Goal: Task Accomplishment & Management: Use online tool/utility

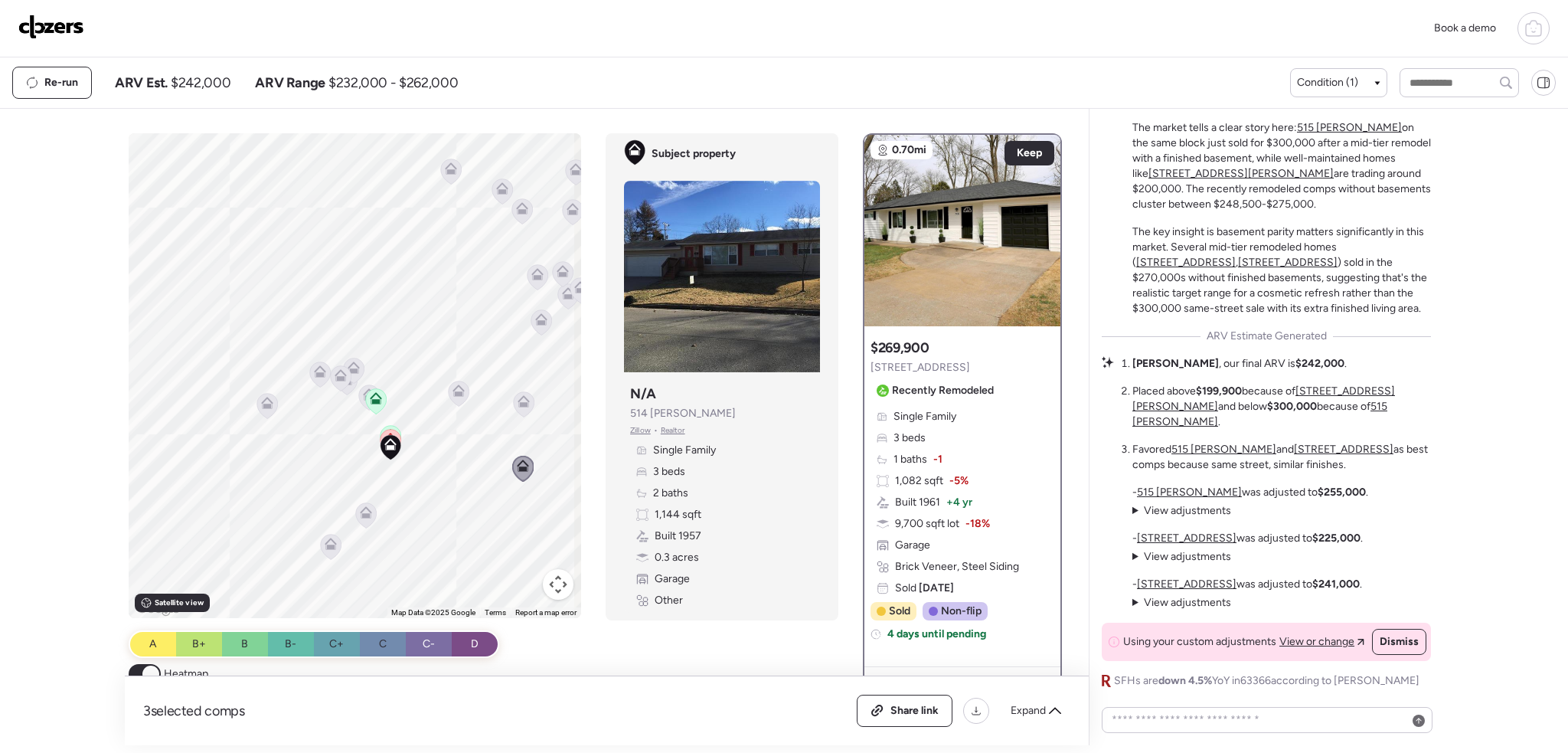
scroll to position [-33, 0]
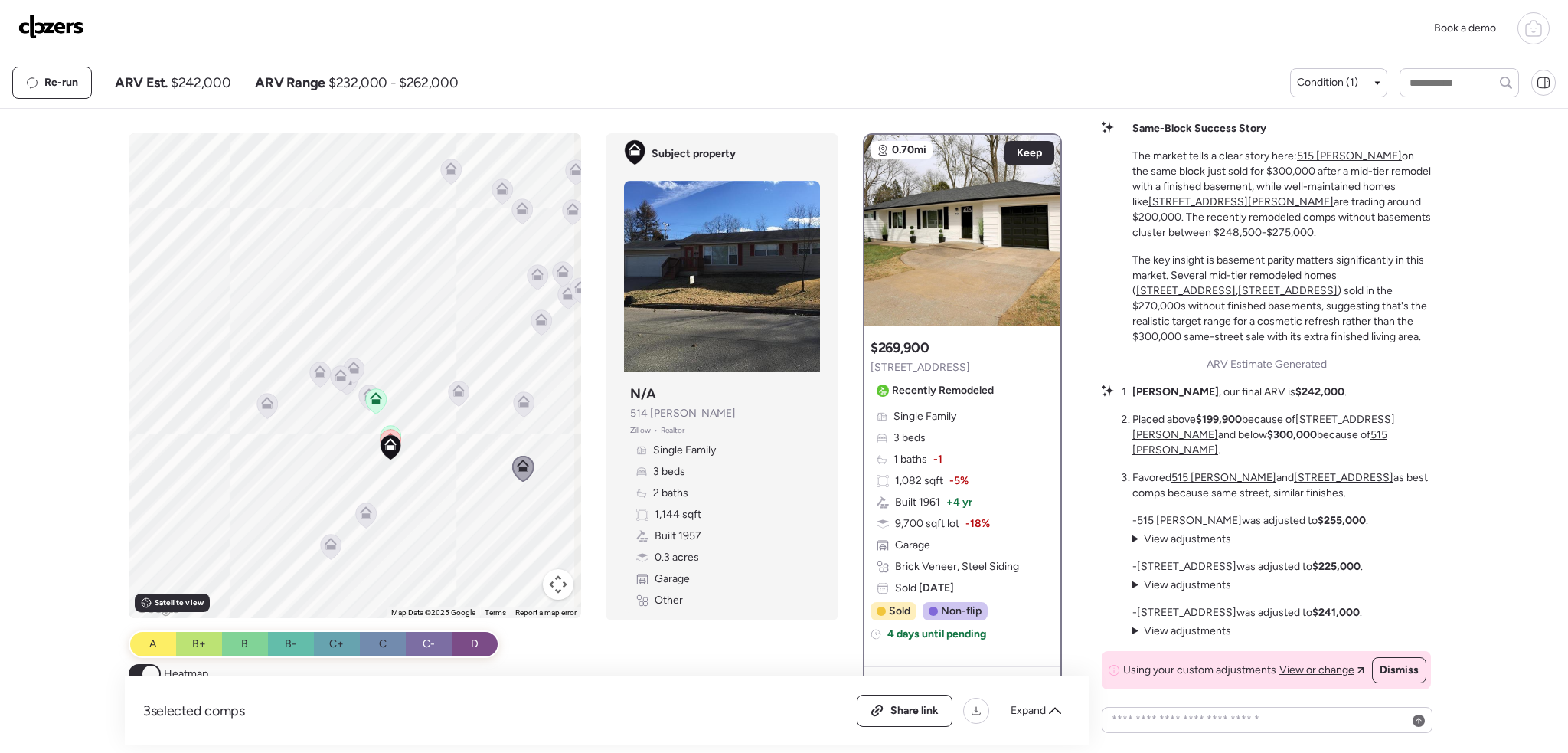
click at [64, 32] on img at bounding box center [51, 26] width 66 height 24
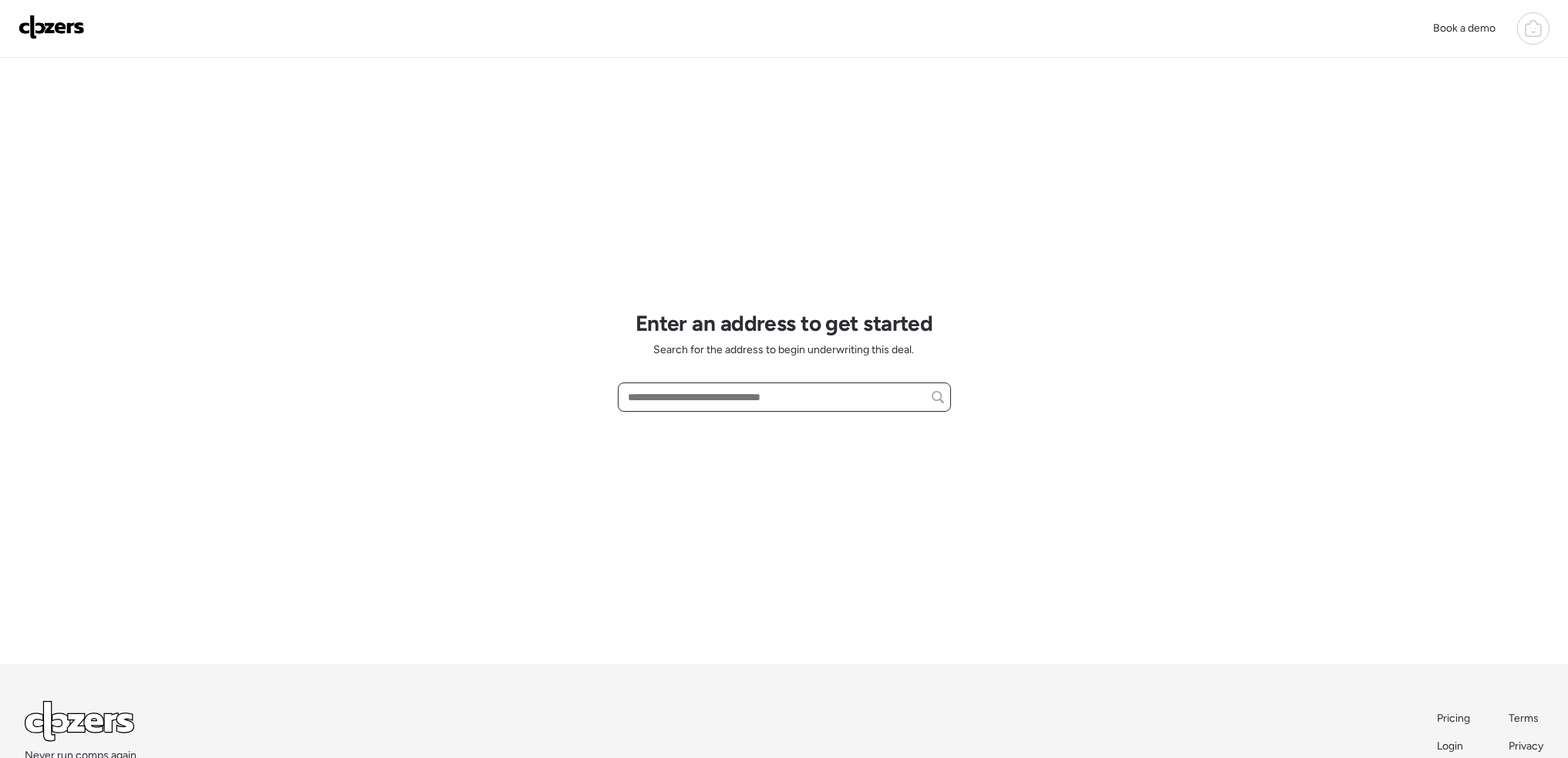
click at [672, 393] on input "text" at bounding box center [784, 398] width 319 height 22
paste input "**********"
click at [701, 428] on span "1705 Cargill Dr, Saint Louis, MO, 63136" at bounding box center [717, 425] width 187 height 15
type input "**********"
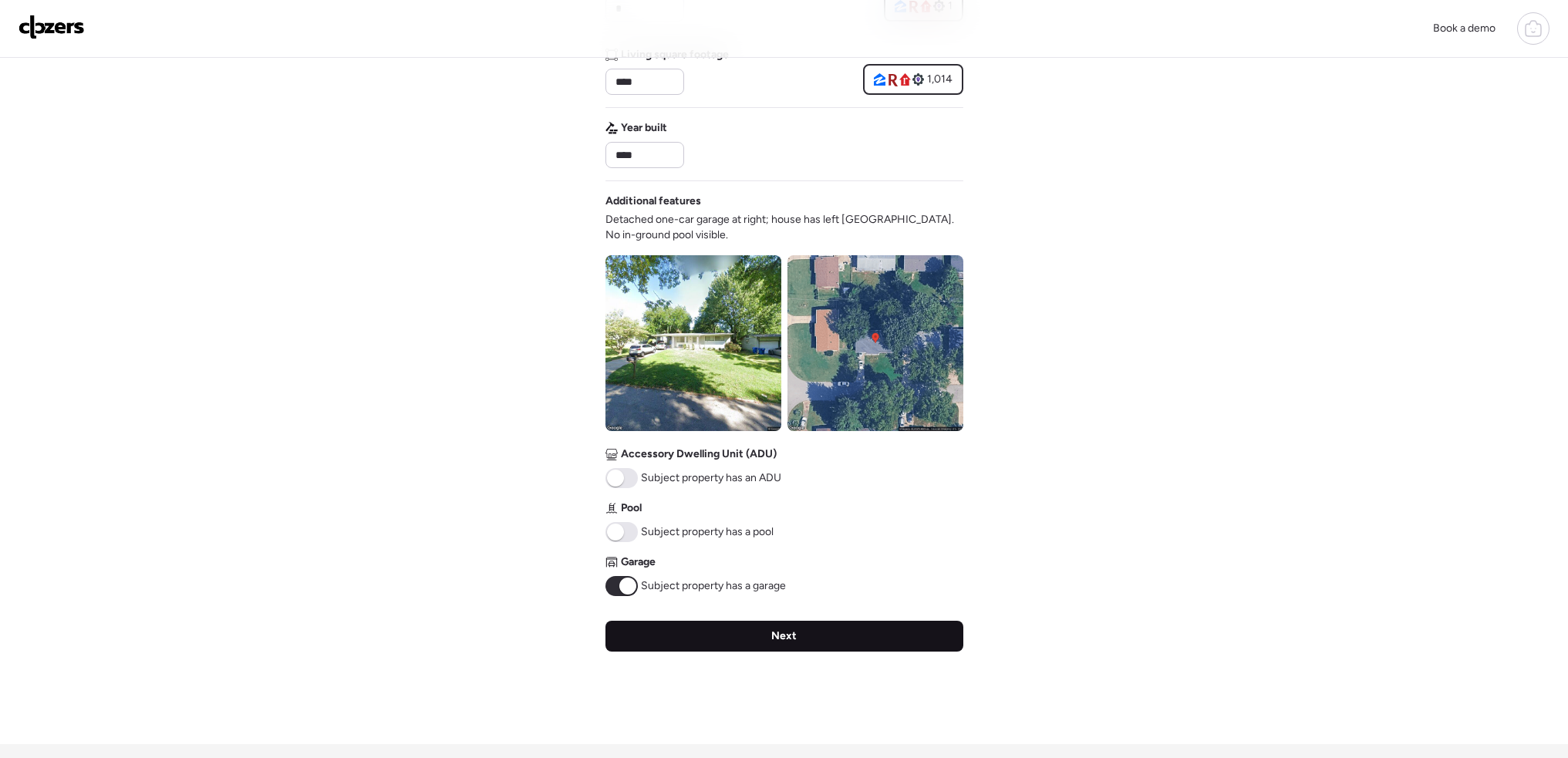
click at [819, 632] on div "Next" at bounding box center [784, 636] width 358 height 31
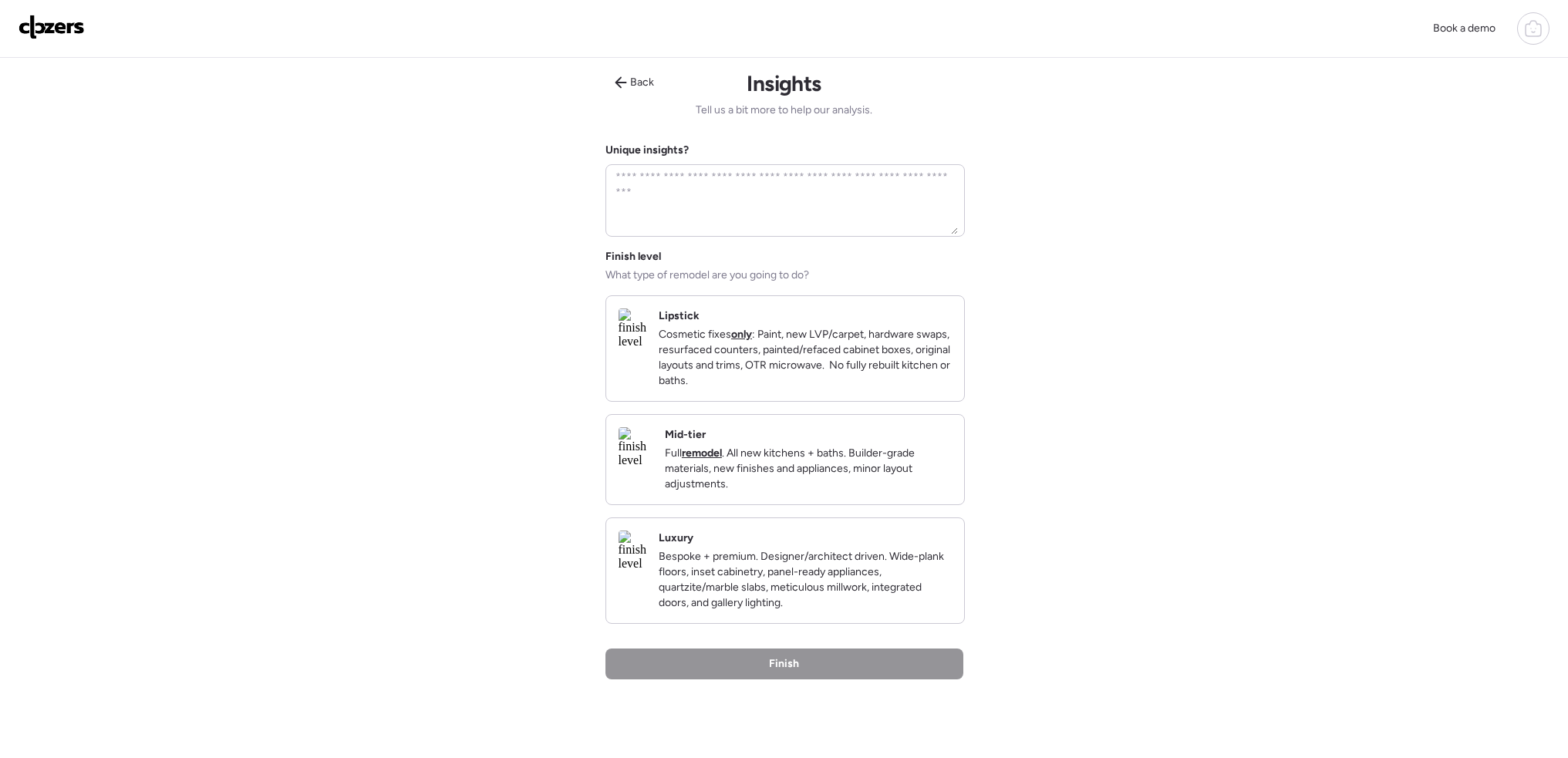
click at [777, 371] on p "Cosmetic fixes only : Paint, new LVP/carpet, hardware swaps, resurfaced counter…" at bounding box center [805, 357] width 293 height 61
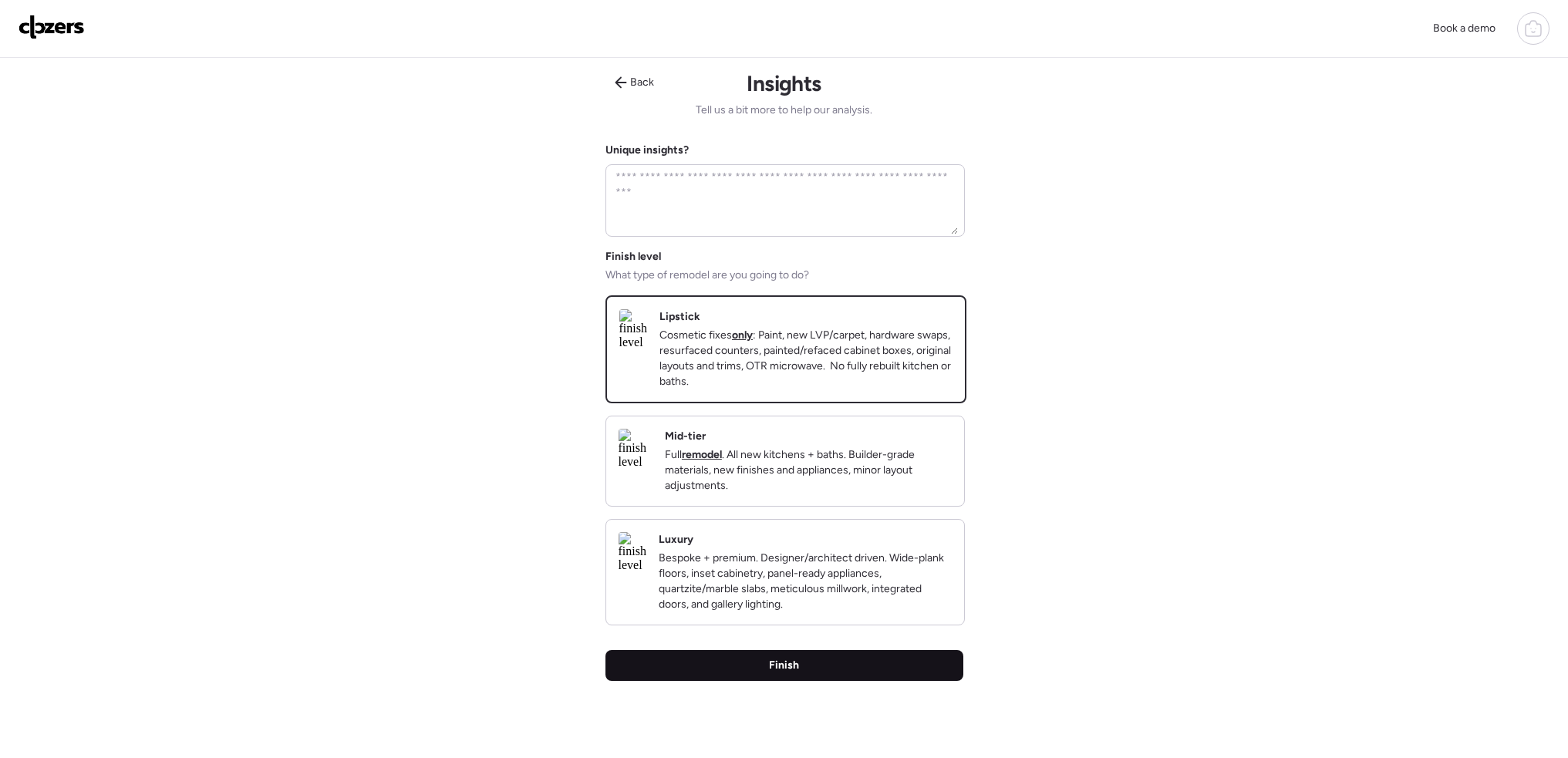
click at [809, 681] on div "Finish" at bounding box center [784, 665] width 358 height 31
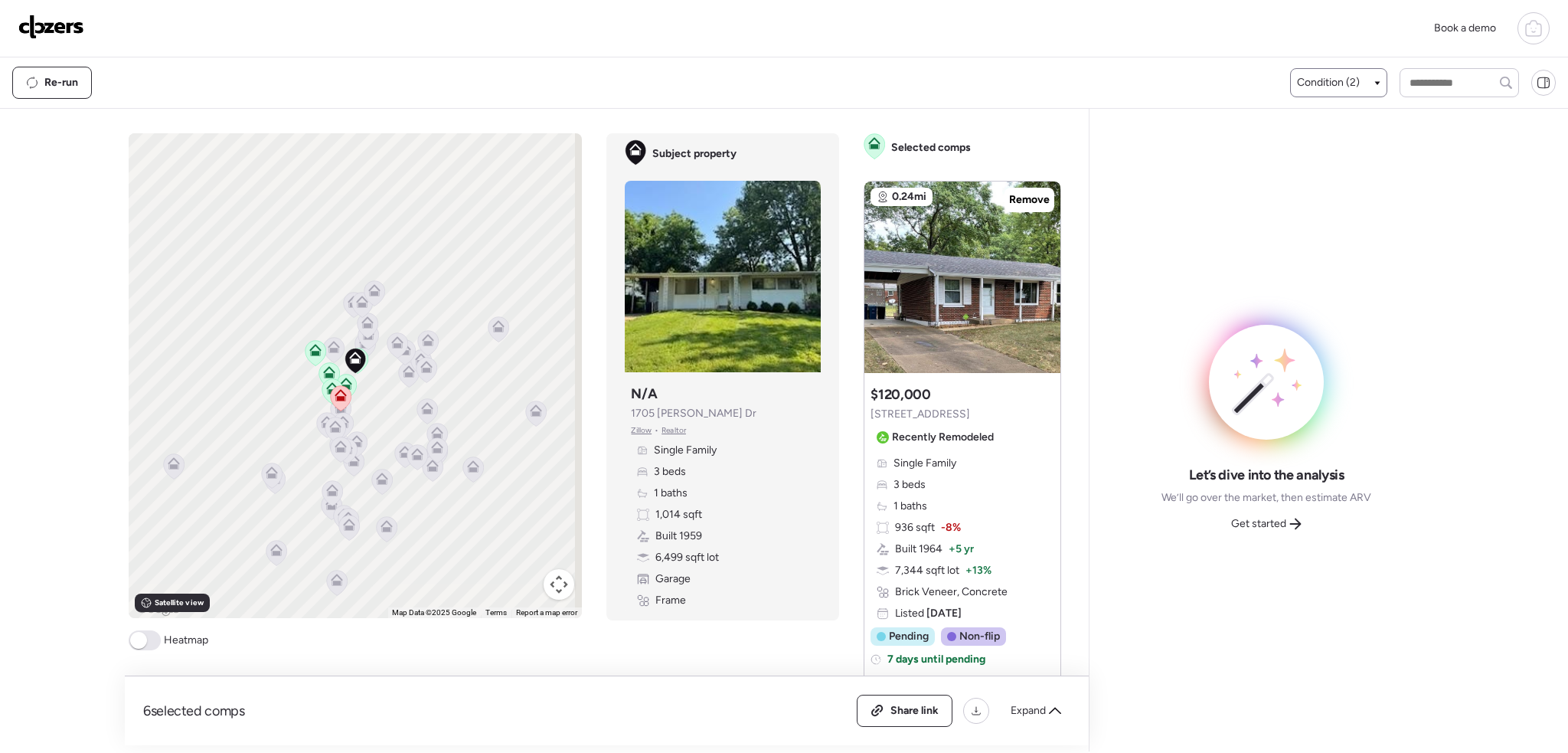
click at [1314, 84] on span "Condition (2)" at bounding box center [1328, 83] width 63 height 15
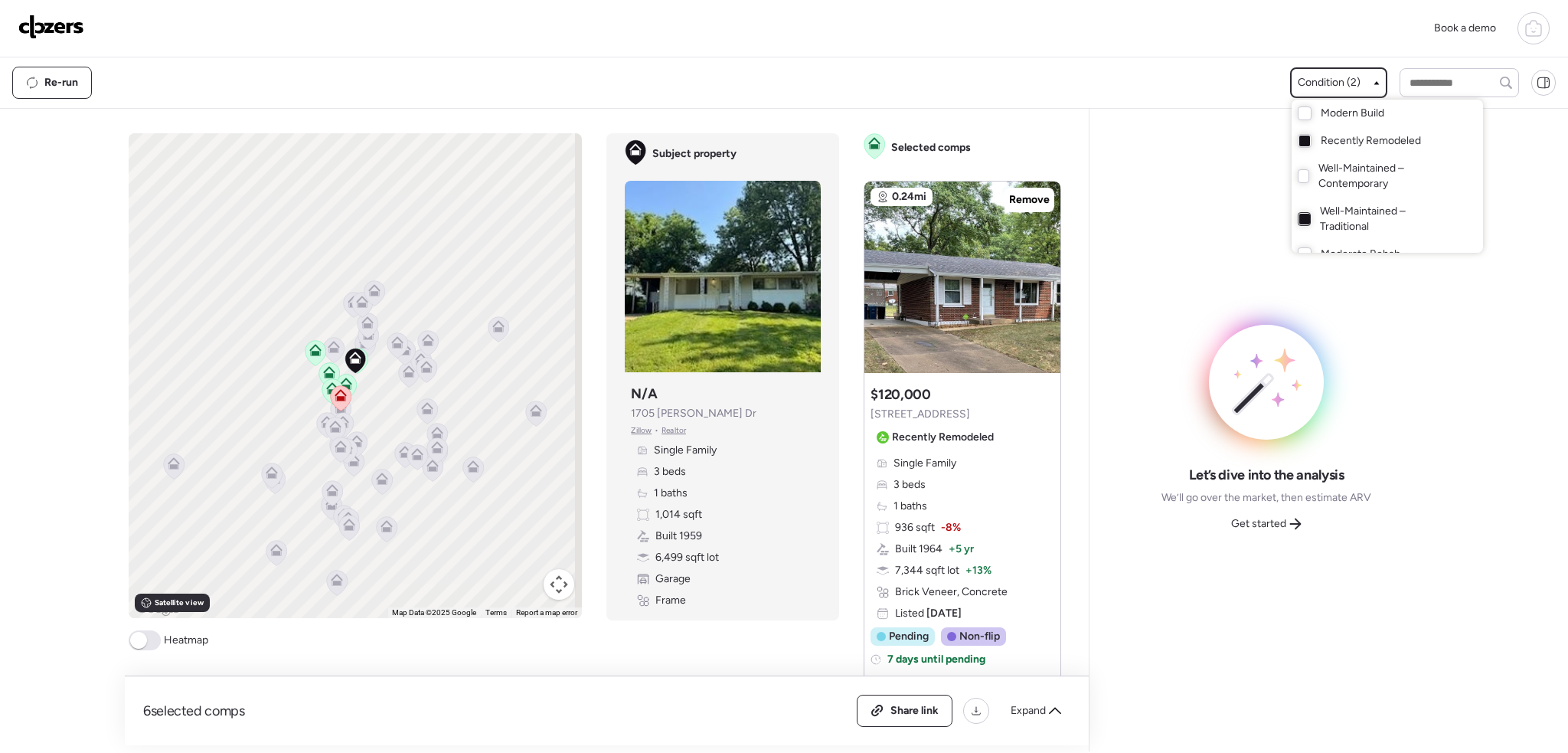
click at [1298, 213] on div at bounding box center [1305, 219] width 13 height 13
click at [144, 641] on div at bounding box center [784, 334] width 1568 height 753
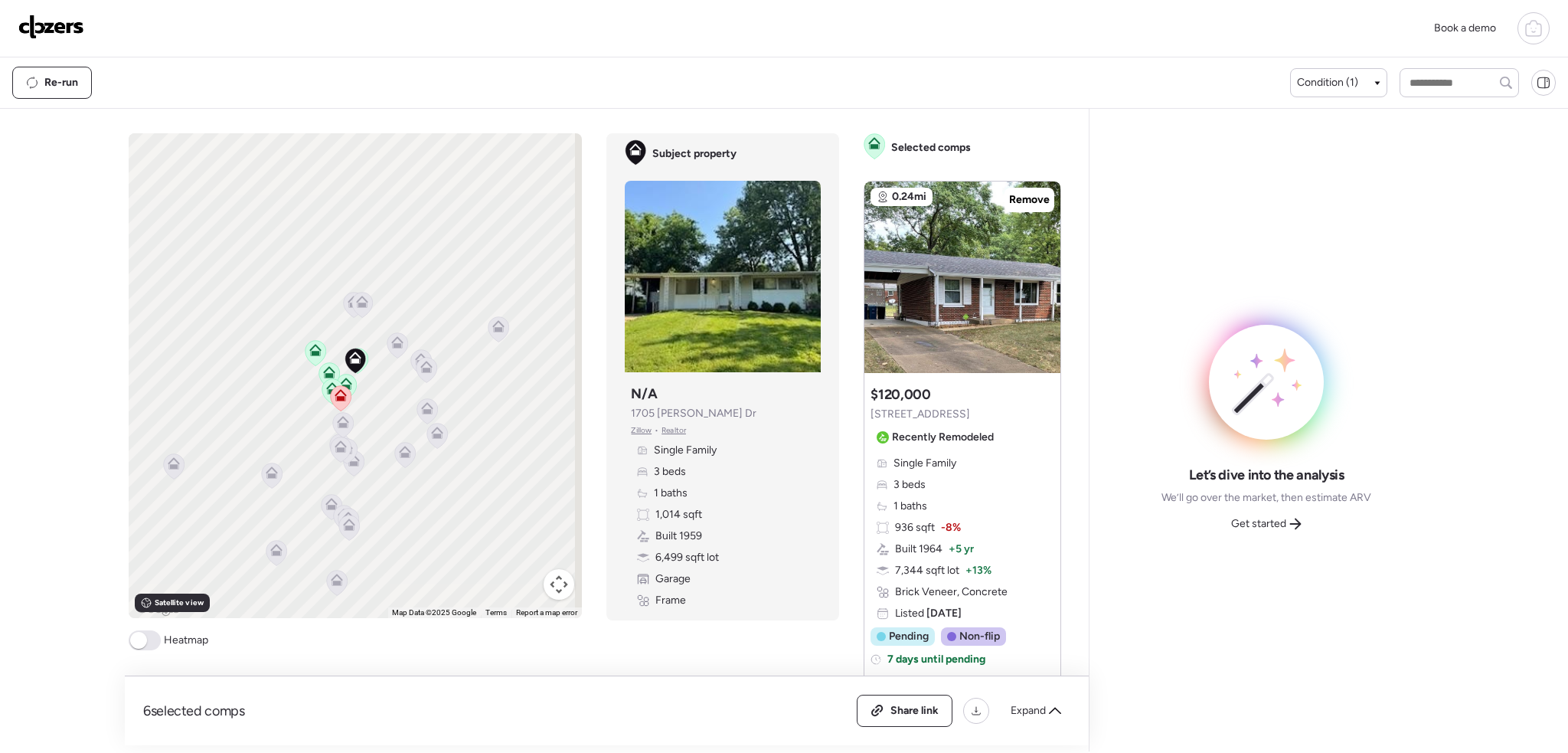
click at [140, 648] on span at bounding box center [139, 640] width 17 height 17
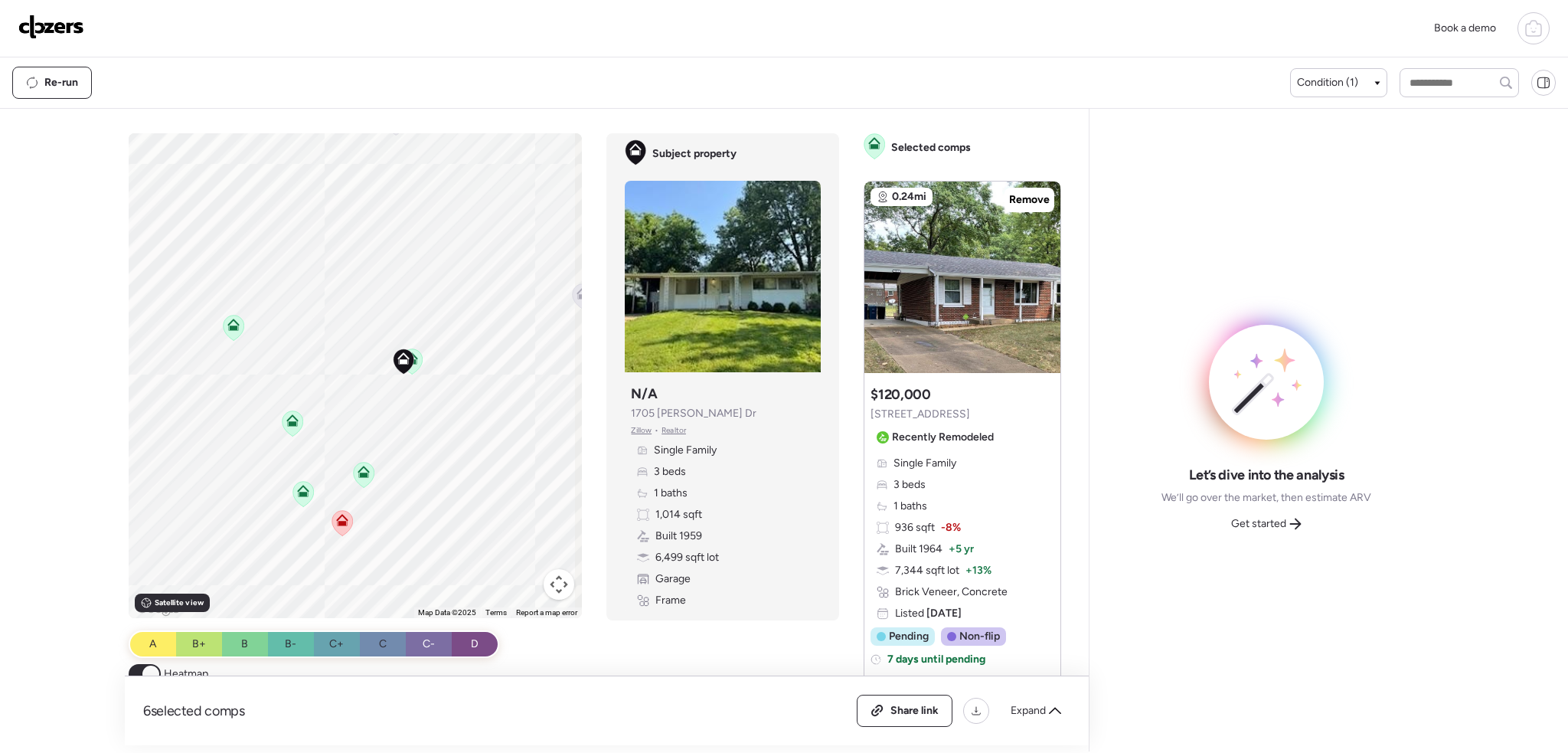
drag, startPoint x: 496, startPoint y: 318, endPoint x: 360, endPoint y: 447, distance: 187.4
click at [383, 565] on div "To activate drag with keyboard, press Alt + Enter. Once in keyboard drag state,…" at bounding box center [355, 376] width 454 height 485
click at [416, 359] on icon at bounding box center [412, 356] width 21 height 25
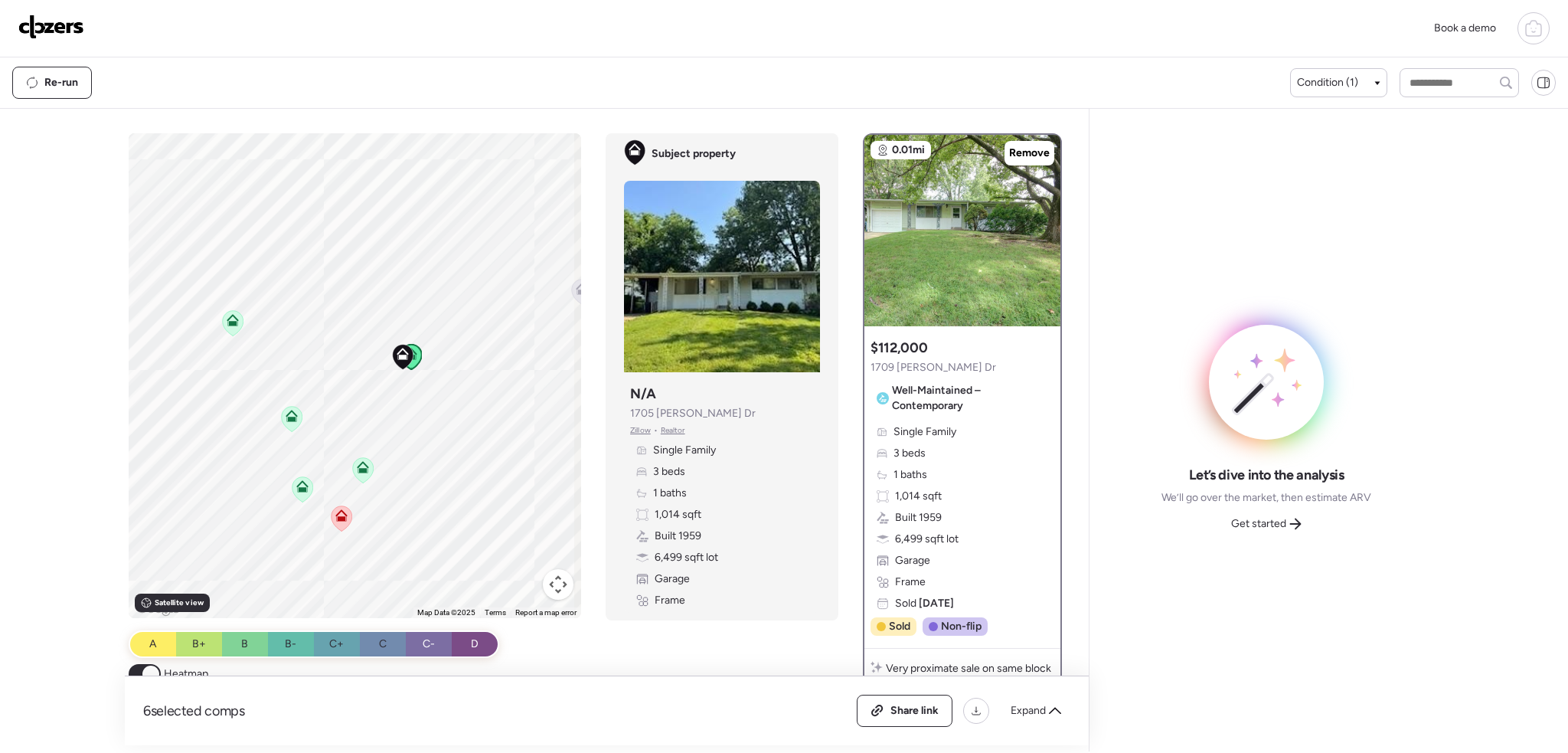
click at [228, 325] on icon at bounding box center [233, 323] width 10 height 4
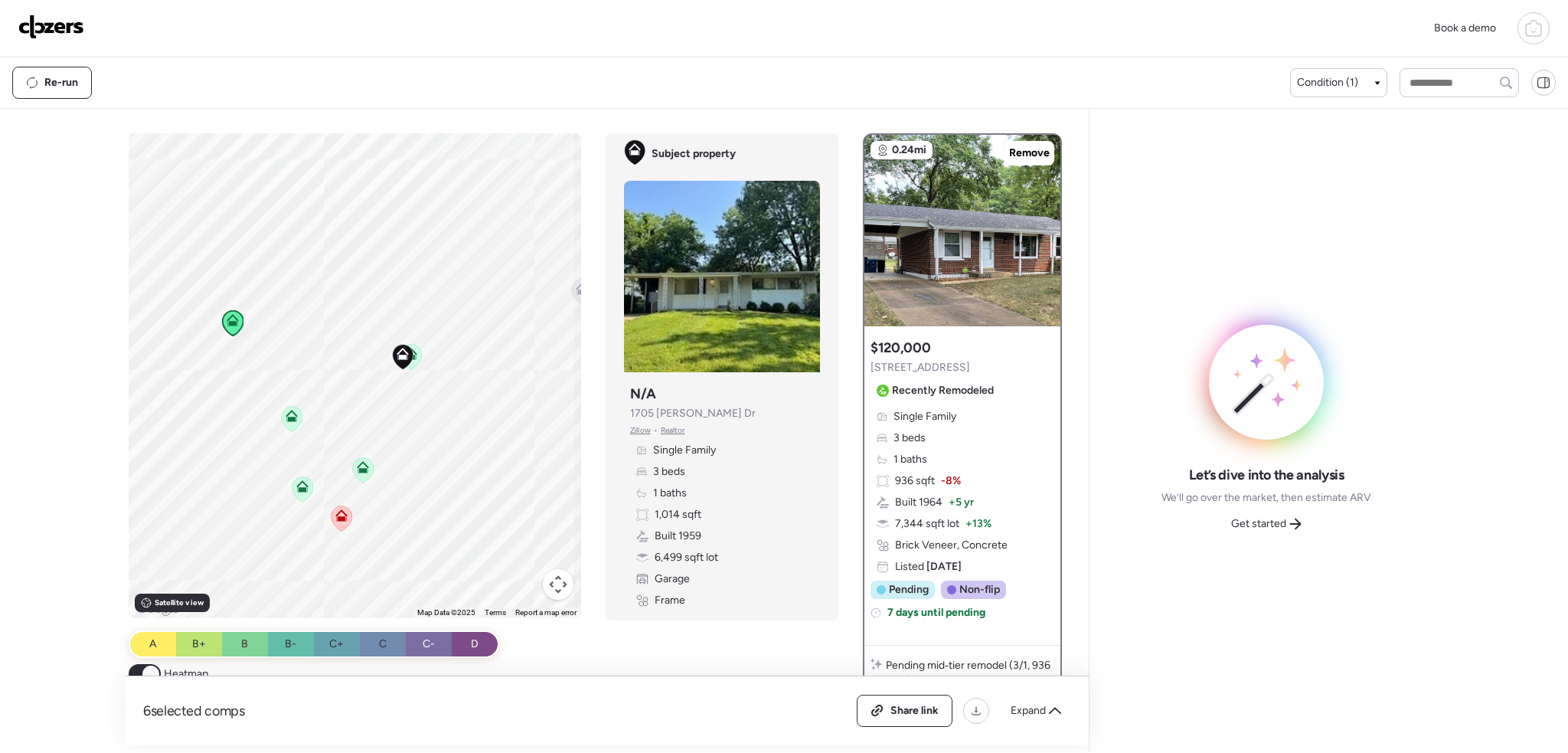
click at [291, 418] on icon at bounding box center [292, 418] width 10 height 4
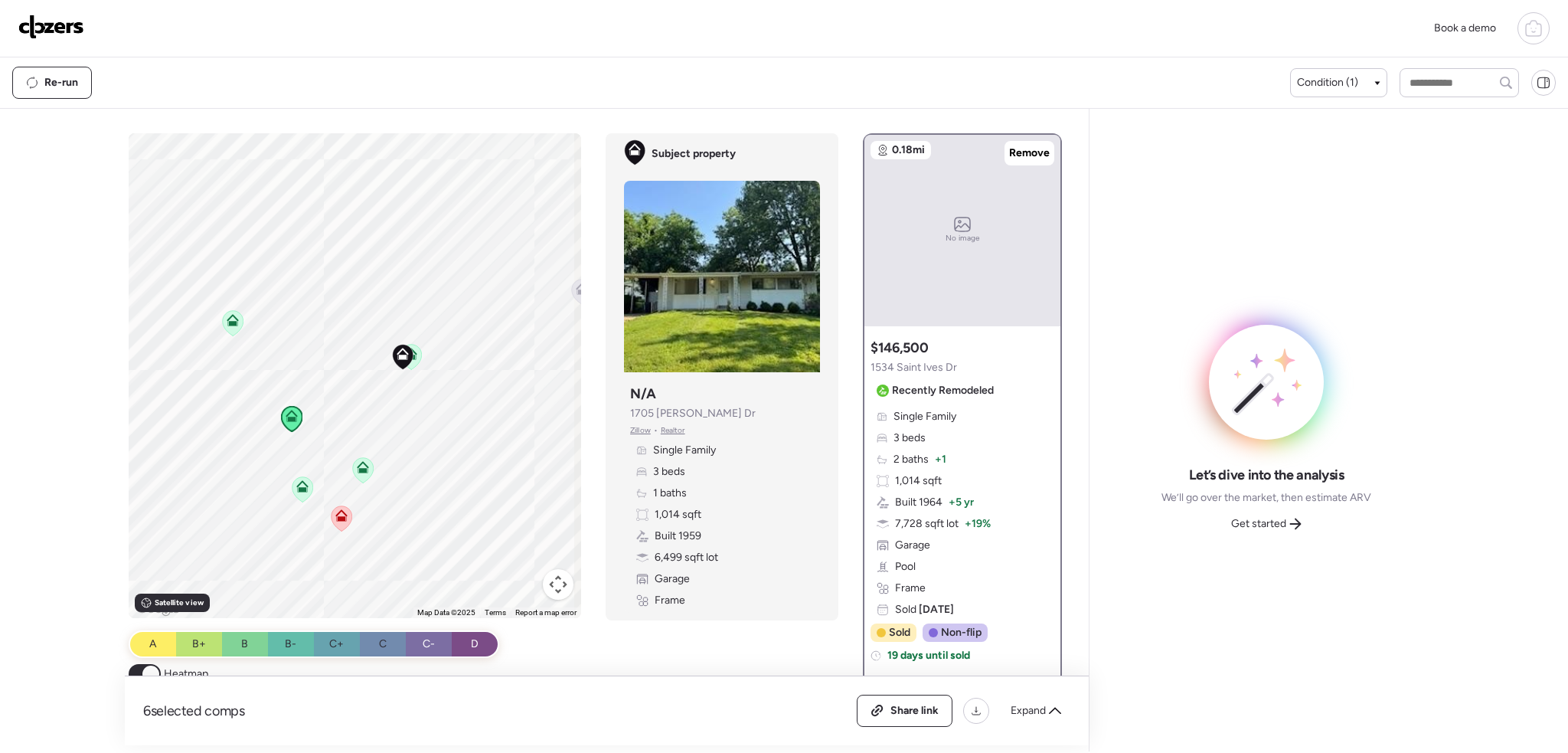
click at [1024, 166] on div "No image" at bounding box center [963, 230] width 196 height 192
click at [1024, 152] on span "Remove" at bounding box center [1029, 153] width 41 height 15
click at [296, 495] on icon at bounding box center [303, 489] width 21 height 25
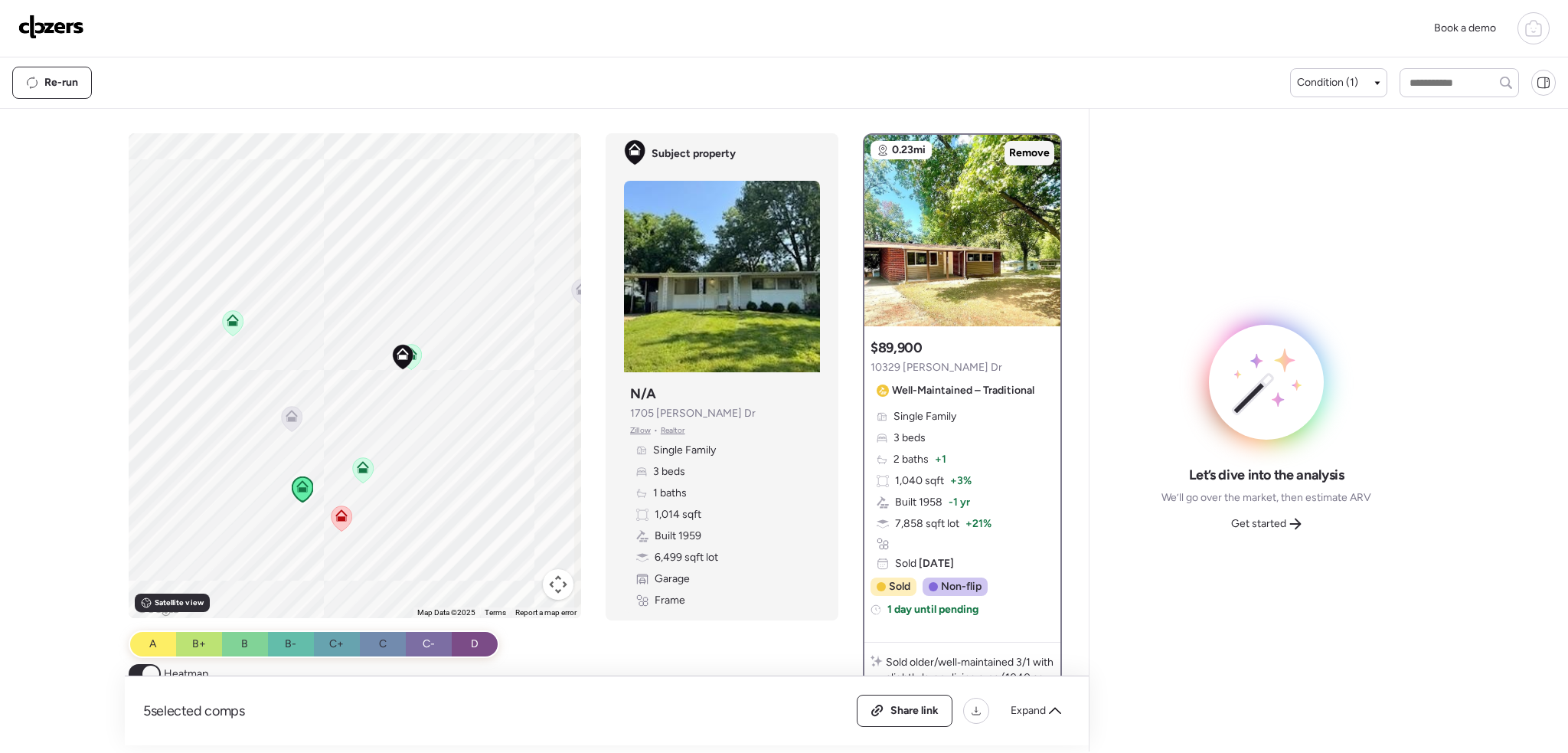
click at [1033, 141] on div "Remove" at bounding box center [1029, 152] width 50 height 24
click at [361, 469] on icon at bounding box center [363, 467] width 13 height 13
click at [360, 475] on icon at bounding box center [363, 470] width 21 height 25
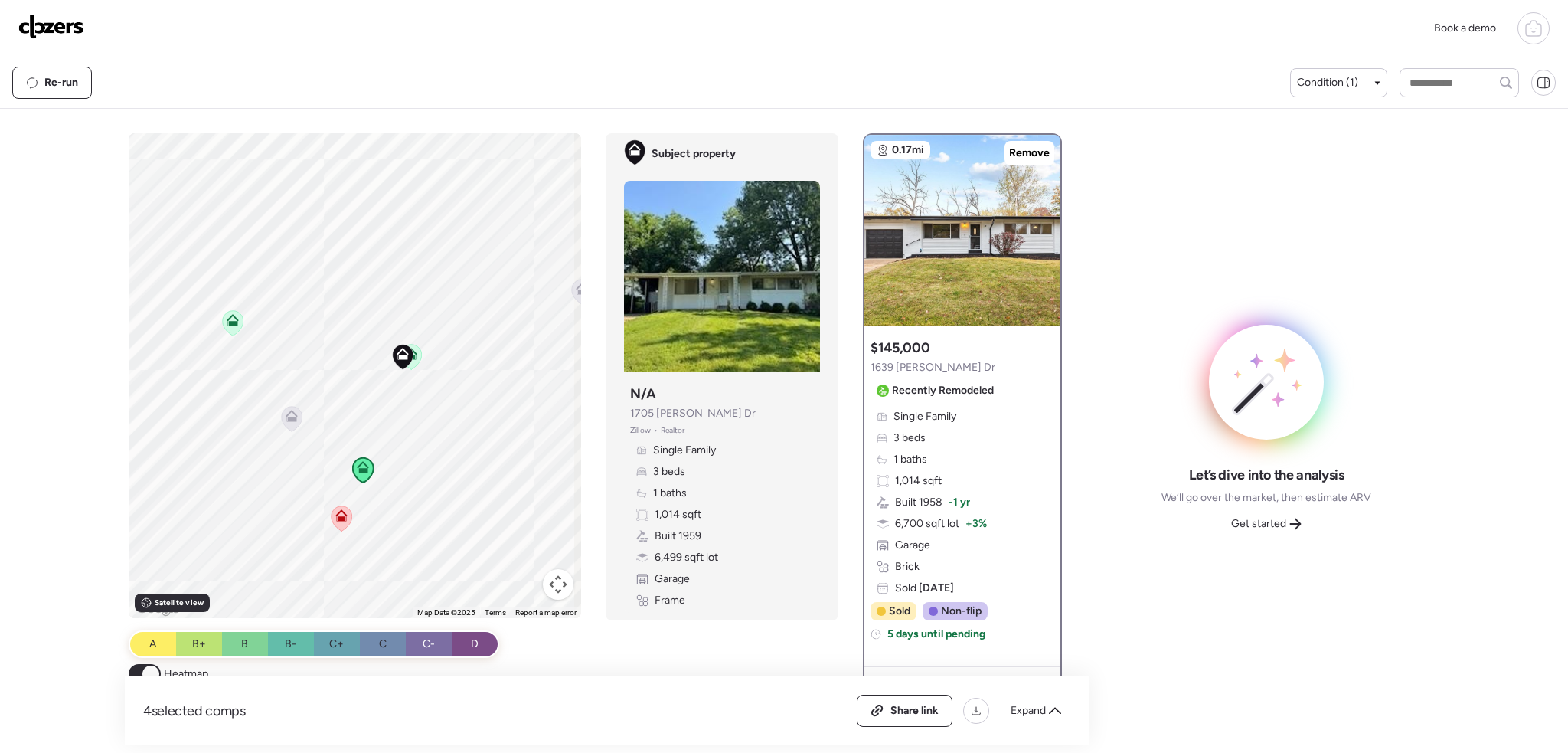
click at [337, 523] on icon at bounding box center [341, 518] width 21 height 25
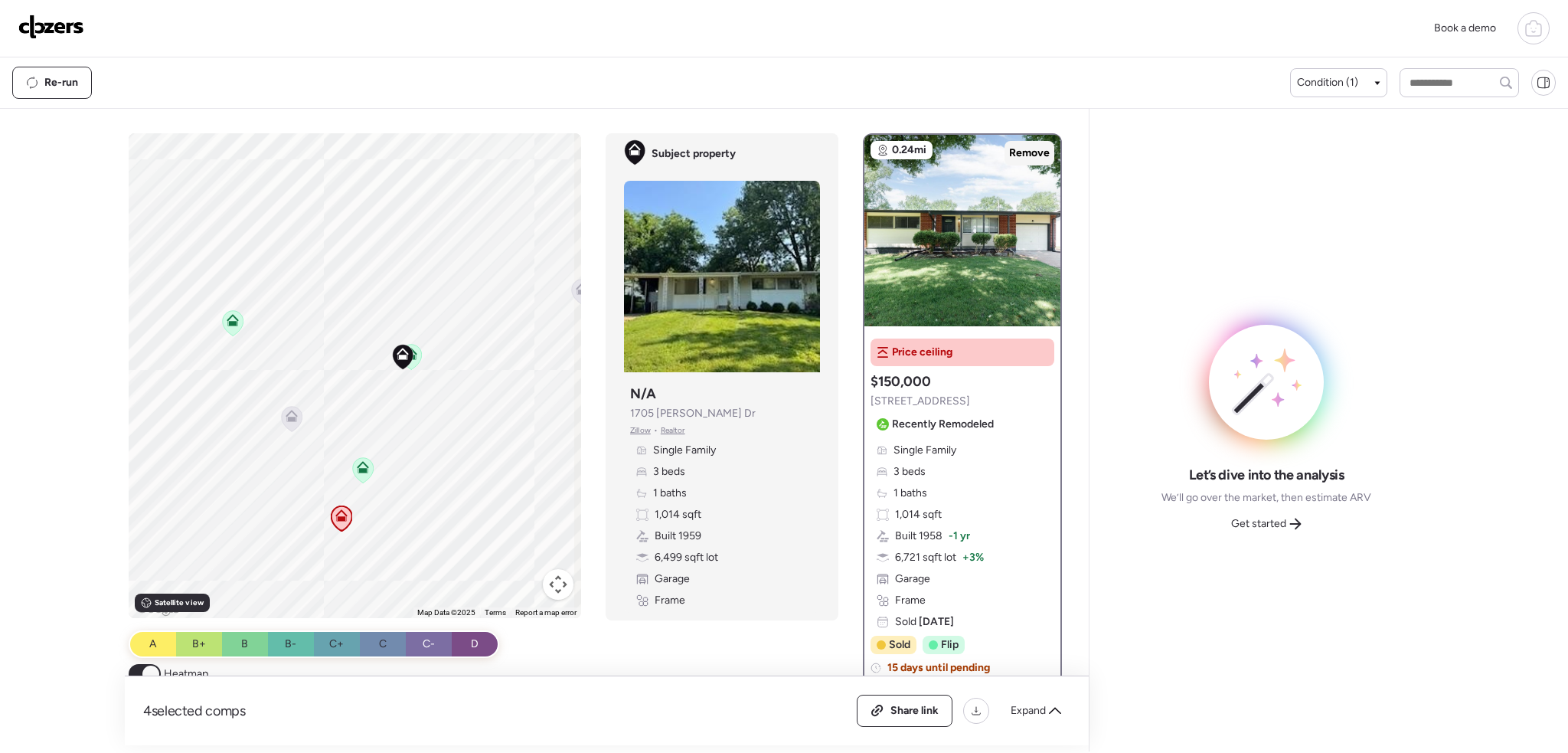
click at [1017, 156] on span "Remove" at bounding box center [1029, 153] width 41 height 15
click at [234, 330] on icon at bounding box center [232, 323] width 21 height 25
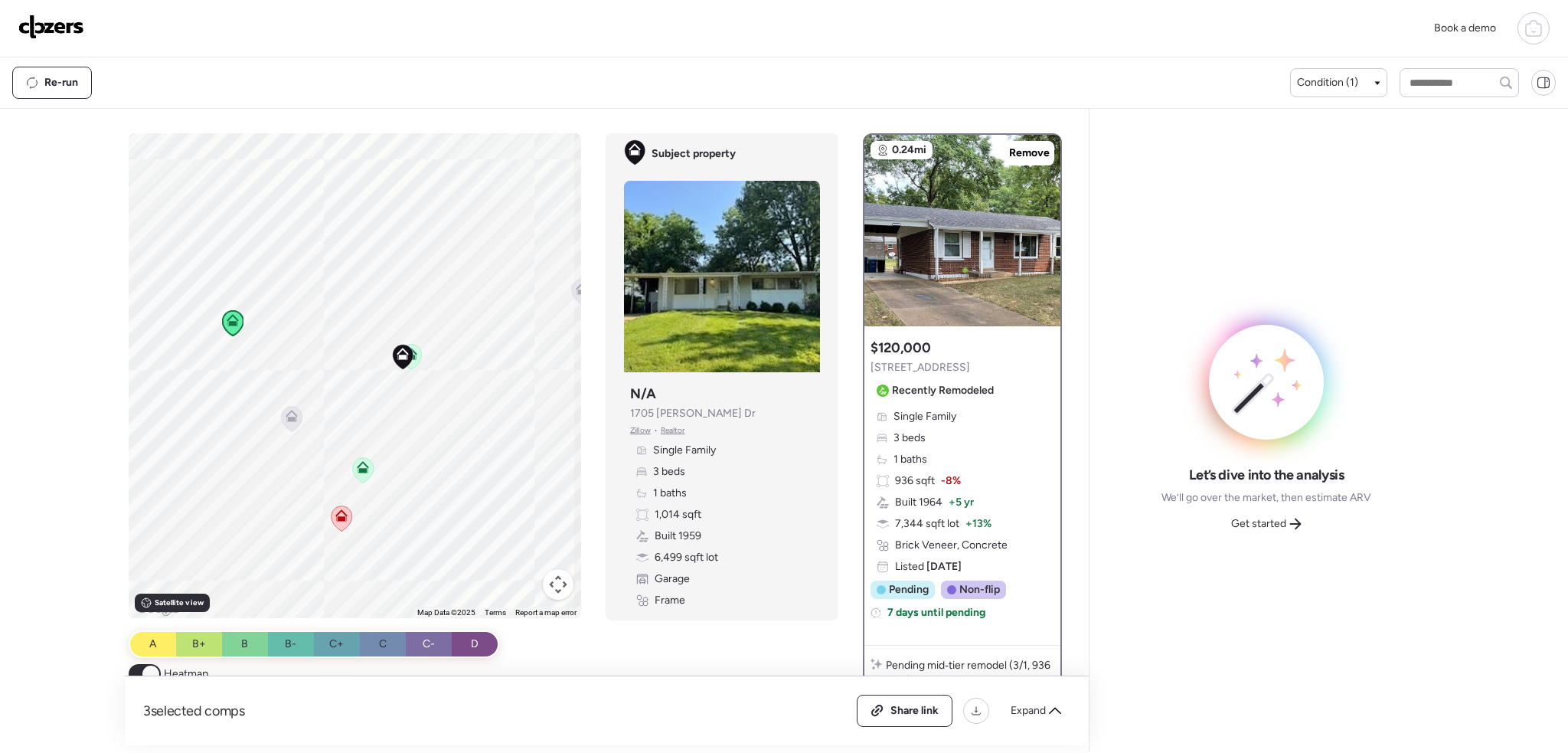
click at [416, 352] on icon at bounding box center [411, 356] width 21 height 25
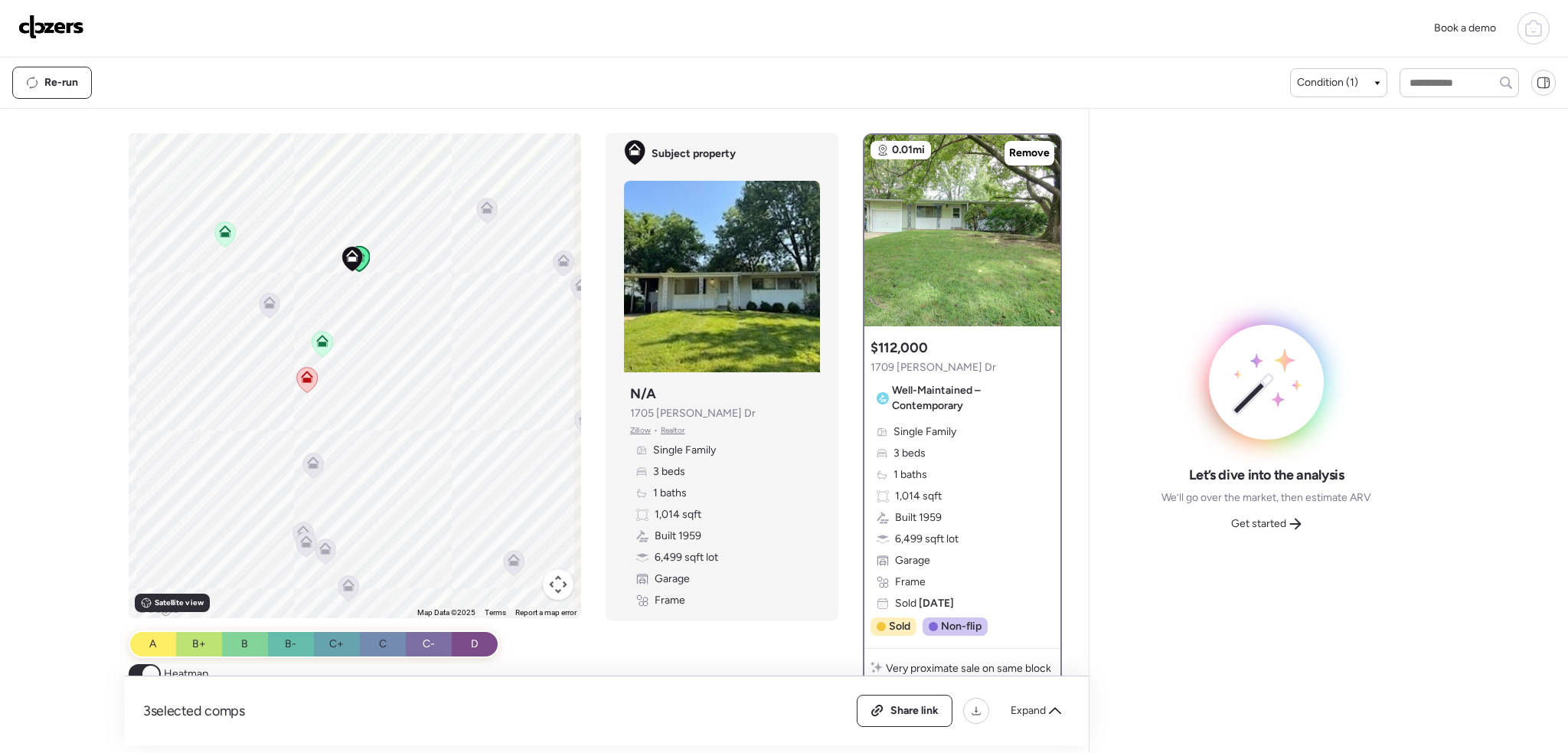
drag, startPoint x: 432, startPoint y: 495, endPoint x: 375, endPoint y: 377, distance: 131.0
click at [375, 377] on div "To activate drag with keyboard, press Alt + Enter. Once in keyboard drag state,…" at bounding box center [355, 376] width 453 height 485
click at [1030, 710] on span "Expand" at bounding box center [1029, 711] width 35 height 15
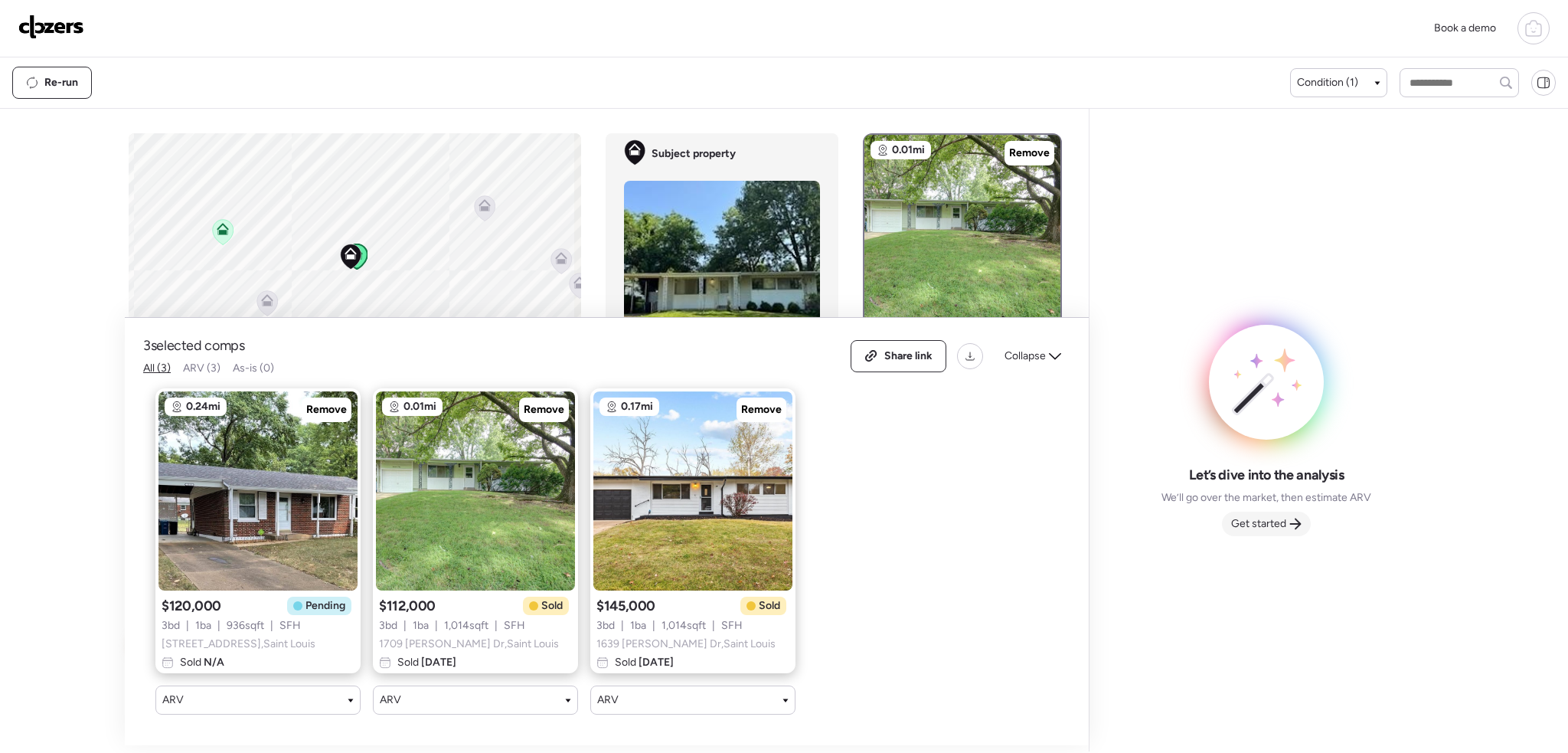
click at [1261, 533] on div "Get started" at bounding box center [1266, 524] width 89 height 24
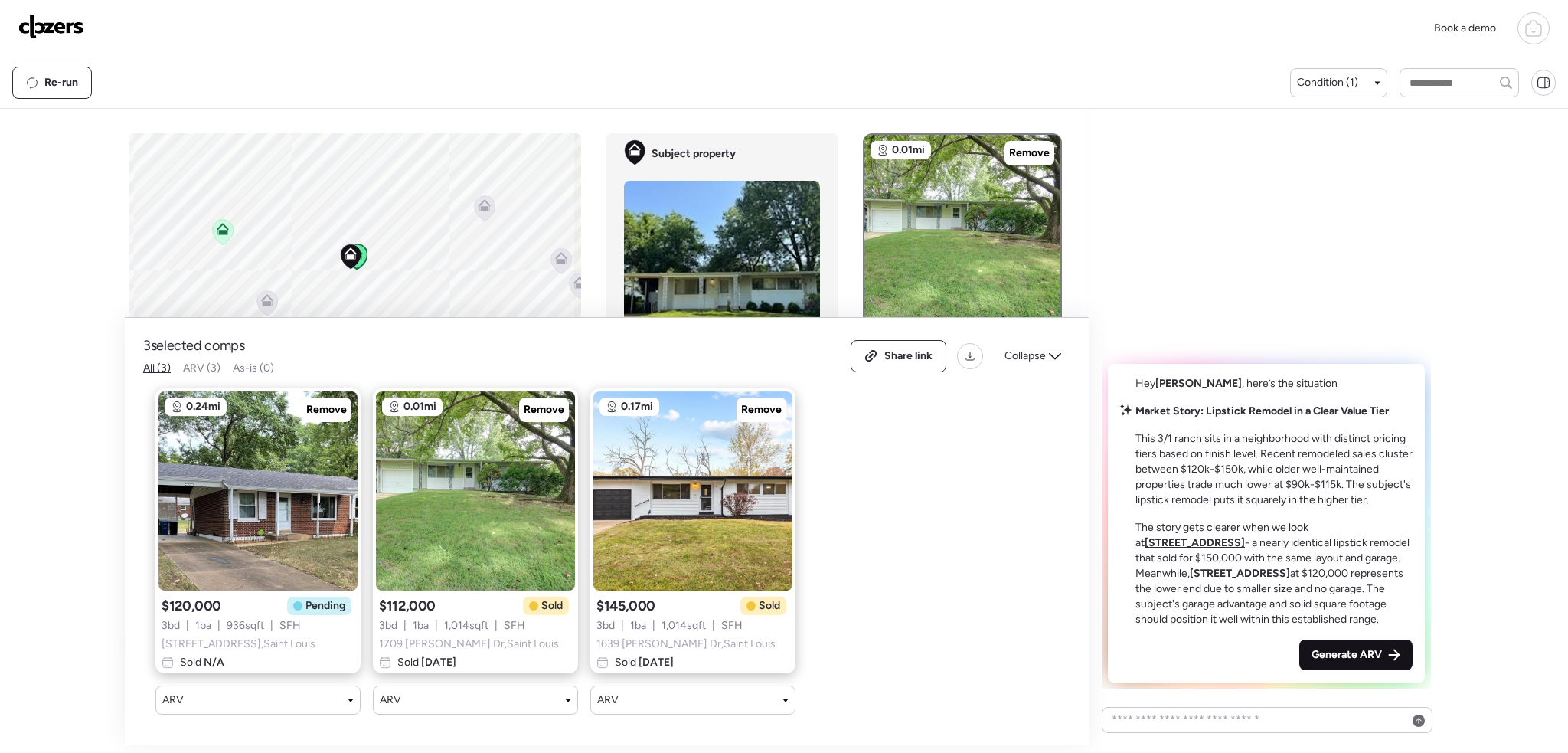
click at [1361, 653] on span "Generate ARV" at bounding box center [1347, 655] width 70 height 15
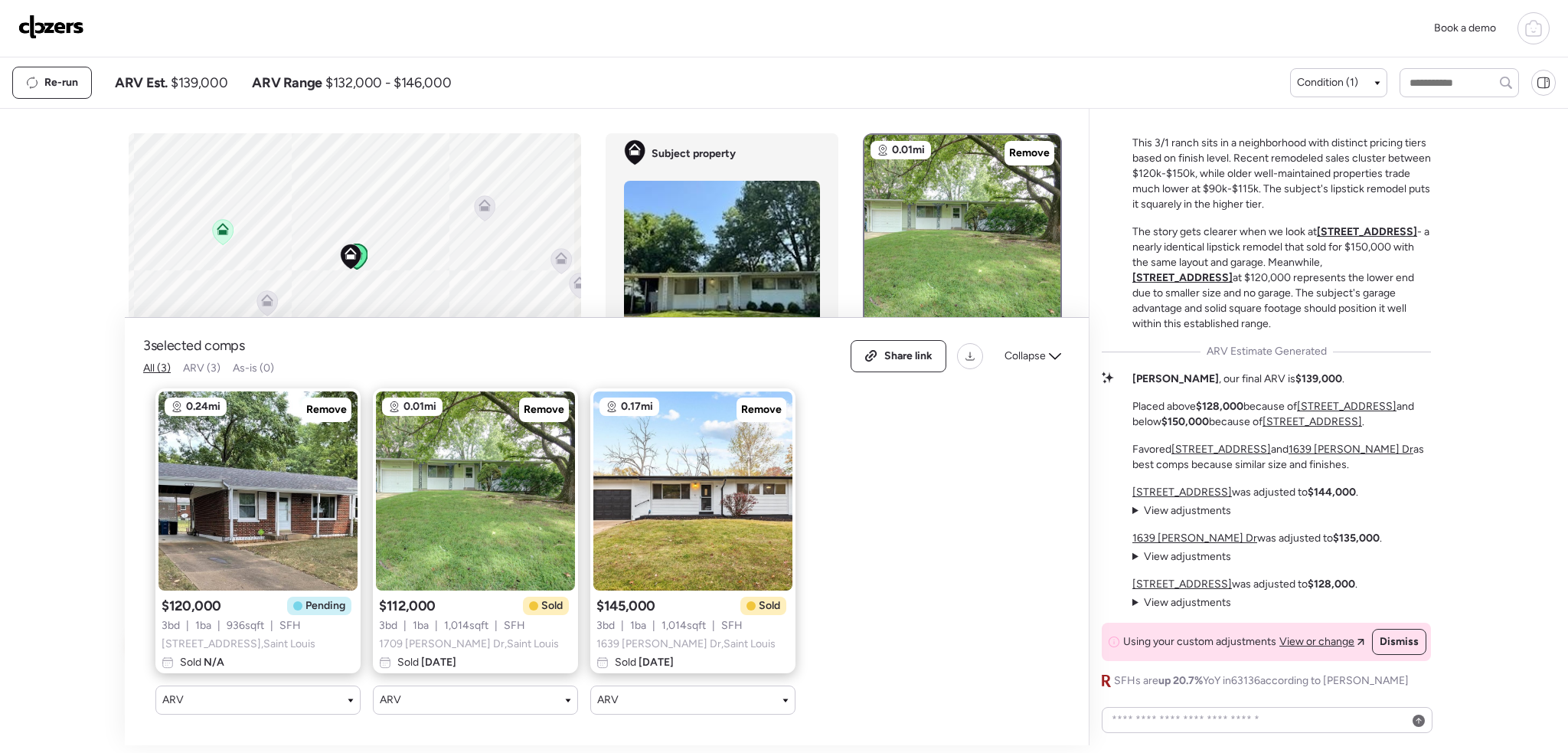
click at [49, 35] on img at bounding box center [51, 26] width 66 height 24
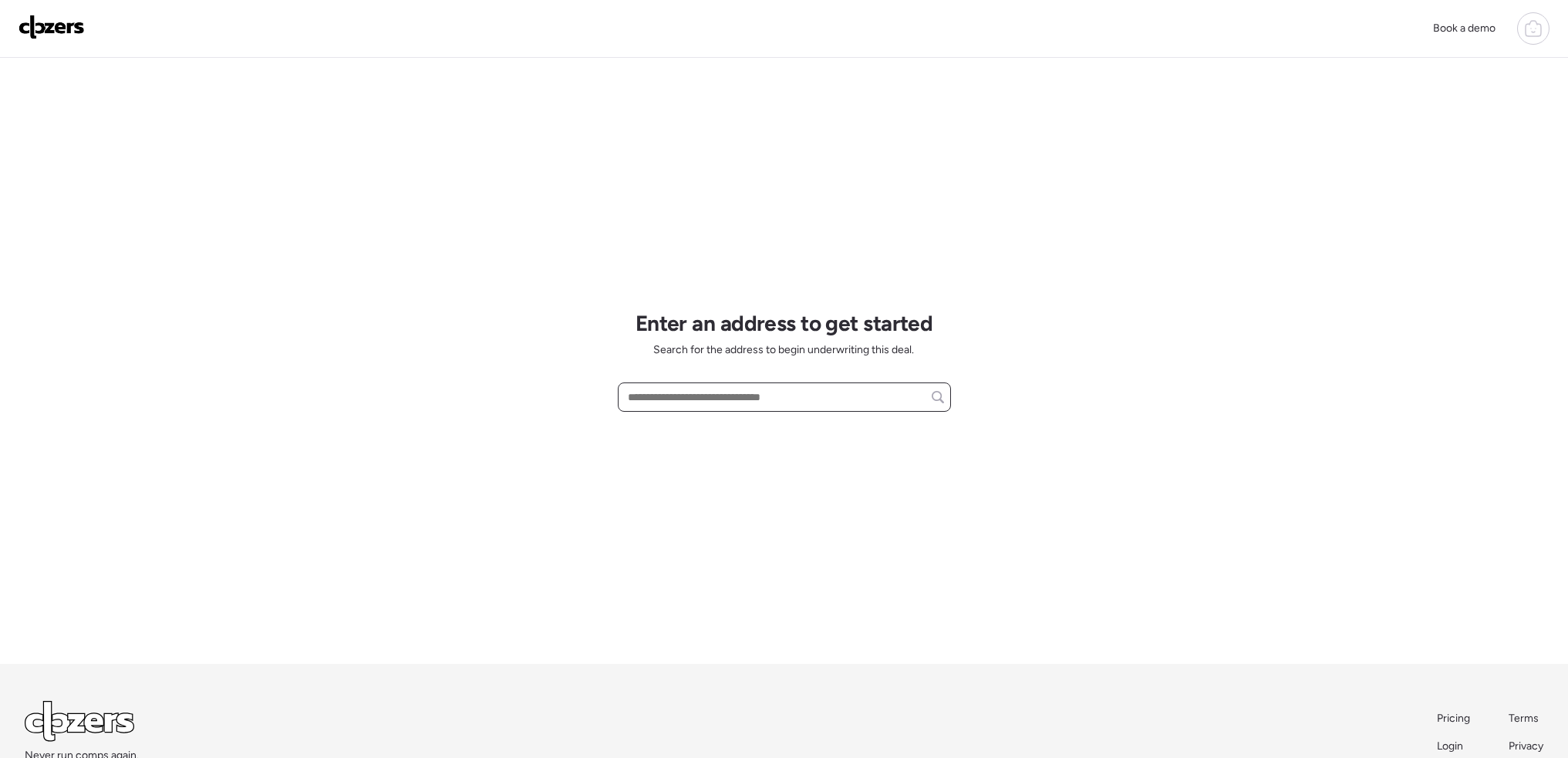
click at [660, 399] on input "text" at bounding box center [784, 398] width 319 height 22
paste input "**********"
click at [691, 431] on span "[STREET_ADDRESS][PERSON_NAME]" at bounding box center [717, 425] width 187 height 15
type input "**********"
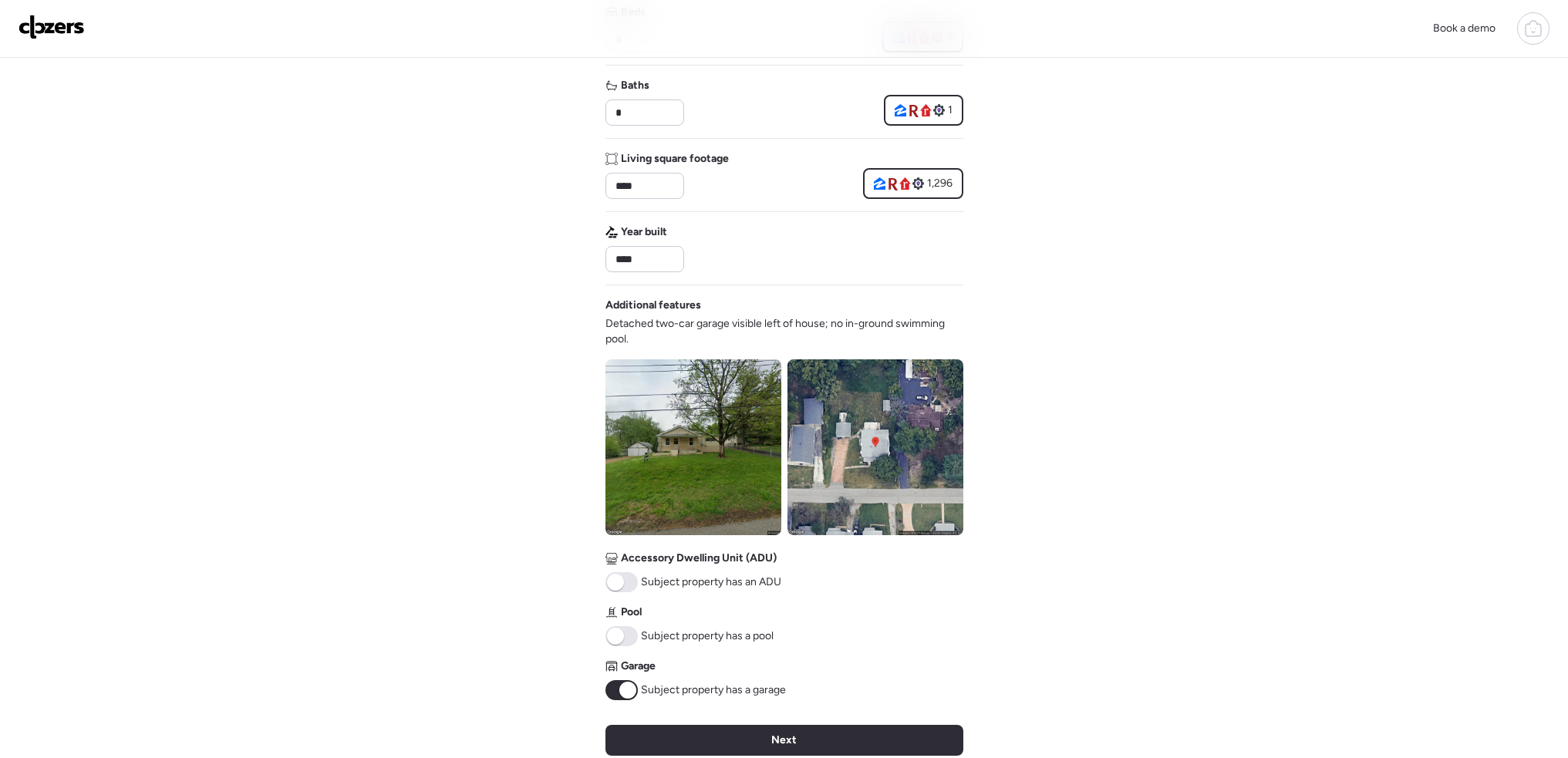
scroll to position [308, 0]
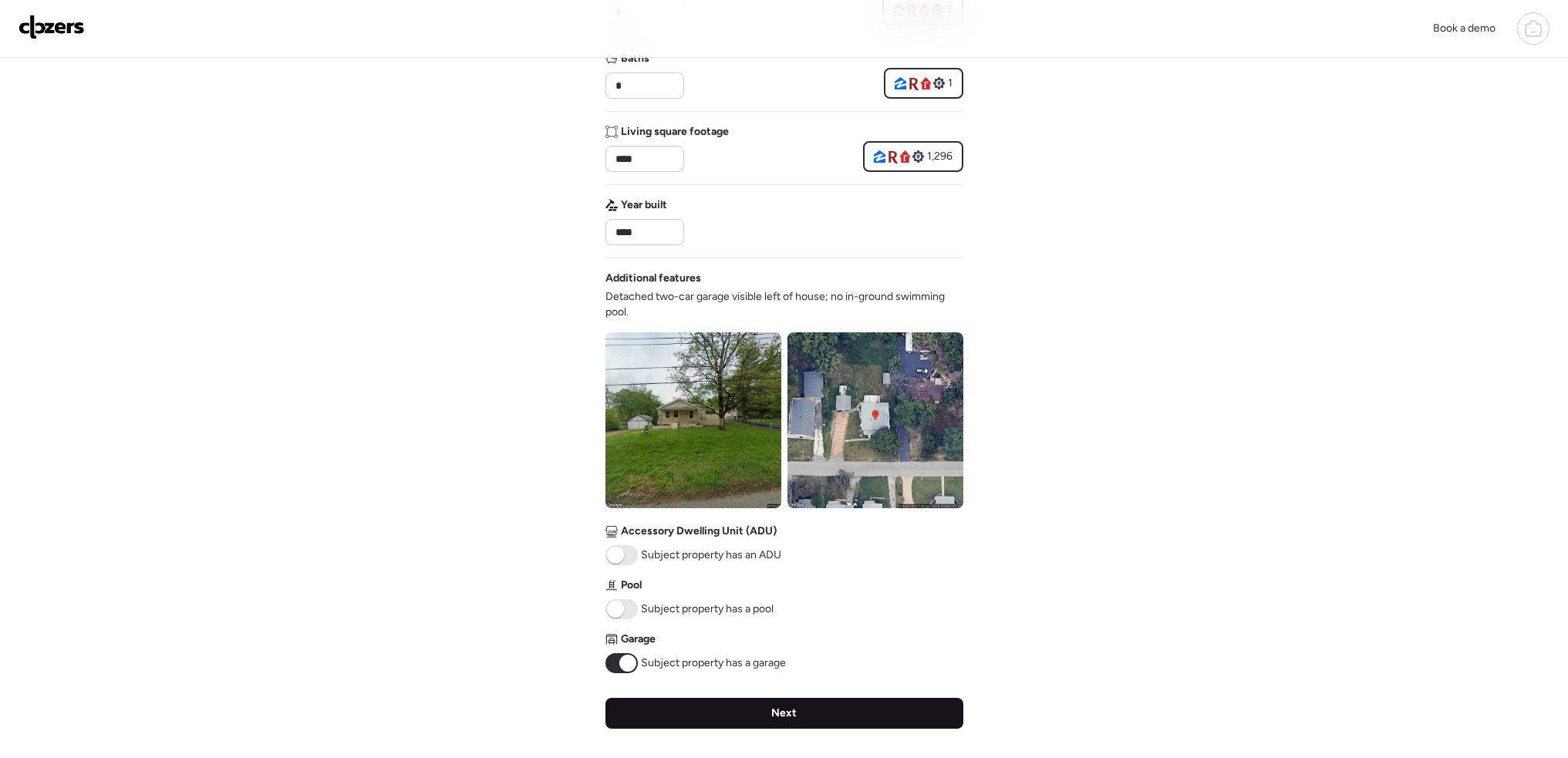
click at [772, 718] on span "Next" at bounding box center [784, 713] width 25 height 15
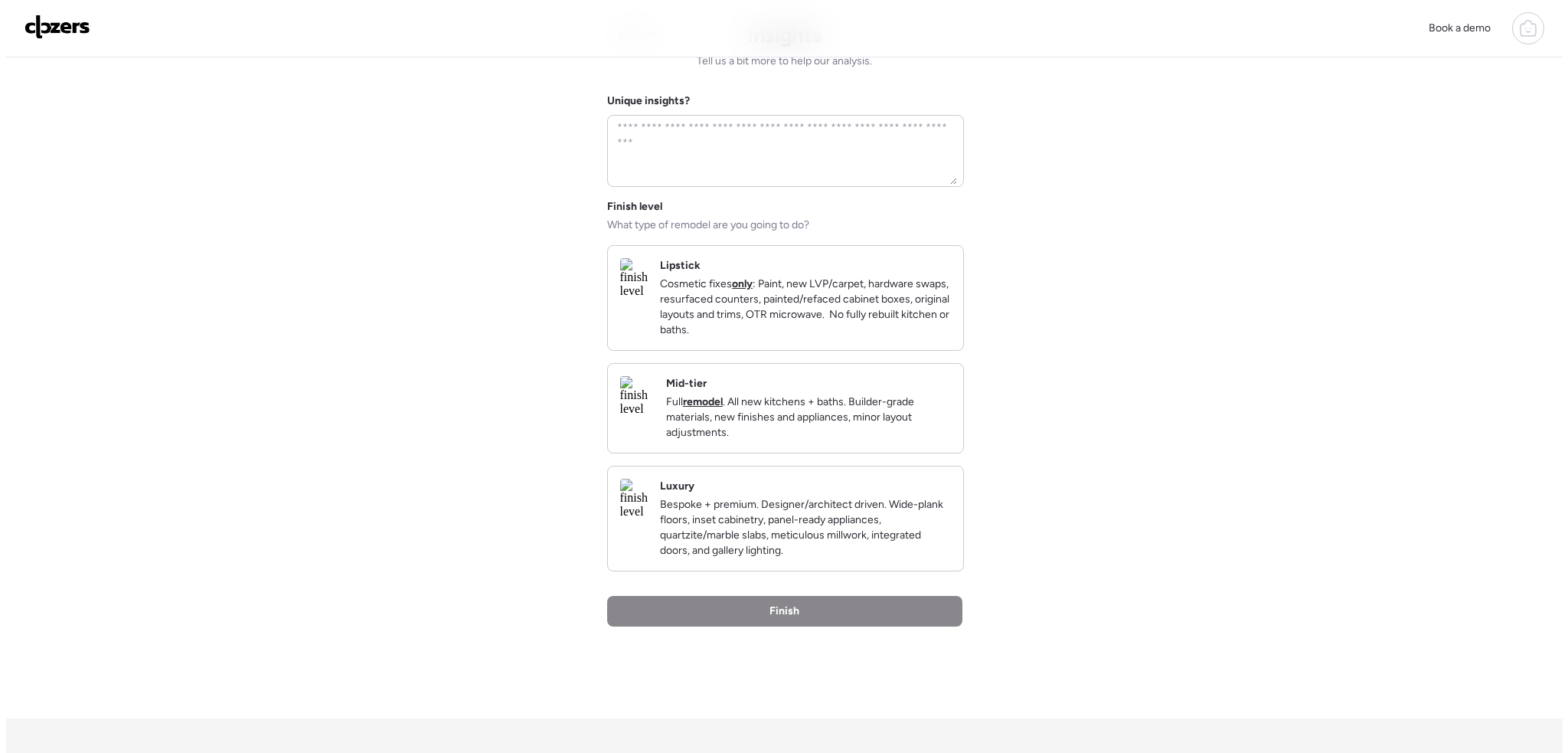
scroll to position [0, 0]
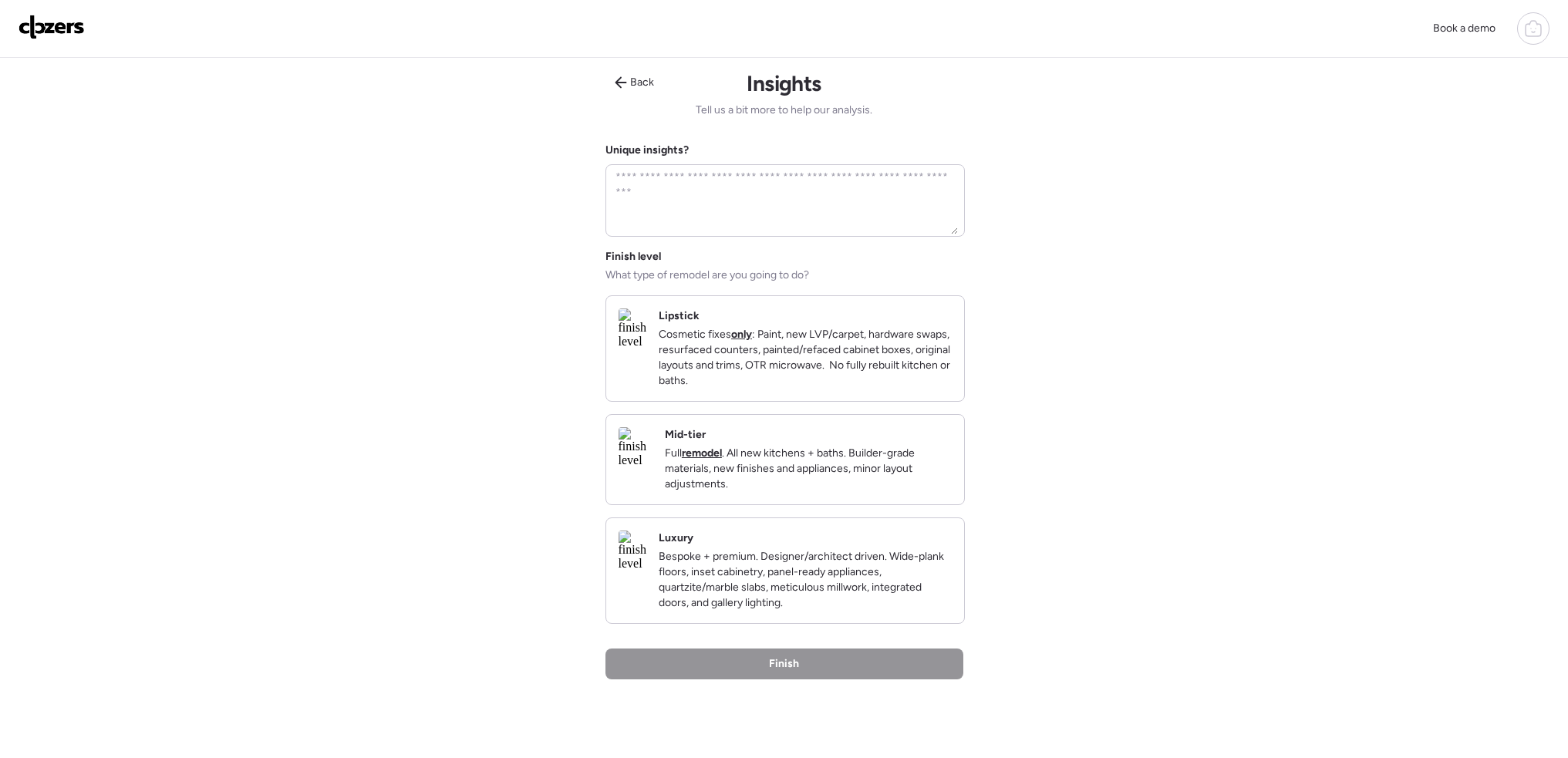
click at [800, 341] on p "Cosmetic fixes only : Paint, new LVP/carpet, hardware swaps, resurfaced counter…" at bounding box center [805, 357] width 293 height 61
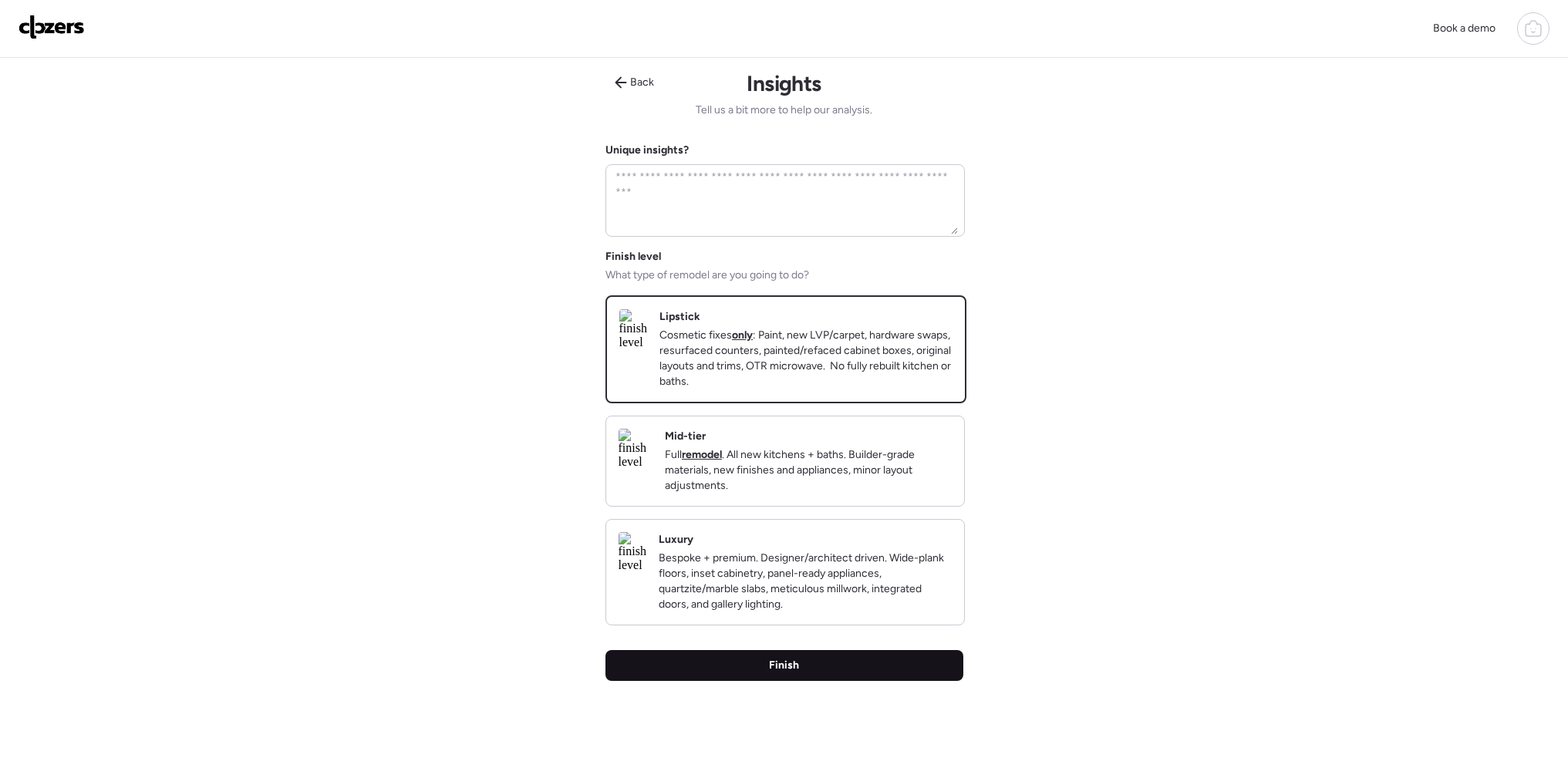
click at [821, 681] on div "Finish" at bounding box center [784, 665] width 358 height 31
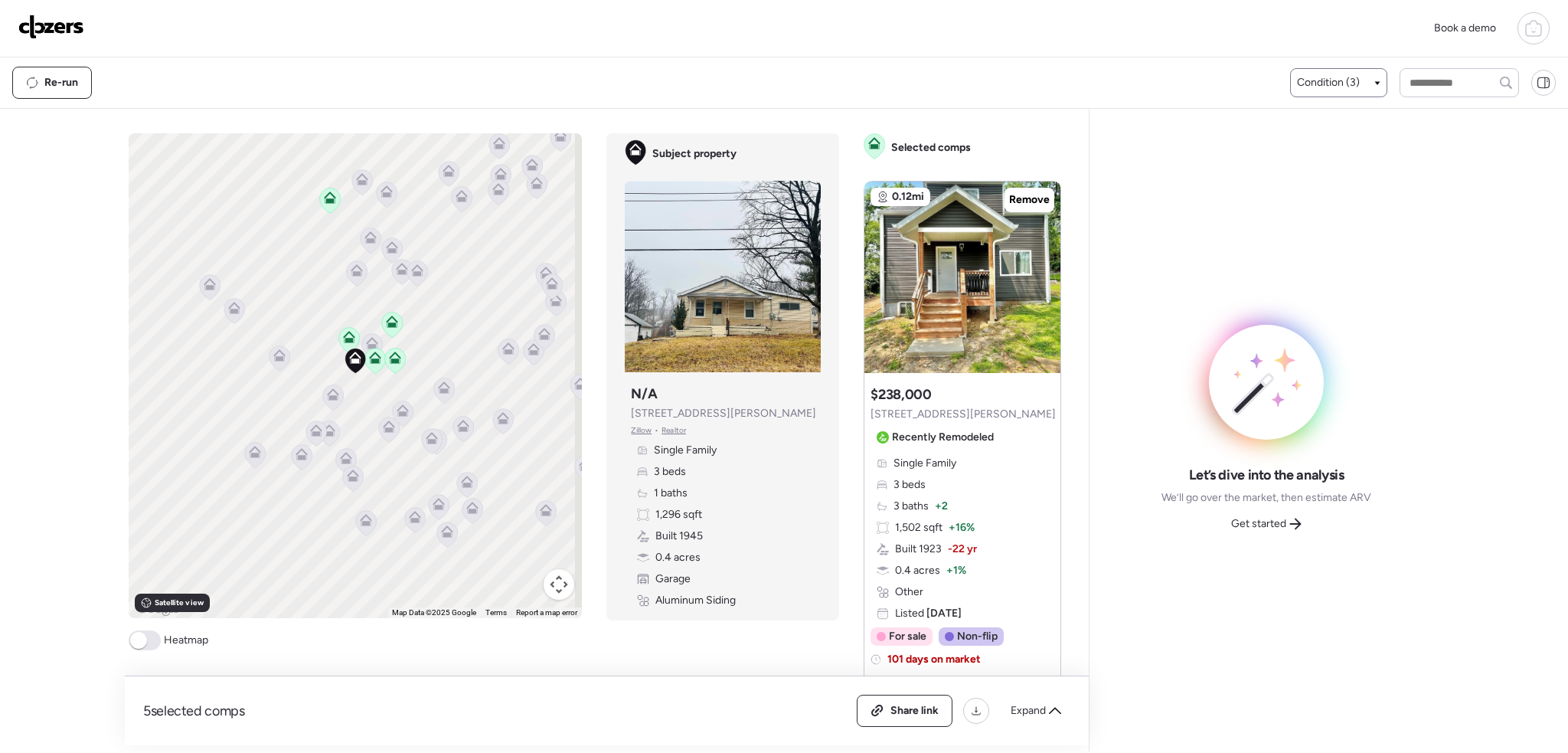
click at [1345, 77] on span "Condition (3)" at bounding box center [1328, 83] width 63 height 15
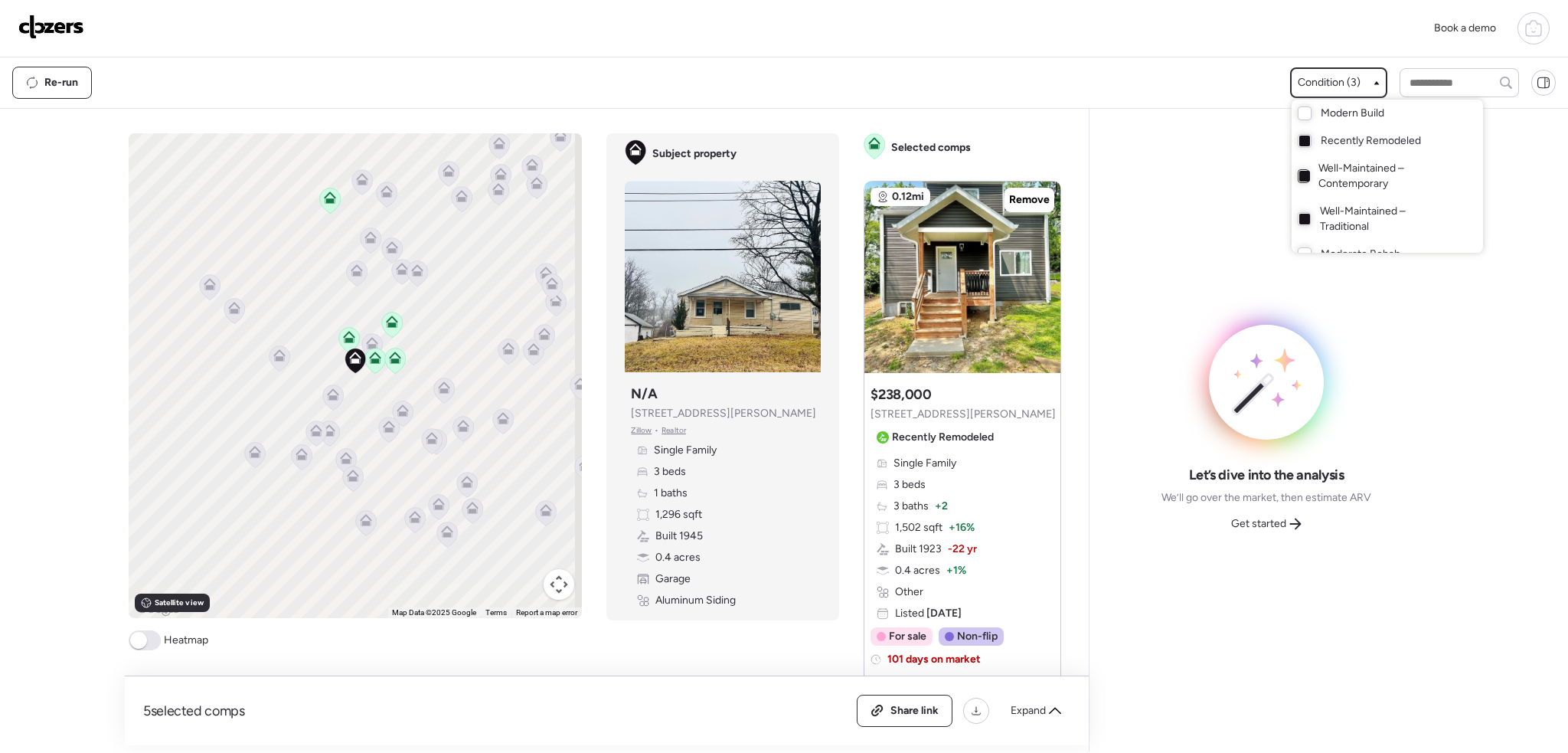
click at [1301, 178] on div at bounding box center [1305, 176] width 11 height 11
click at [1302, 220] on div at bounding box center [1305, 218] width 11 height 11
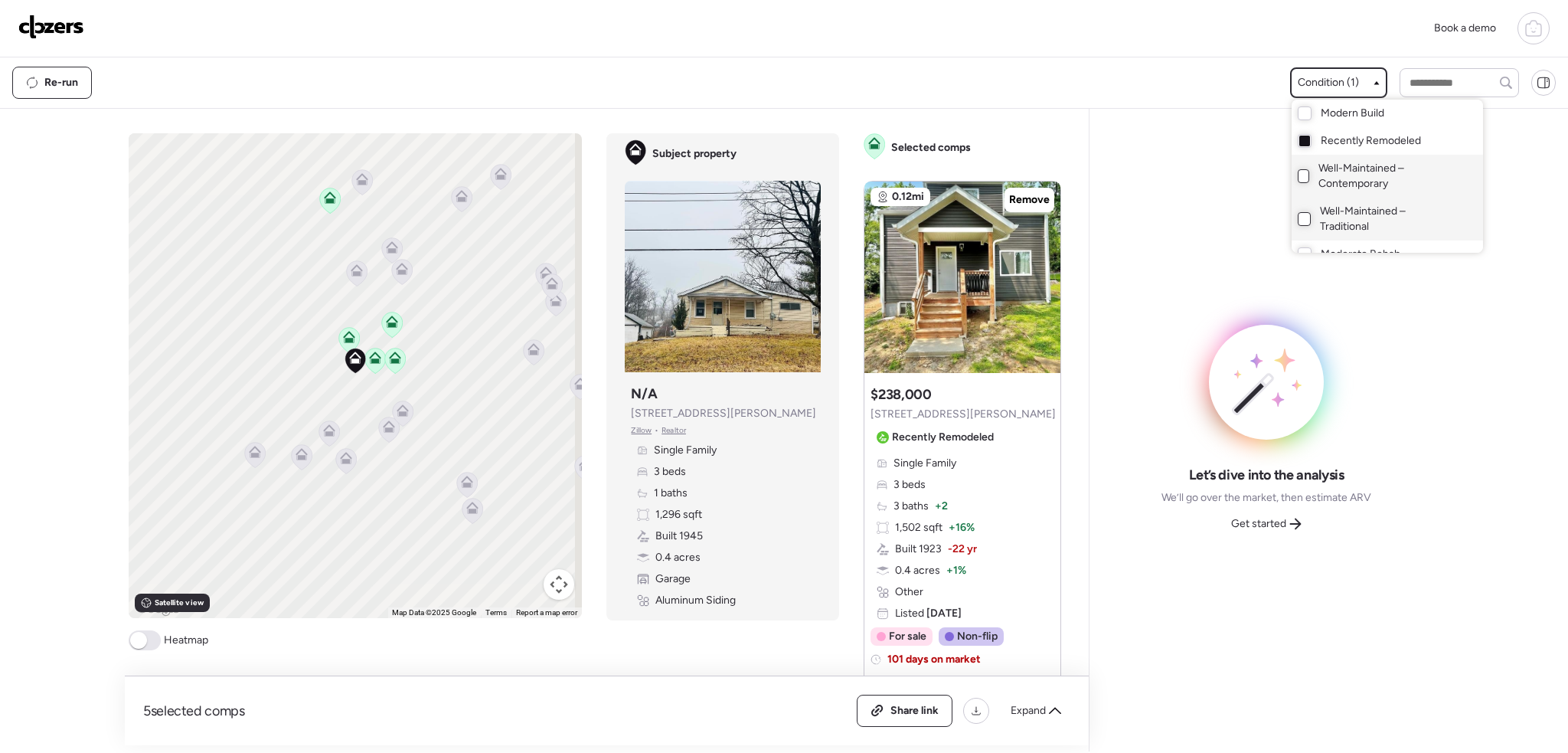
click at [399, 382] on div at bounding box center [784, 334] width 1568 height 753
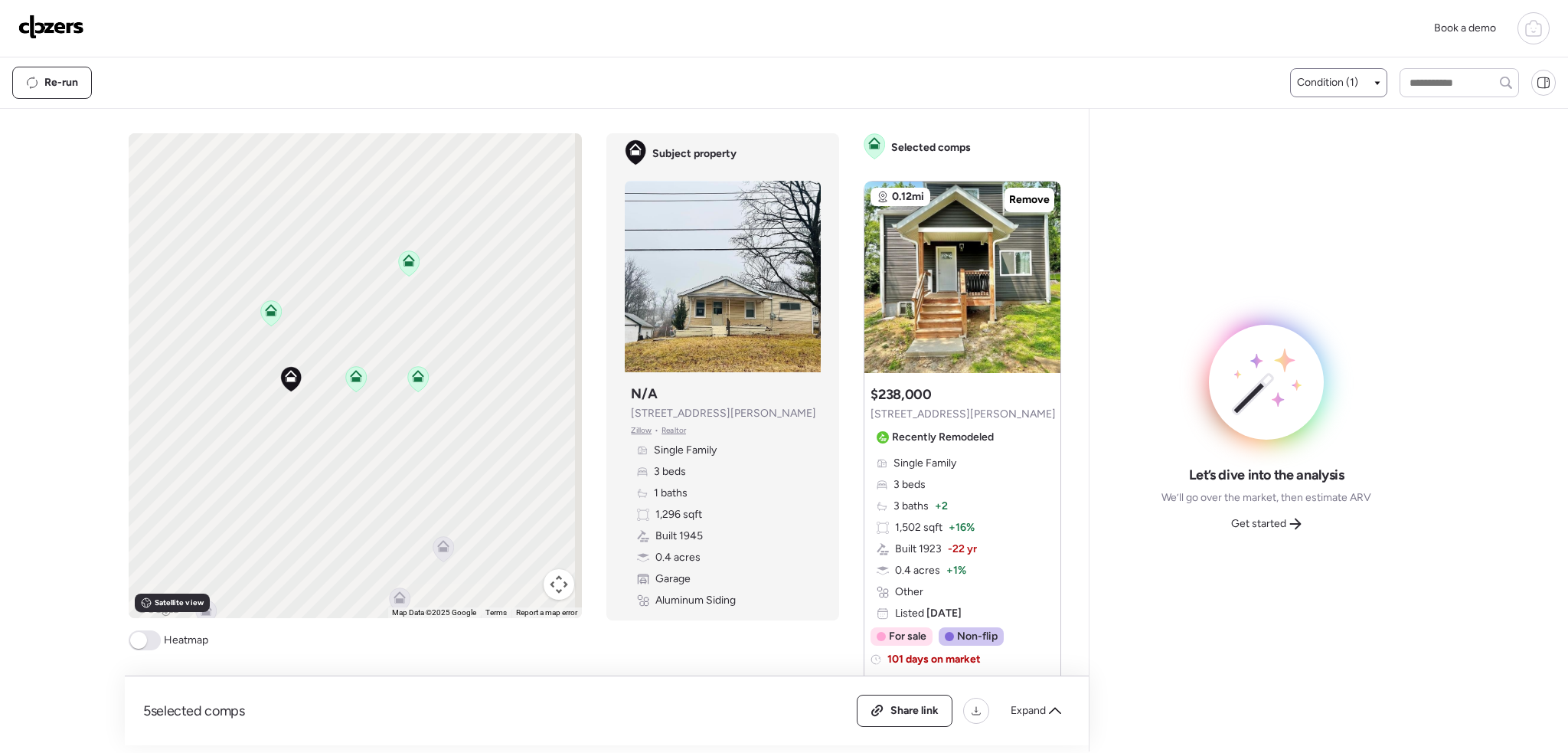
drag, startPoint x: 360, startPoint y: 313, endPoint x: 364, endPoint y: 454, distance: 141.1
click at [364, 454] on div "To activate drag with keyboard, press Alt + Enter. Once in keyboard drag state,…" at bounding box center [355, 376] width 454 height 485
click at [352, 377] on icon at bounding box center [355, 374] width 21 height 25
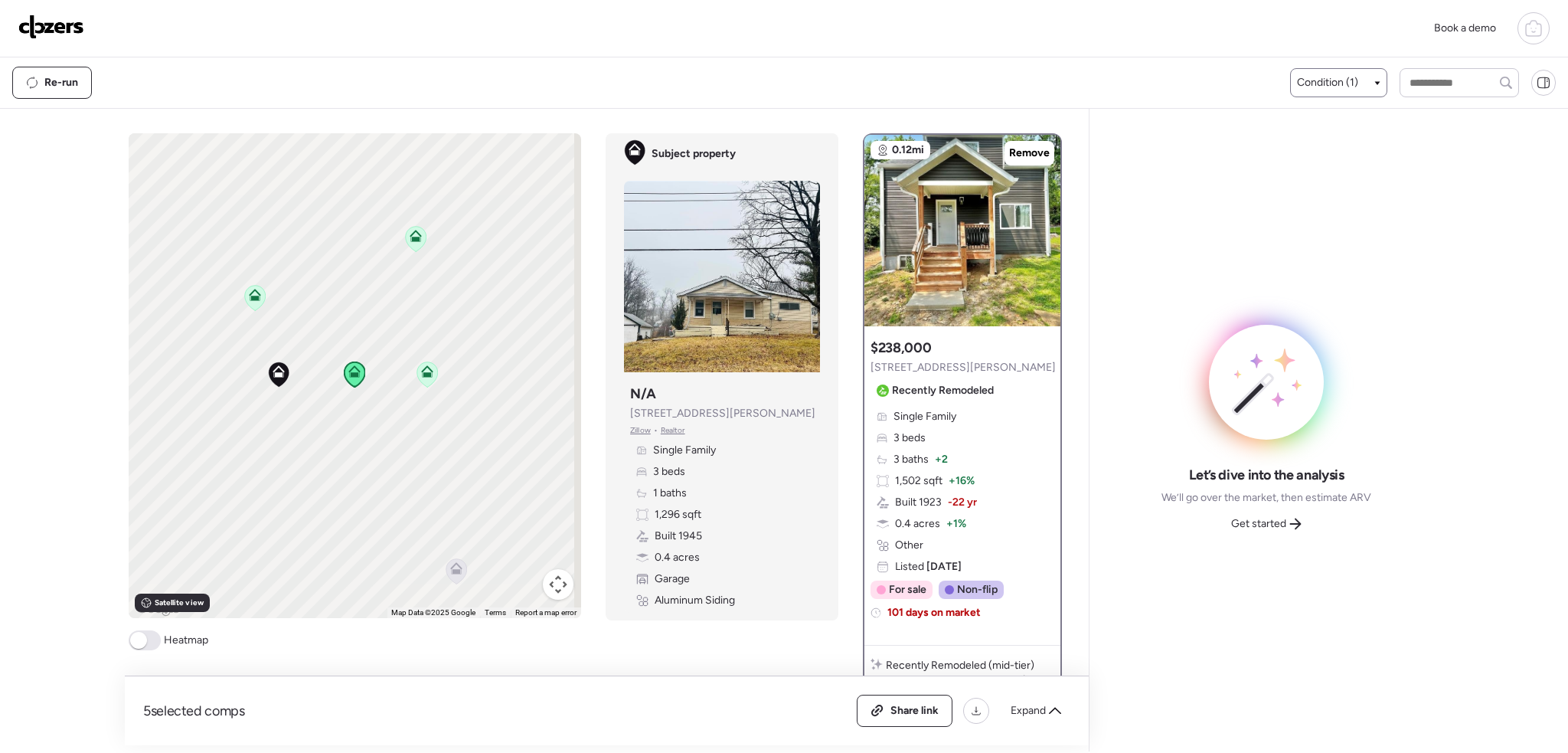
click at [423, 374] on icon at bounding box center [427, 374] width 10 height 4
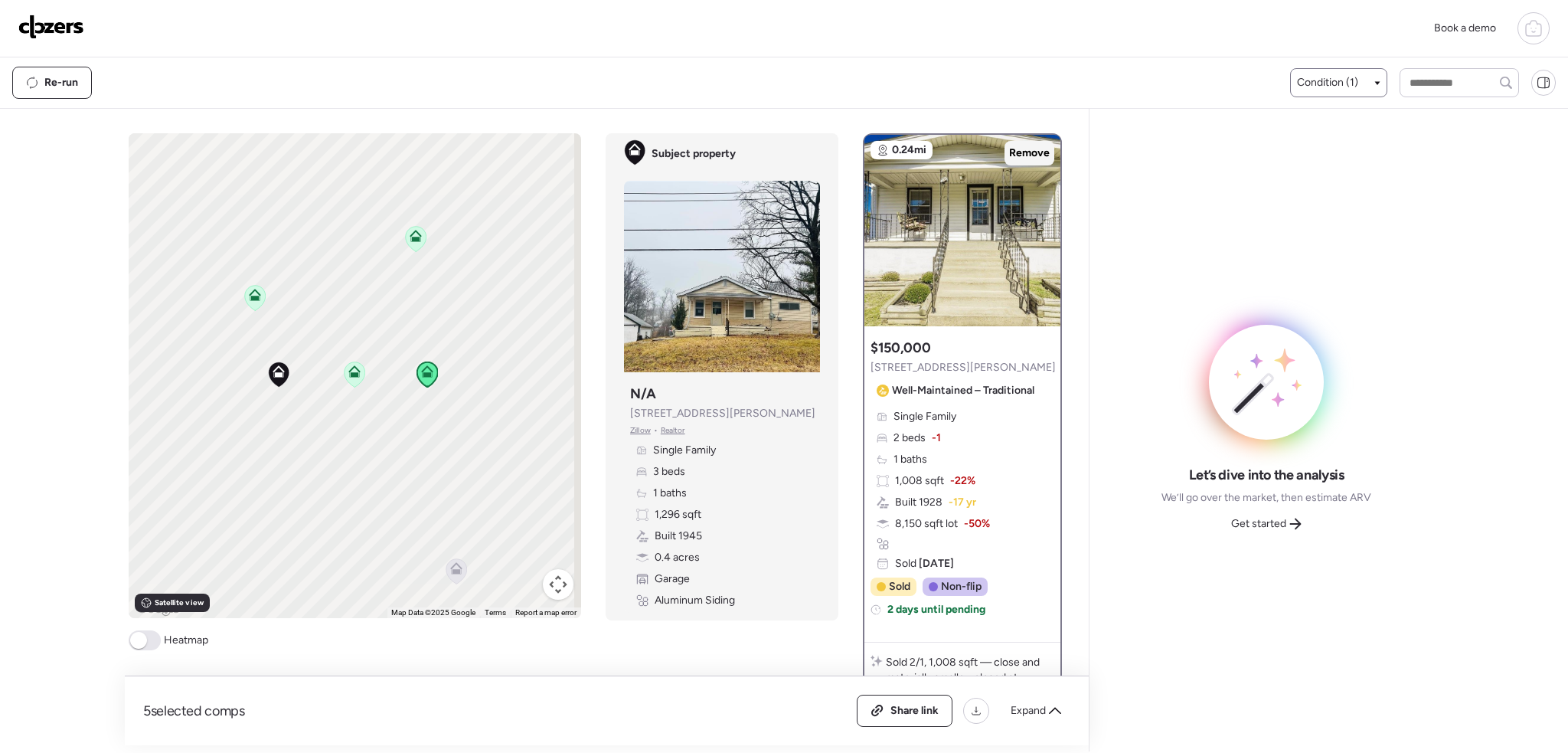
click at [1035, 151] on span "Remove" at bounding box center [1029, 153] width 41 height 15
click at [255, 299] on icon at bounding box center [255, 297] width 10 height 4
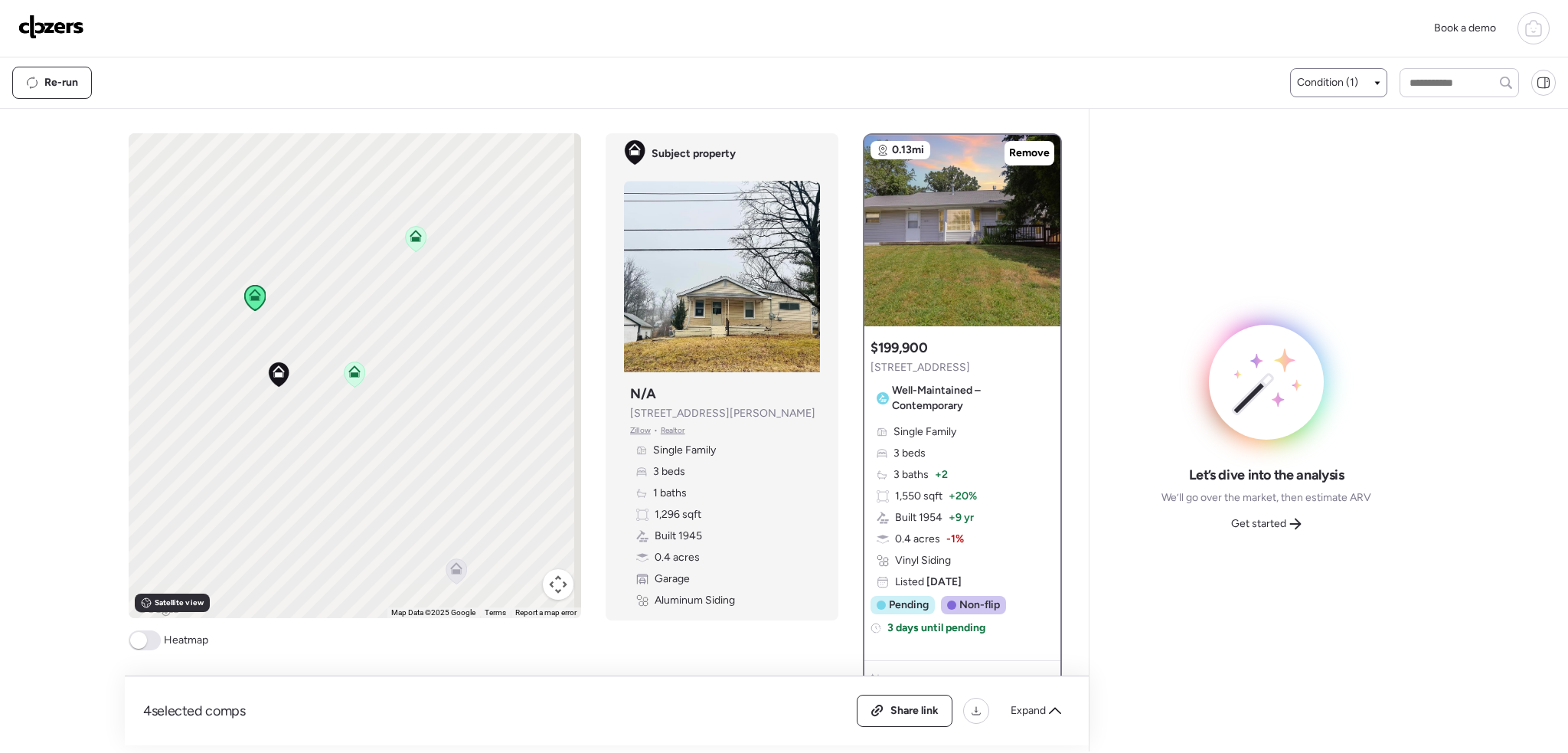
click at [417, 243] on icon at bounding box center [416, 238] width 21 height 25
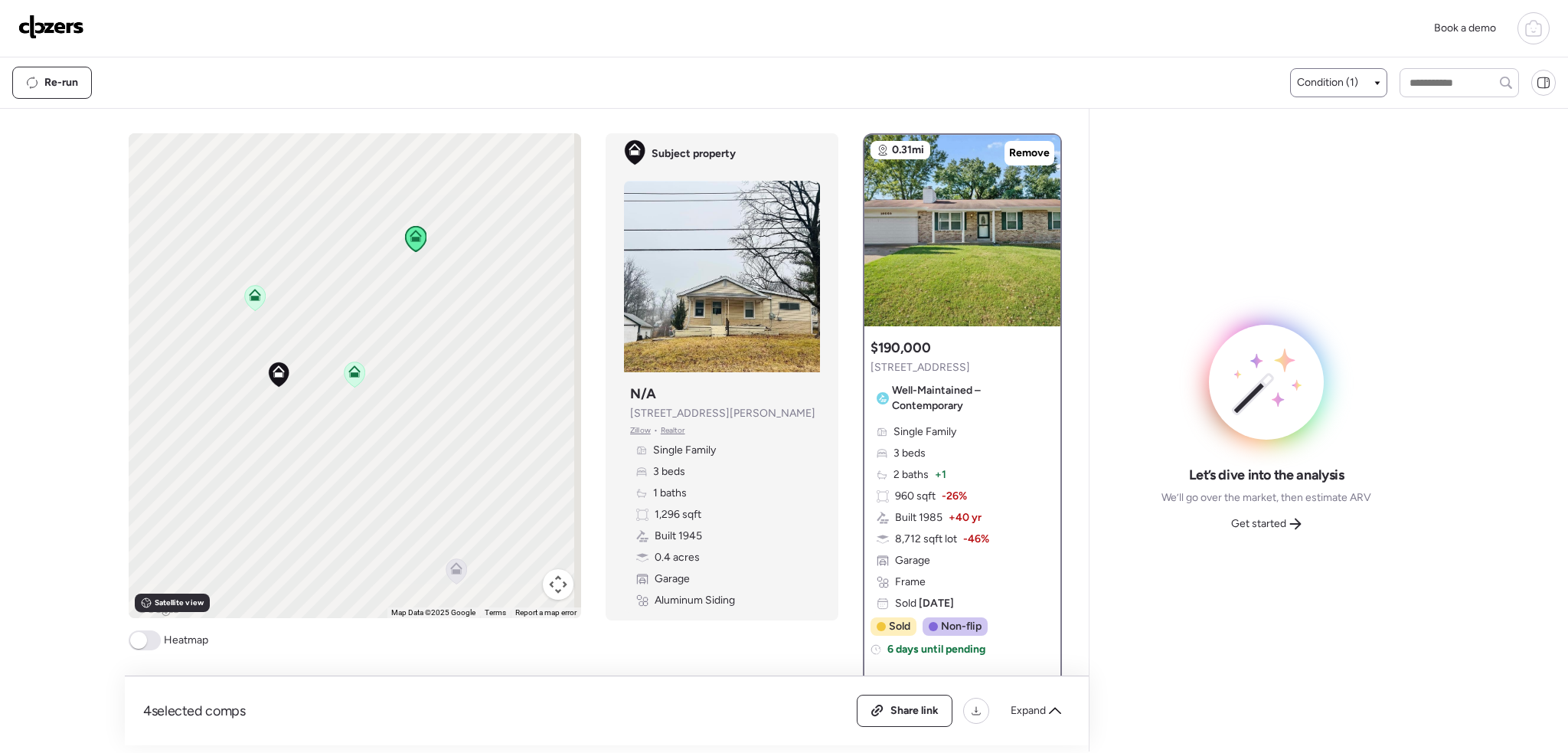
click at [249, 304] on icon at bounding box center [255, 298] width 21 height 25
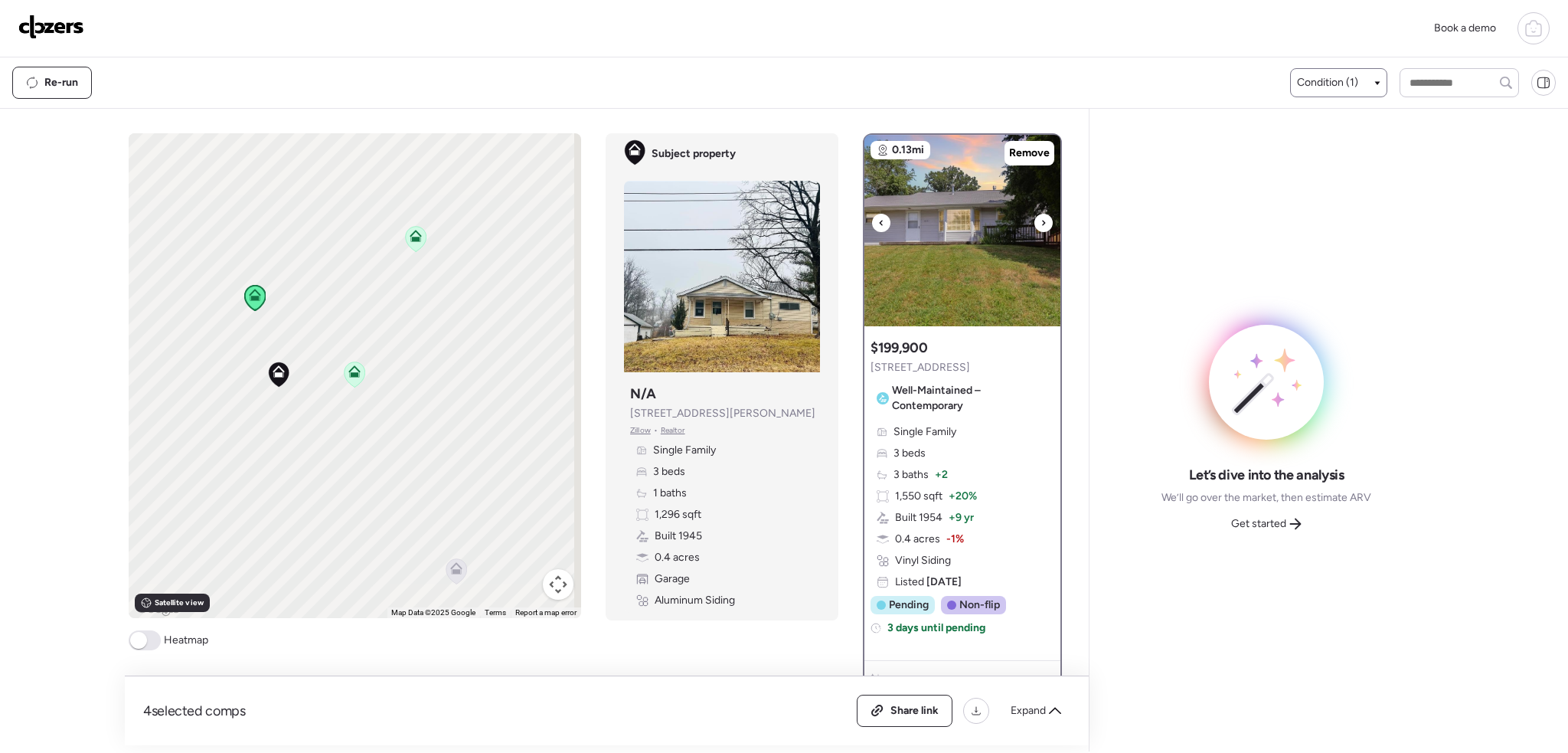
click at [1039, 221] on div at bounding box center [1044, 223] width 18 height 18
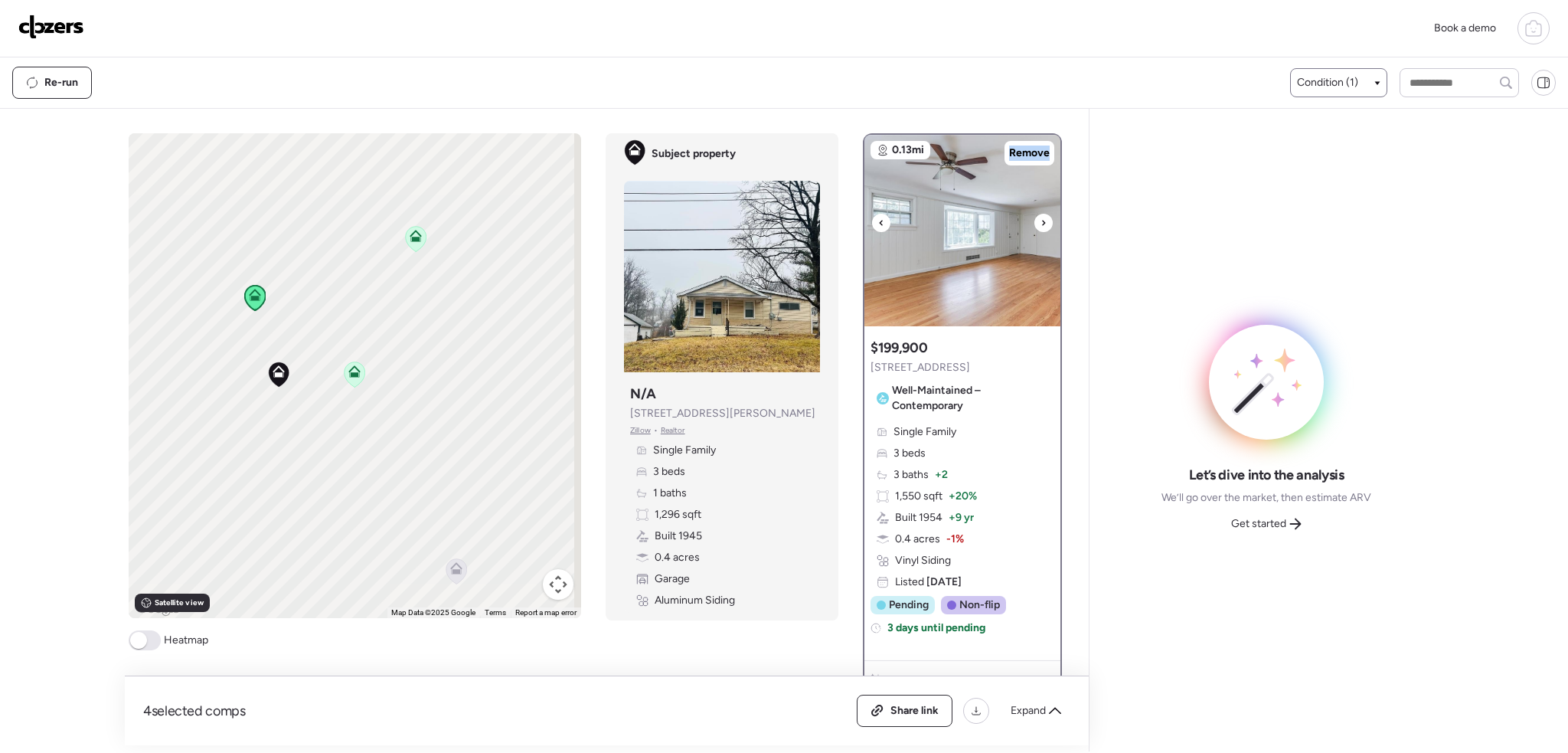
click at [1039, 221] on div at bounding box center [1044, 223] width 18 height 18
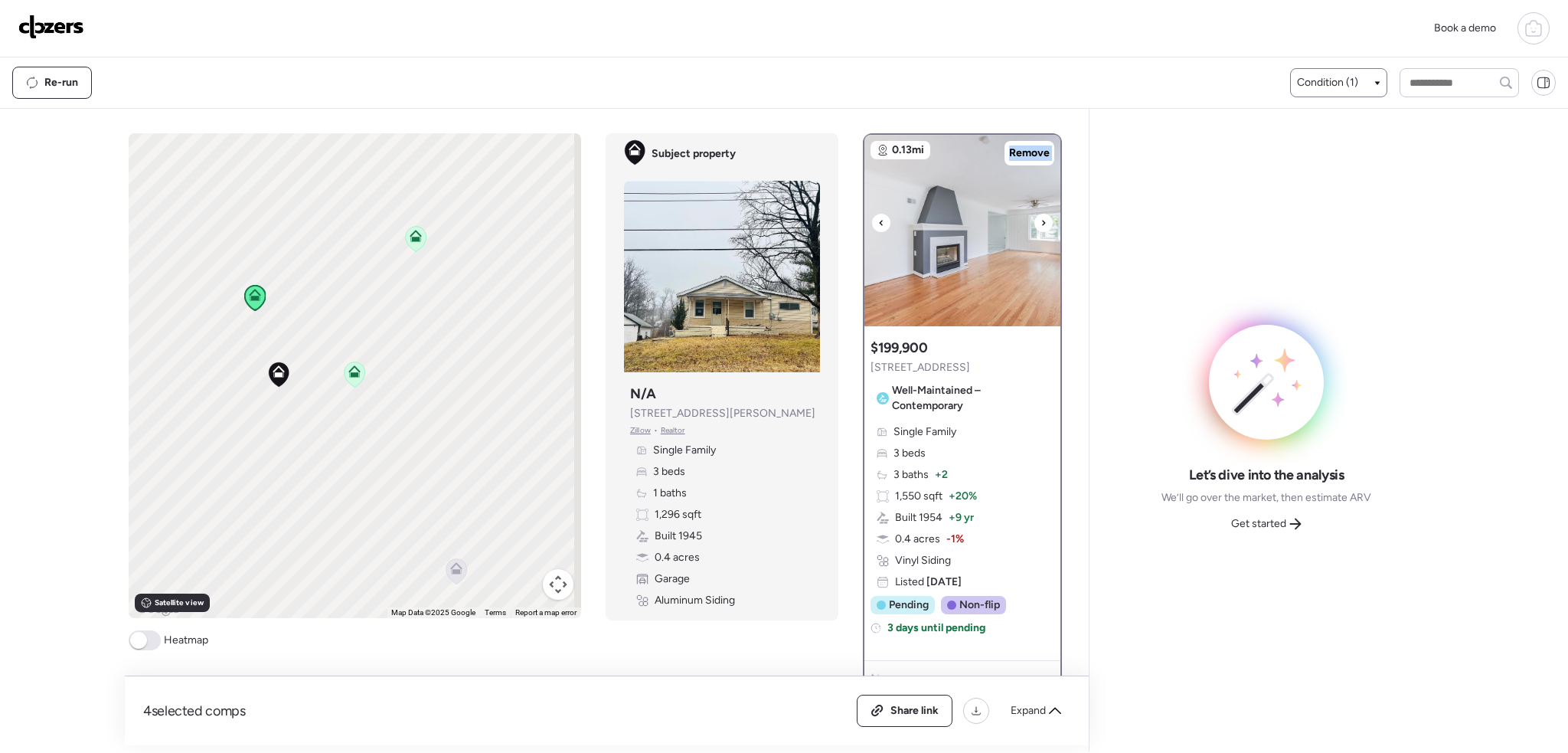
click at [1039, 221] on div at bounding box center [1044, 223] width 18 height 18
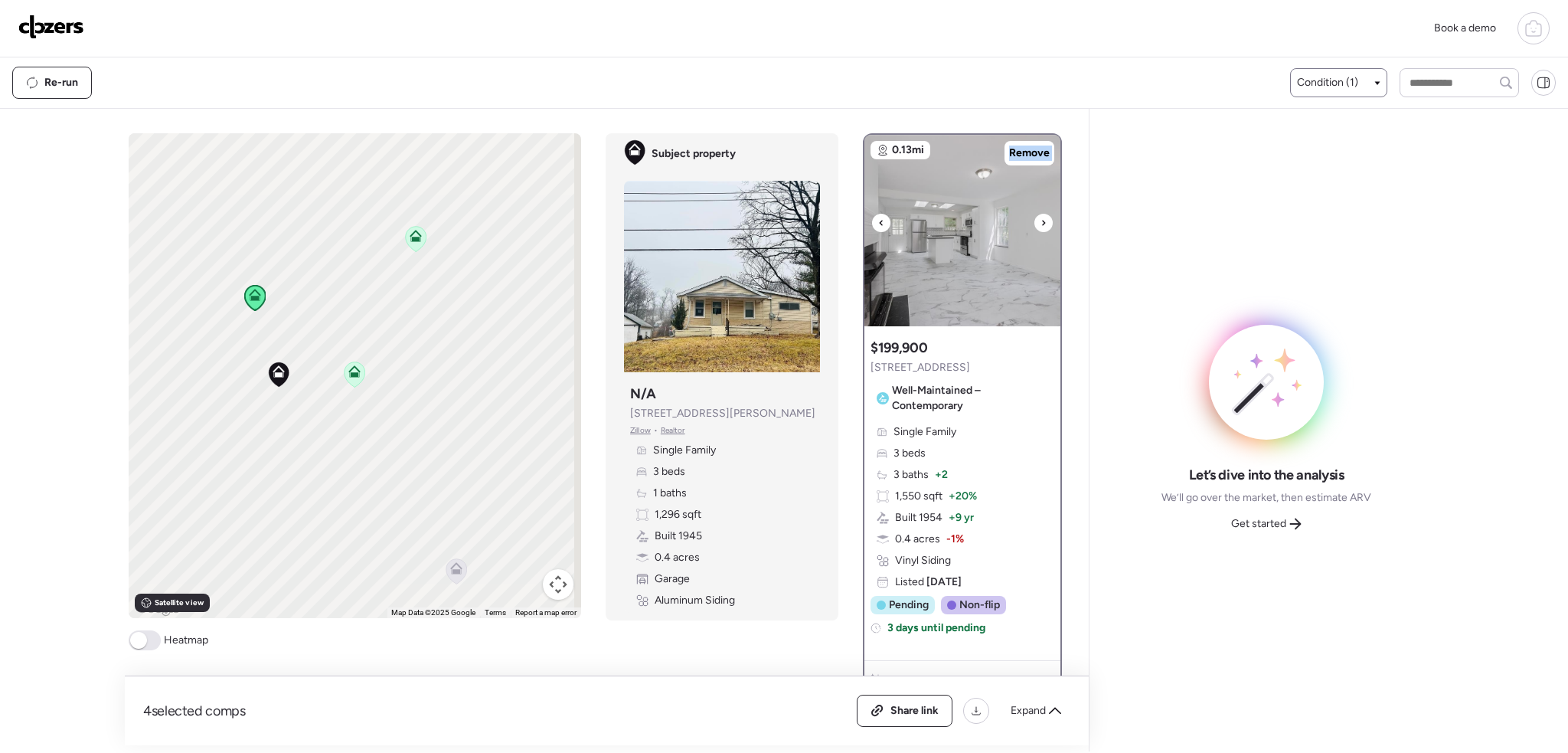
click at [1039, 221] on div at bounding box center [1044, 223] width 18 height 18
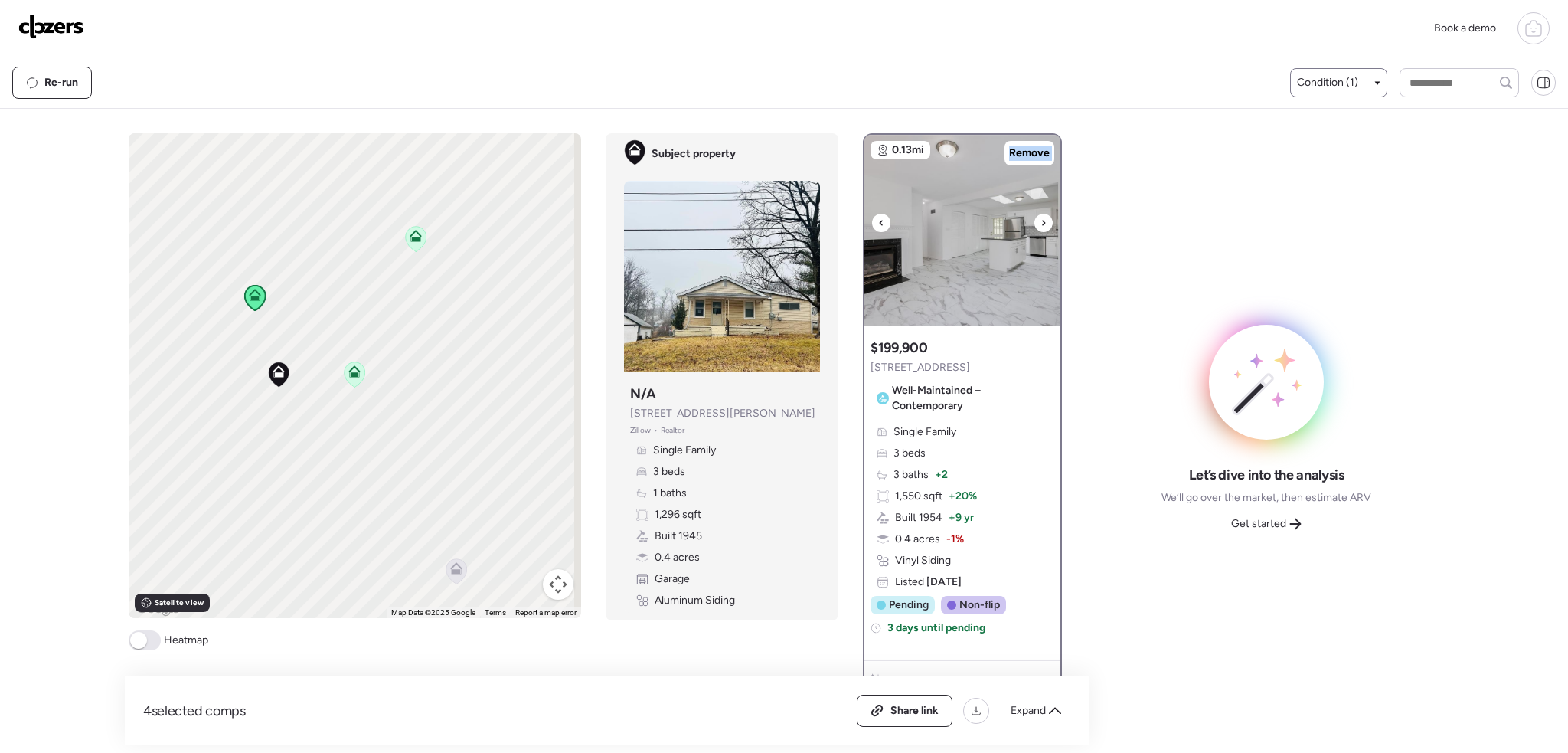
click at [1039, 221] on div at bounding box center [1044, 223] width 18 height 18
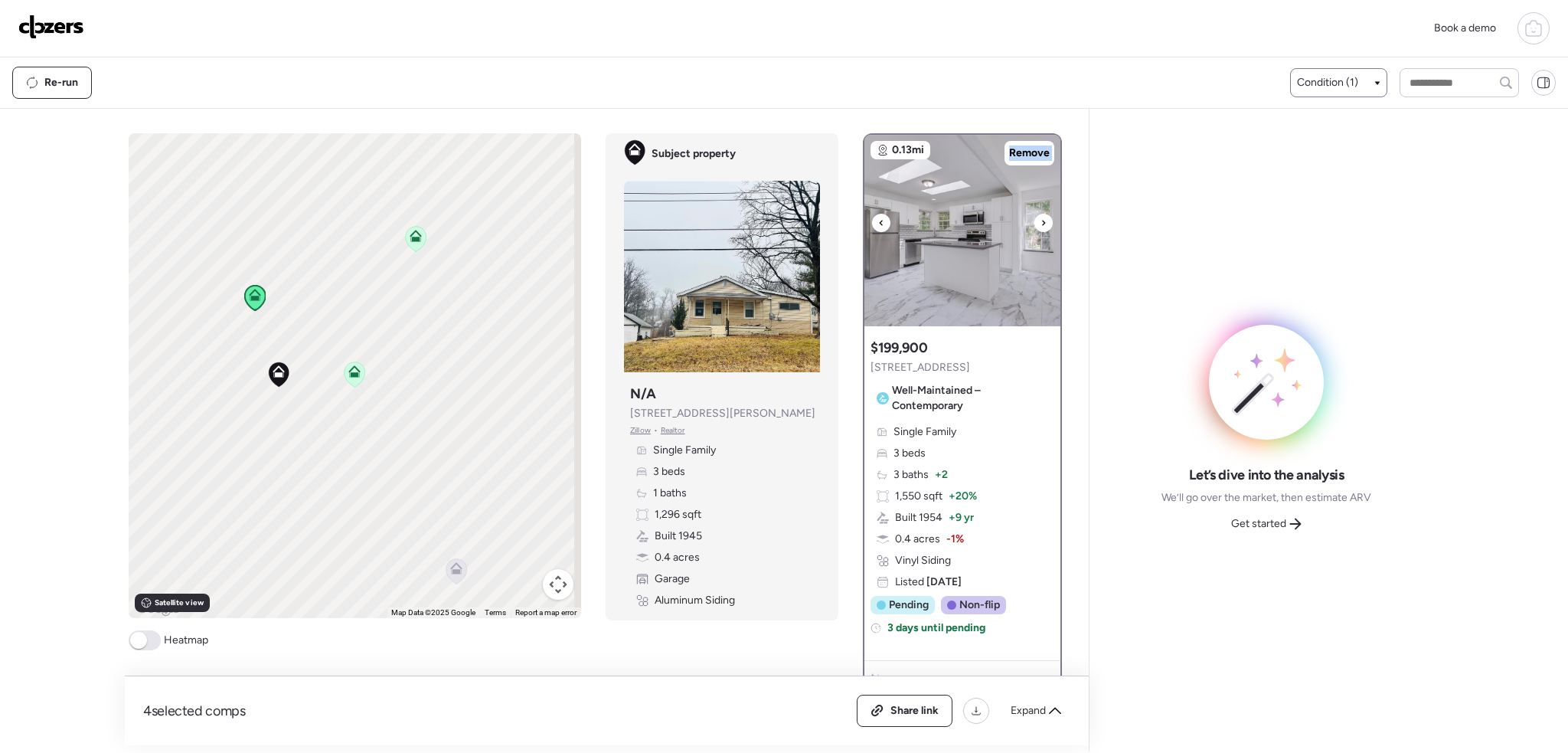
click at [1039, 221] on div at bounding box center [1044, 223] width 18 height 18
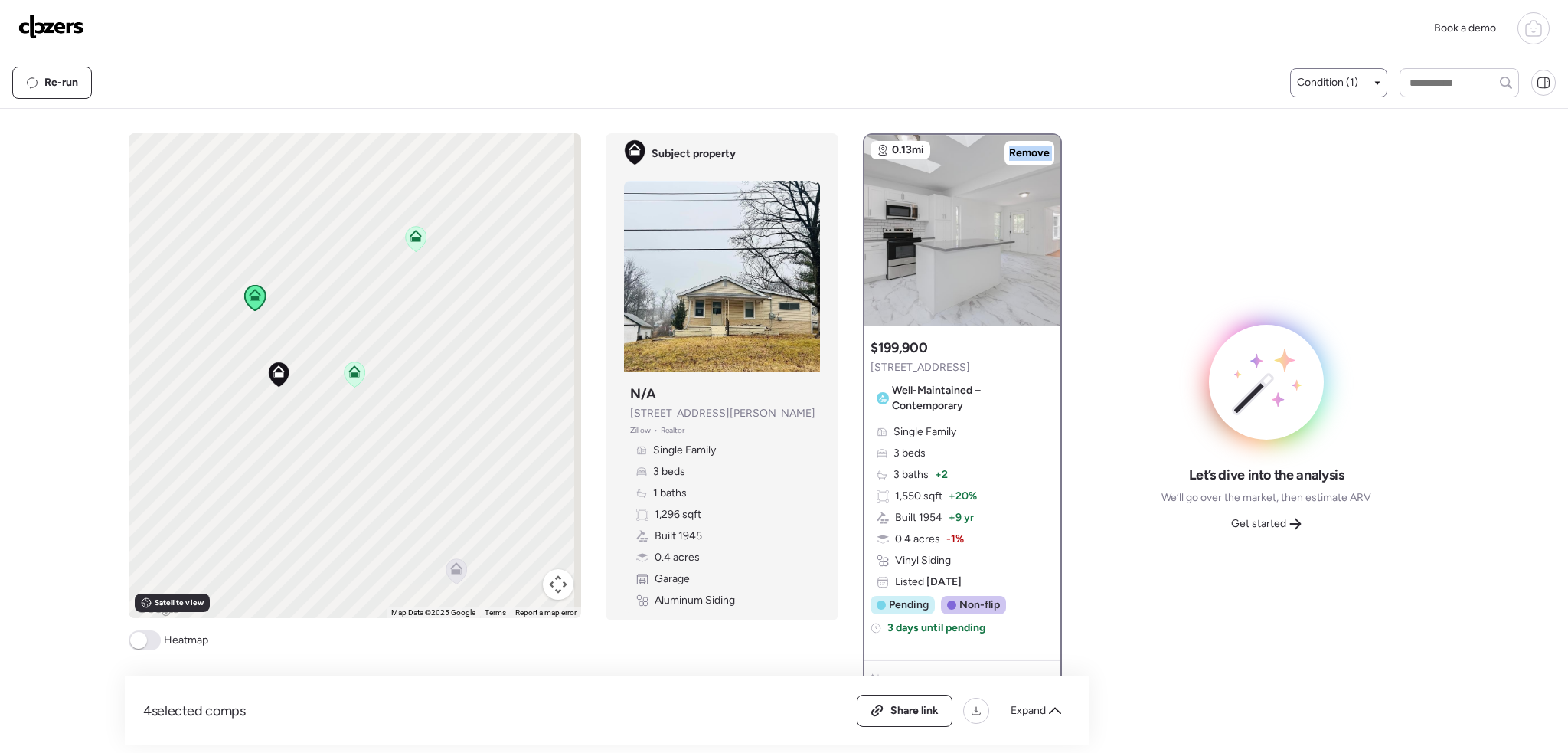
click at [353, 382] on icon at bounding box center [355, 374] width 21 height 25
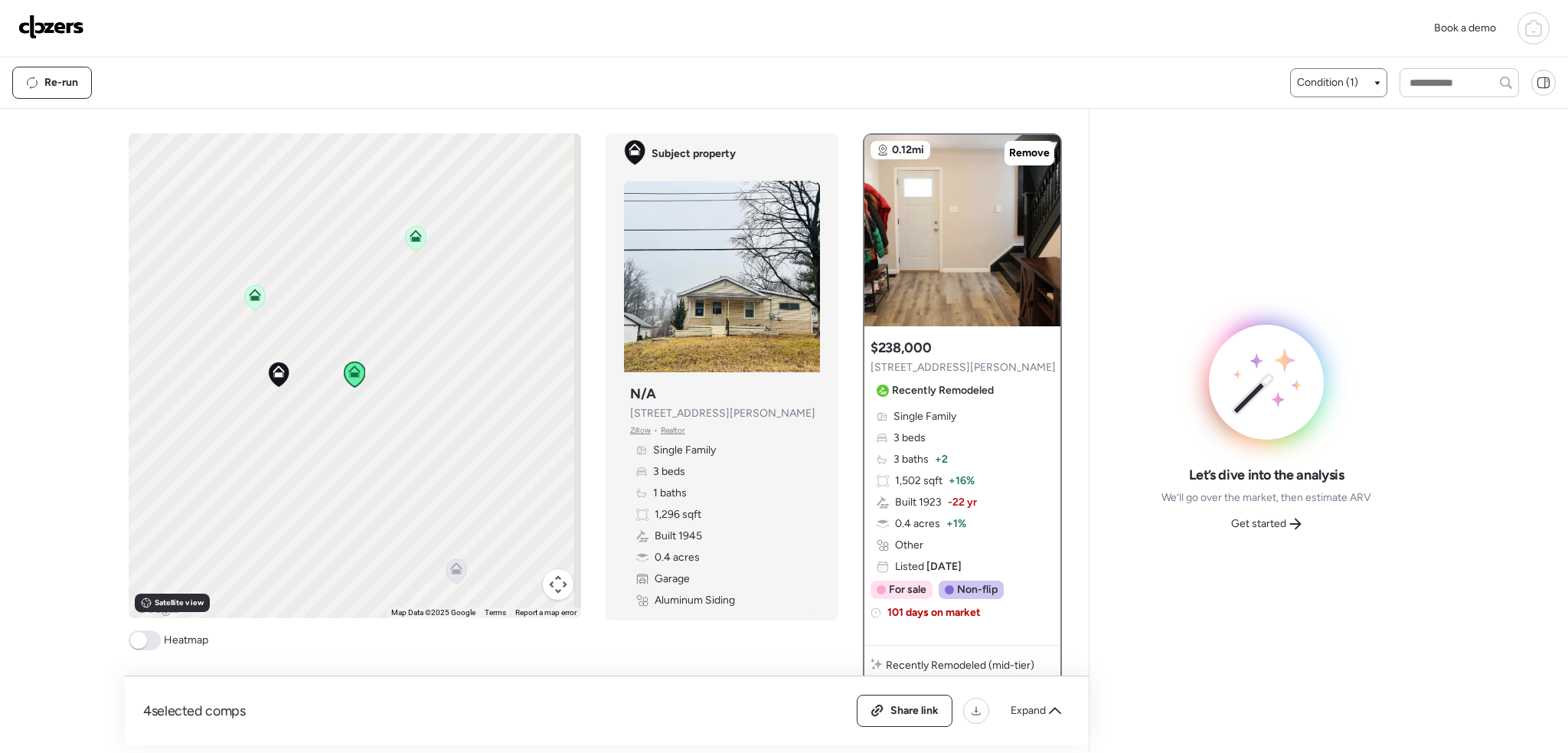
click at [1366, 87] on div "Condition (1)" at bounding box center [1339, 83] width 84 height 15
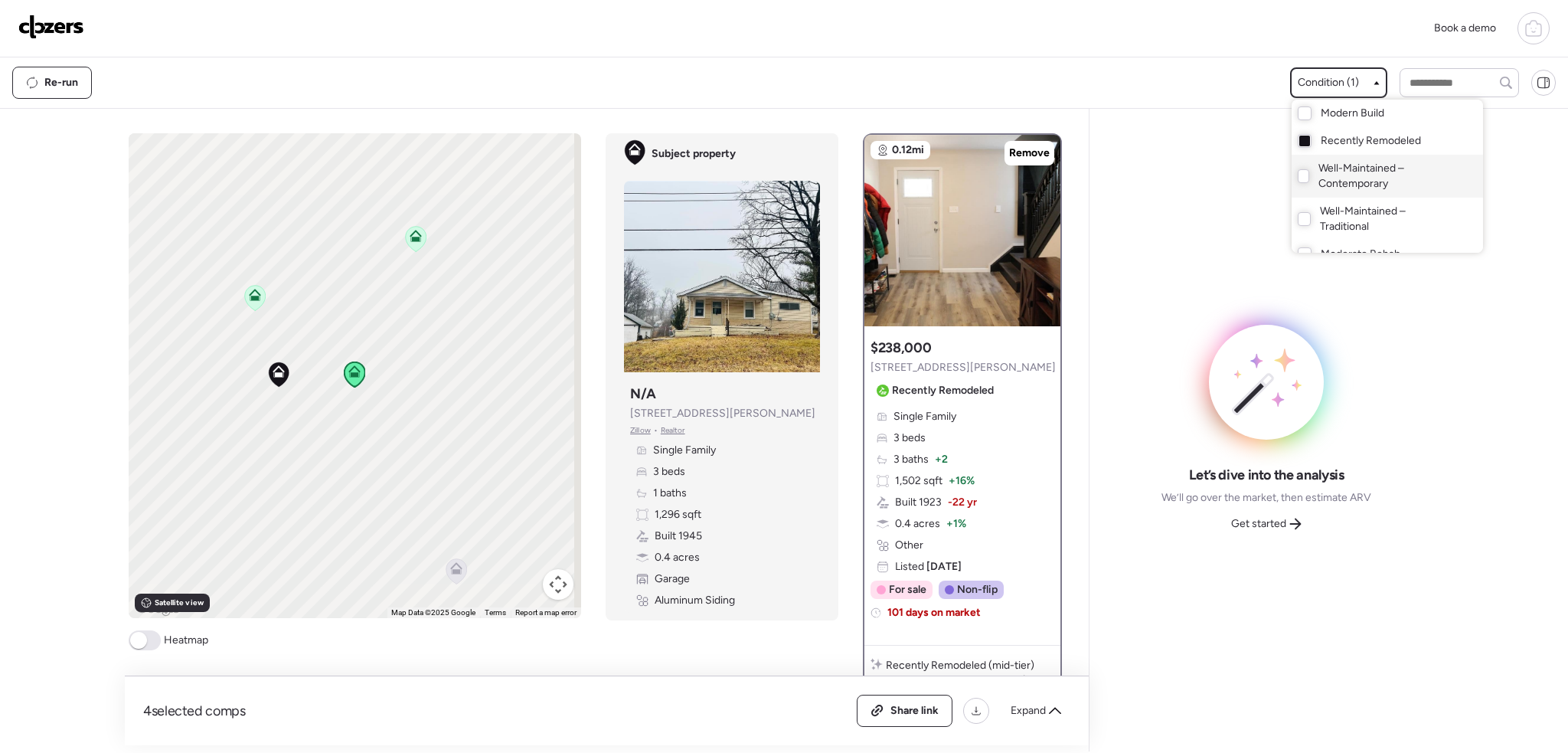
click at [1331, 186] on span "Well-Maintained – Contemporary" at bounding box center [1385, 176] width 133 height 31
click at [344, 316] on div at bounding box center [784, 334] width 1568 height 753
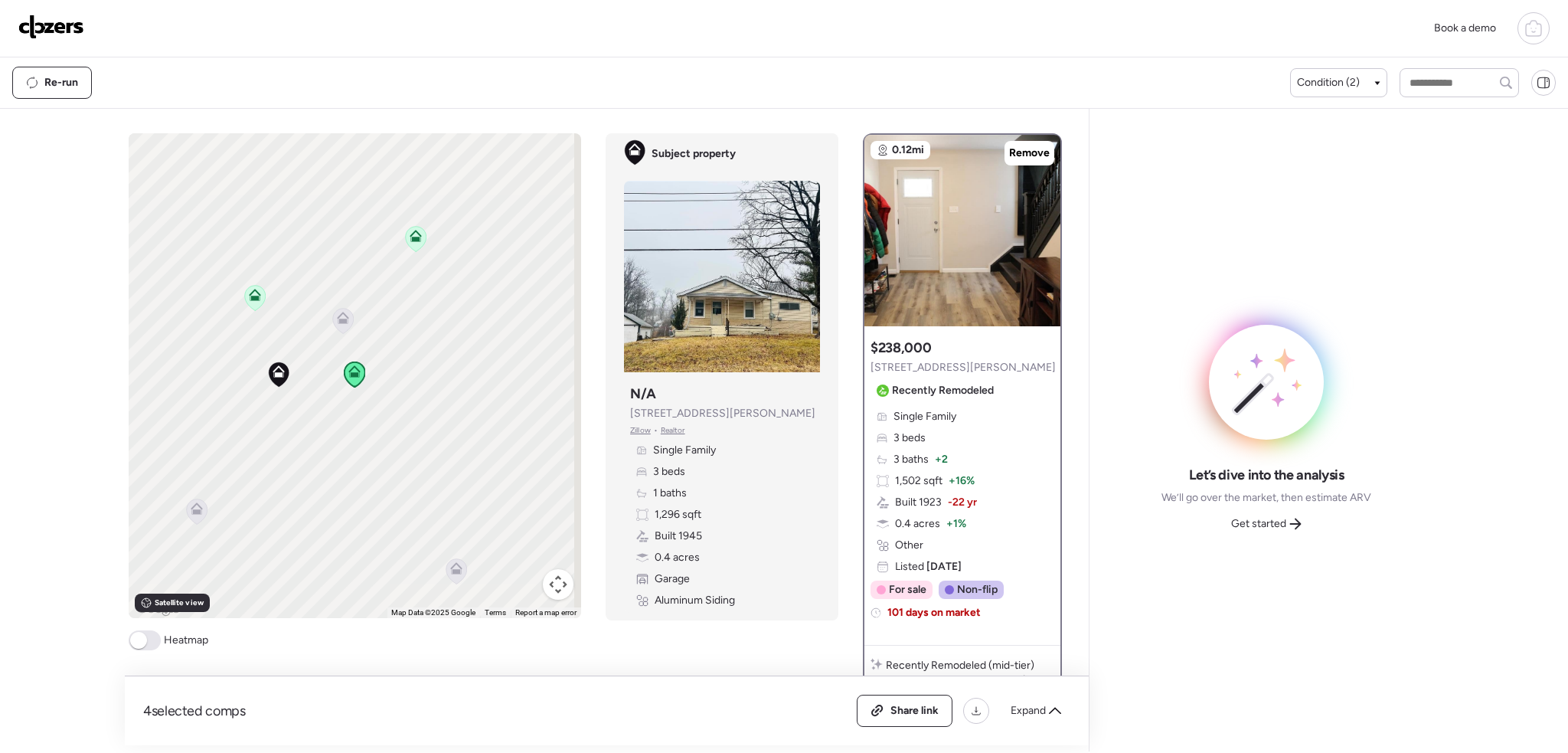
click at [343, 318] on icon at bounding box center [344, 315] width 12 height 7
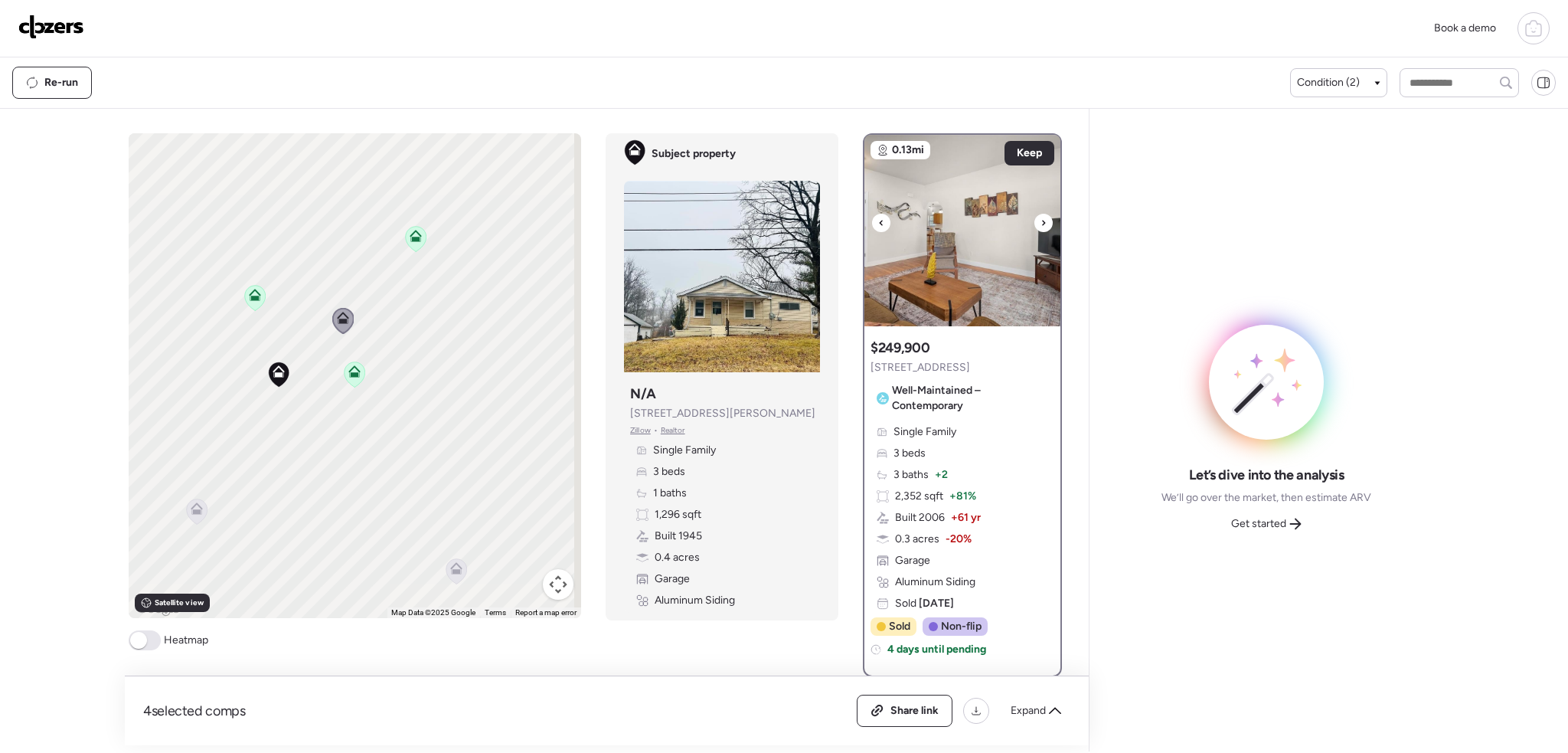
click at [1040, 222] on div at bounding box center [1044, 223] width 18 height 18
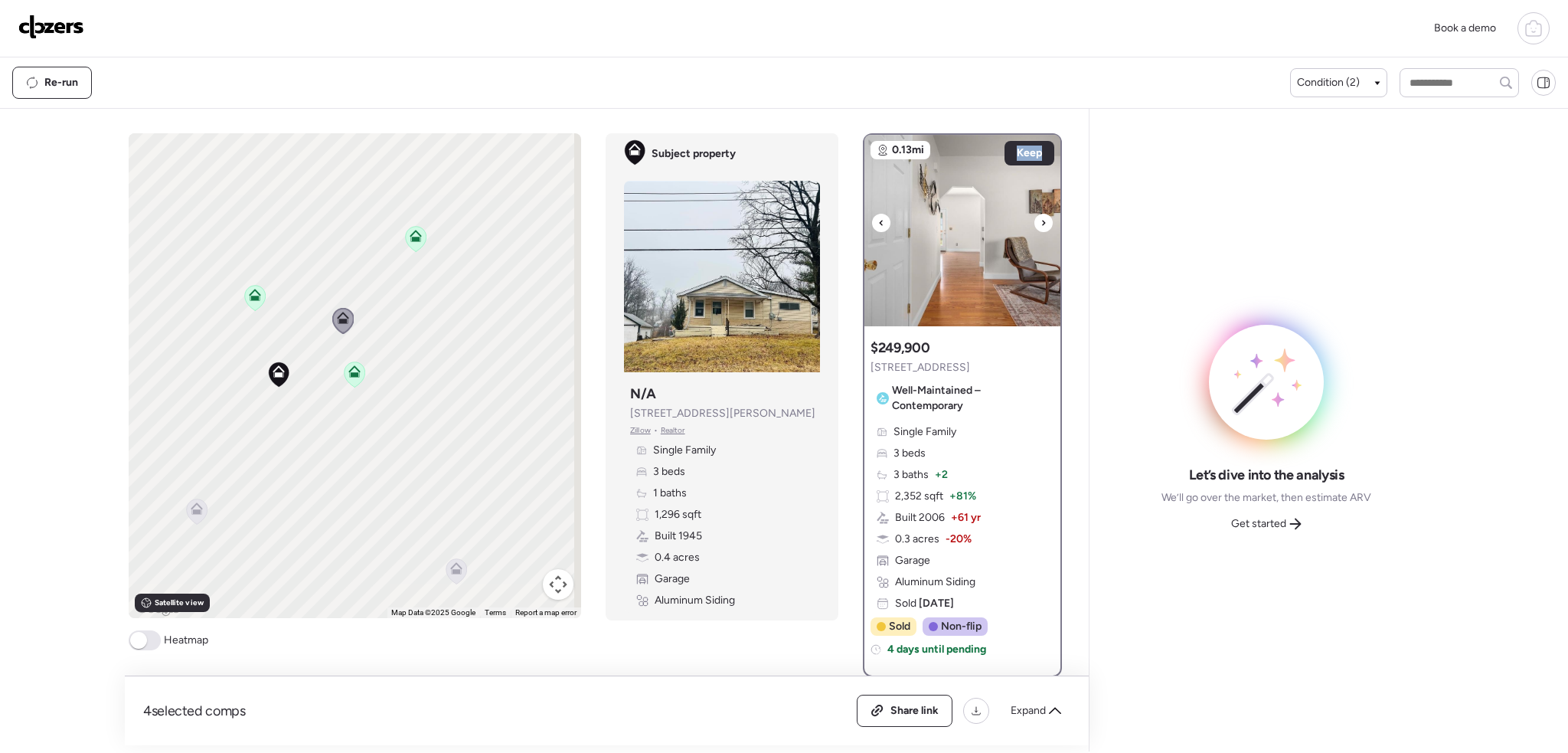
click at [1040, 222] on div at bounding box center [1044, 223] width 18 height 18
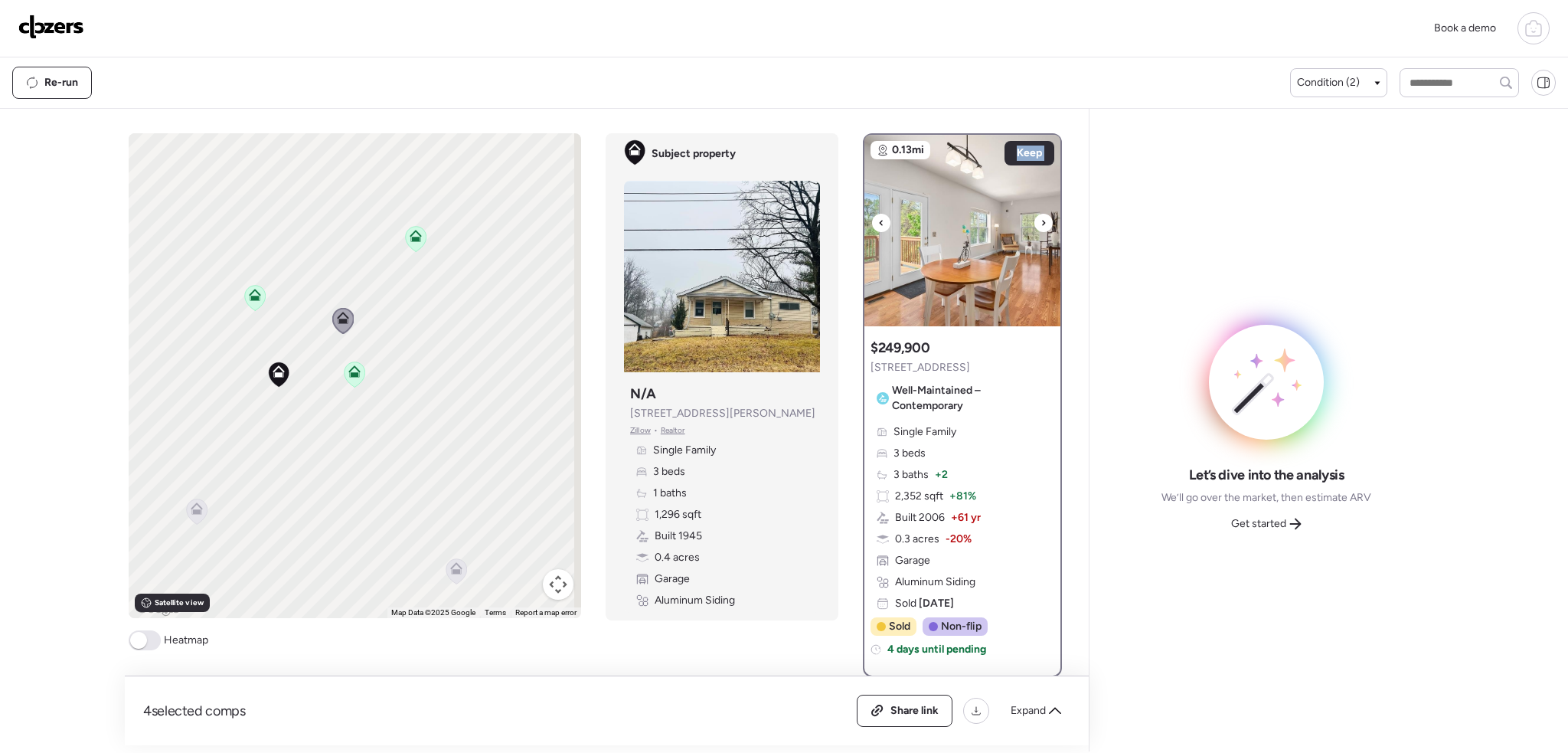
click at [1040, 222] on div at bounding box center [1044, 223] width 18 height 18
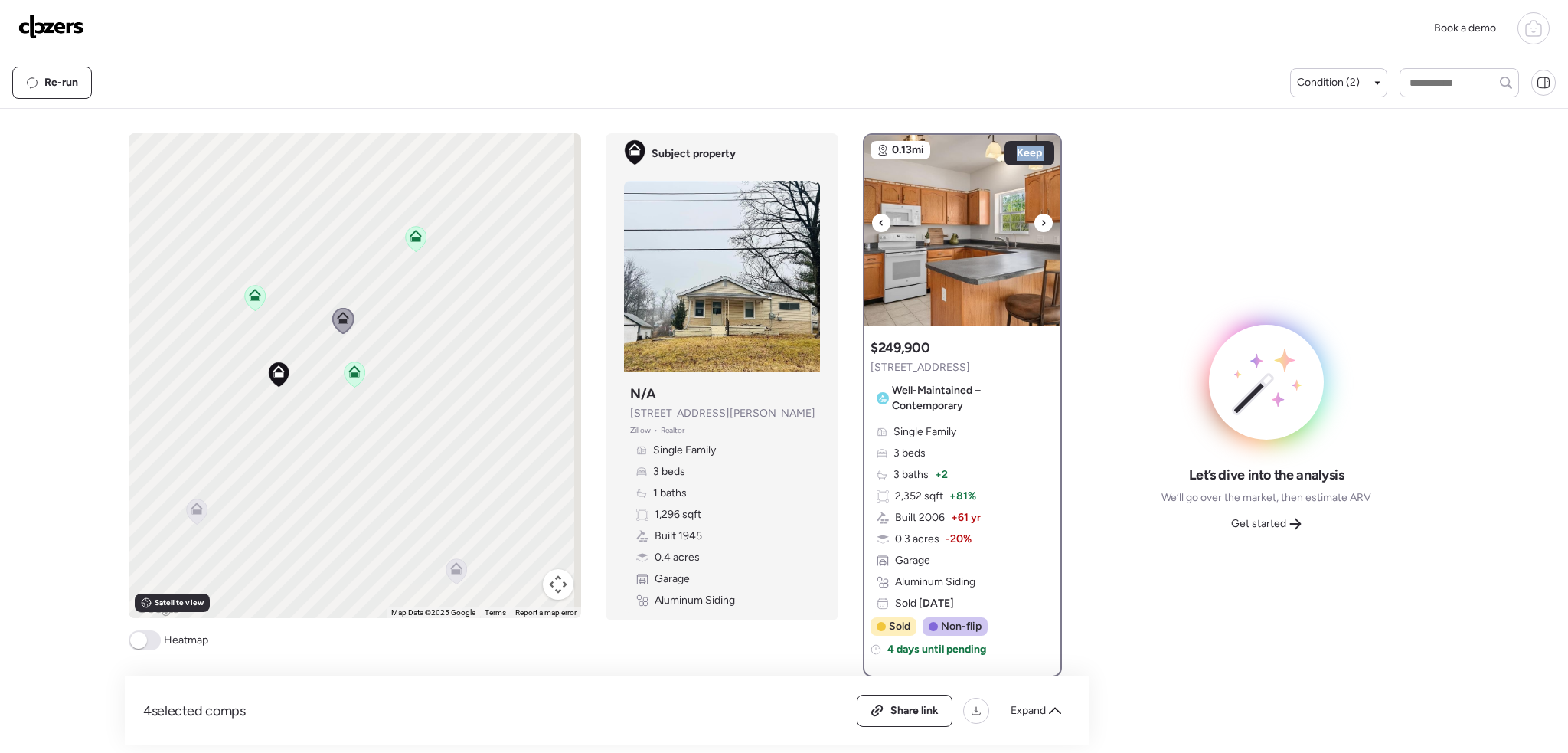
click at [1040, 222] on div at bounding box center [1044, 223] width 18 height 18
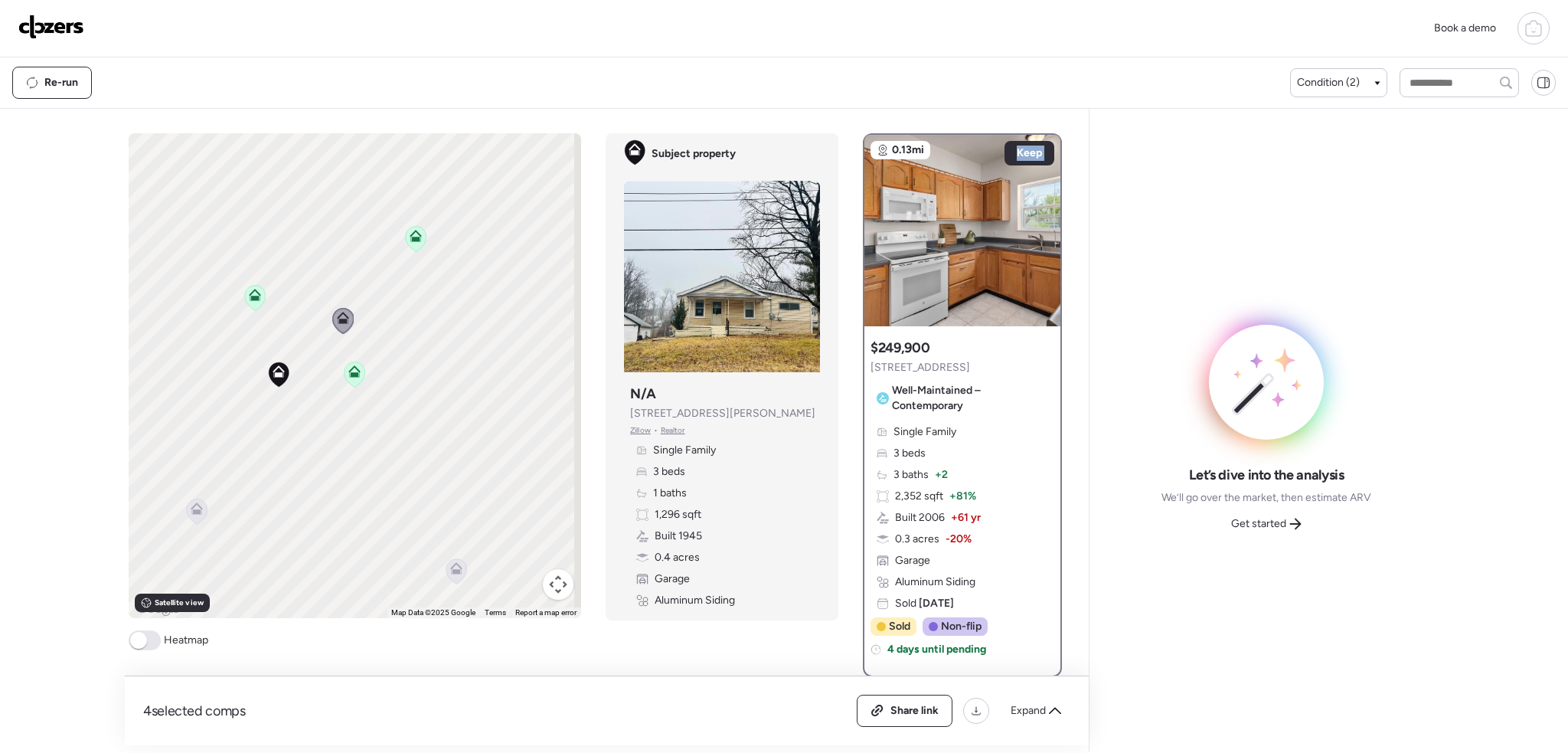
click at [350, 376] on icon at bounding box center [355, 374] width 10 height 4
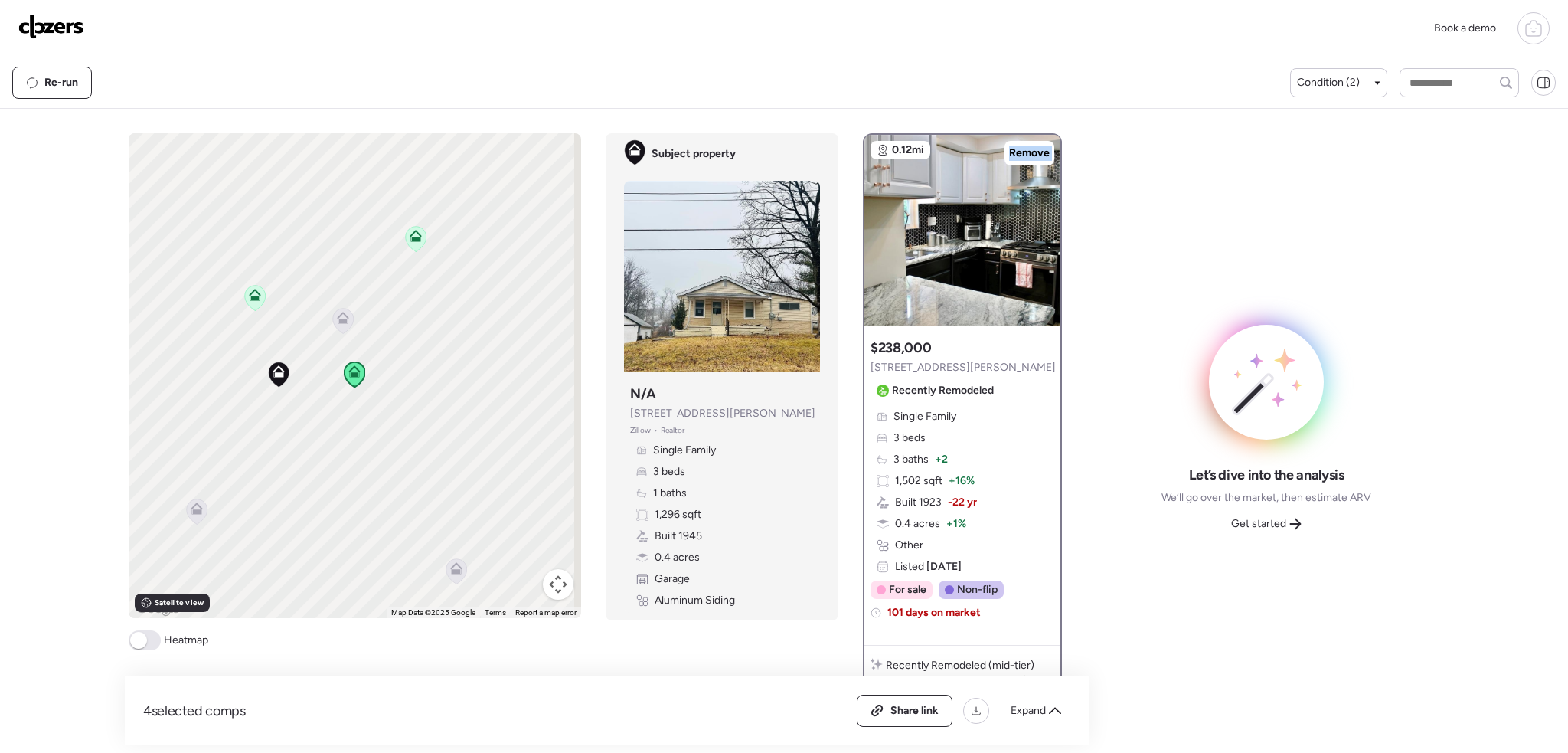
click at [343, 341] on div "To activate drag with keyboard, press Alt + Enter. Once in keyboard drag state,…" at bounding box center [355, 376] width 453 height 485
click at [343, 328] on icon at bounding box center [343, 320] width 21 height 25
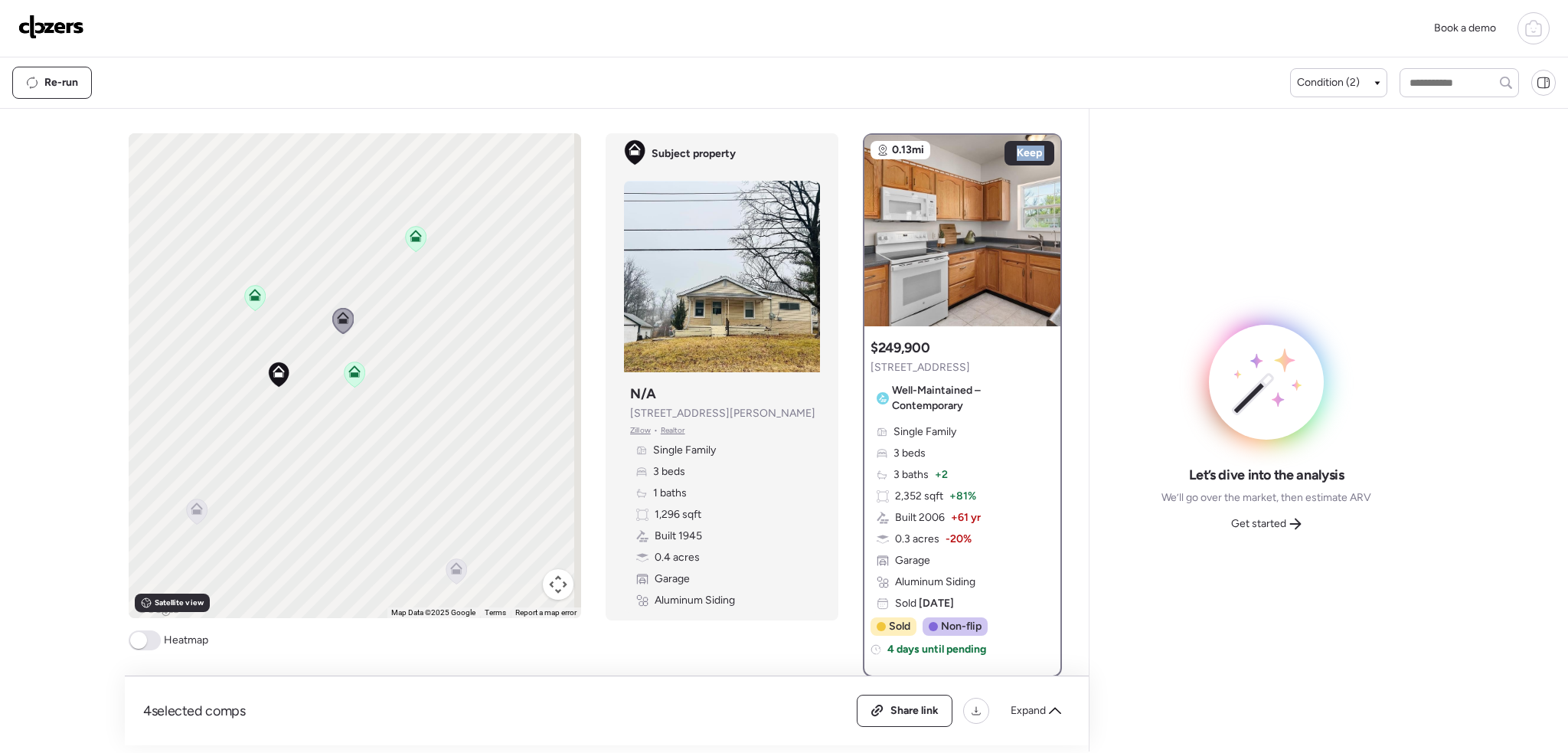
click at [194, 512] on icon at bounding box center [197, 511] width 10 height 4
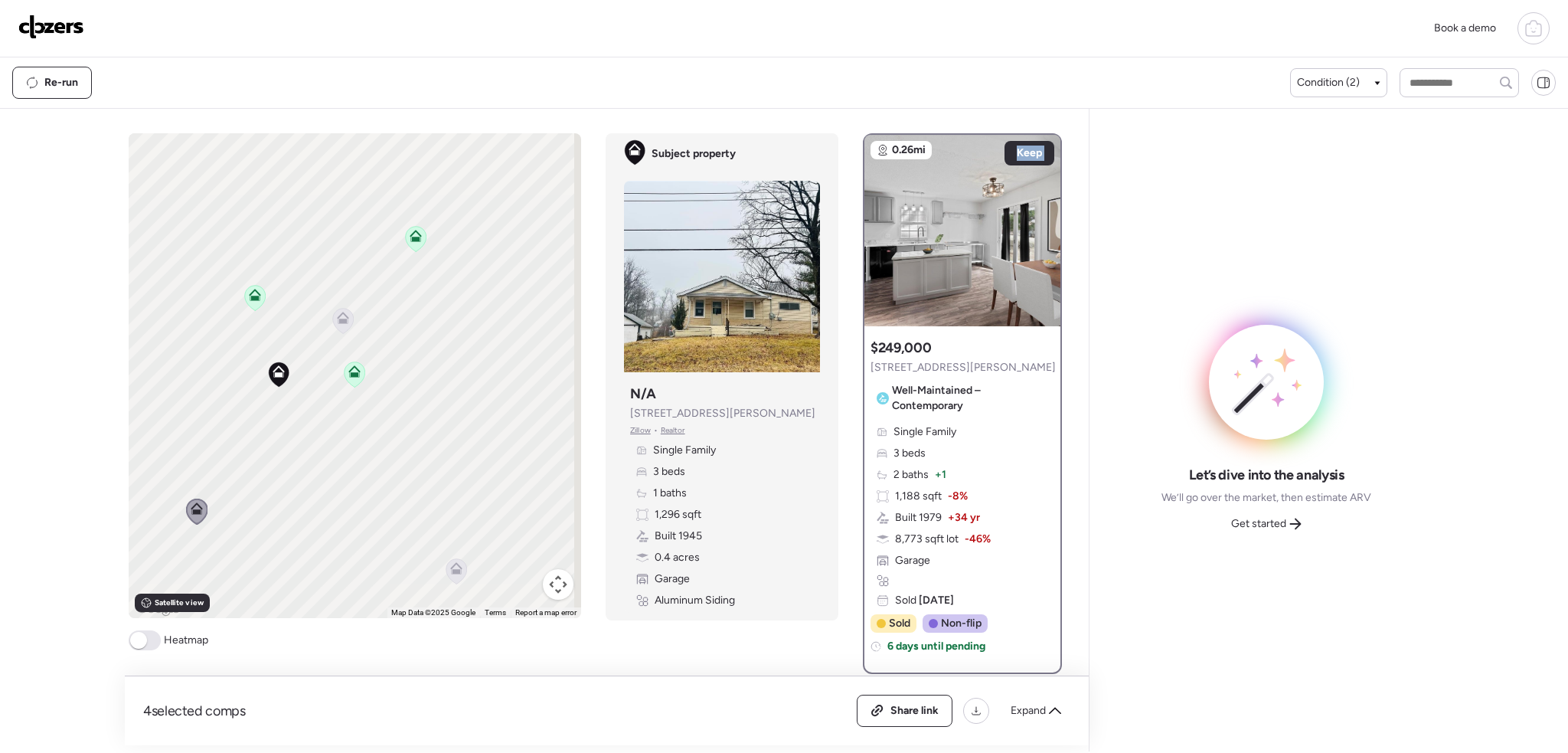
drag, startPoint x: 143, startPoint y: 641, endPoint x: 144, endPoint y: 630, distance: 11.0
click at [141, 643] on span at bounding box center [139, 640] width 17 height 17
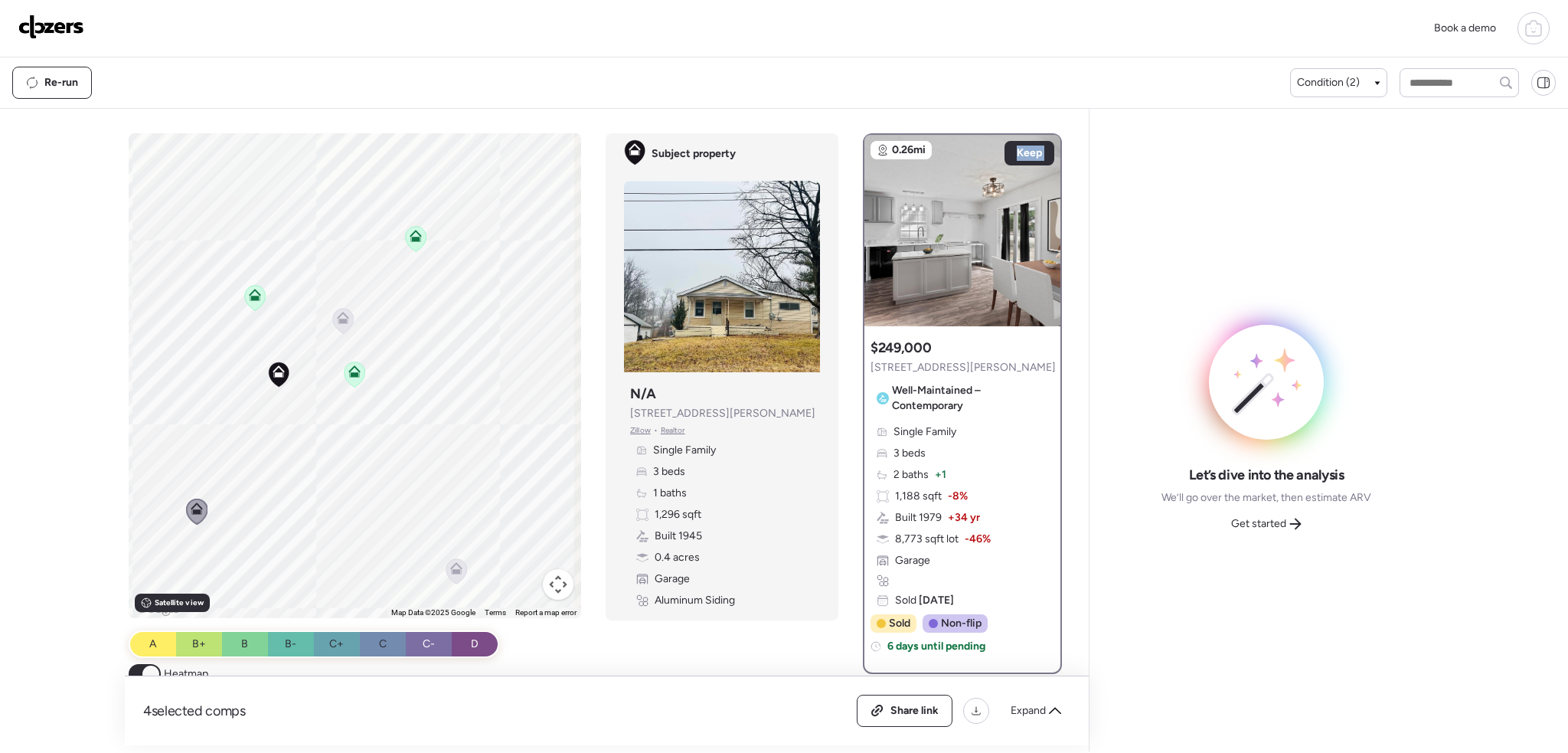
click at [191, 515] on icon at bounding box center [197, 511] width 21 height 25
click at [345, 314] on icon at bounding box center [343, 318] width 13 height 13
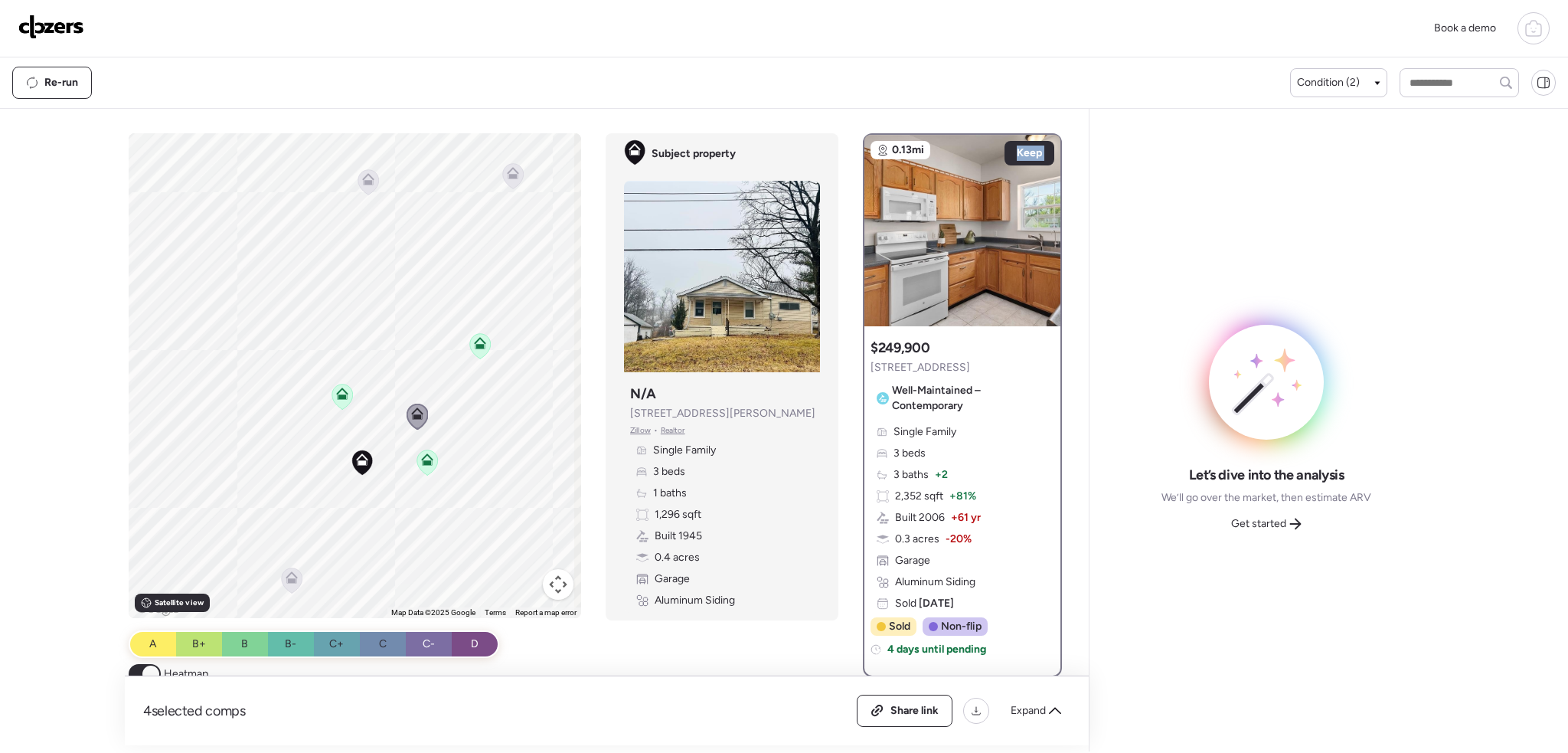
drag, startPoint x: 393, startPoint y: 365, endPoint x: 475, endPoint y: 464, distance: 128.5
click at [475, 464] on div "To activate drag with keyboard, press Alt + Enter. Once in keyboard drag state,…" at bounding box center [355, 376] width 453 height 485
drag, startPoint x: 487, startPoint y: 440, endPoint x: 400, endPoint y: 432, distance: 87.4
click at [401, 433] on div "To activate drag with keyboard, press Alt + Enter. Once in keyboard drag state,…" at bounding box center [355, 376] width 453 height 485
click at [291, 207] on icon at bounding box center [293, 207] width 13 height 13
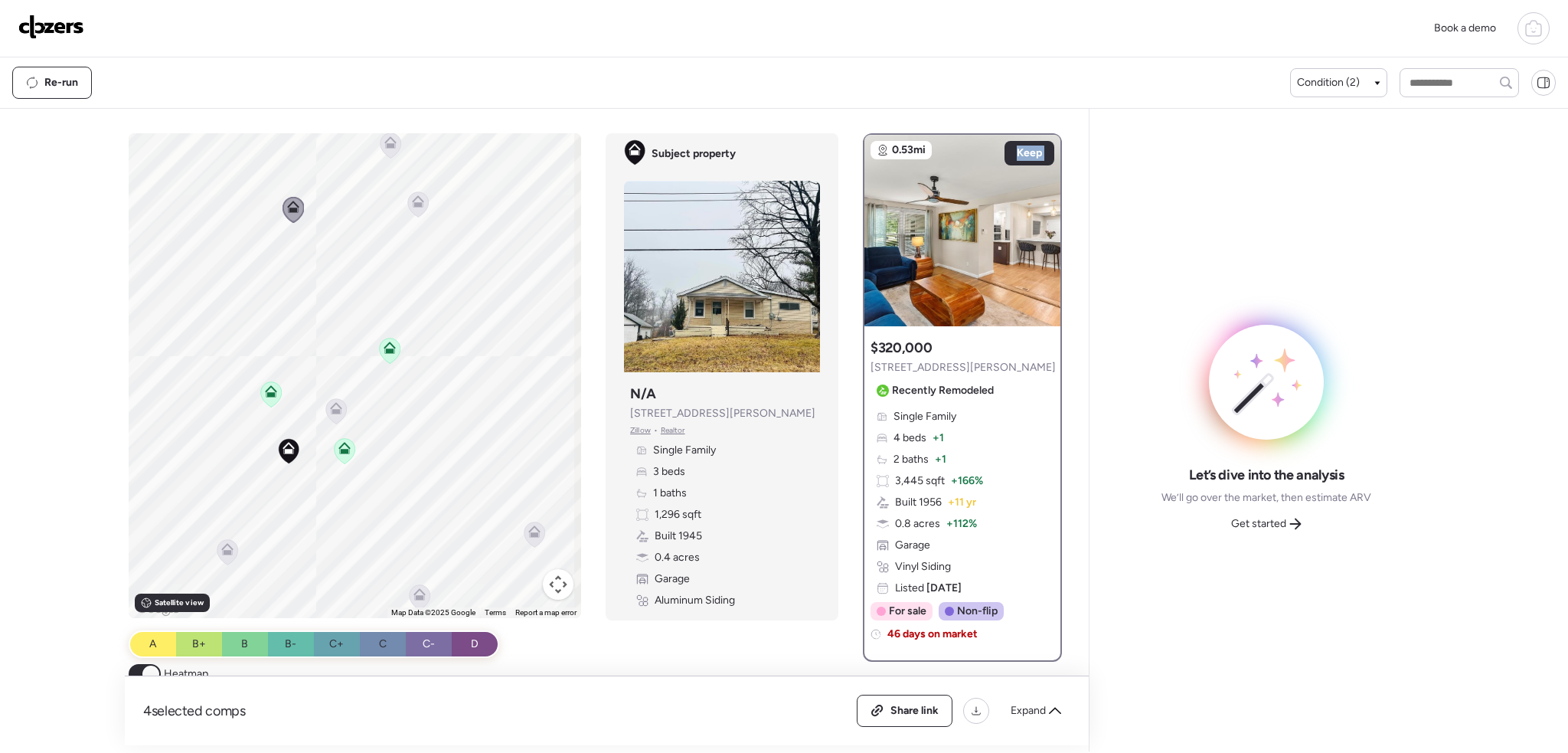
click at [331, 409] on icon at bounding box center [336, 408] width 13 height 13
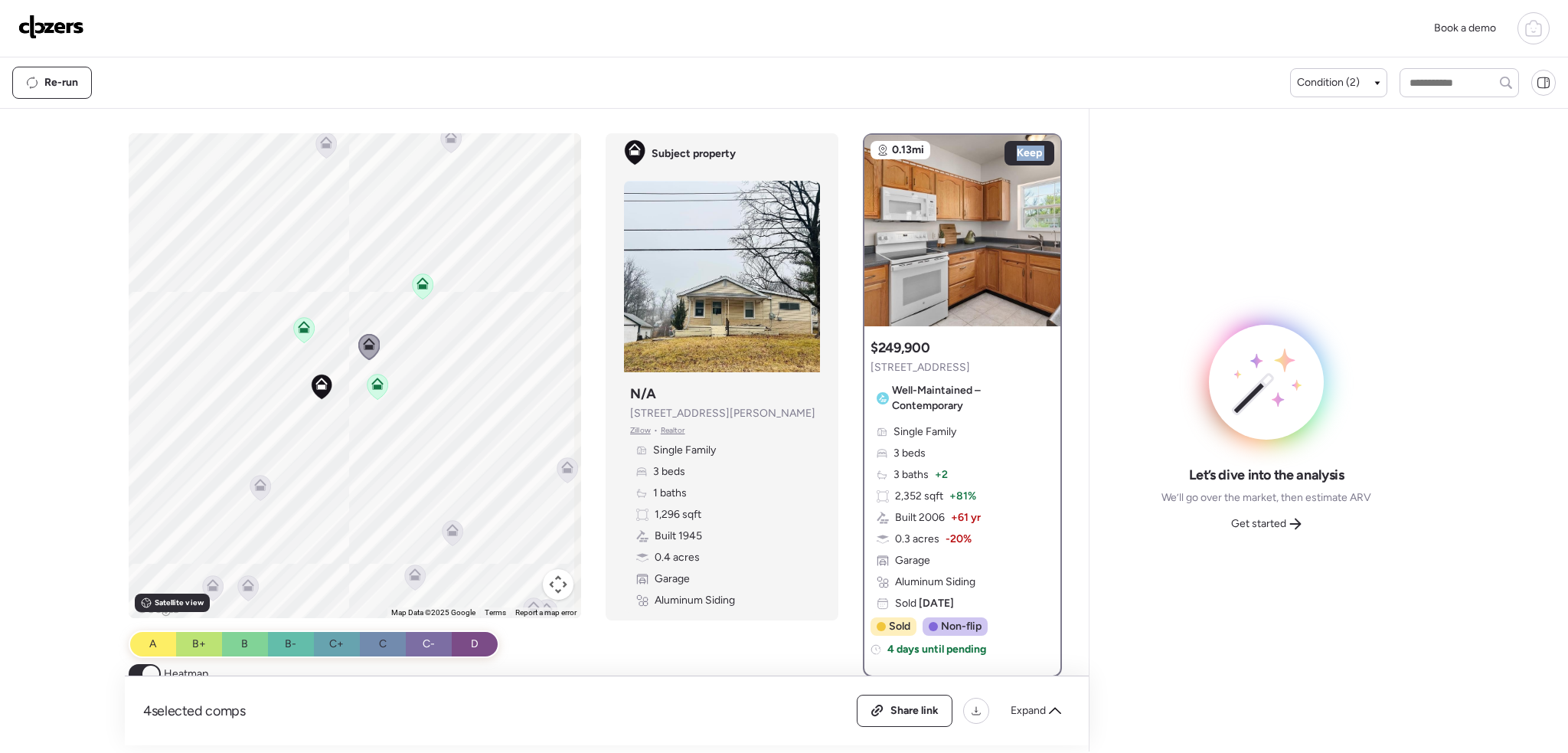
drag, startPoint x: 340, startPoint y: 491, endPoint x: 375, endPoint y: 423, distance: 76.5
click at [375, 423] on div "To activate drag with keyboard, press Alt + Enter. Once in keyboard drag state,…" at bounding box center [355, 376] width 453 height 485
click at [263, 483] on icon at bounding box center [260, 488] width 21 height 25
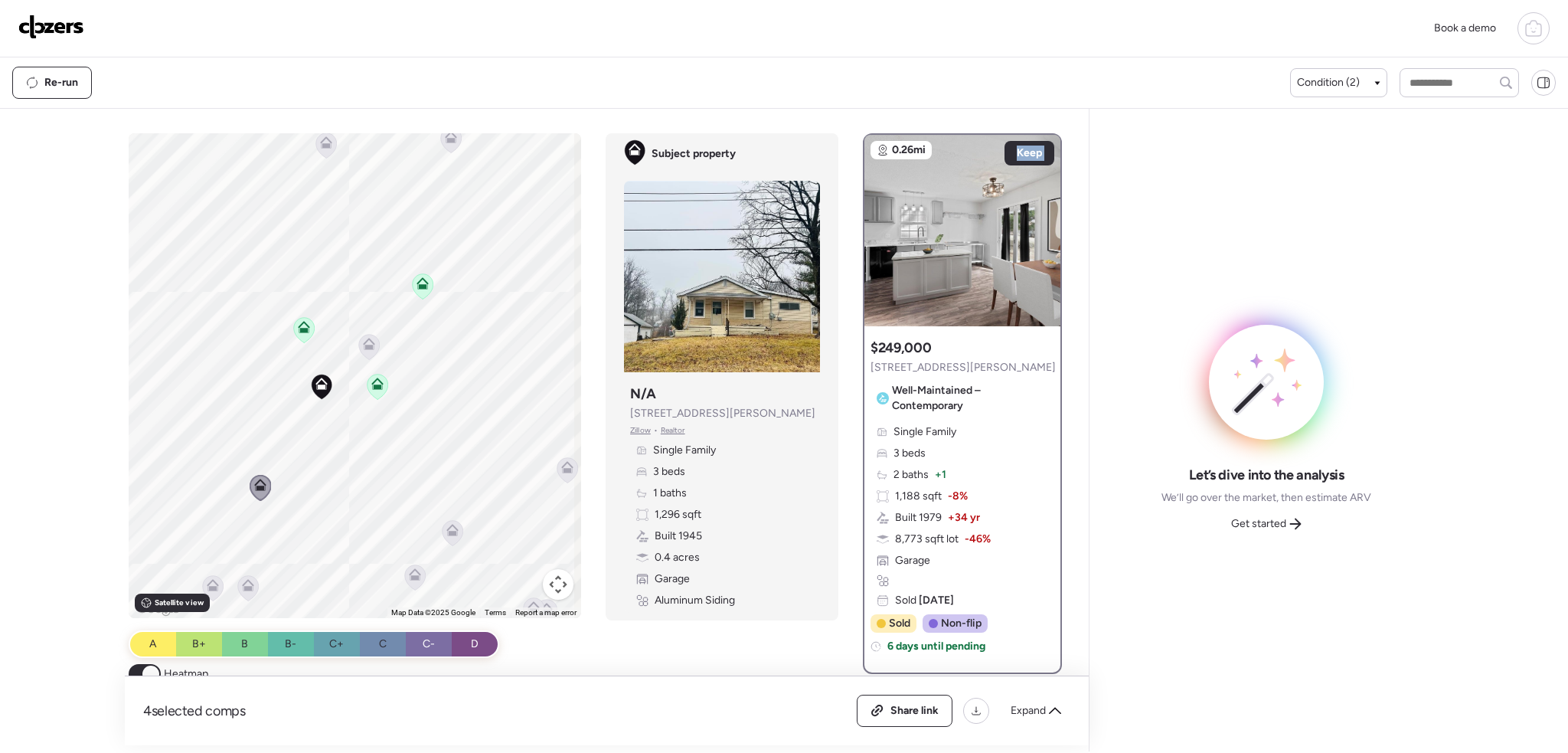
click at [418, 283] on icon at bounding box center [422, 283] width 13 height 13
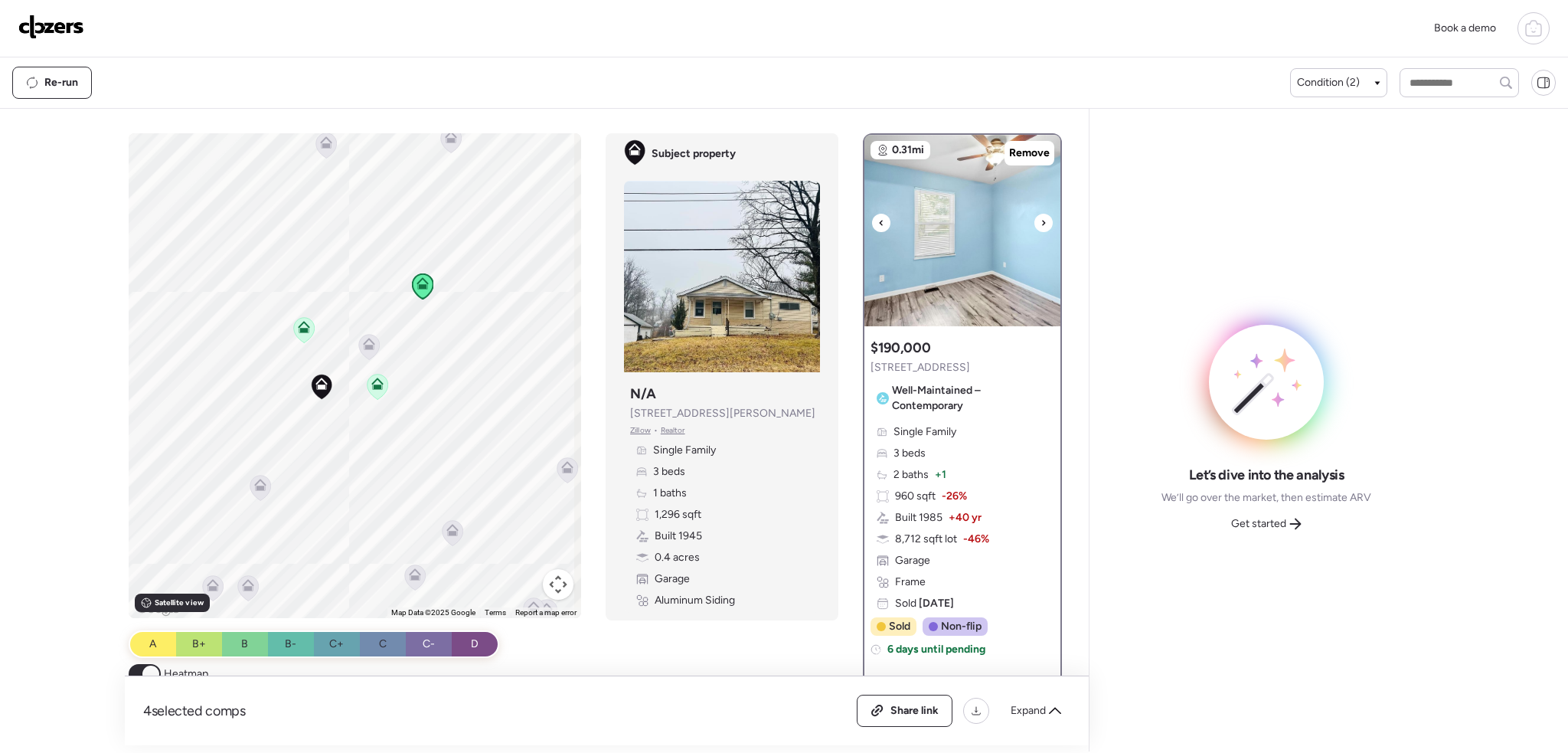
click at [1039, 220] on div at bounding box center [1044, 223] width 18 height 18
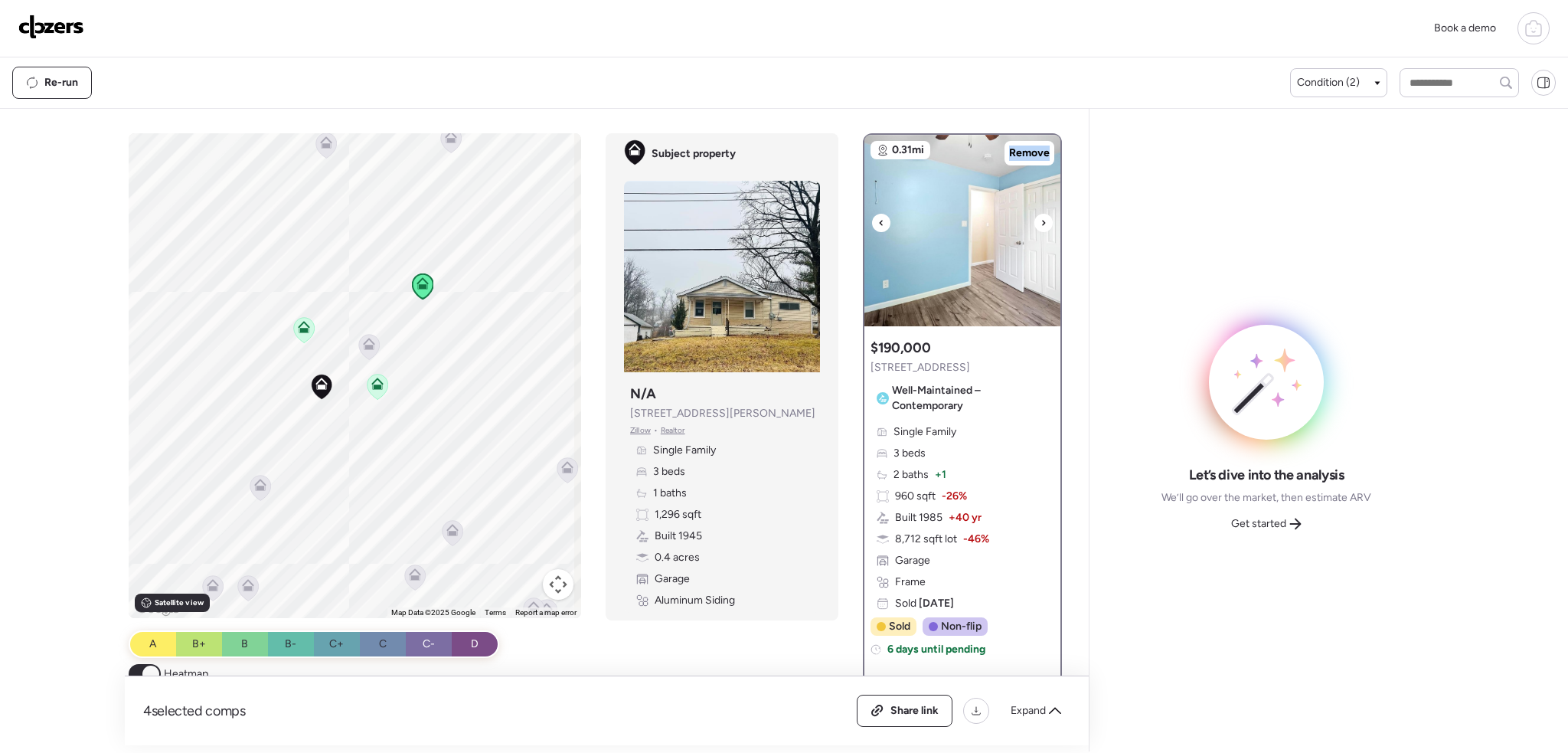
click at [1040, 220] on icon at bounding box center [1043, 223] width 6 height 18
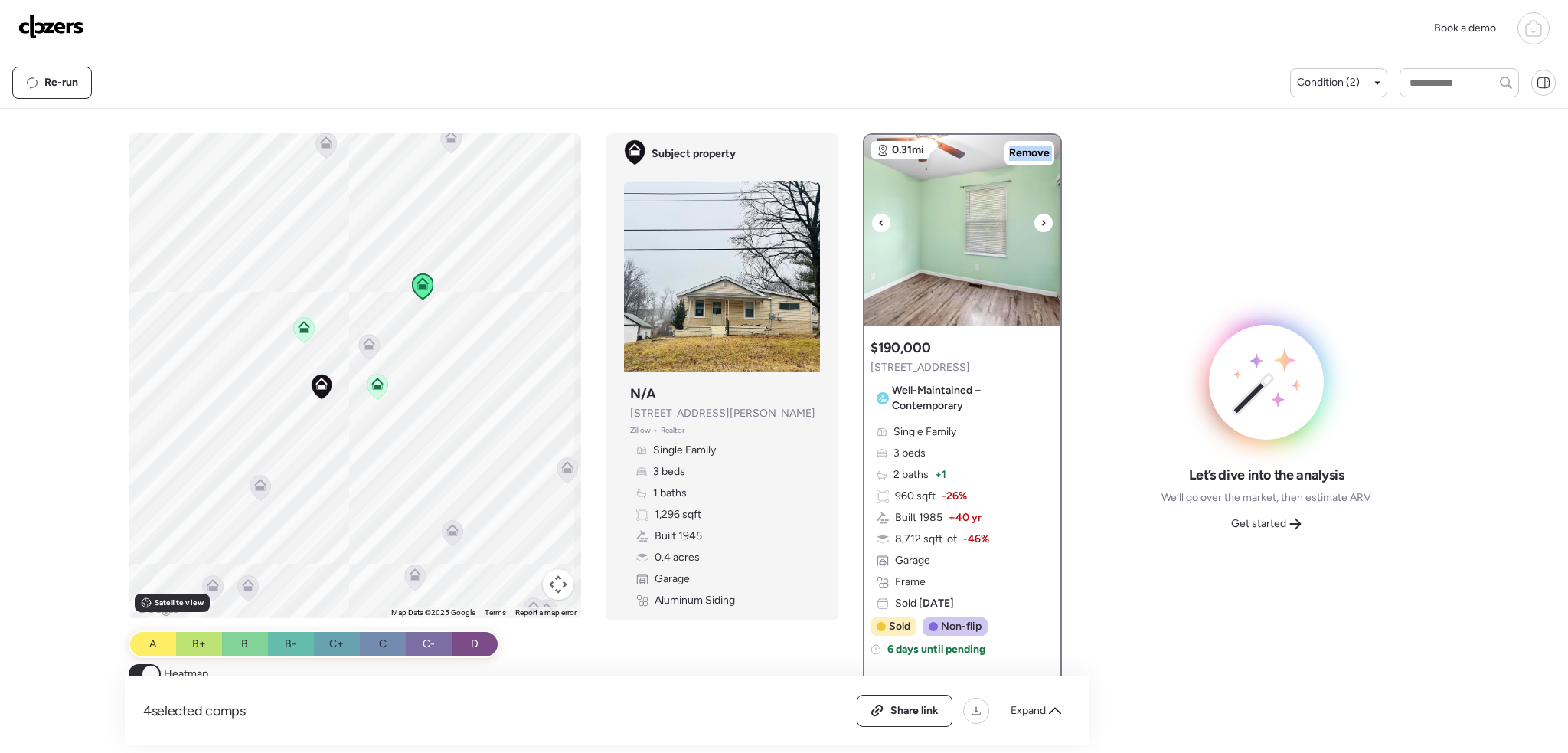
click at [1040, 220] on icon at bounding box center [1043, 223] width 6 height 18
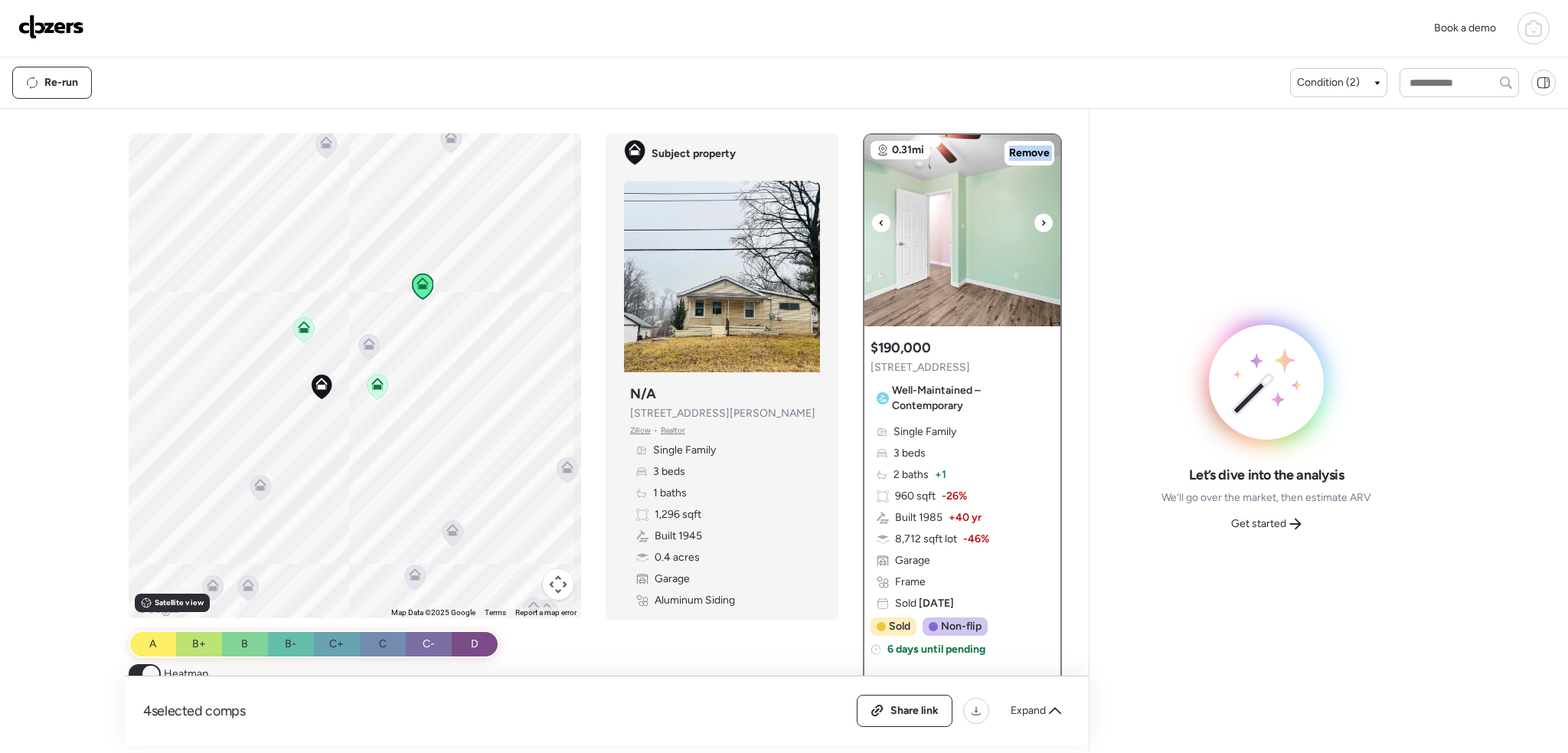
click at [1040, 220] on icon at bounding box center [1043, 223] width 6 height 18
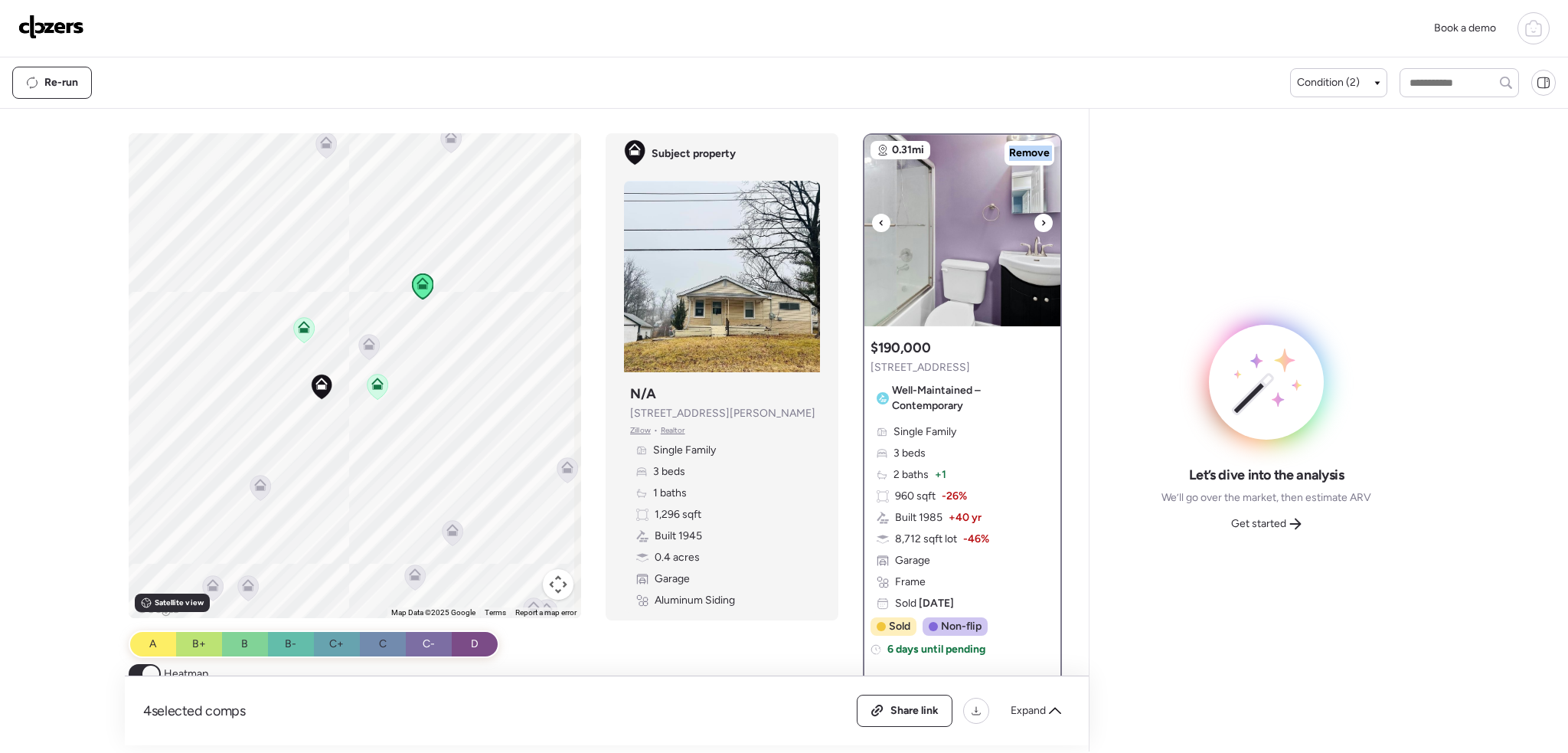
click at [1040, 220] on icon at bounding box center [1043, 223] width 6 height 18
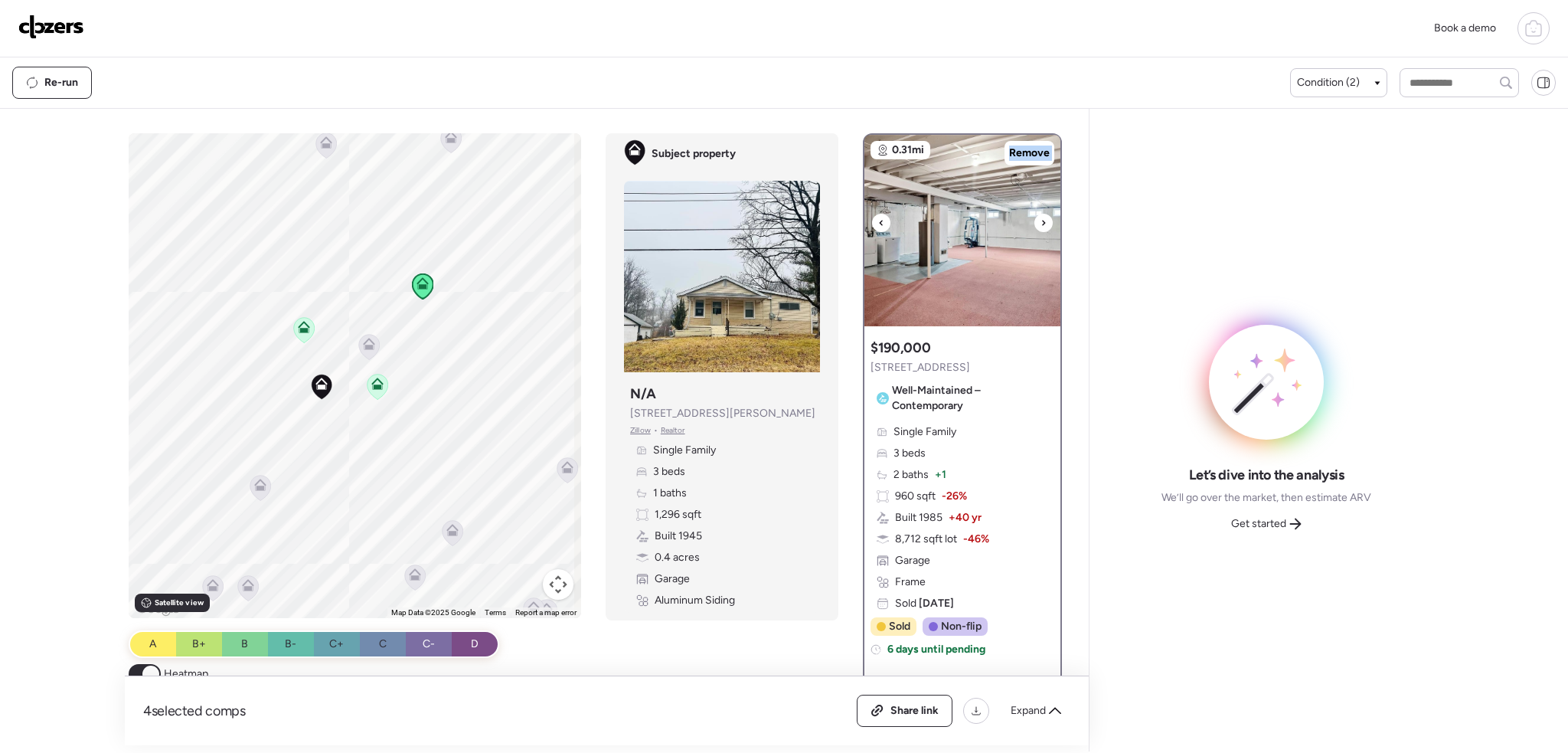
click at [1040, 220] on icon at bounding box center [1043, 223] width 6 height 18
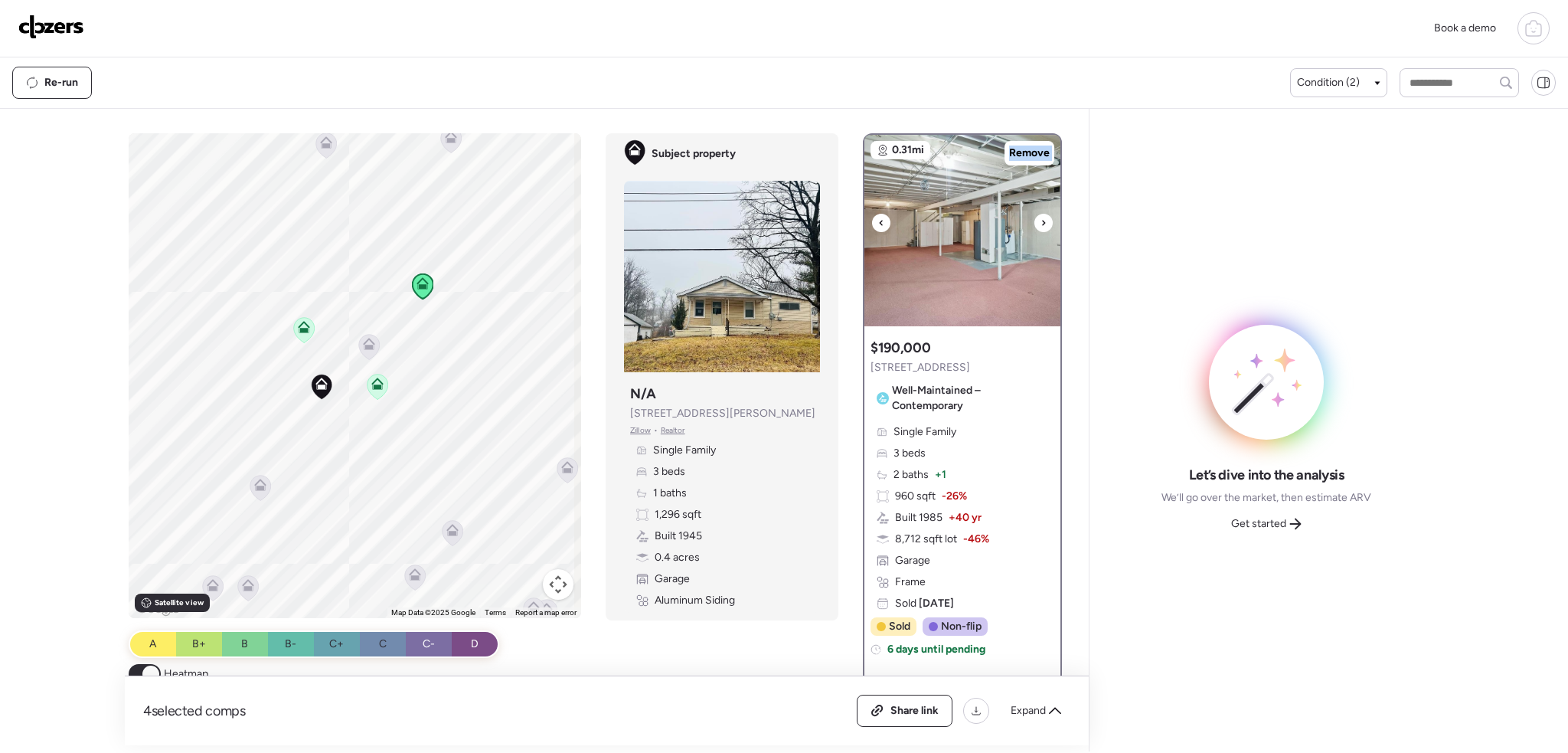
click at [1040, 220] on icon at bounding box center [1043, 223] width 6 height 18
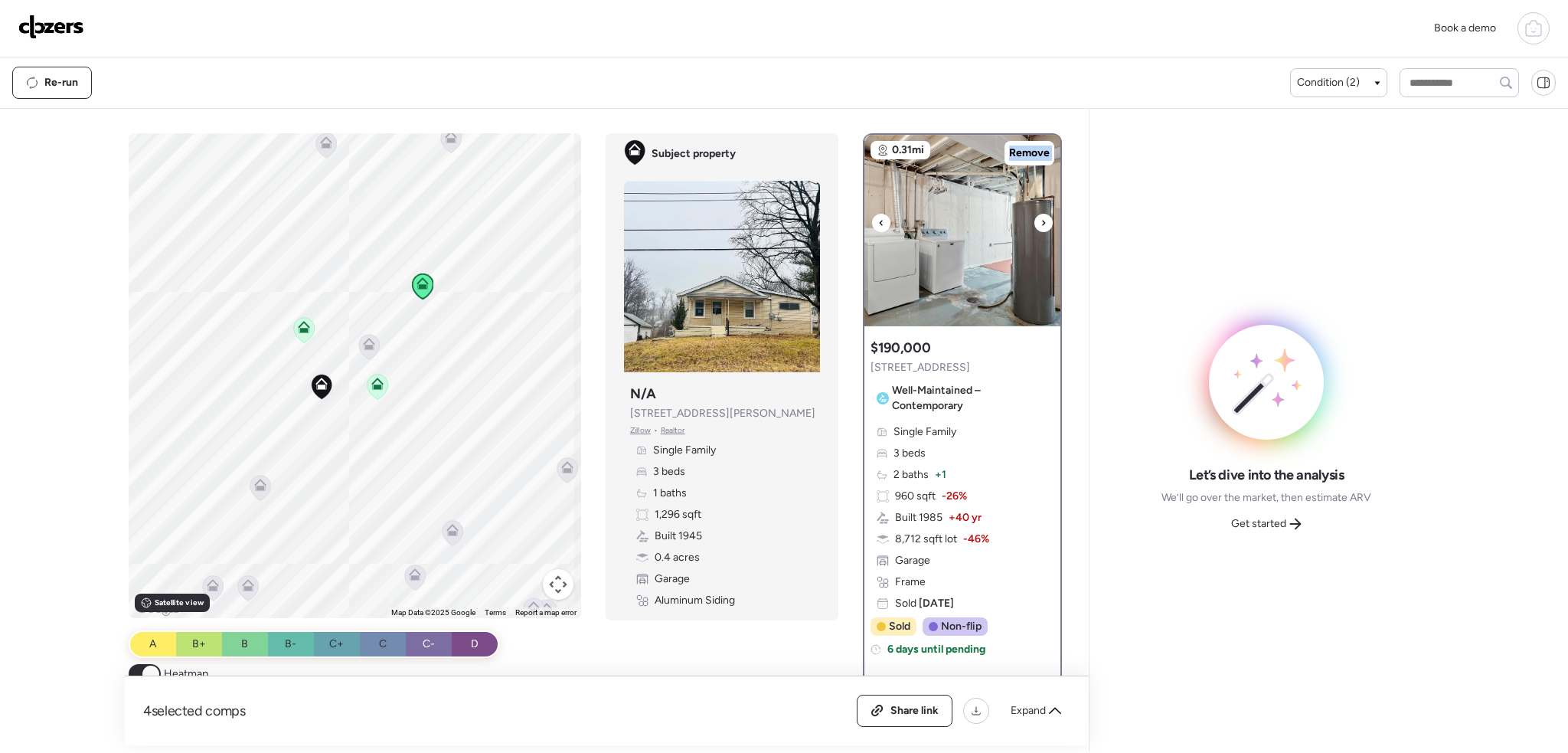
click at [1040, 220] on icon at bounding box center [1043, 223] width 6 height 18
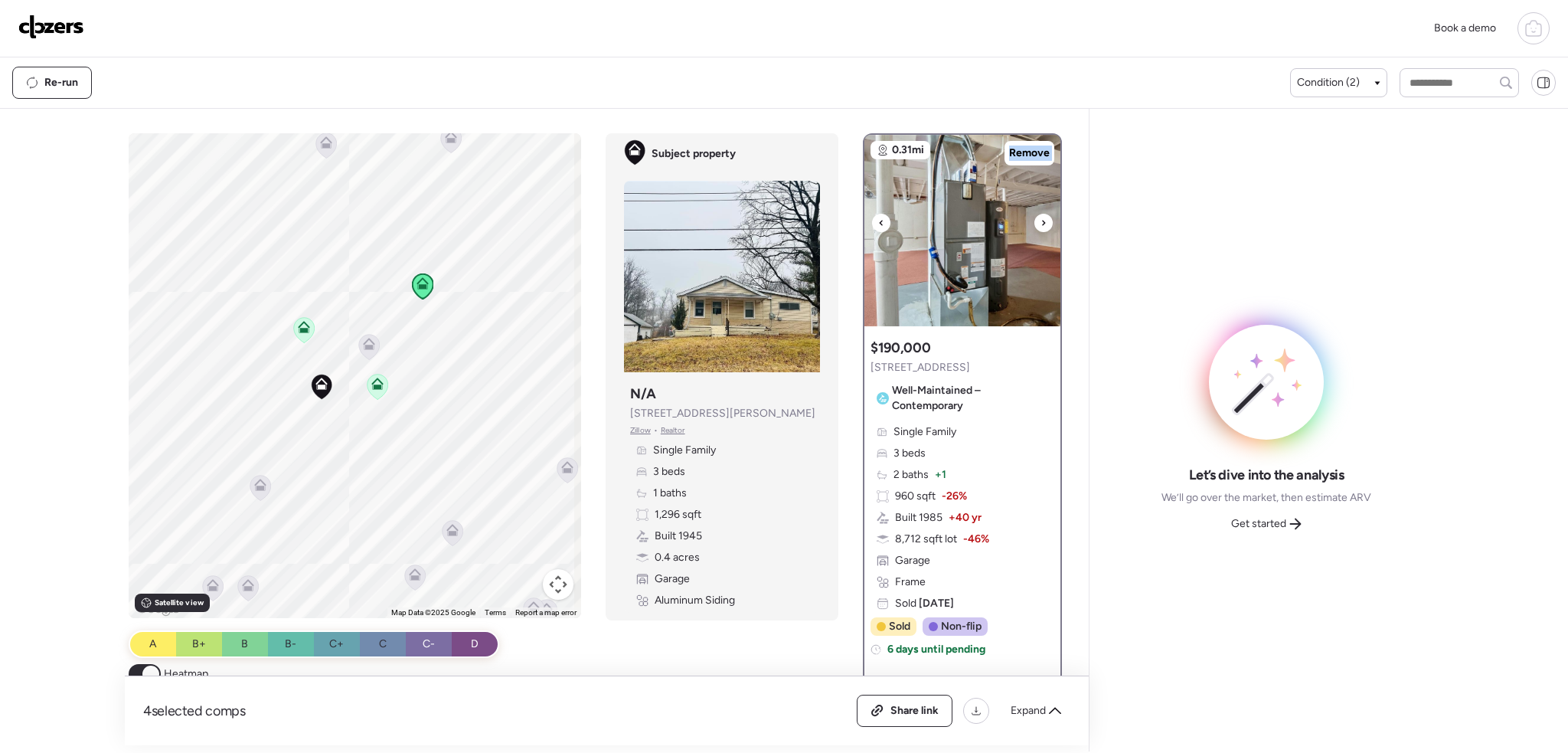
click at [1040, 220] on icon at bounding box center [1043, 223] width 6 height 18
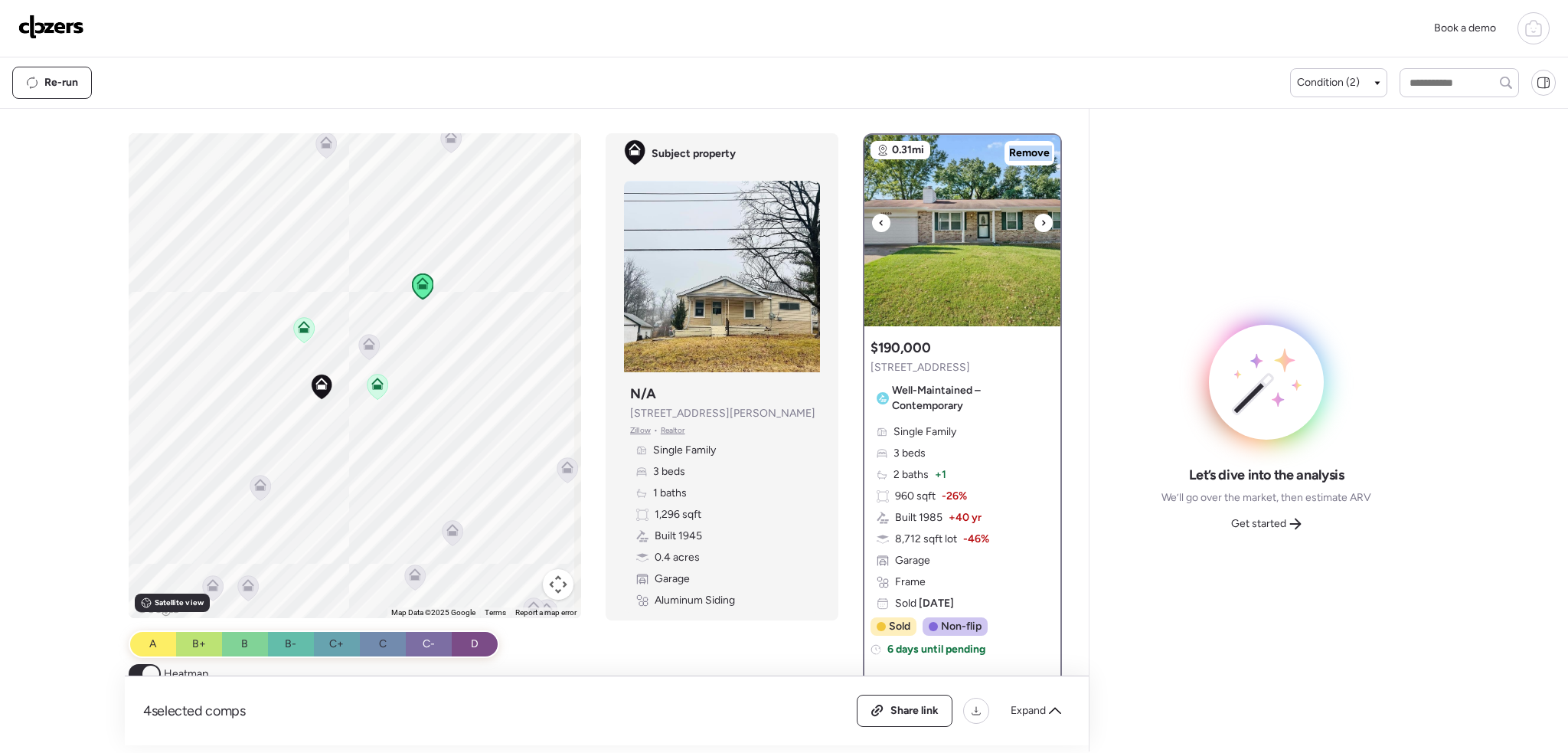
click at [1040, 220] on icon at bounding box center [1043, 223] width 6 height 18
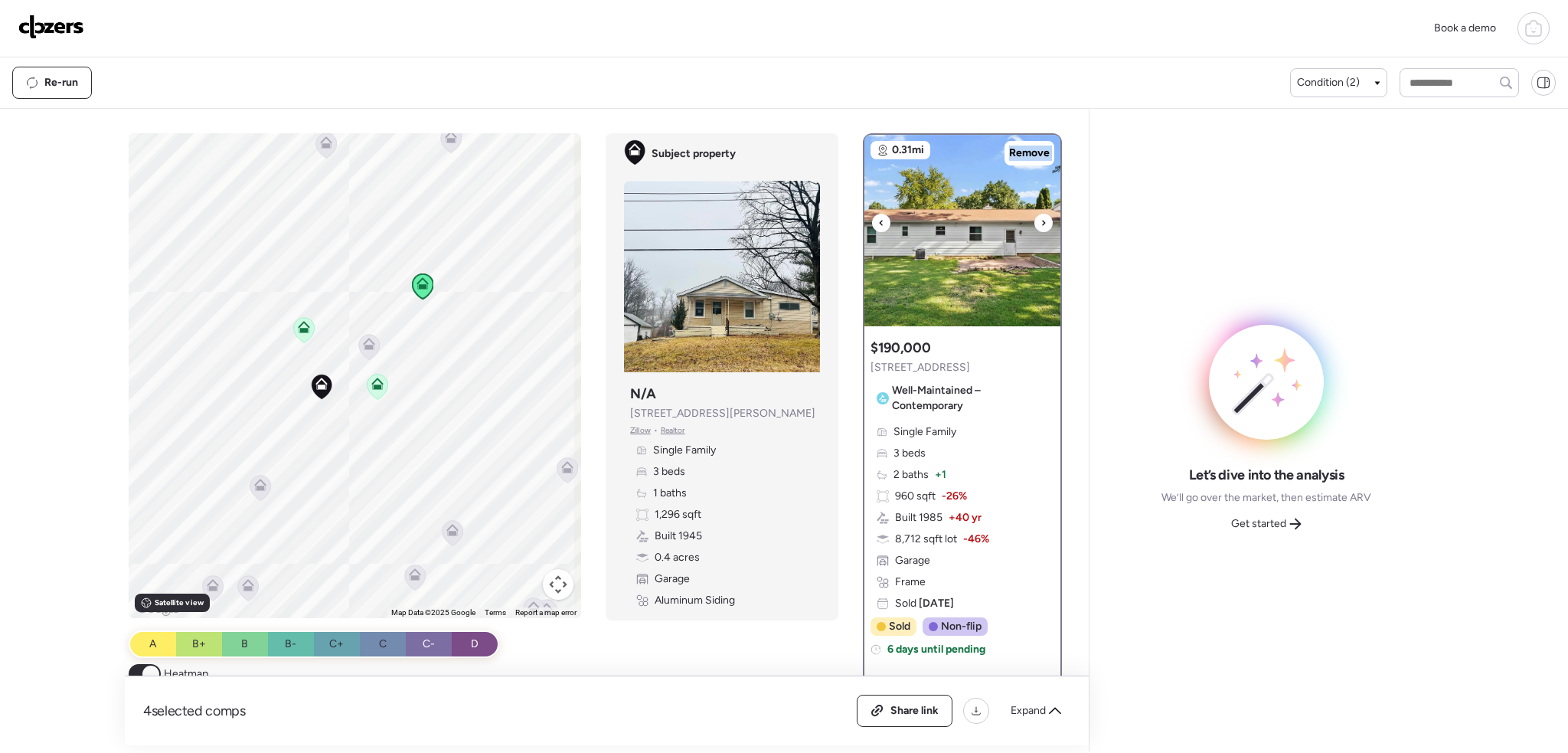
click at [1040, 220] on icon at bounding box center [1043, 223] width 6 height 18
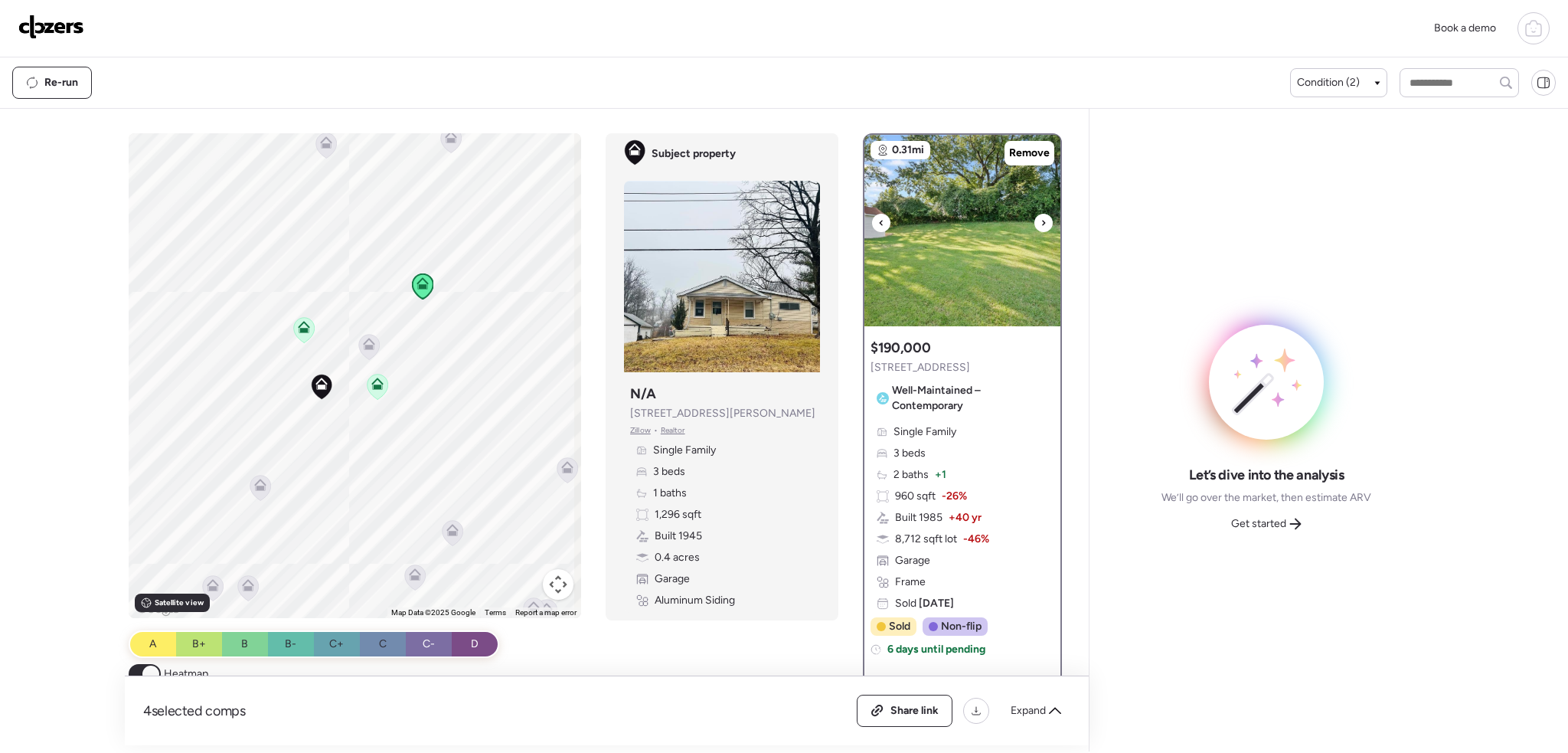
click at [1040, 220] on icon at bounding box center [1043, 223] width 6 height 18
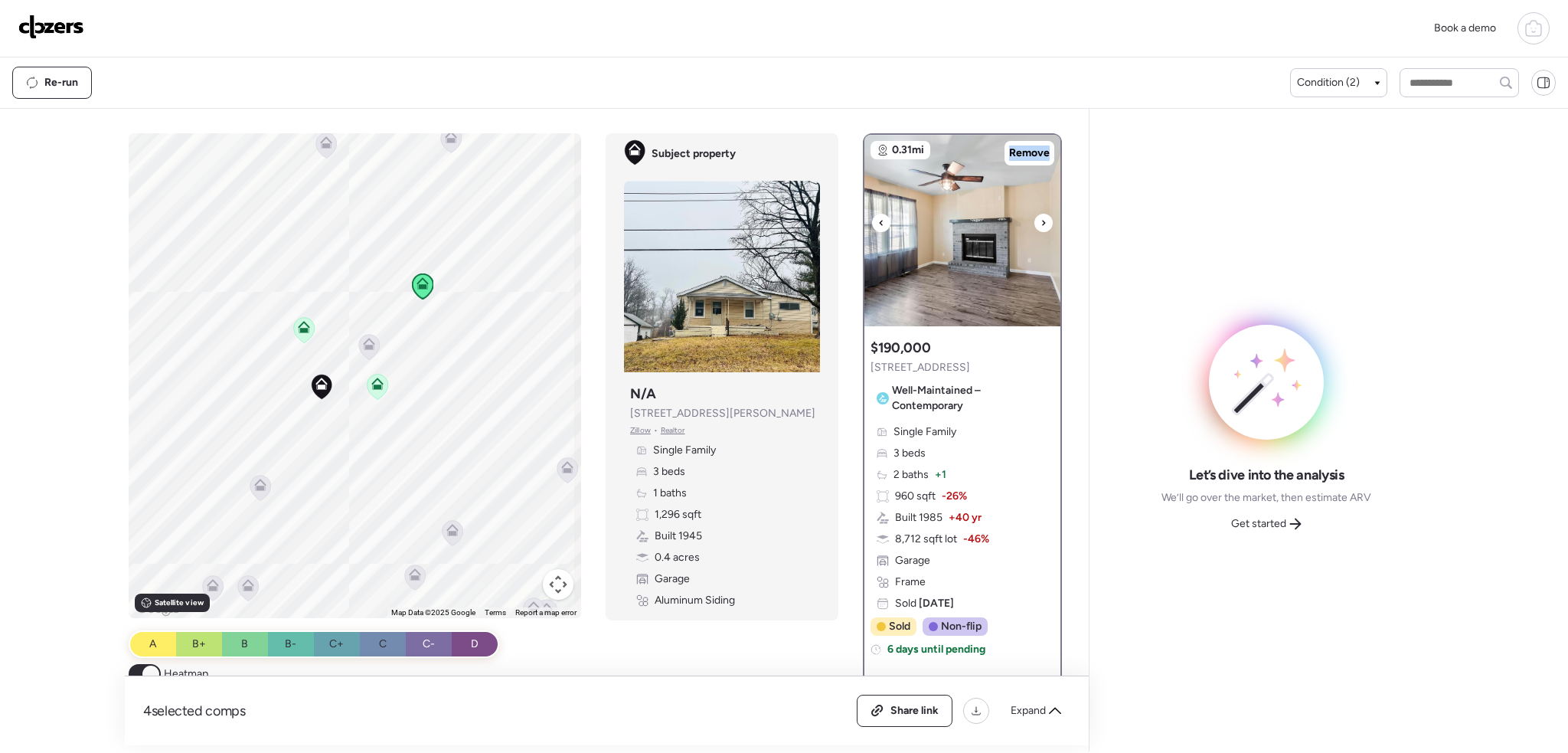
click at [1040, 220] on icon at bounding box center [1043, 223] width 6 height 18
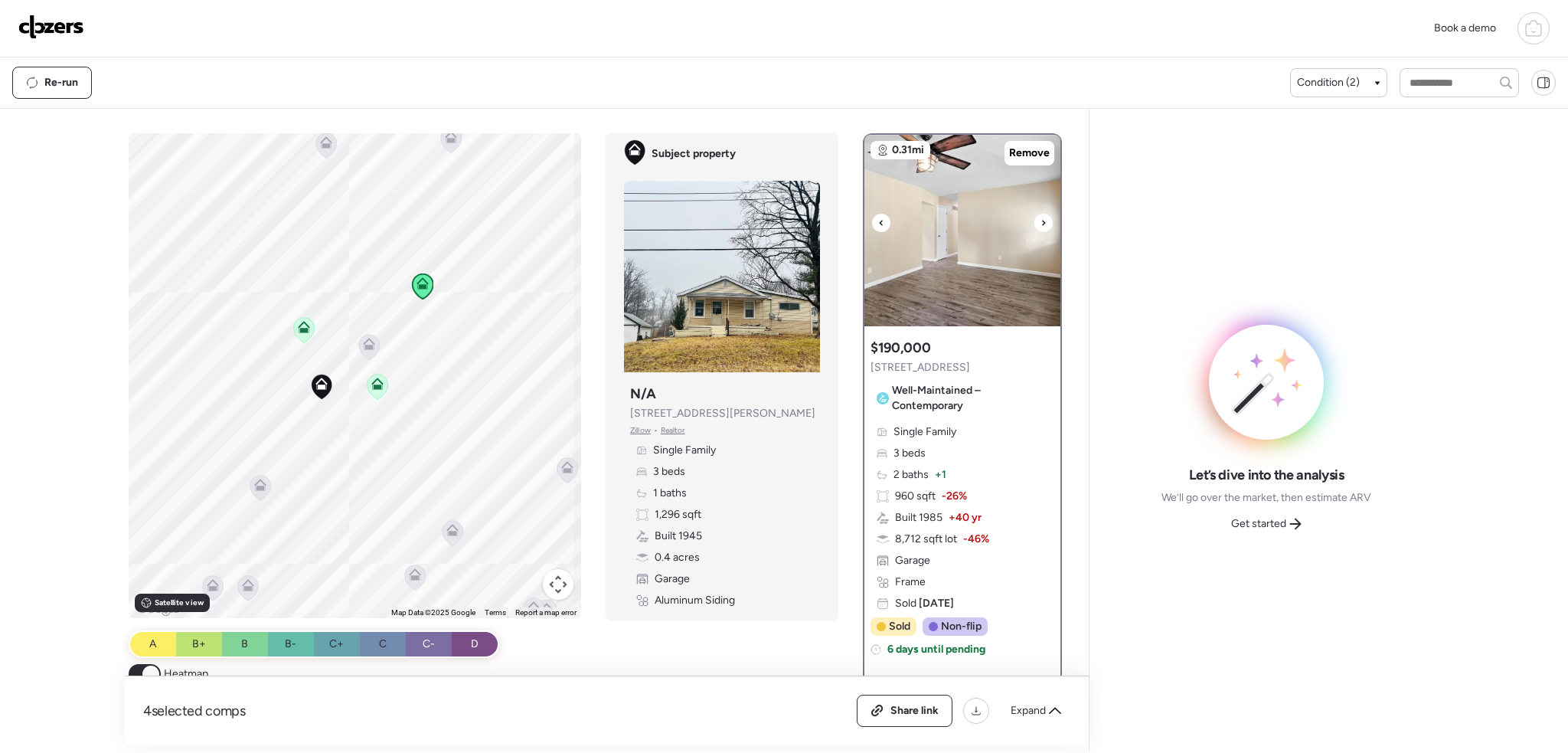
click at [1040, 220] on icon at bounding box center [1043, 223] width 6 height 18
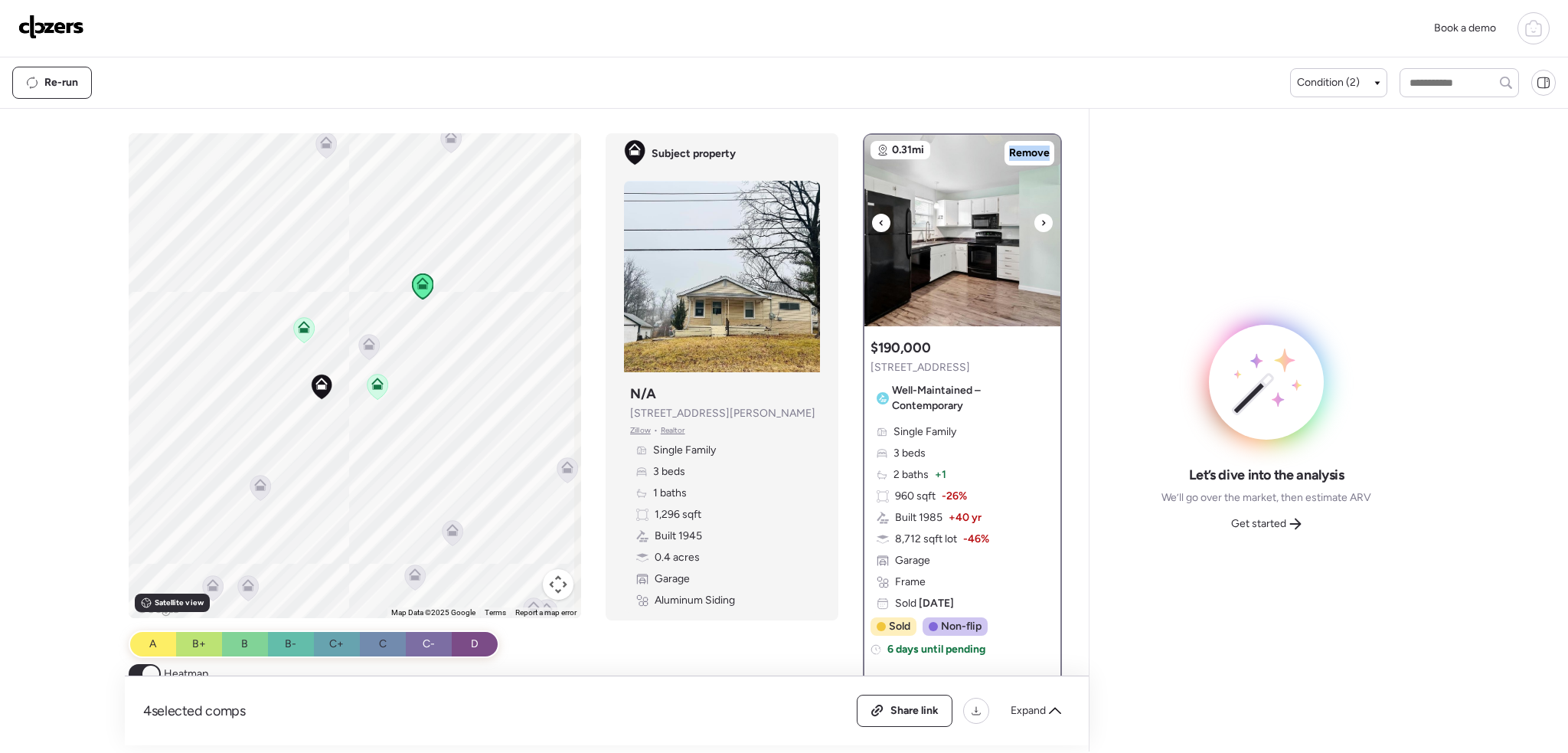
click at [1040, 220] on icon at bounding box center [1043, 223] width 6 height 18
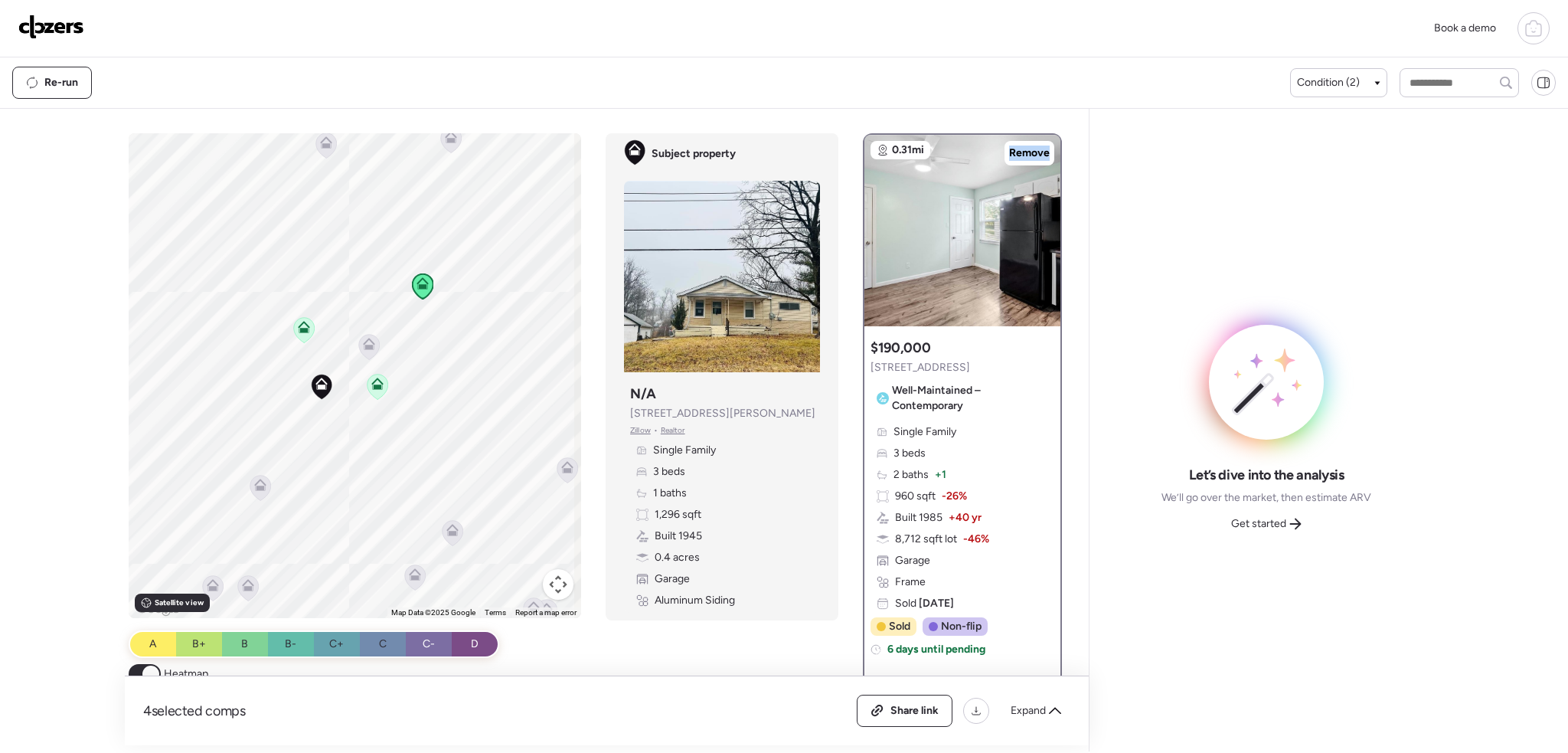
click at [375, 387] on icon at bounding box center [378, 387] width 10 height 4
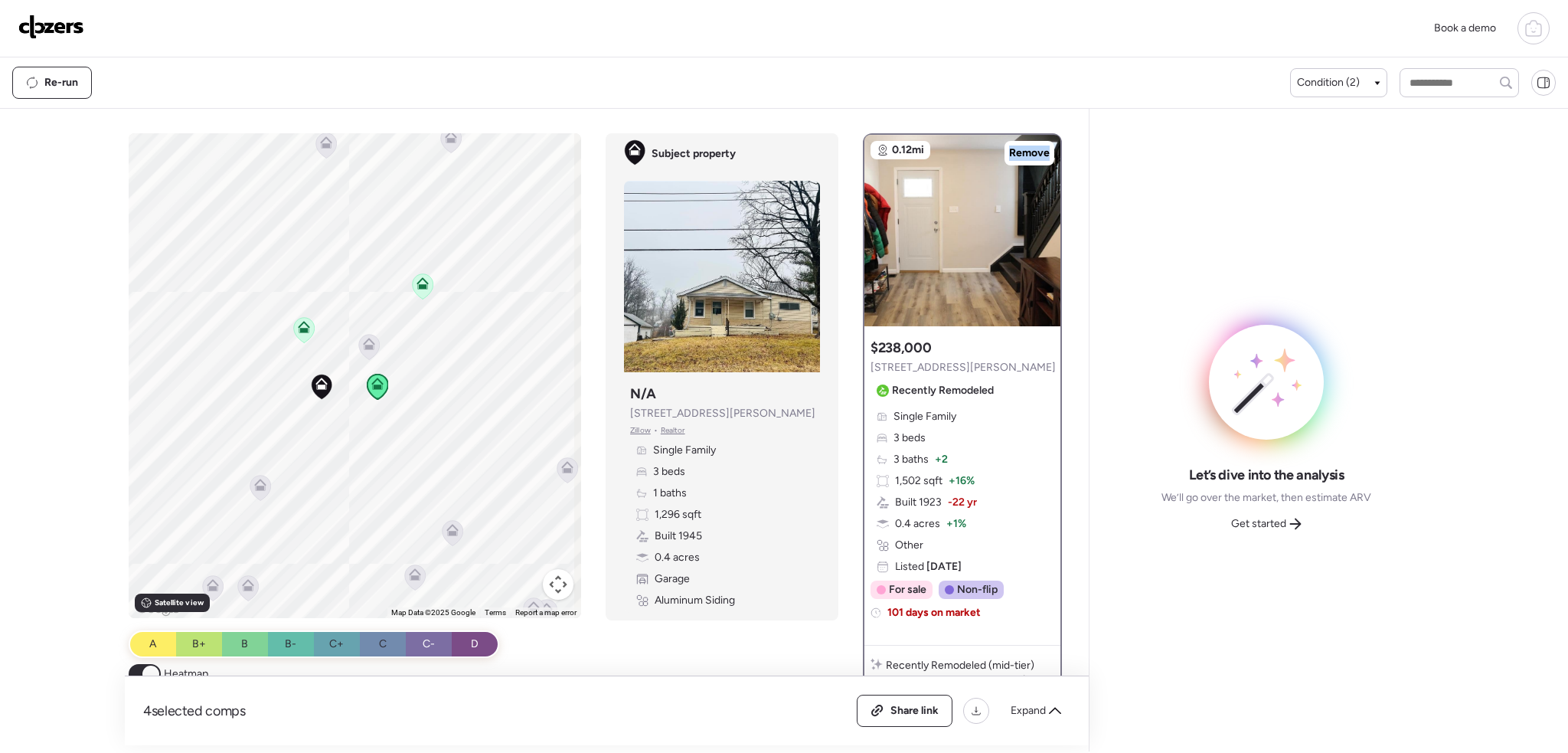
click at [301, 324] on icon at bounding box center [304, 327] width 13 height 13
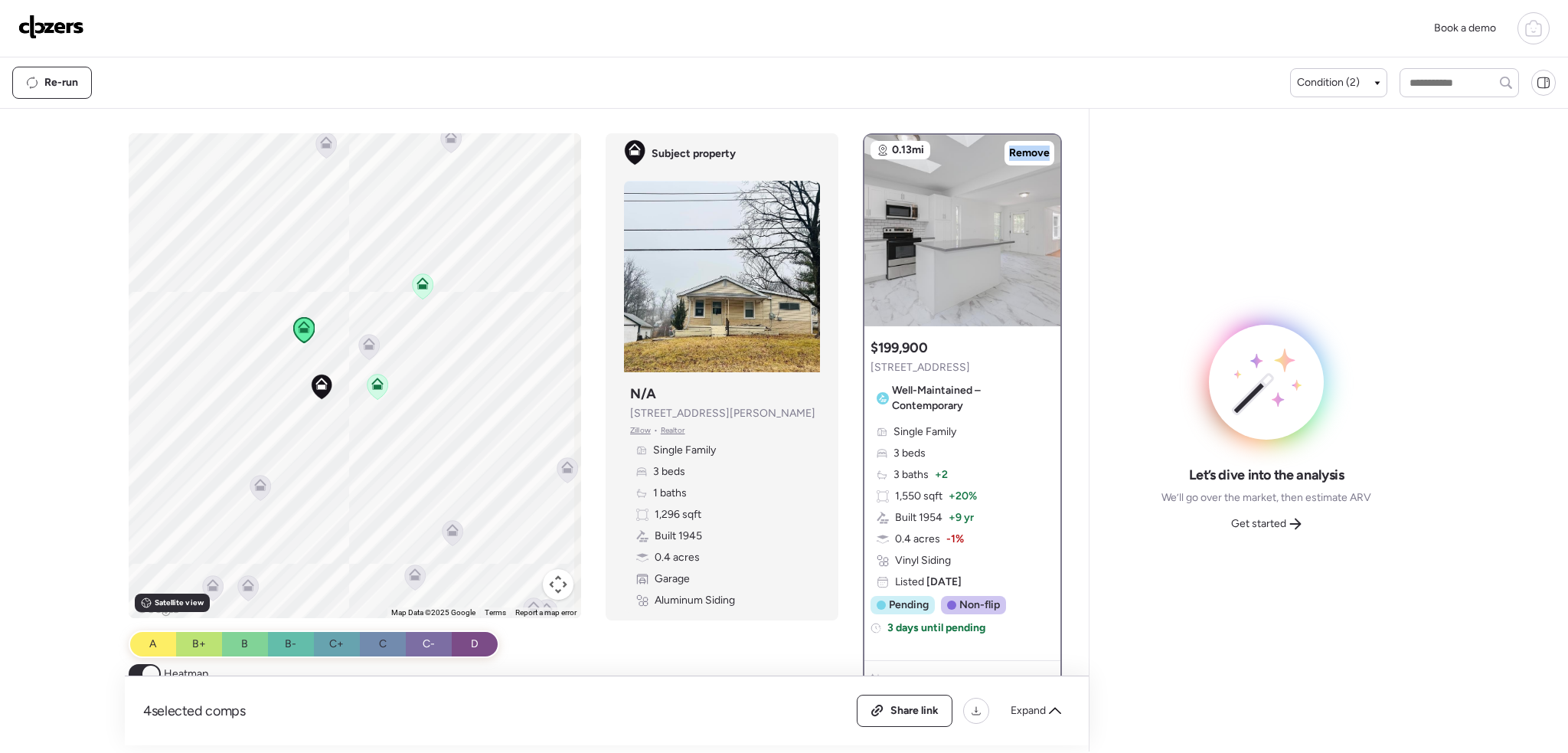
click at [365, 345] on icon at bounding box center [369, 344] width 13 height 13
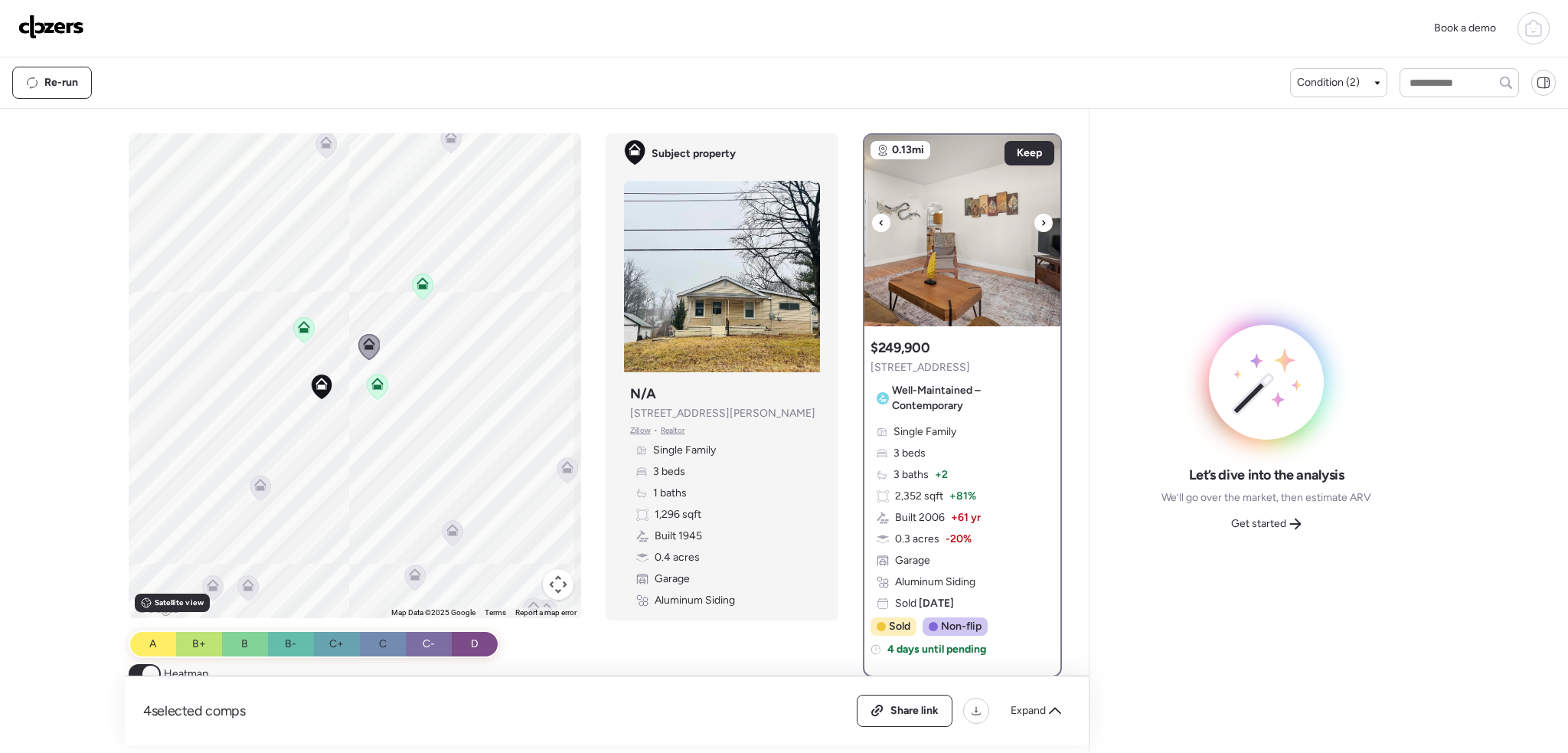
click at [1040, 224] on icon at bounding box center [1043, 223] width 6 height 18
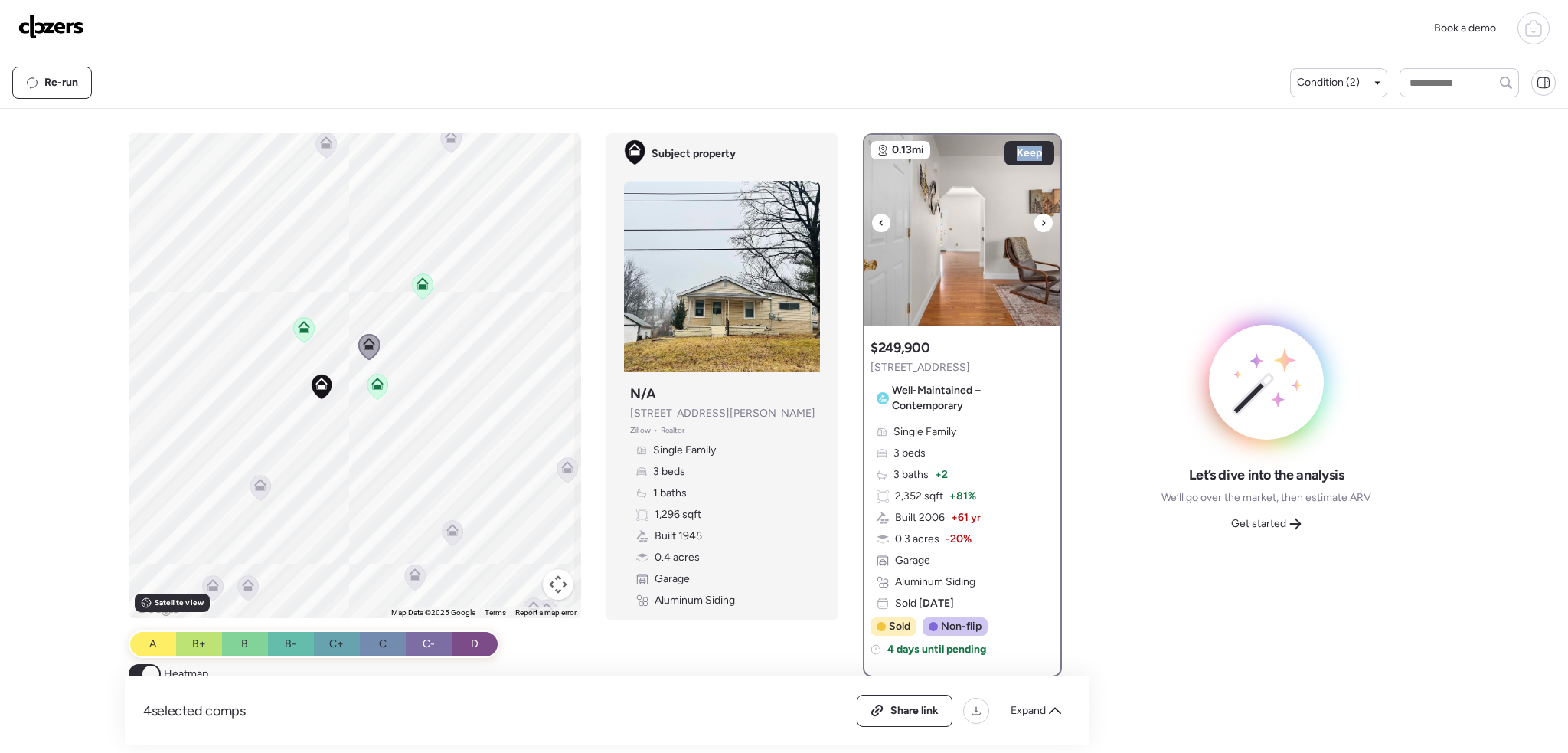
click at [1040, 224] on icon at bounding box center [1043, 223] width 6 height 18
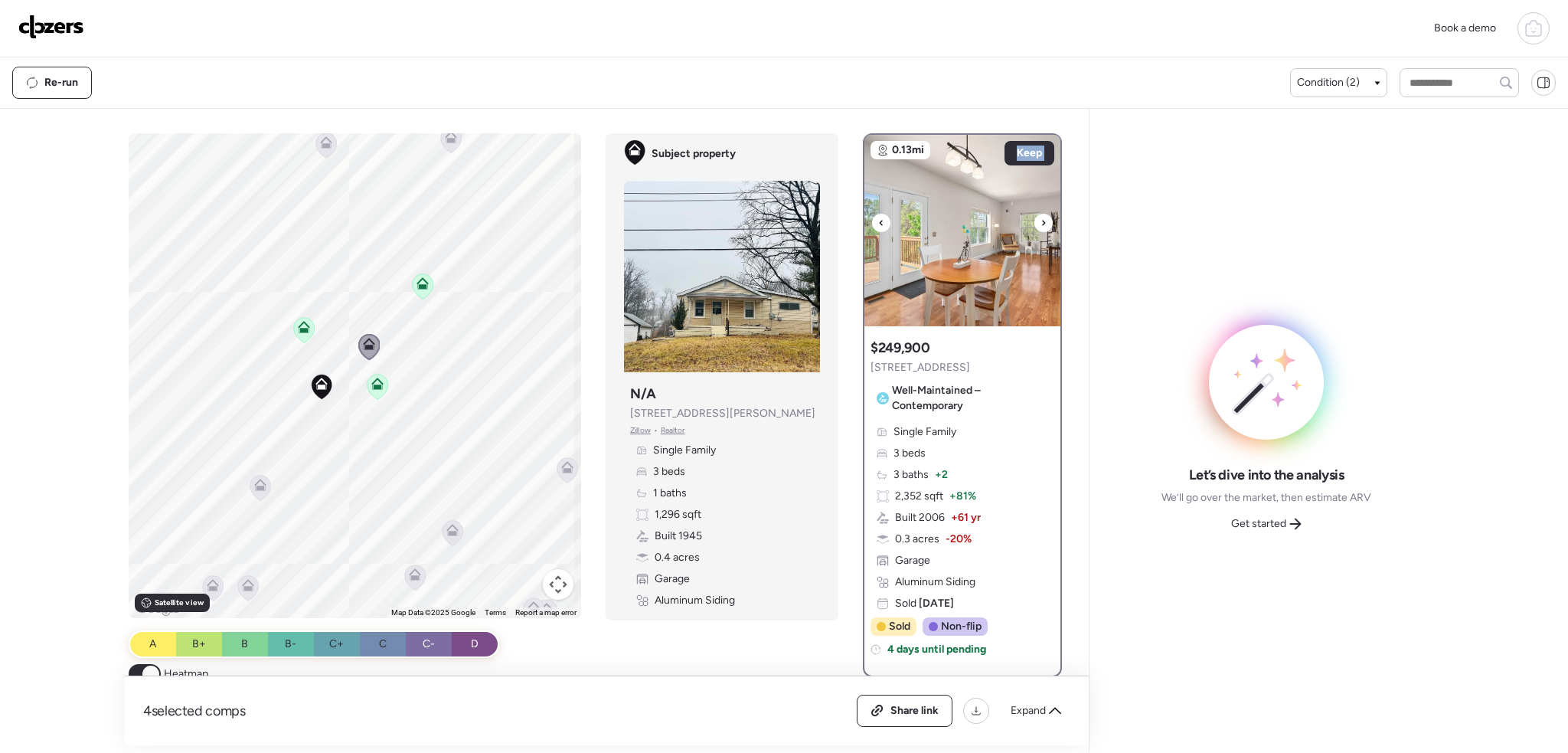
click at [1040, 224] on icon at bounding box center [1043, 223] width 6 height 18
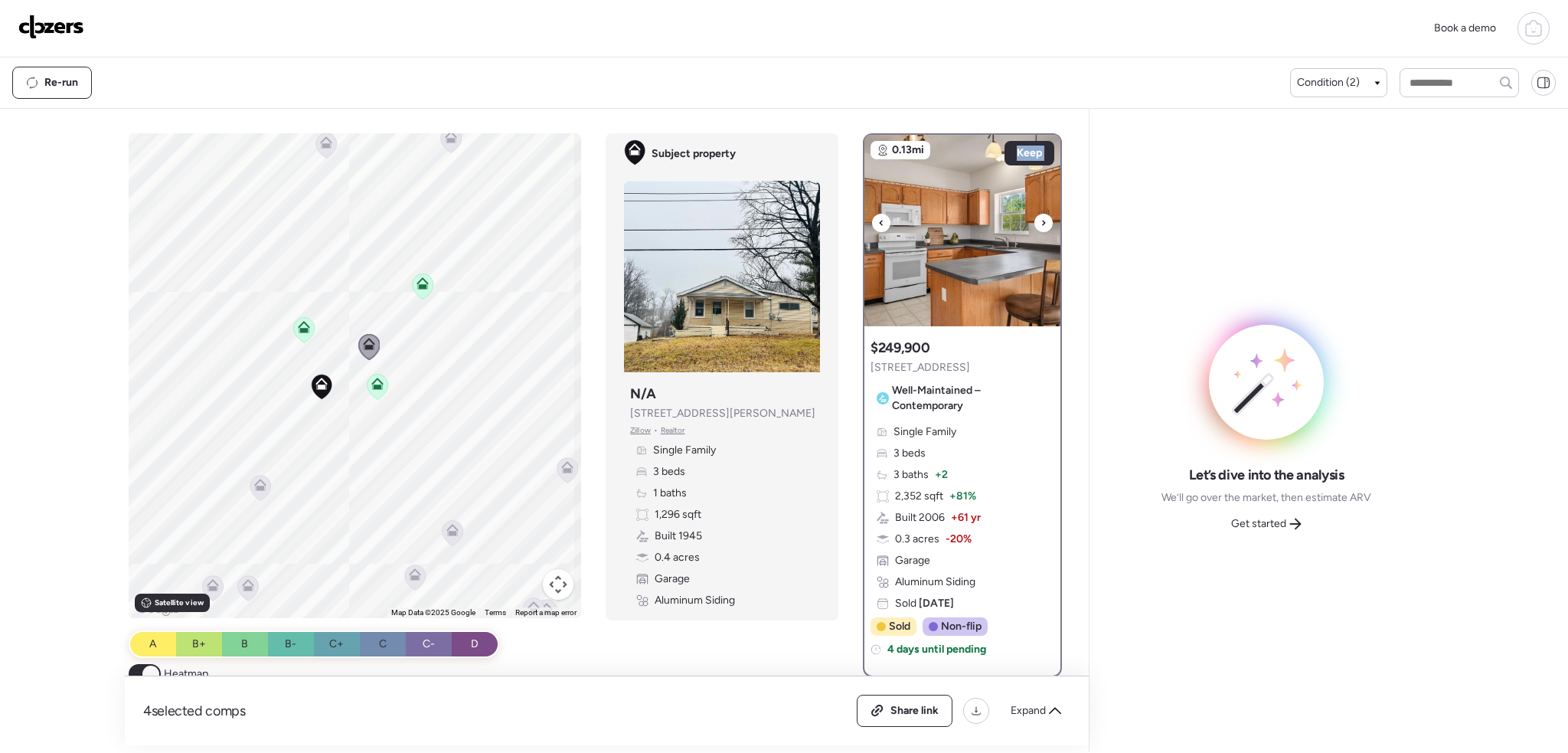
click at [1040, 224] on icon at bounding box center [1043, 223] width 6 height 18
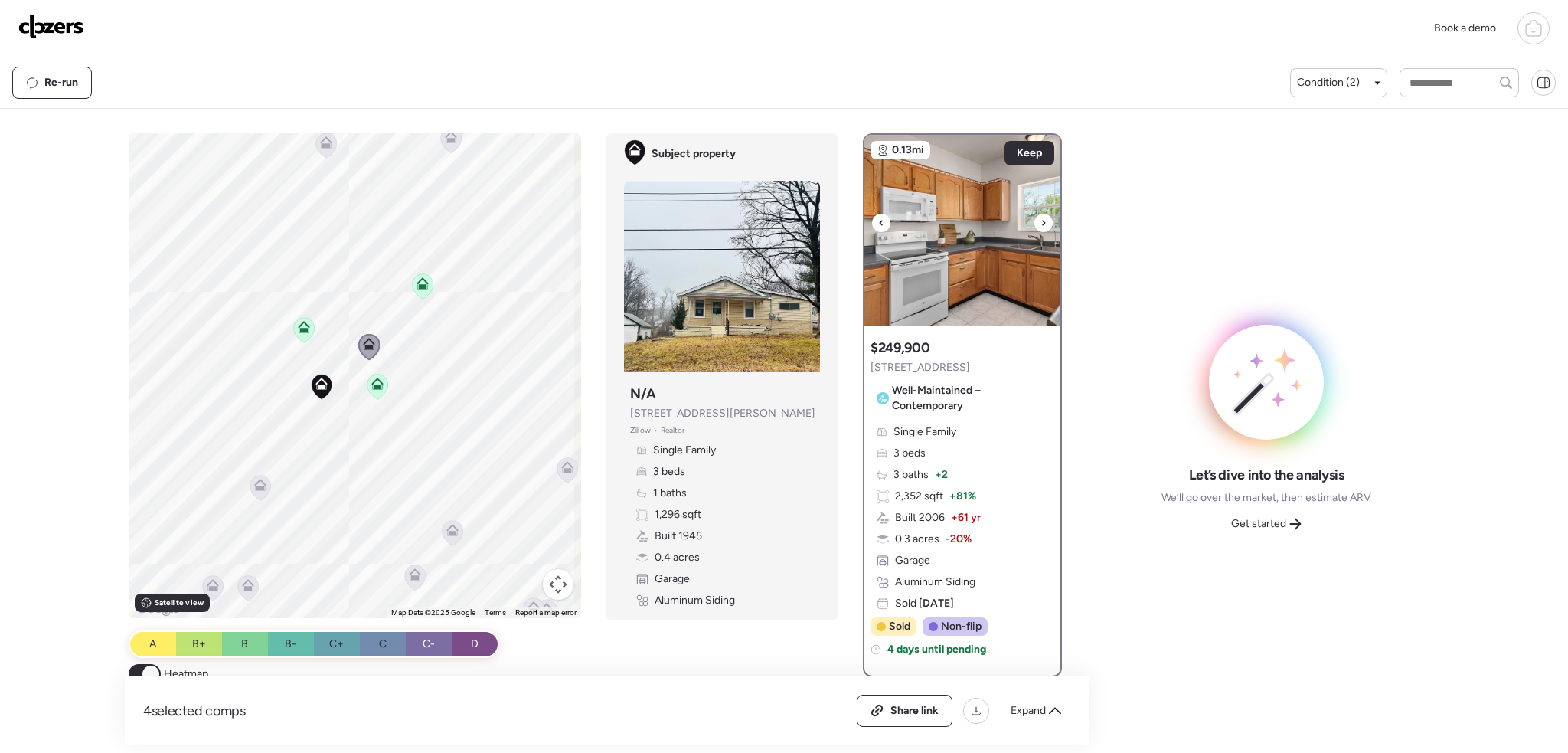
click at [1040, 224] on icon at bounding box center [1043, 223] width 6 height 18
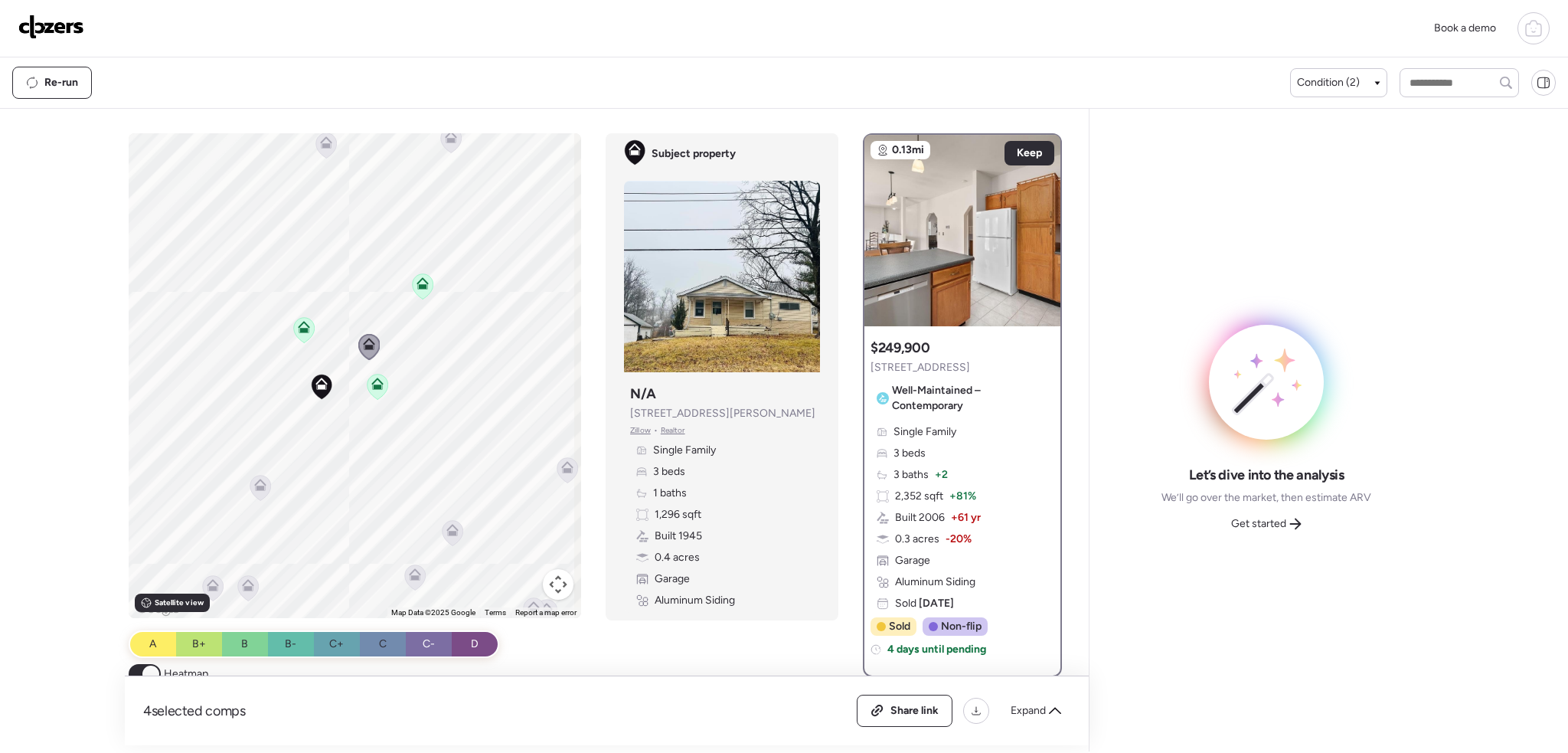
click at [381, 382] on icon at bounding box center [378, 387] width 21 height 25
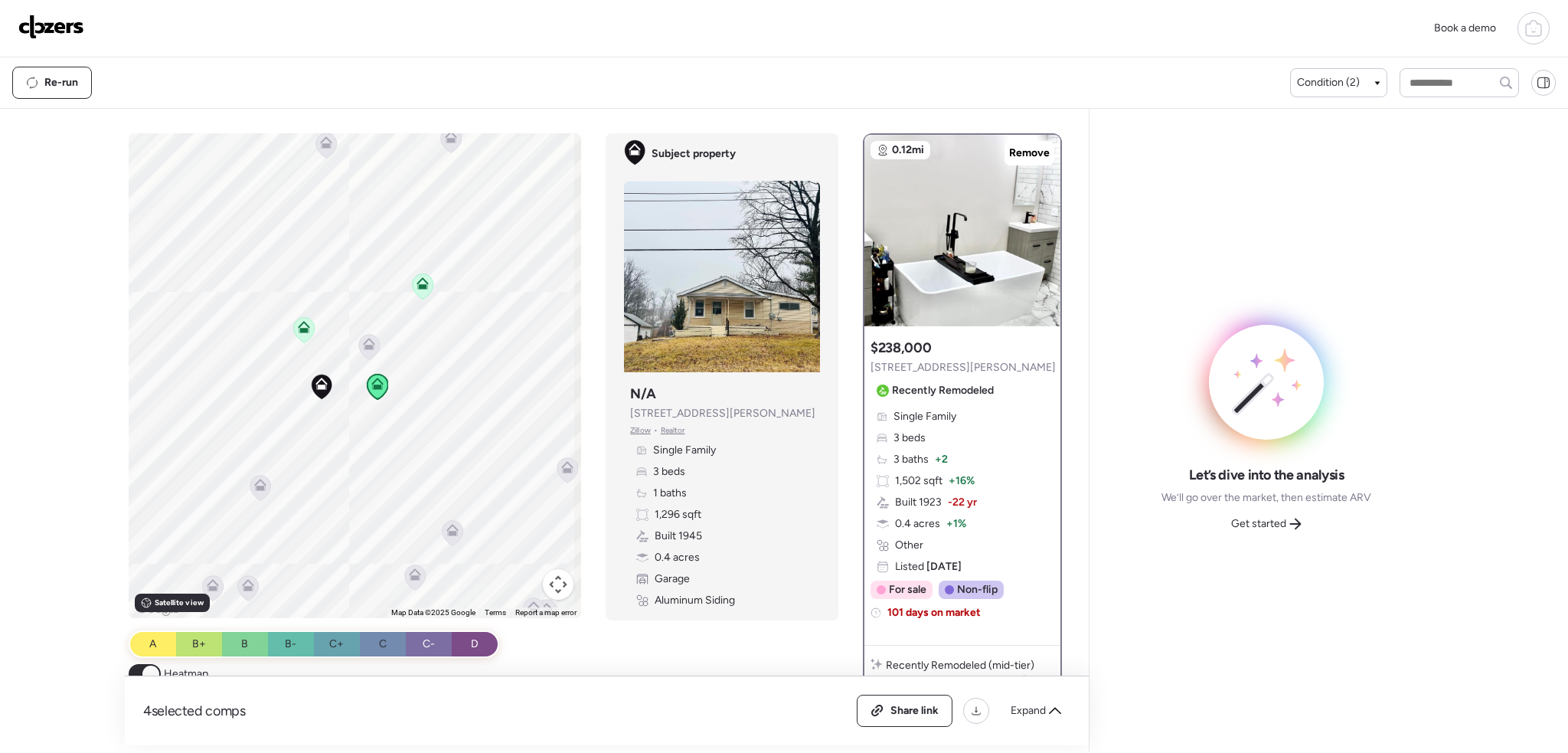
click at [366, 348] on icon at bounding box center [370, 346] width 10 height 4
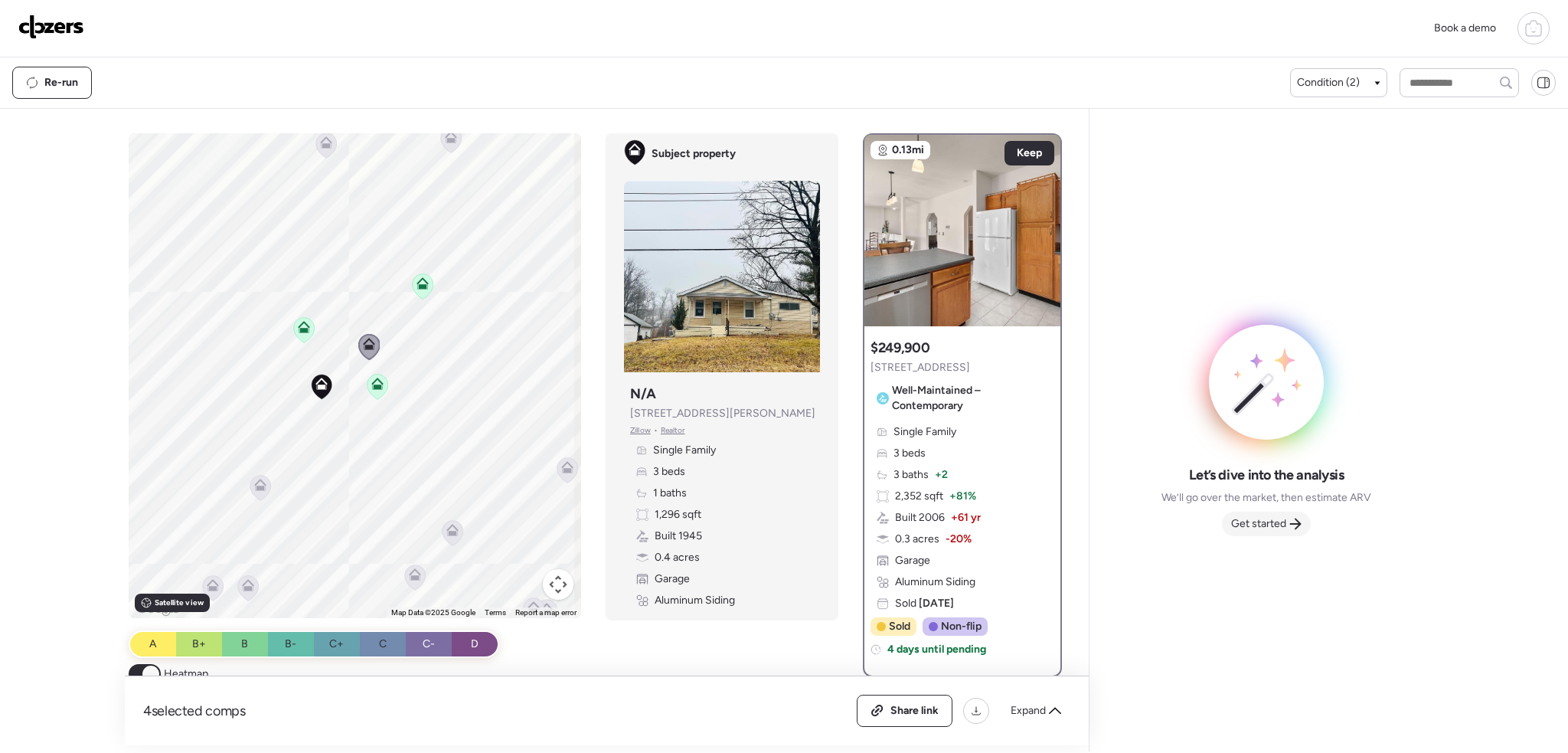
click at [1241, 522] on span "Get started" at bounding box center [1259, 524] width 55 height 15
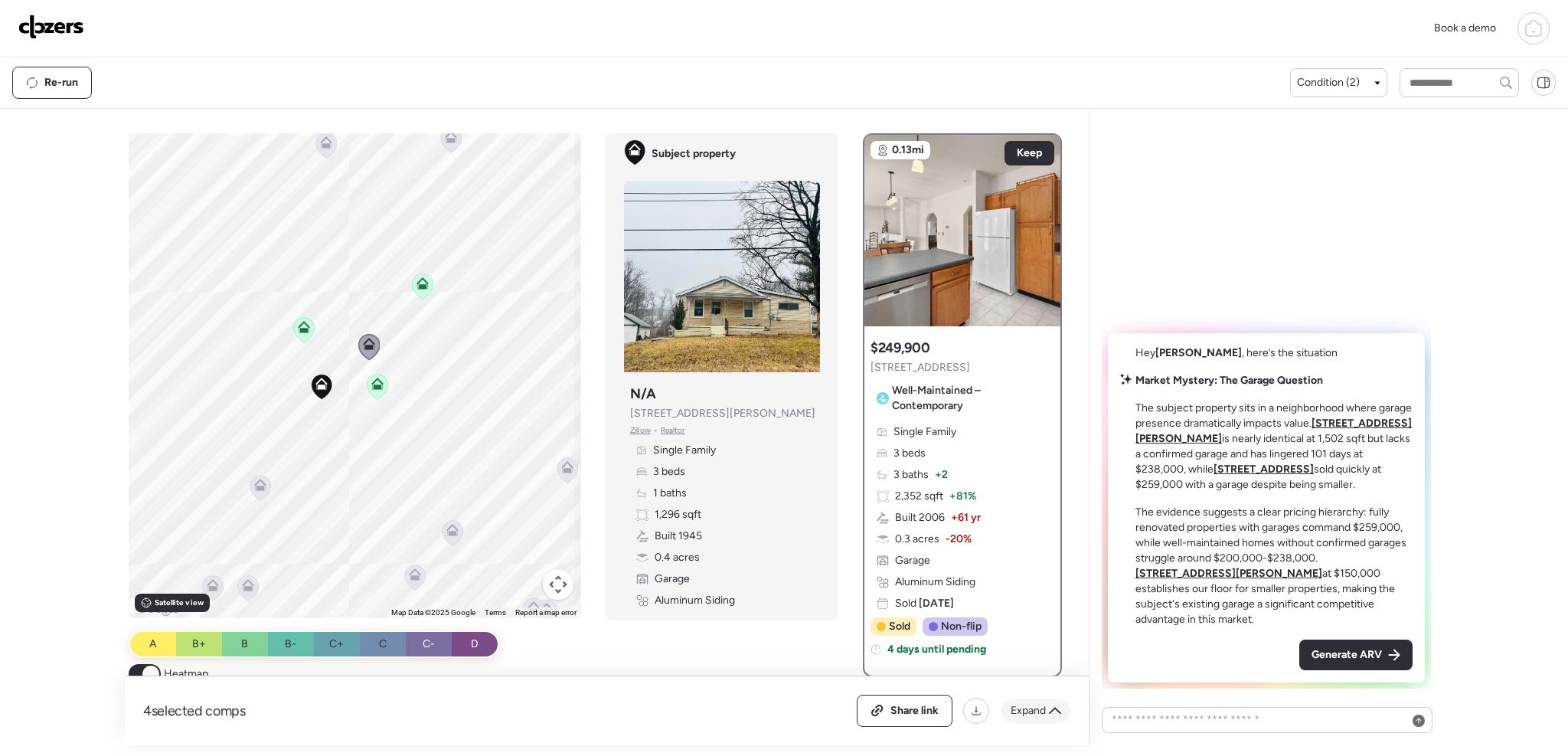
click at [1049, 715] on div "Expand" at bounding box center [1036, 710] width 69 height 24
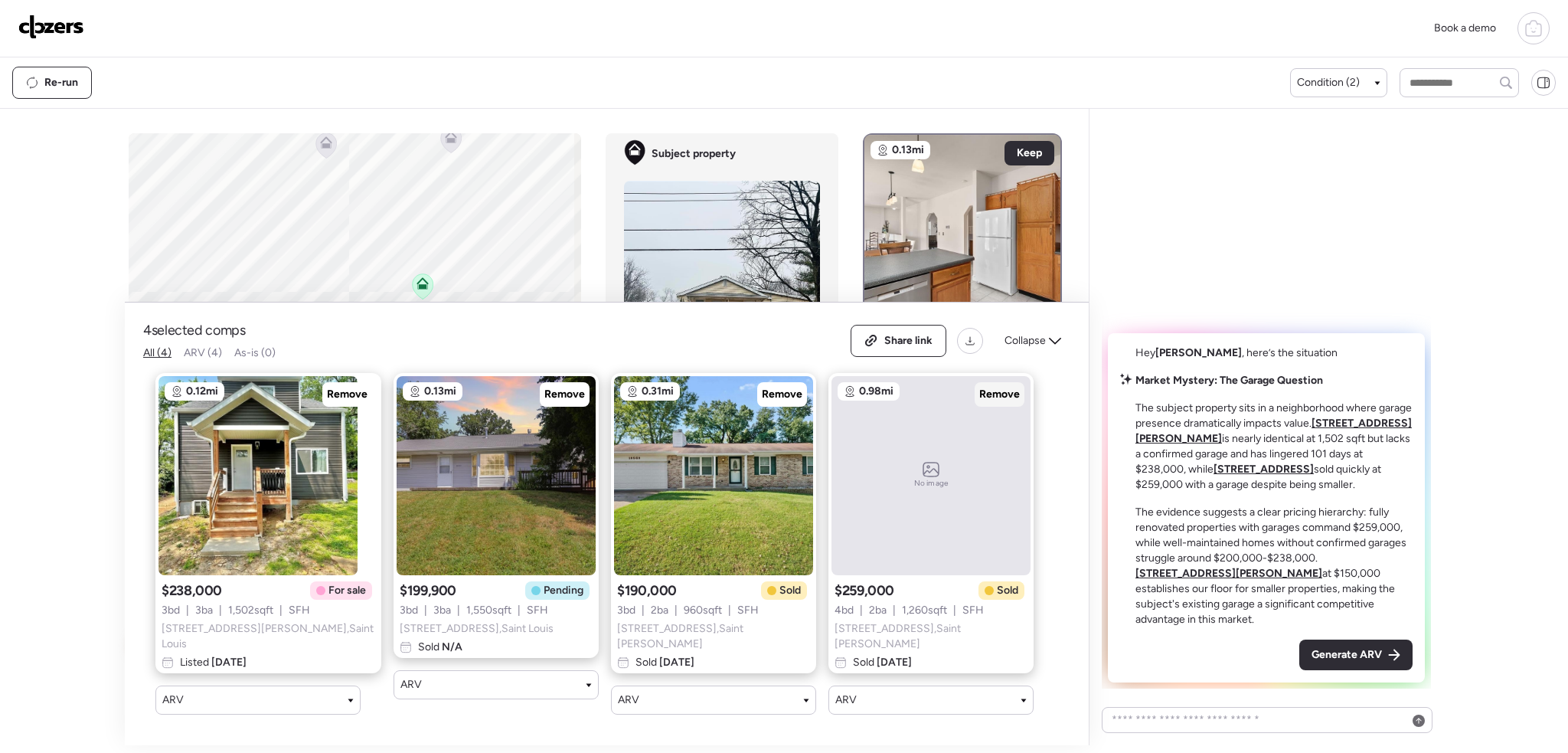
click at [979, 402] on span "Remove" at bounding box center [999, 394] width 41 height 15
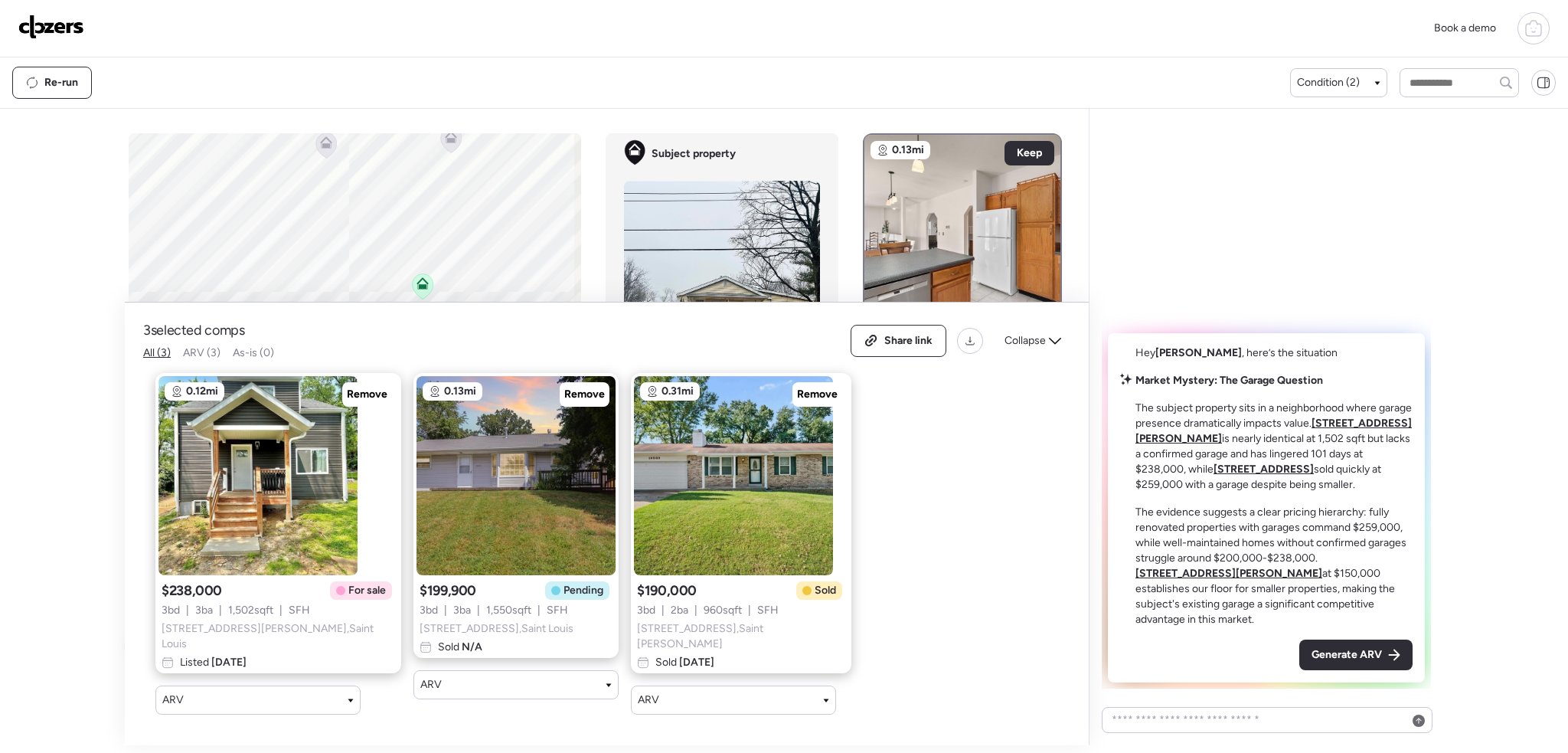
click at [1331, 295] on div "Hey [PERSON_NAME] , here’s the situation Market Mystery: The Garage Question Th…" at bounding box center [1267, 405] width 329 height 568
click at [1050, 347] on icon at bounding box center [1055, 341] width 13 height 13
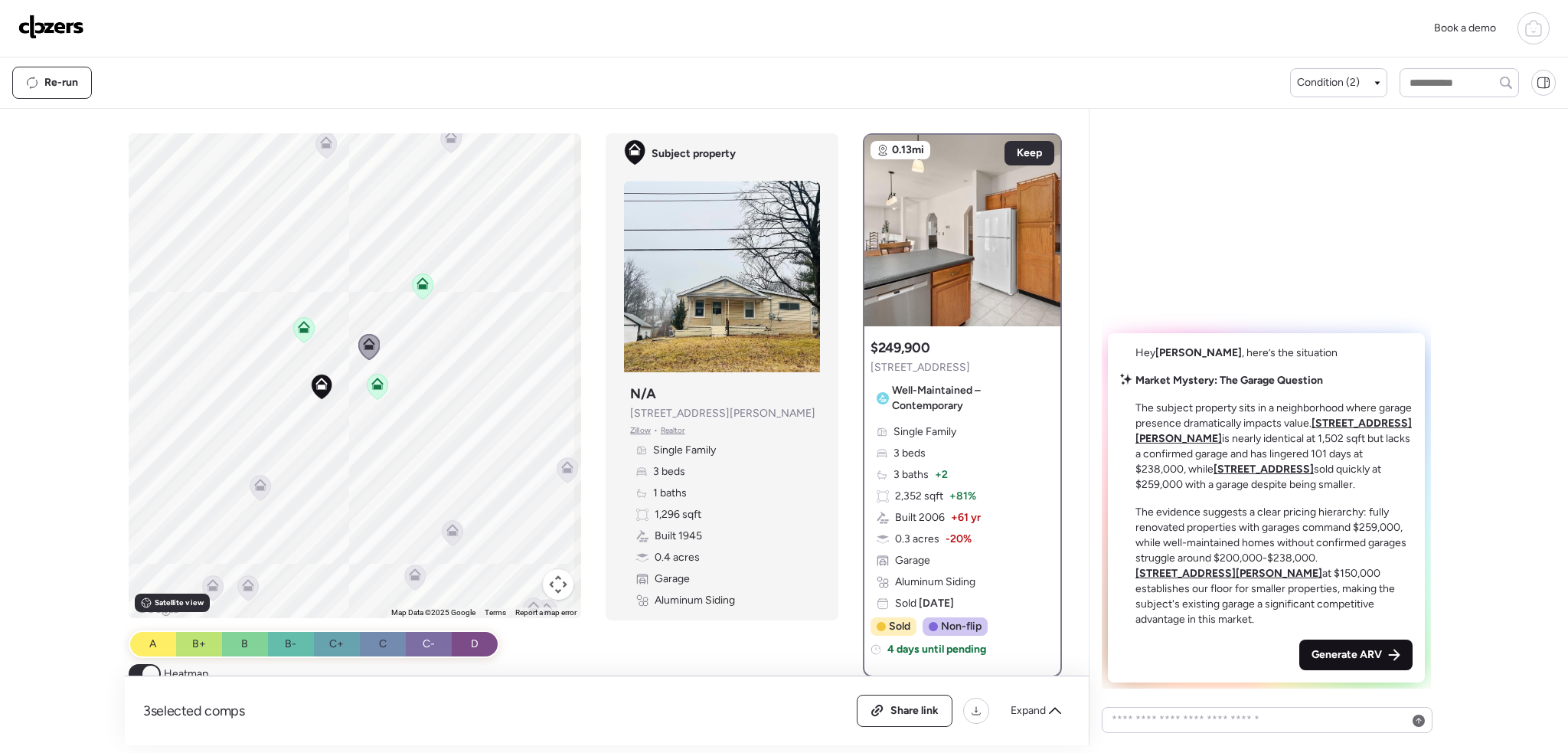
click at [1346, 651] on span "Generate ARV" at bounding box center [1347, 655] width 70 height 15
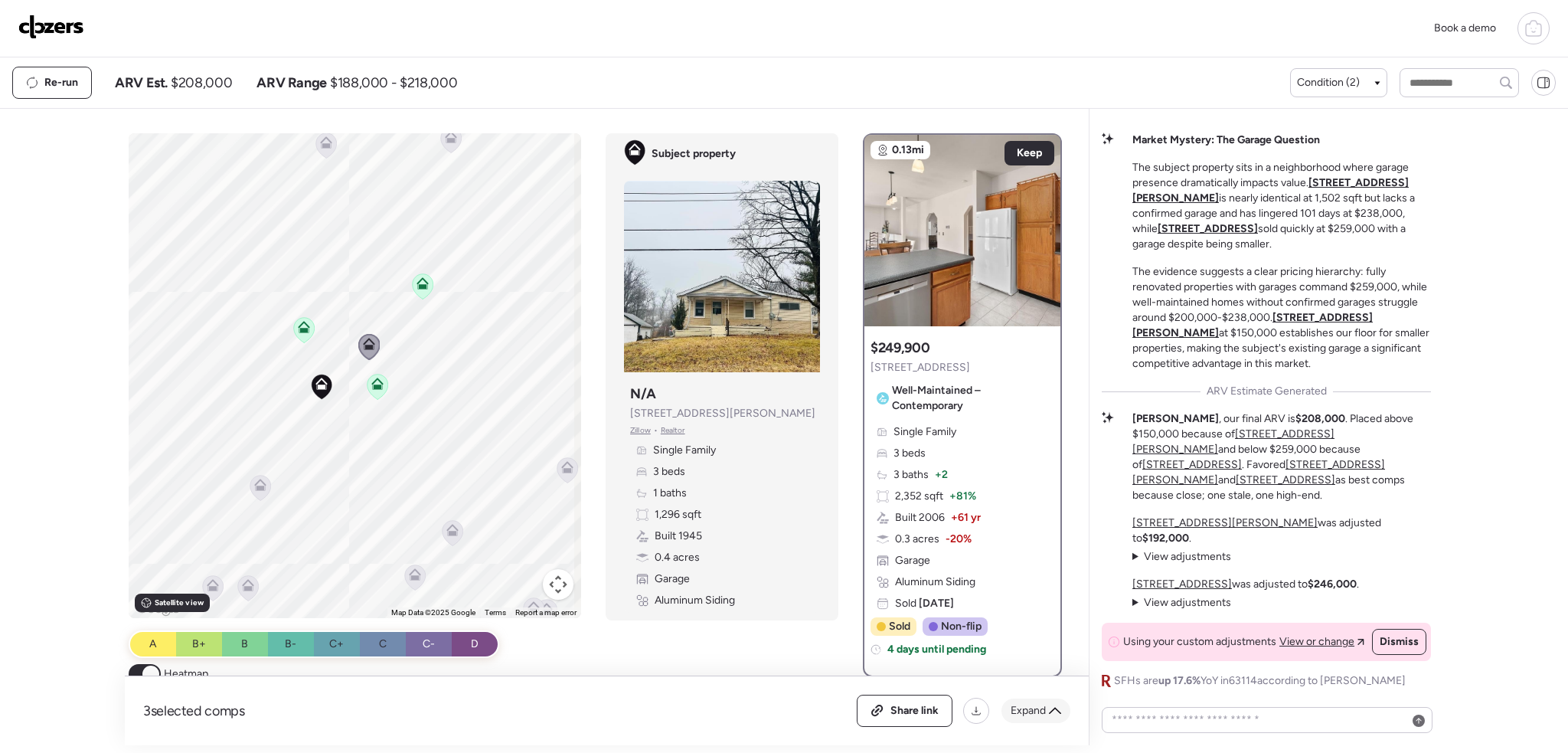
click at [1039, 712] on span "Expand" at bounding box center [1029, 711] width 35 height 15
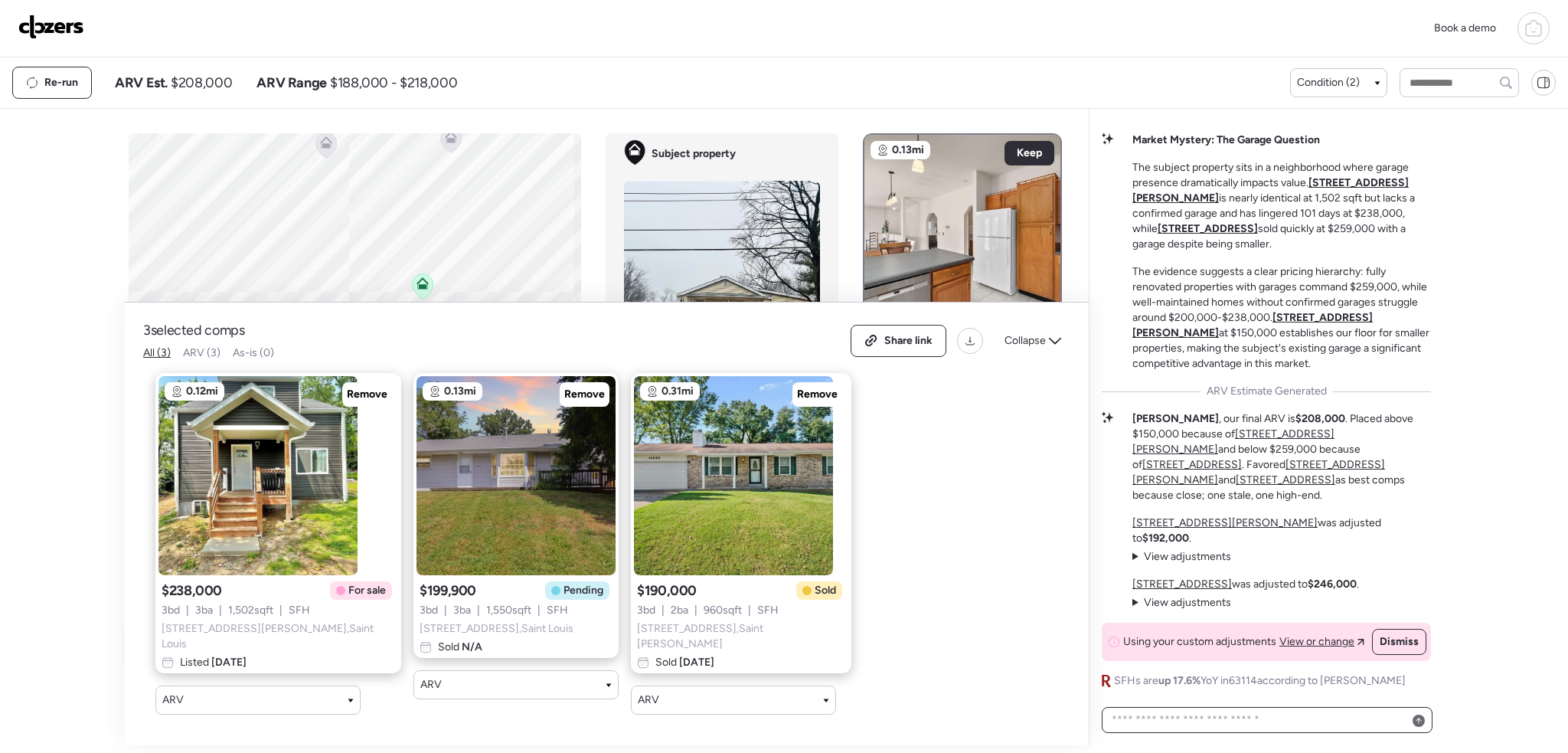
click at [1151, 714] on textarea at bounding box center [1267, 720] width 317 height 22
type textarea "**********"
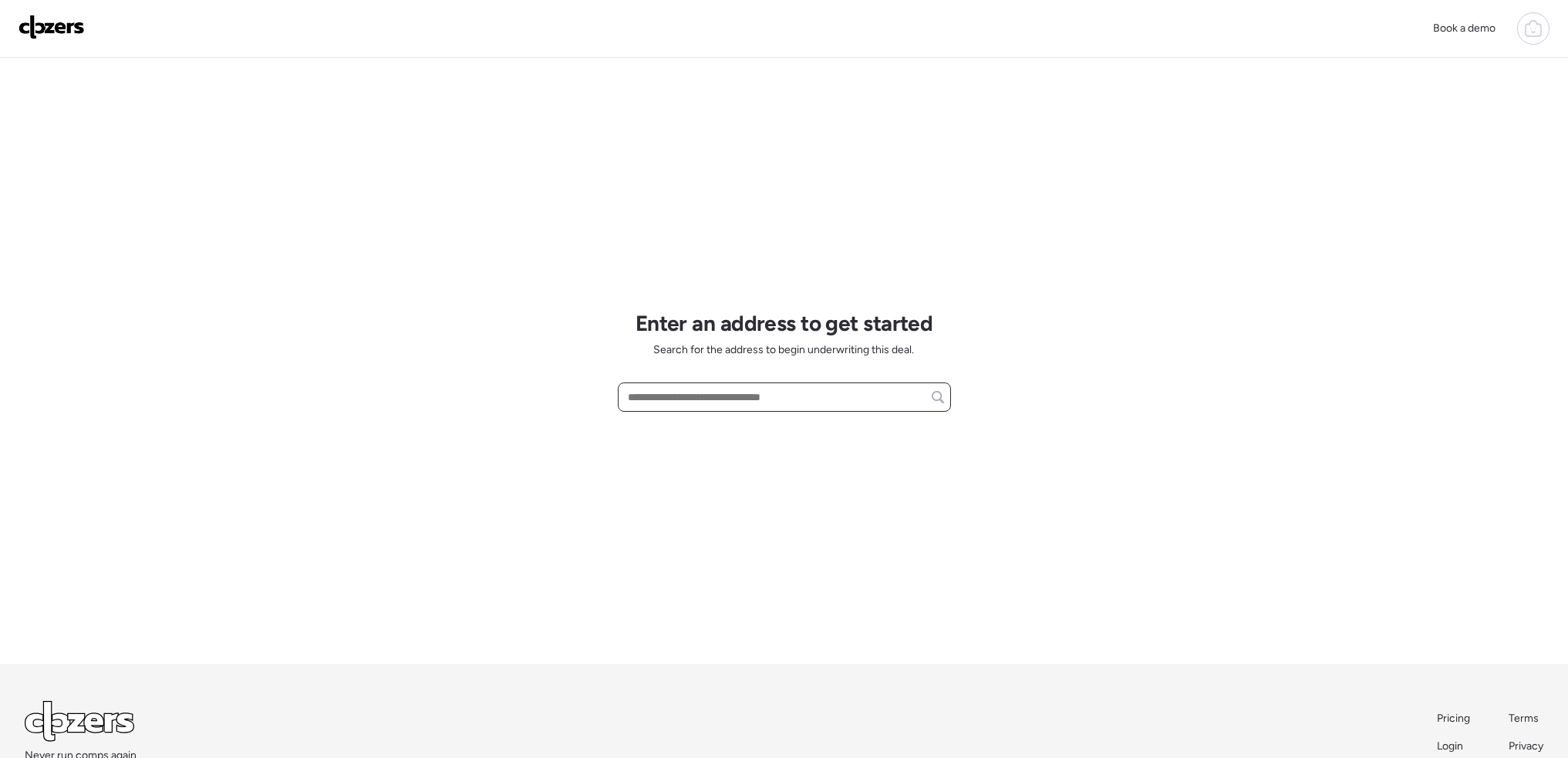
click at [718, 395] on input "text" at bounding box center [784, 398] width 319 height 22
paste input "**********"
click at [804, 398] on input "**********" at bounding box center [784, 398] width 319 height 22
click at [630, 392] on input "**********" at bounding box center [784, 398] width 319 height 22
click at [667, 392] on input "**********" at bounding box center [784, 398] width 319 height 22
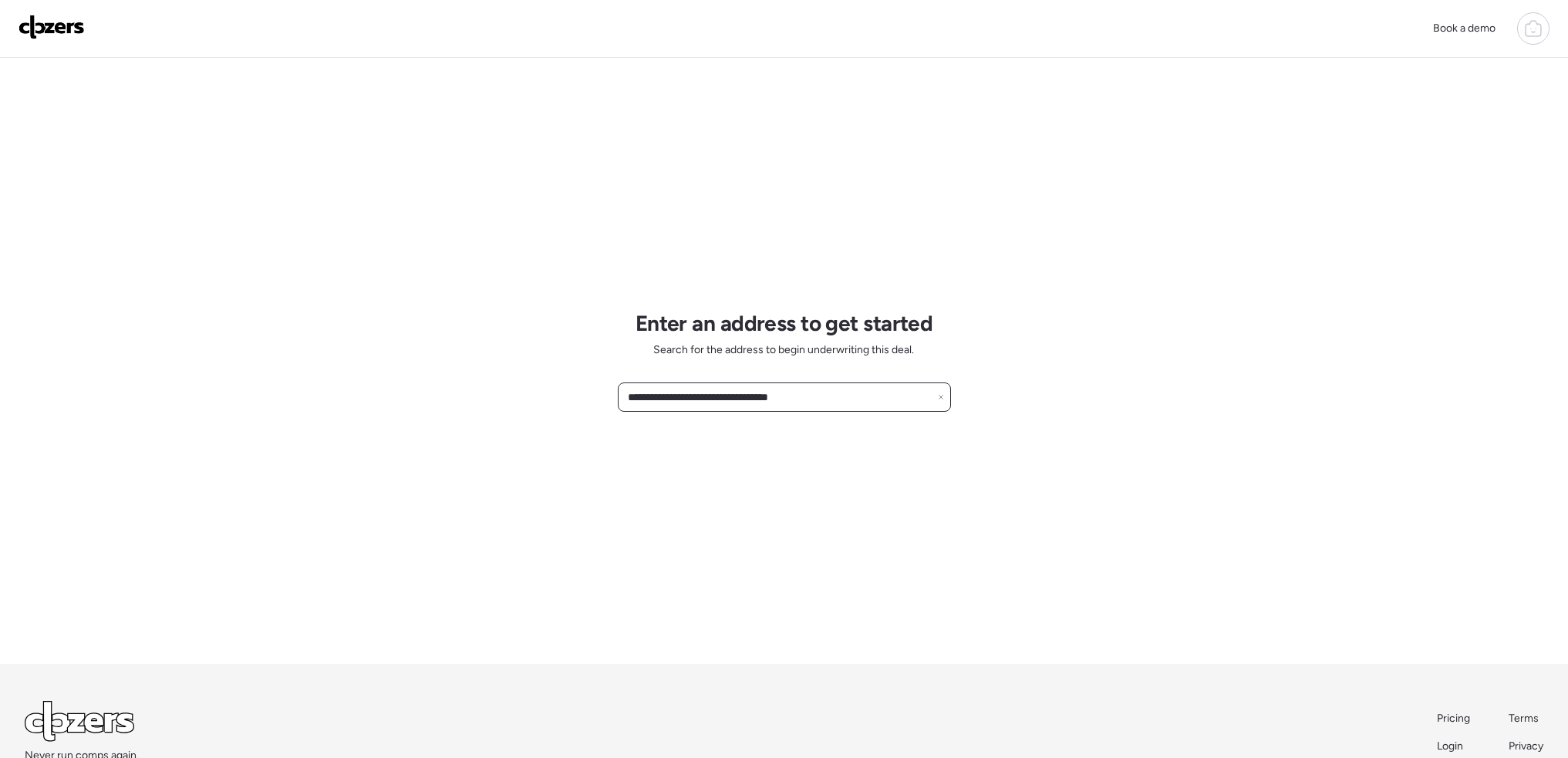
type input "**********"
drag, startPoint x: 769, startPoint y: 452, endPoint x: 764, endPoint y: 421, distance: 31.4
click at [770, 450] on div "**********" at bounding box center [784, 361] width 333 height 606
click at [877, 394] on input "**********" at bounding box center [784, 398] width 319 height 22
click at [866, 402] on input "**********" at bounding box center [784, 398] width 319 height 22
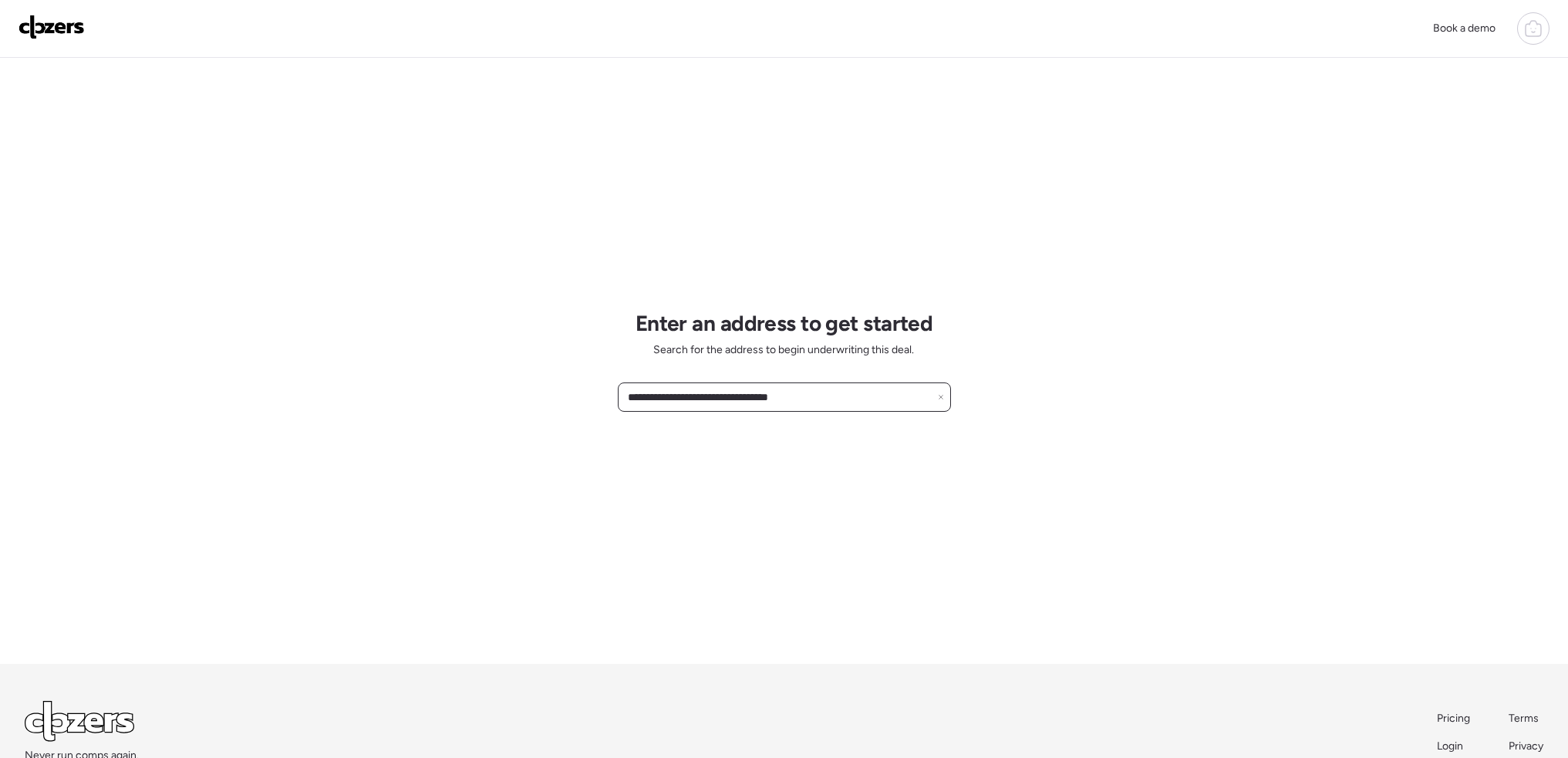
click at [866, 403] on input "**********" at bounding box center [784, 398] width 319 height 22
click at [866, 400] on input "**********" at bounding box center [784, 398] width 319 height 22
drag, startPoint x: 935, startPoint y: 399, endPoint x: 944, endPoint y: 399, distance: 9.0
click at [937, 399] on div "**********" at bounding box center [784, 397] width 333 height 29
click at [947, 399] on div "**********" at bounding box center [784, 397] width 333 height 29
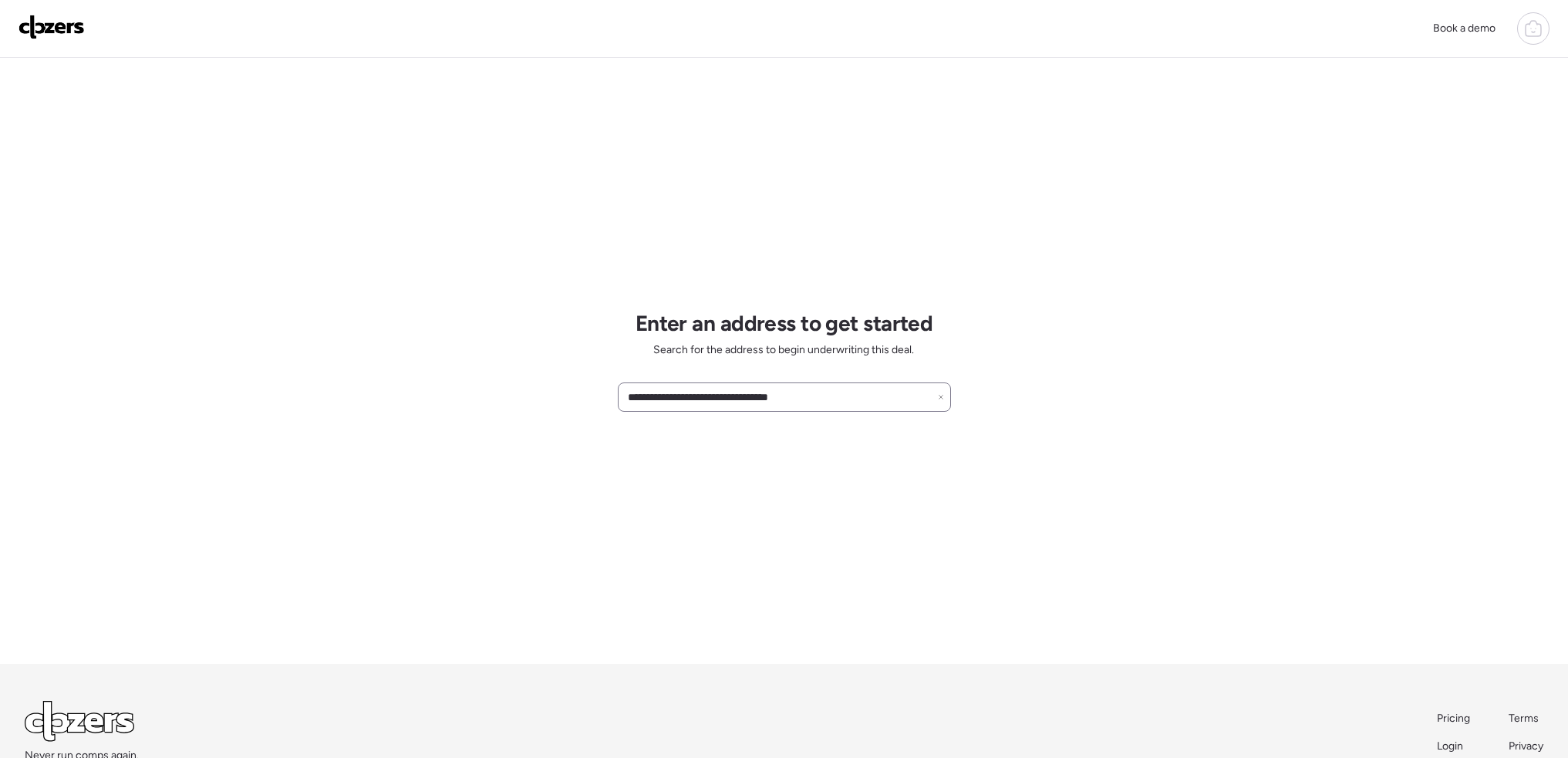
click at [941, 396] on icon at bounding box center [940, 397] width 6 height 6
click at [836, 407] on input "text" at bounding box center [784, 398] width 319 height 22
paste input "**********"
click at [796, 419] on div "**********" at bounding box center [784, 361] width 333 height 606
drag, startPoint x: 819, startPoint y: 395, endPoint x: 758, endPoint y: 392, distance: 61.1
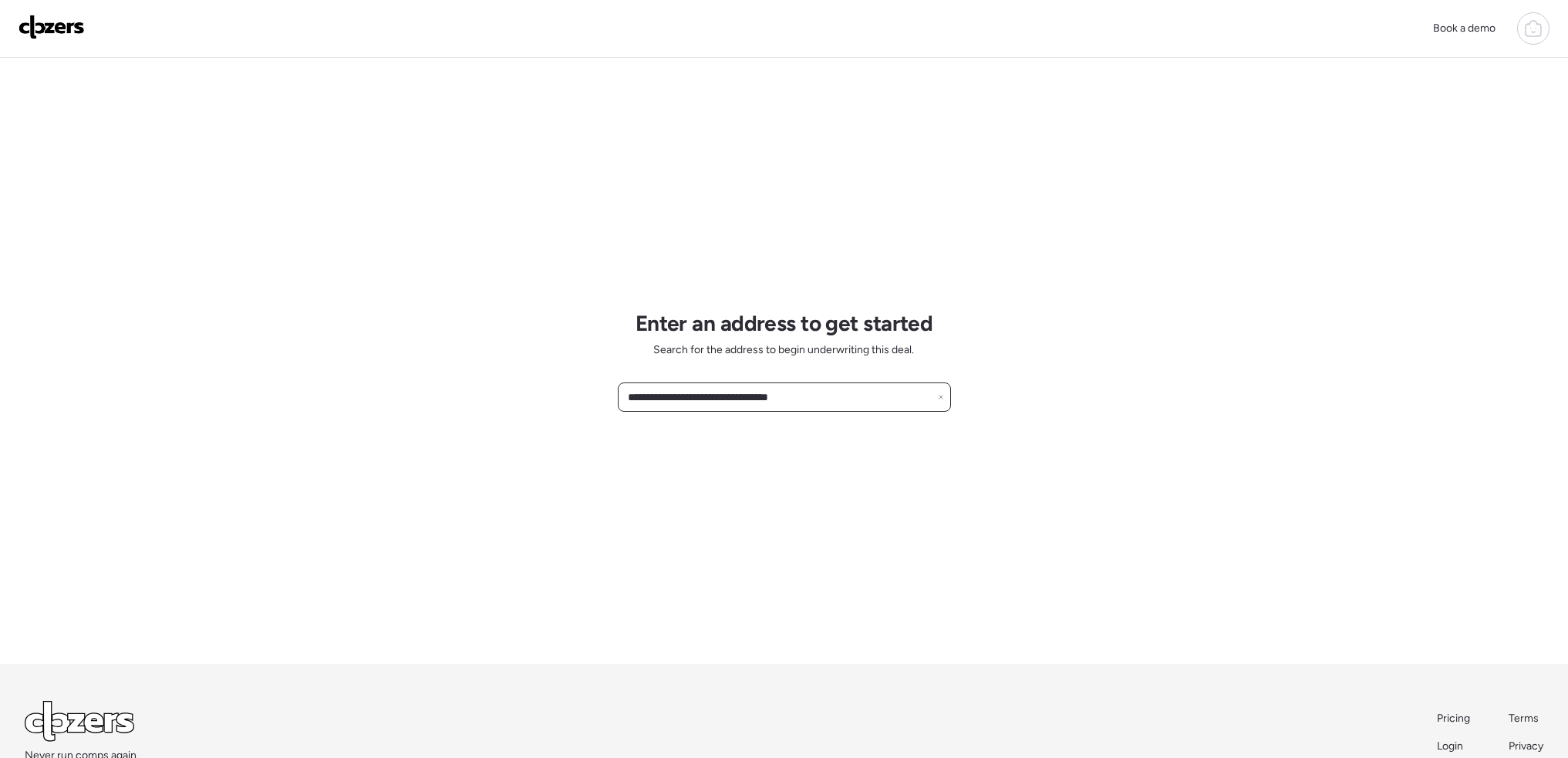
click at [758, 392] on input "**********" at bounding box center [784, 398] width 319 height 22
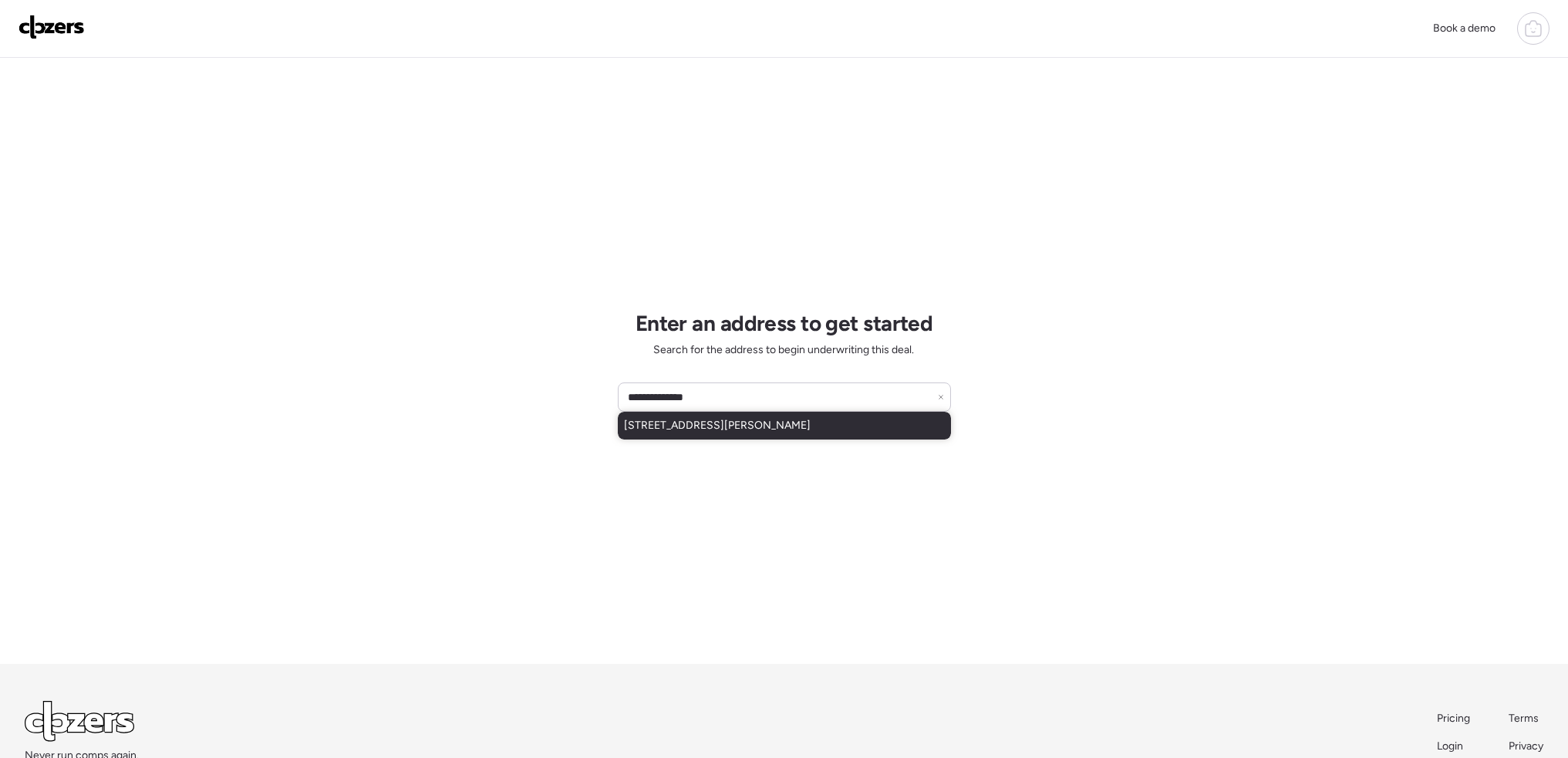
click at [781, 425] on span "9436 Kathlyn Dr, Saint Louis, MO, 63134" at bounding box center [717, 425] width 187 height 15
type input "**********"
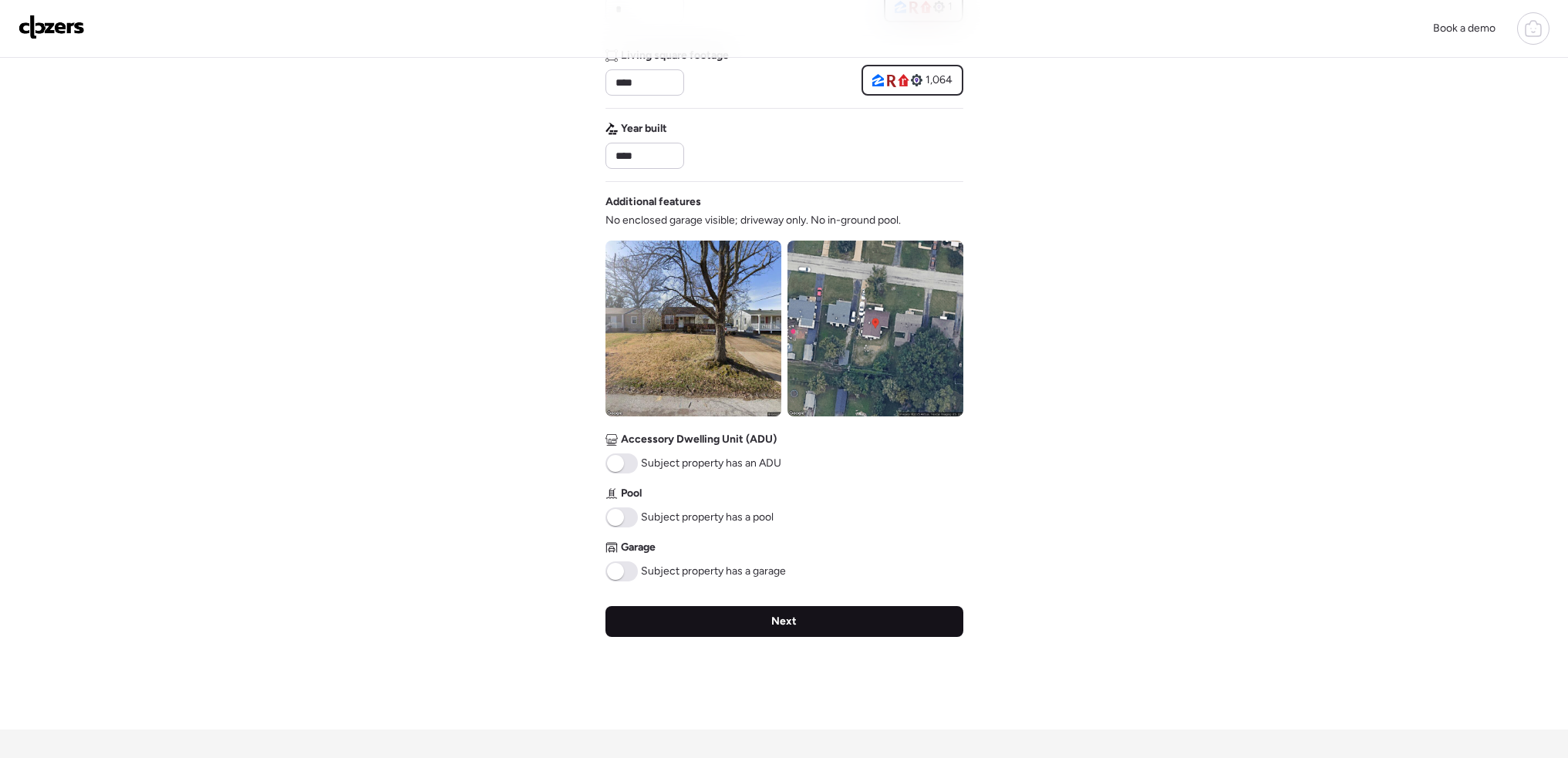
scroll to position [386, 0]
click at [807, 622] on div "Next" at bounding box center [784, 621] width 358 height 31
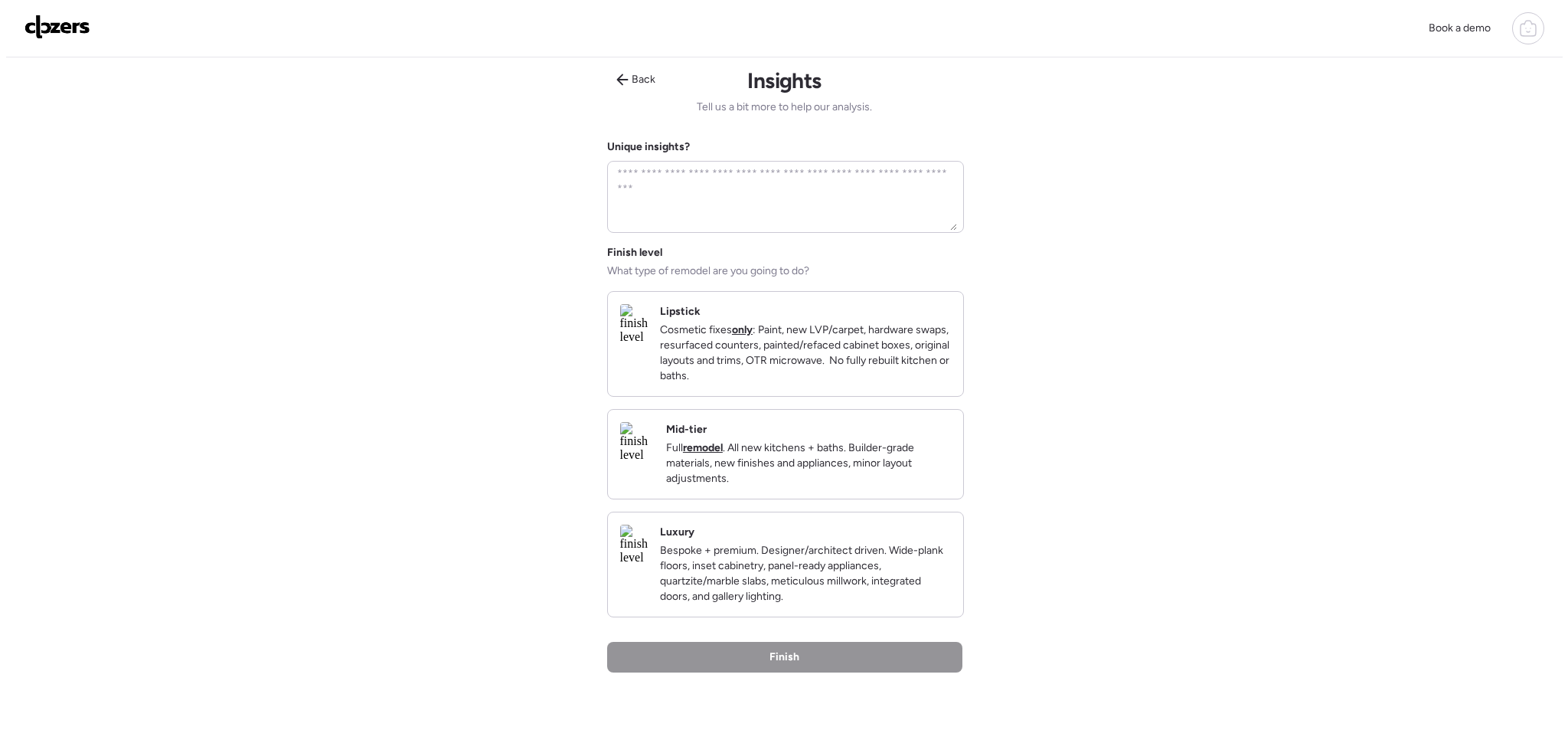
scroll to position [0, 0]
click at [772, 382] on p "Cosmetic fixes only : Paint, new LVP/carpet, hardware swaps, resurfaced counter…" at bounding box center [799, 355] width 291 height 61
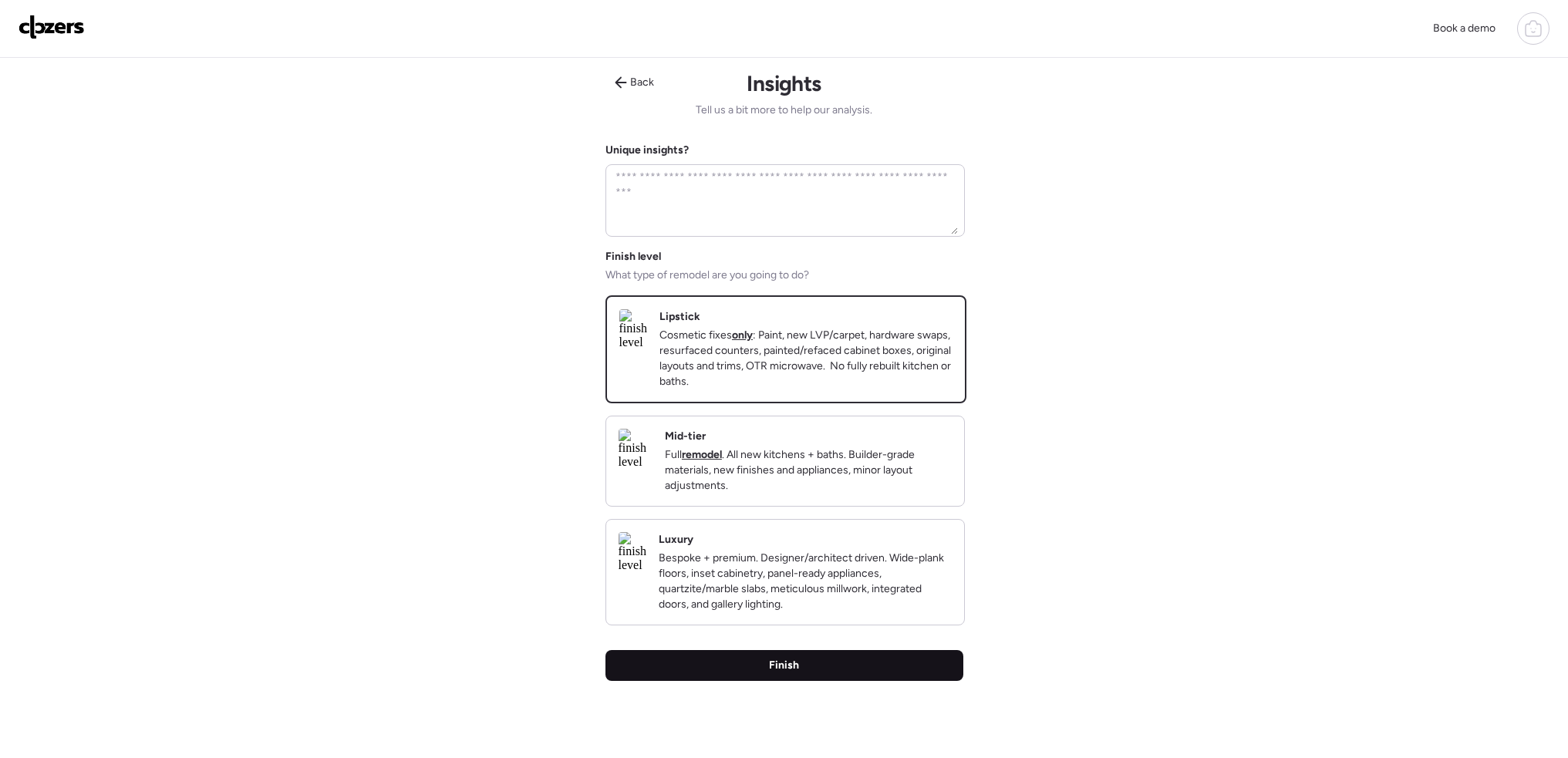
click at [835, 681] on div "Finish" at bounding box center [784, 665] width 358 height 31
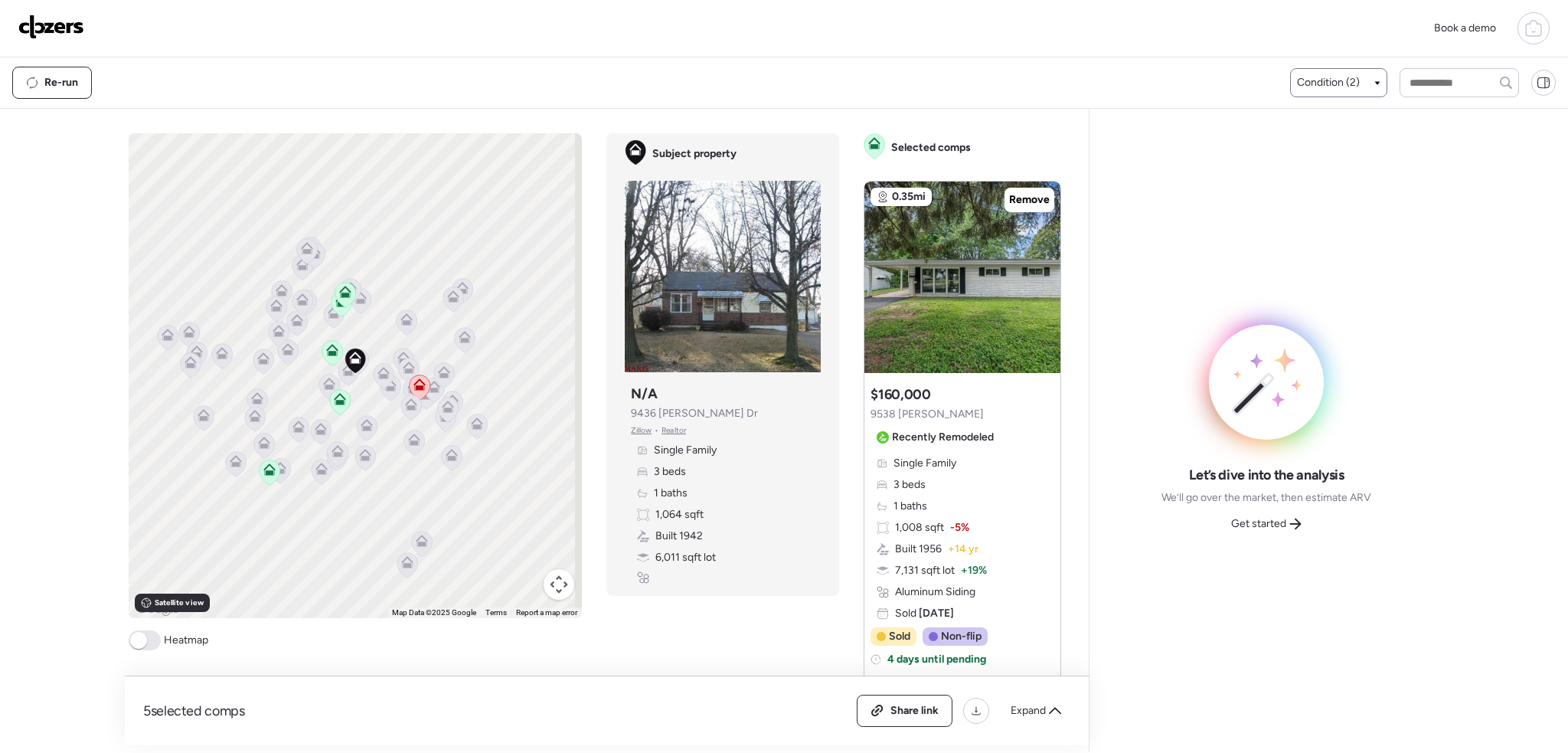
click at [1341, 85] on span "Condition (2)" at bounding box center [1328, 83] width 63 height 15
click at [1300, 173] on div at bounding box center [1305, 176] width 11 height 11
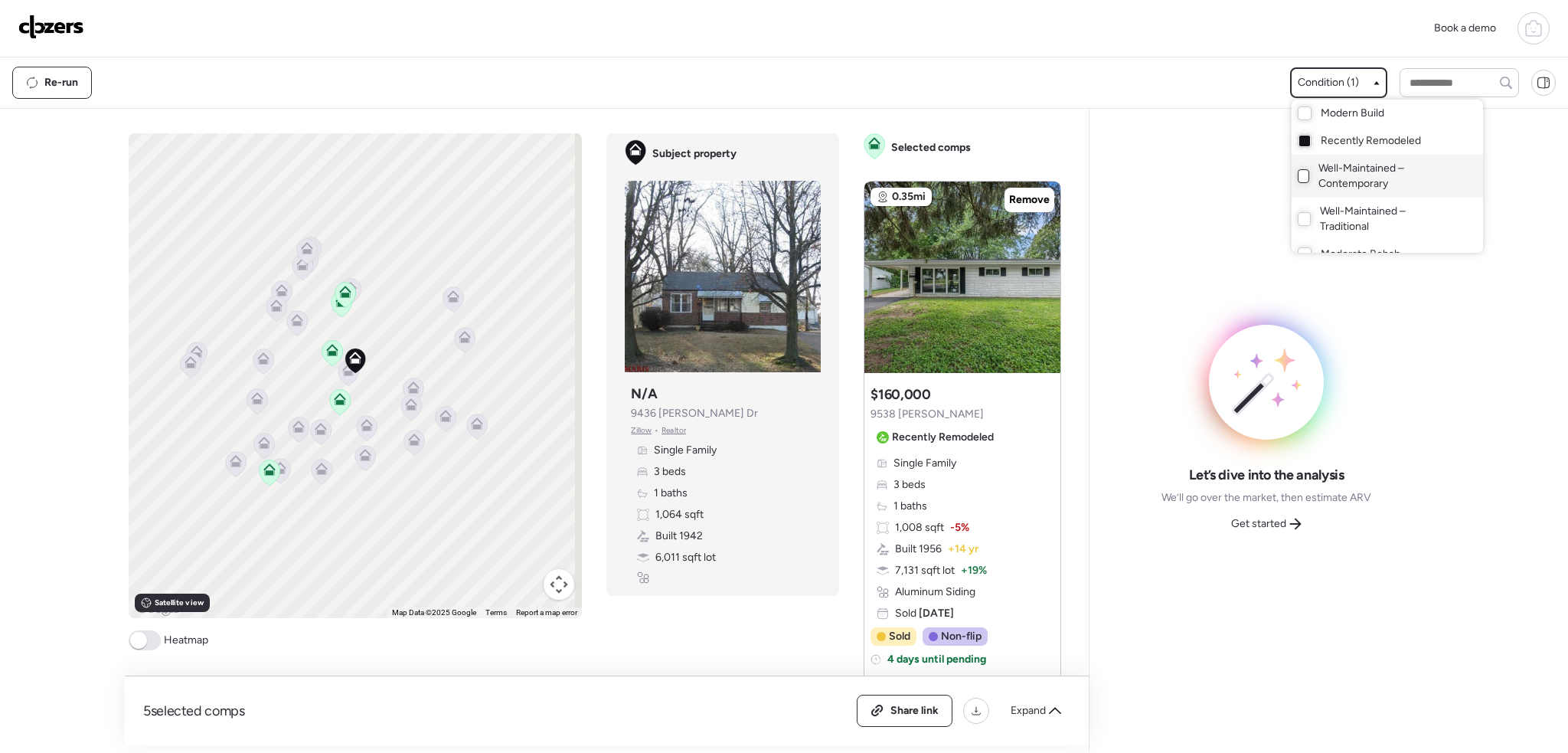
click at [145, 641] on div at bounding box center [784, 334] width 1568 height 753
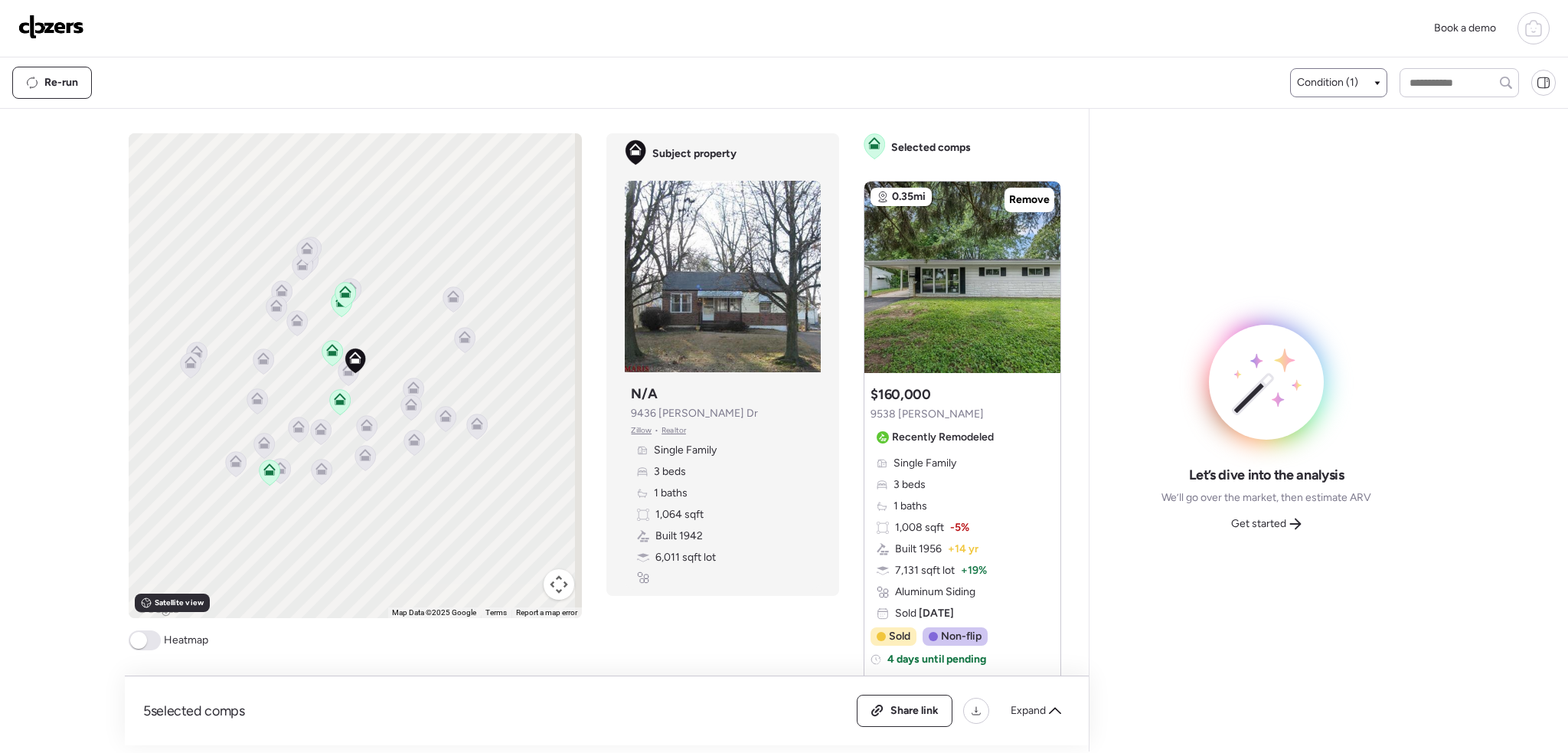
click at [145, 641] on span at bounding box center [139, 640] width 17 height 17
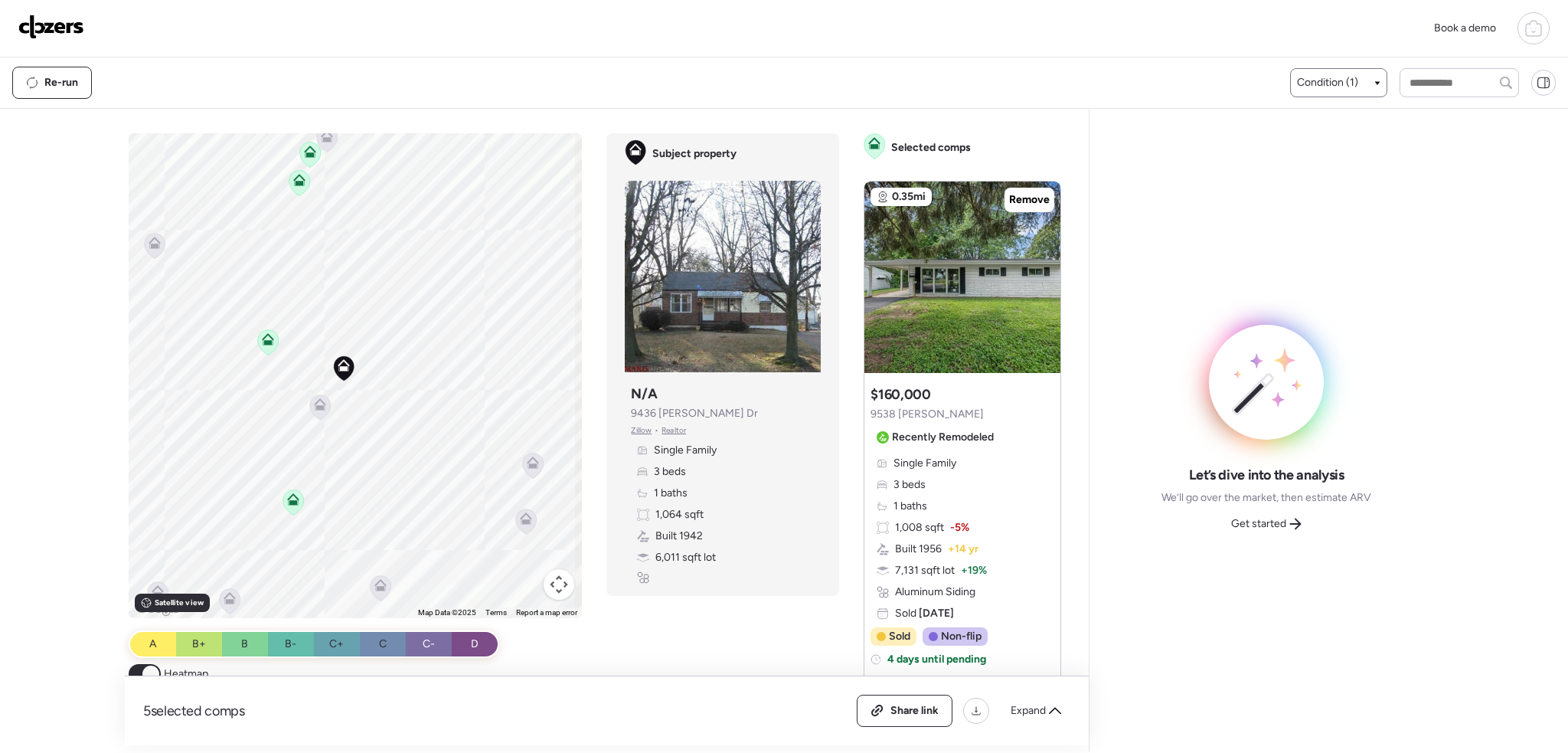
drag, startPoint x: 384, startPoint y: 326, endPoint x: 340, endPoint y: 417, distance: 101.1
click at [340, 417] on div "To activate drag with keyboard, press Alt + Enter. Once in keyboard drag state,…" at bounding box center [355, 376] width 454 height 485
click at [314, 406] on icon at bounding box center [319, 407] width 10 height 4
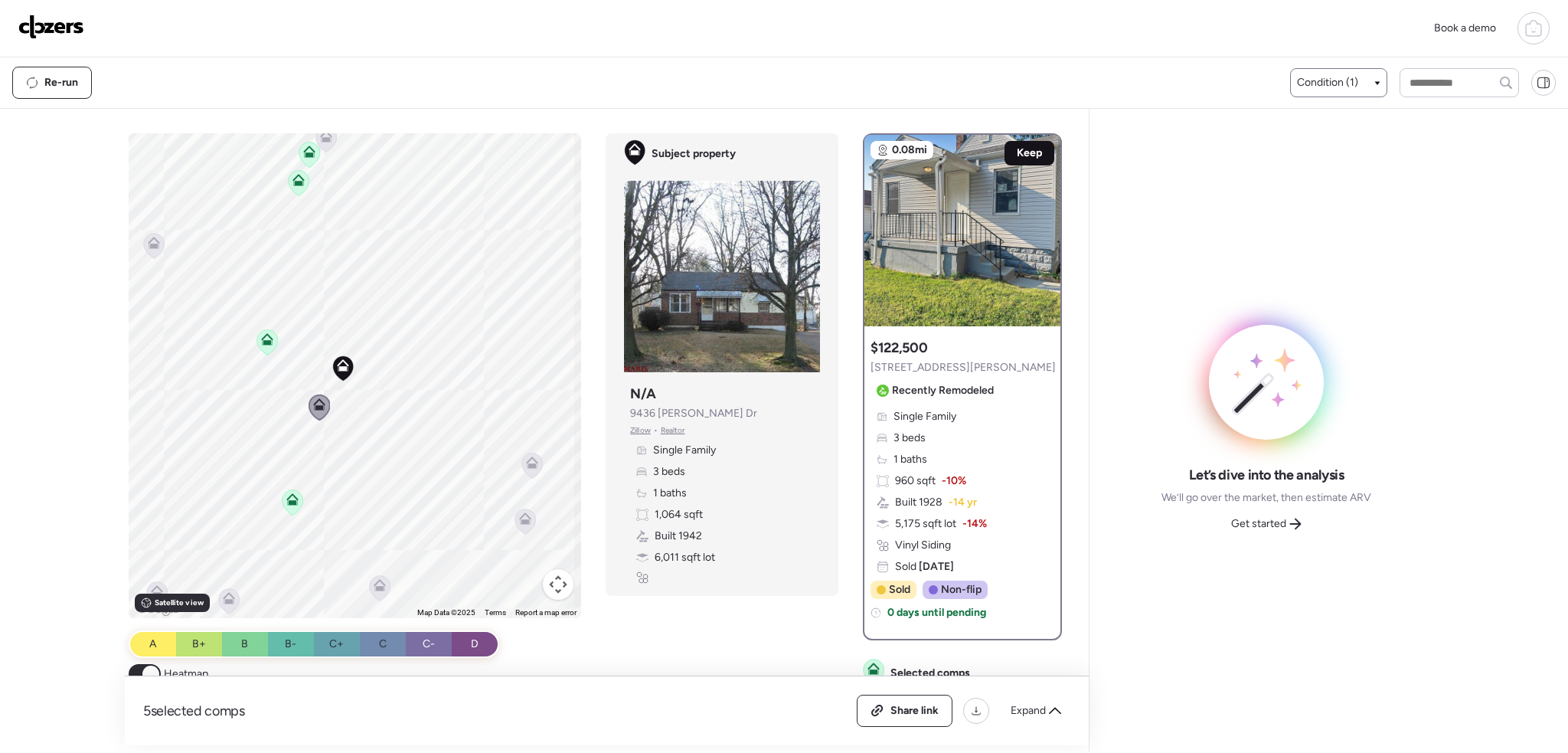
click at [1017, 148] on span "Keep" at bounding box center [1029, 153] width 25 height 15
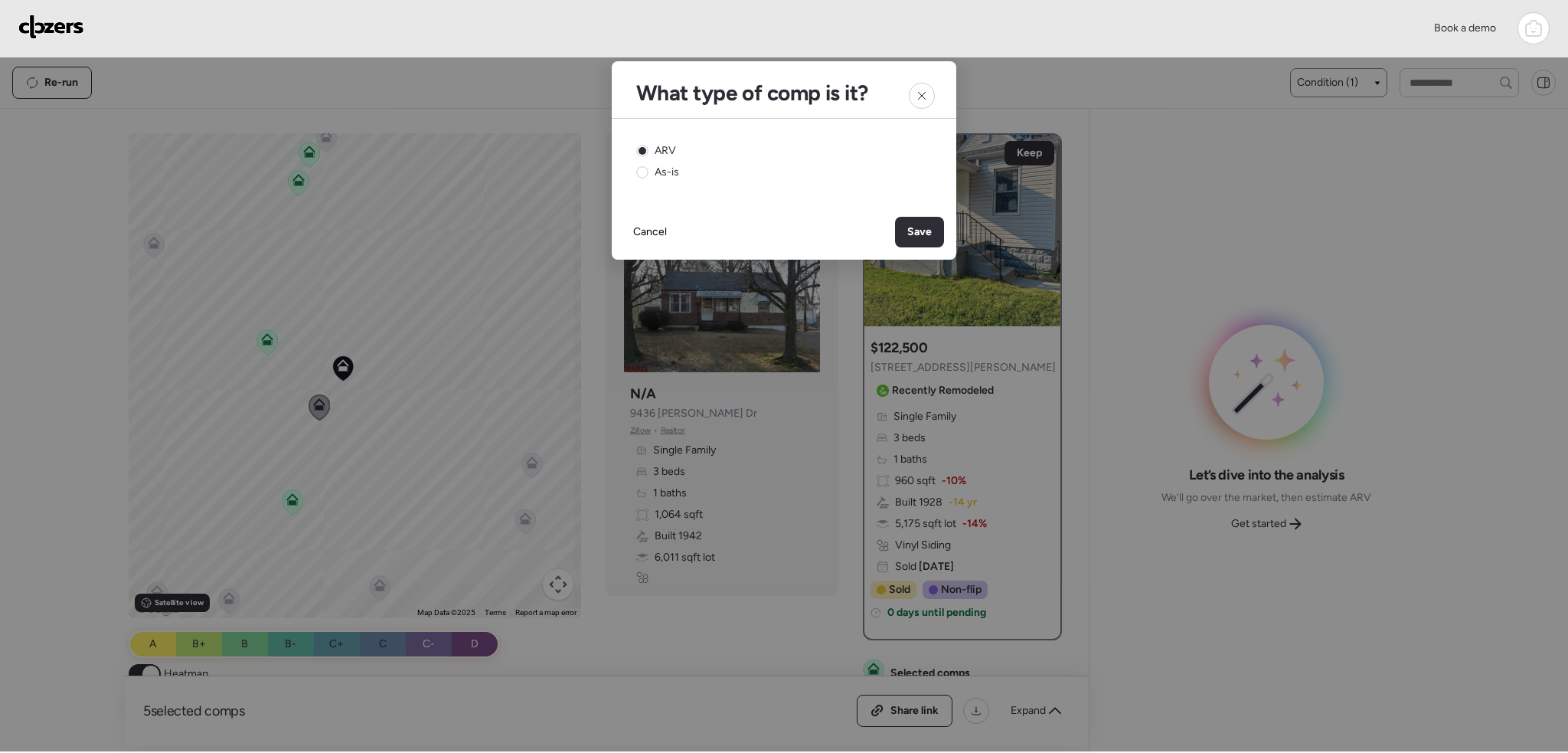
click at [917, 232] on span "Save" at bounding box center [919, 232] width 24 height 15
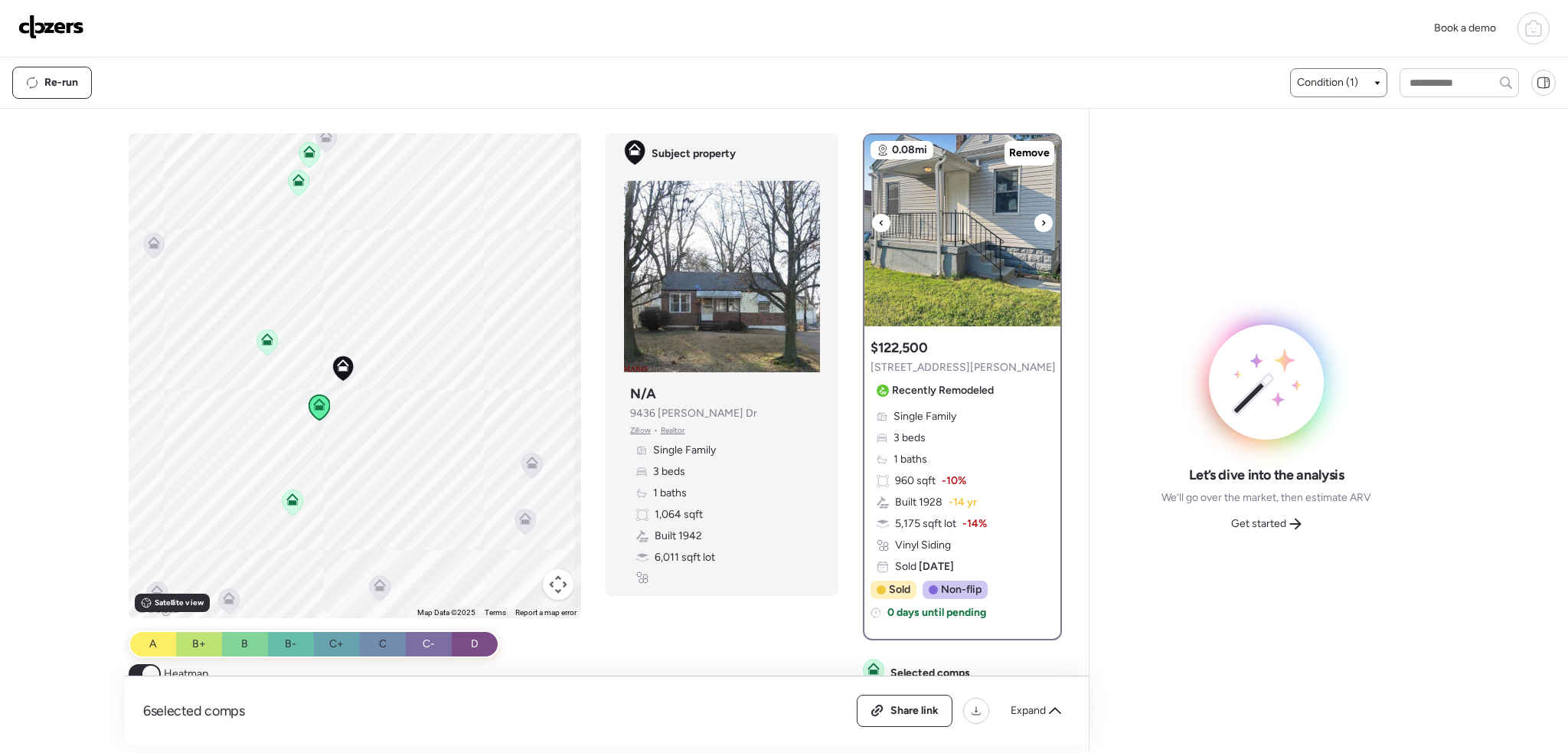
click at [1040, 223] on icon at bounding box center [1043, 223] width 6 height 18
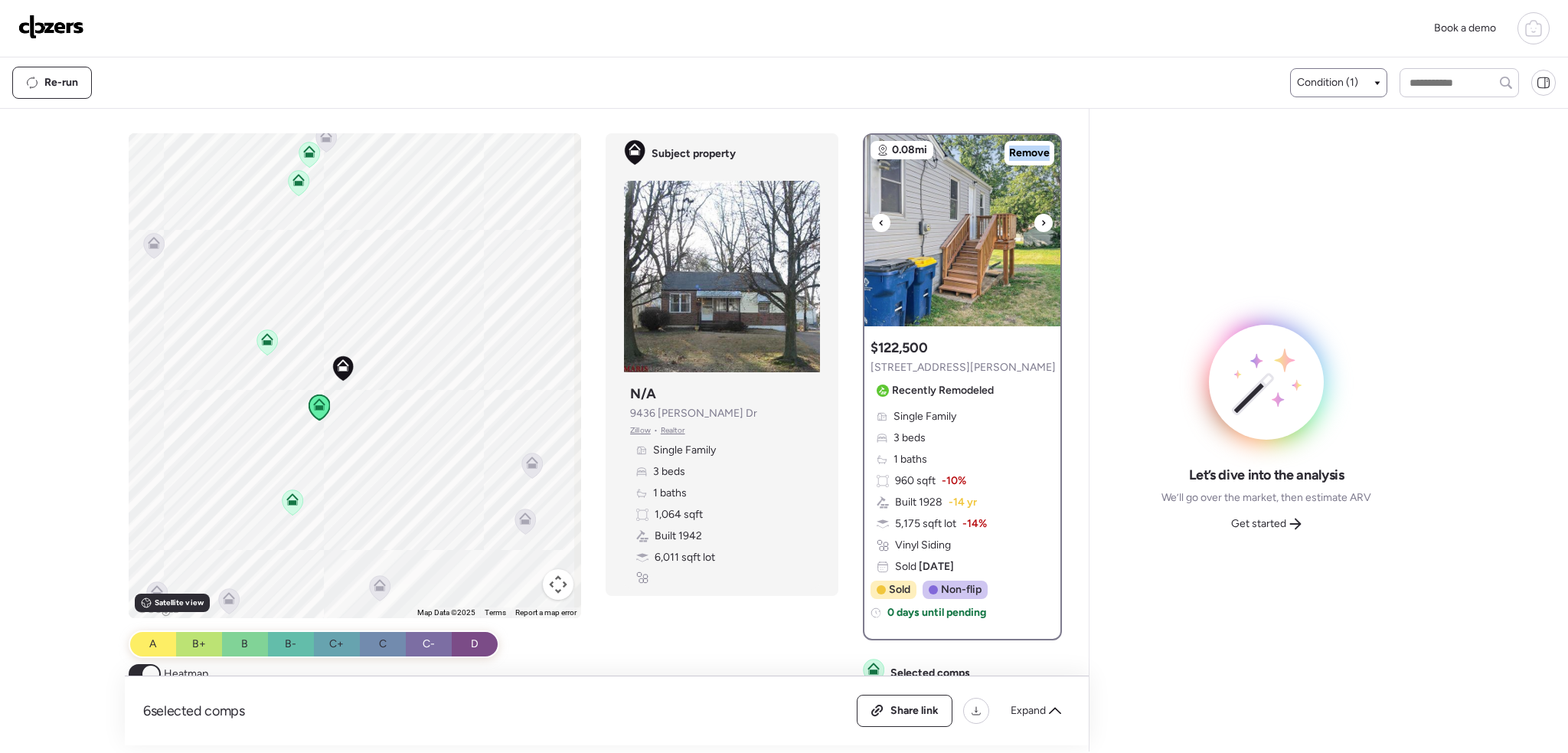
click at [1040, 223] on icon at bounding box center [1043, 223] width 6 height 18
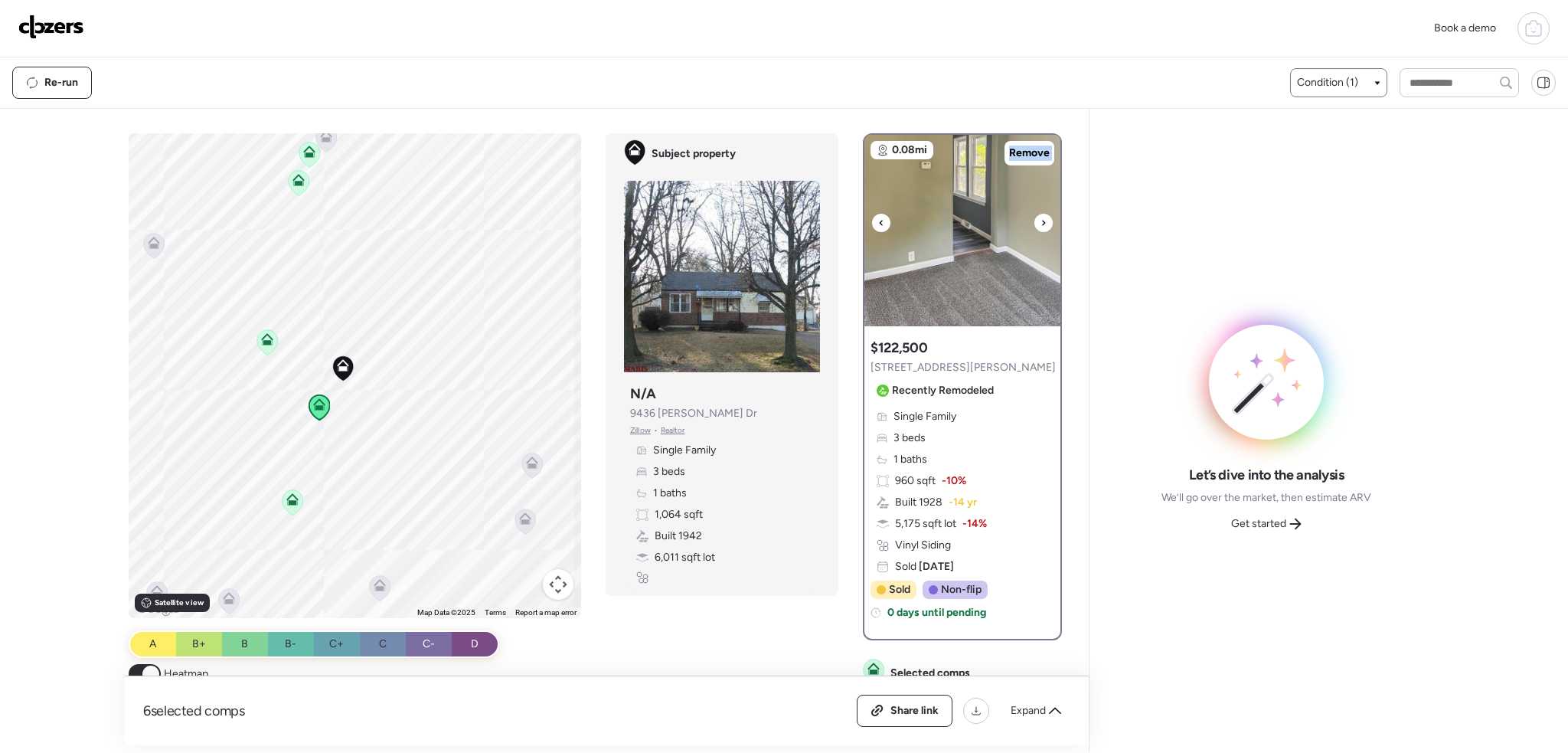
click at [1040, 223] on icon at bounding box center [1043, 223] width 6 height 18
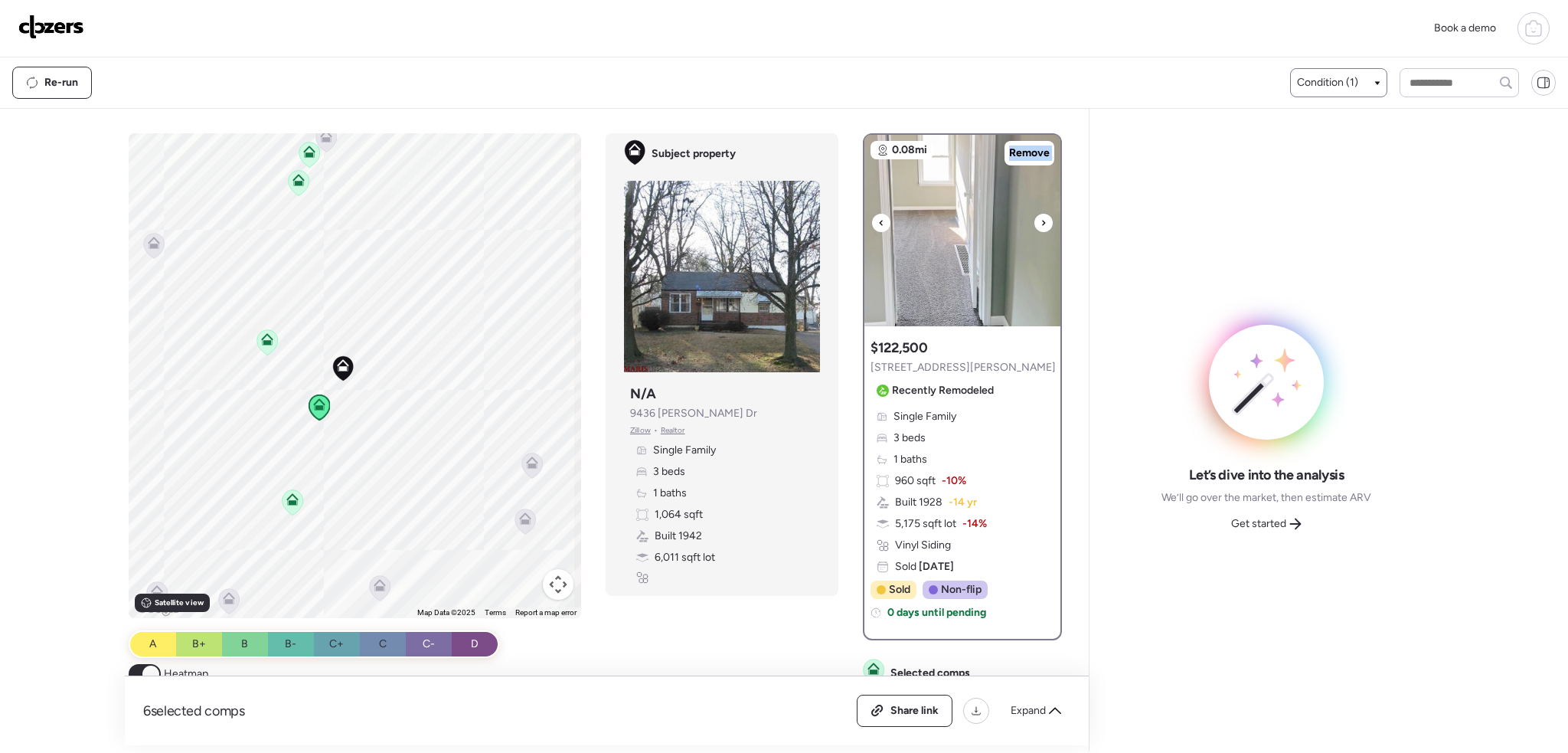
click at [1040, 223] on icon at bounding box center [1043, 223] width 6 height 18
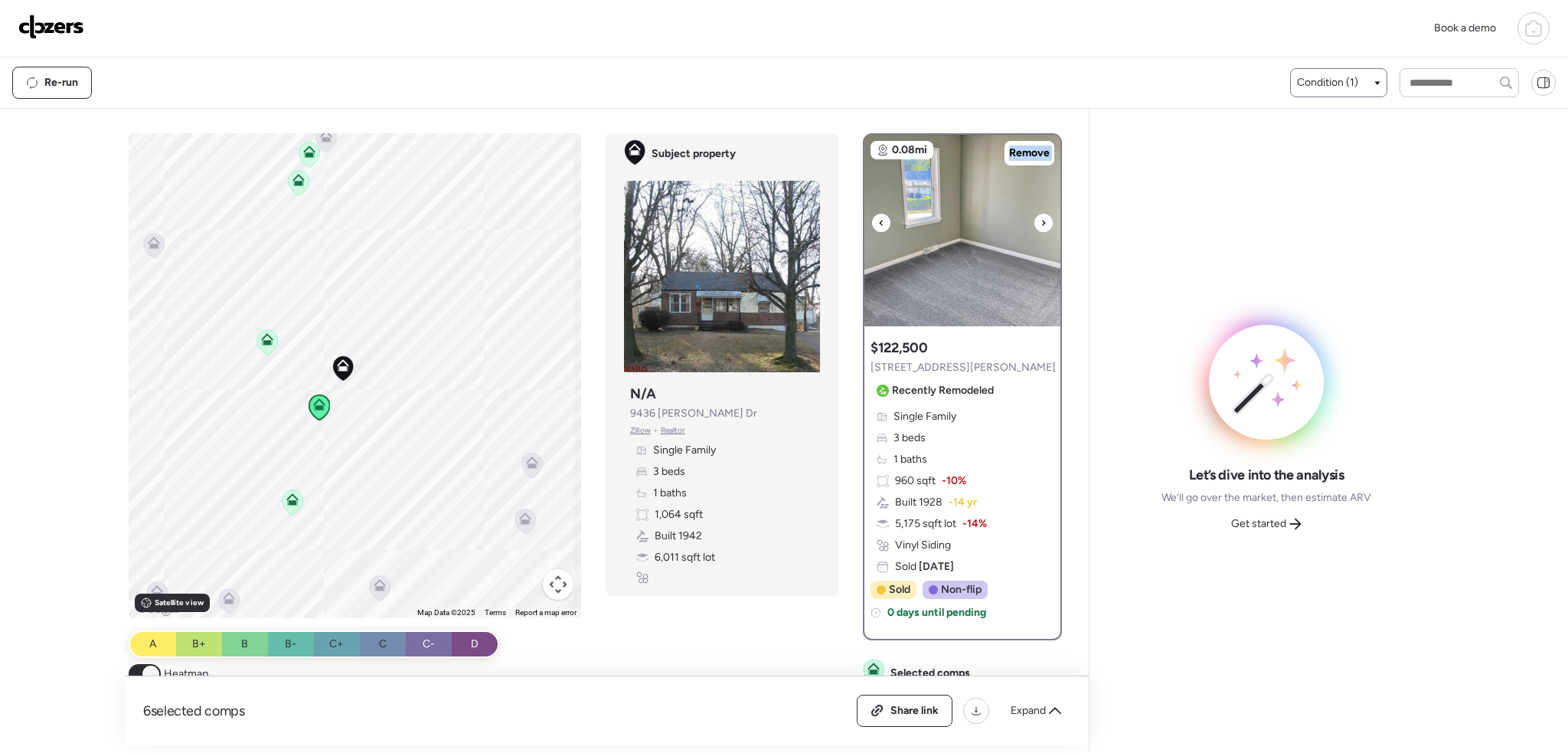
click at [1040, 223] on icon at bounding box center [1043, 223] width 6 height 18
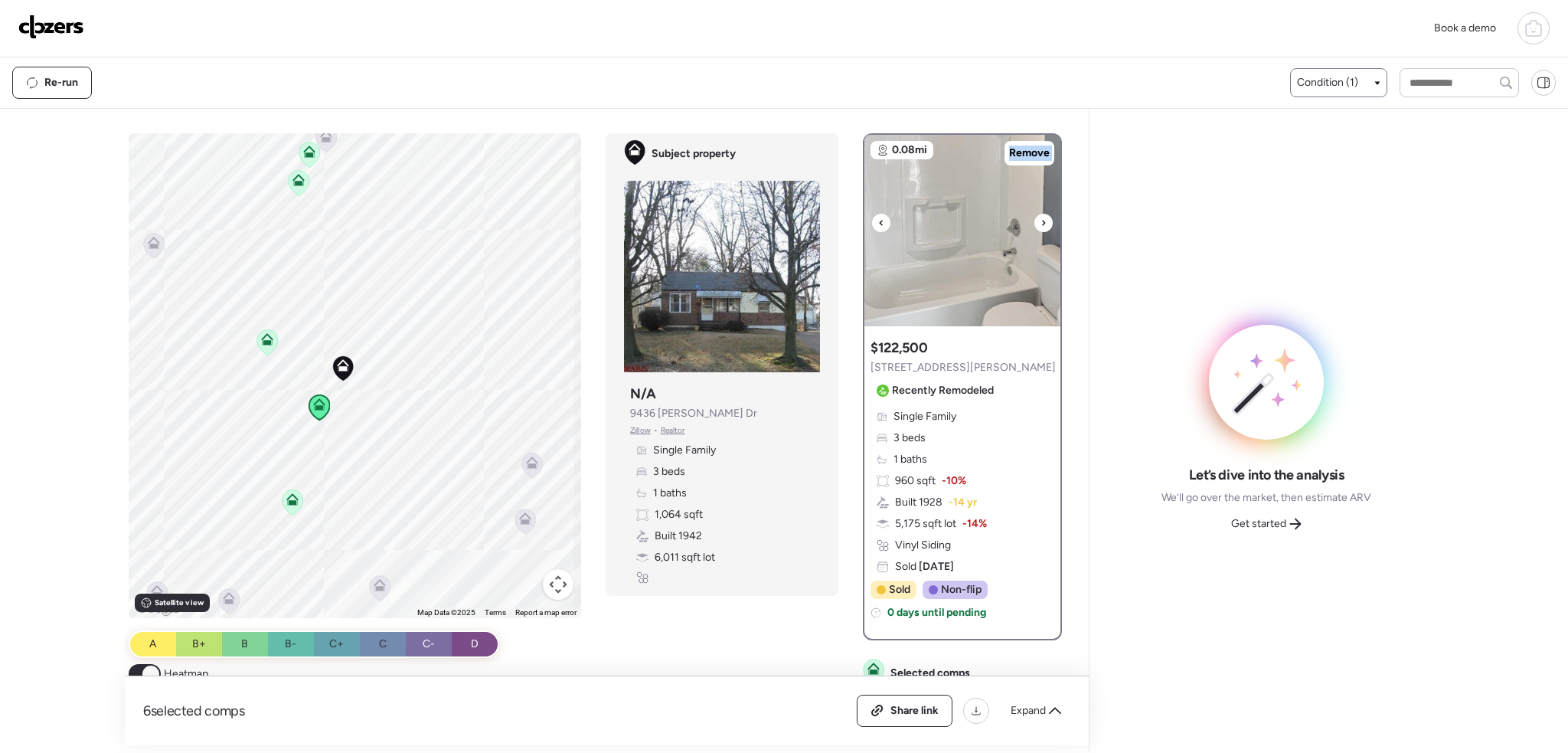
click at [1040, 223] on icon at bounding box center [1043, 223] width 6 height 18
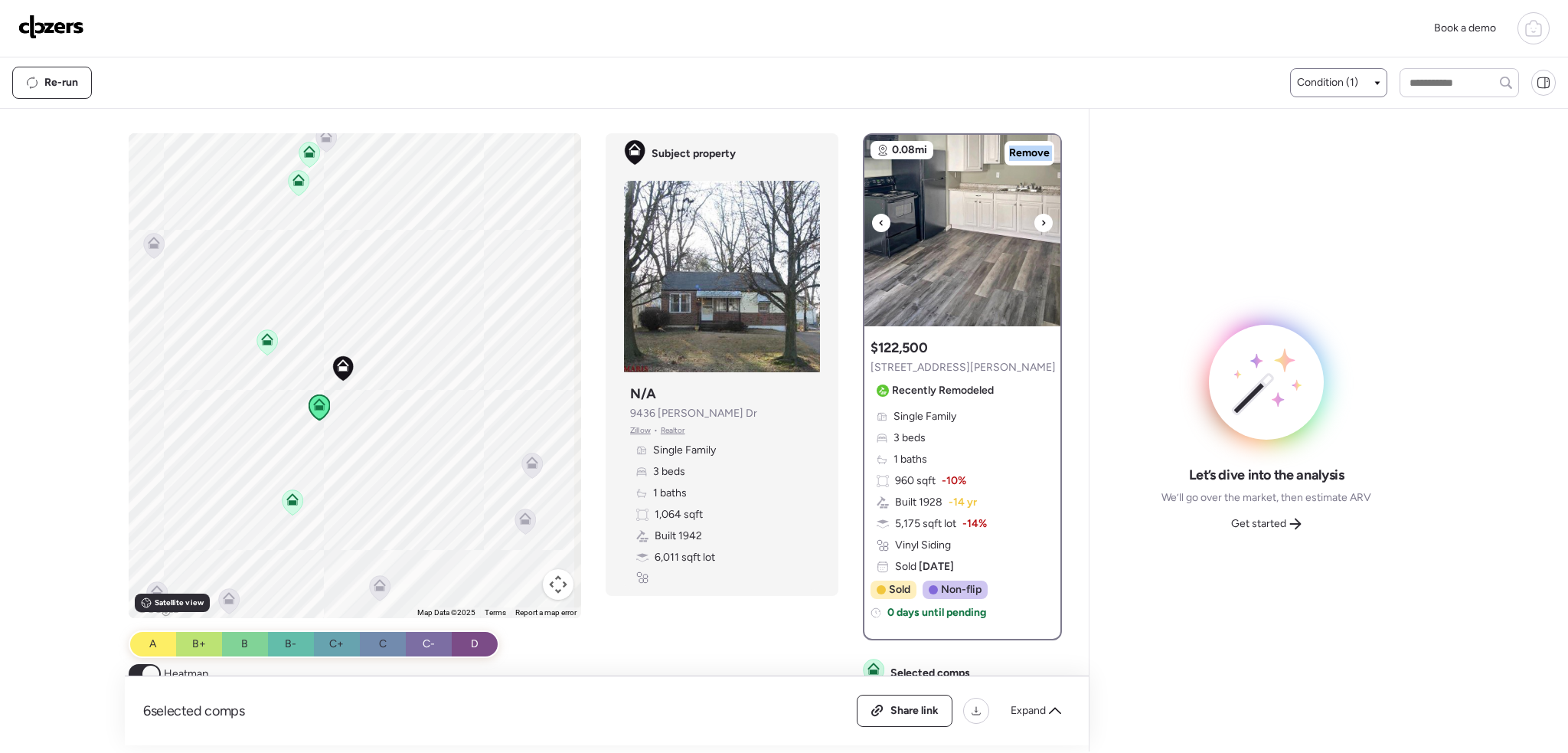
click at [1040, 223] on icon at bounding box center [1043, 223] width 6 height 18
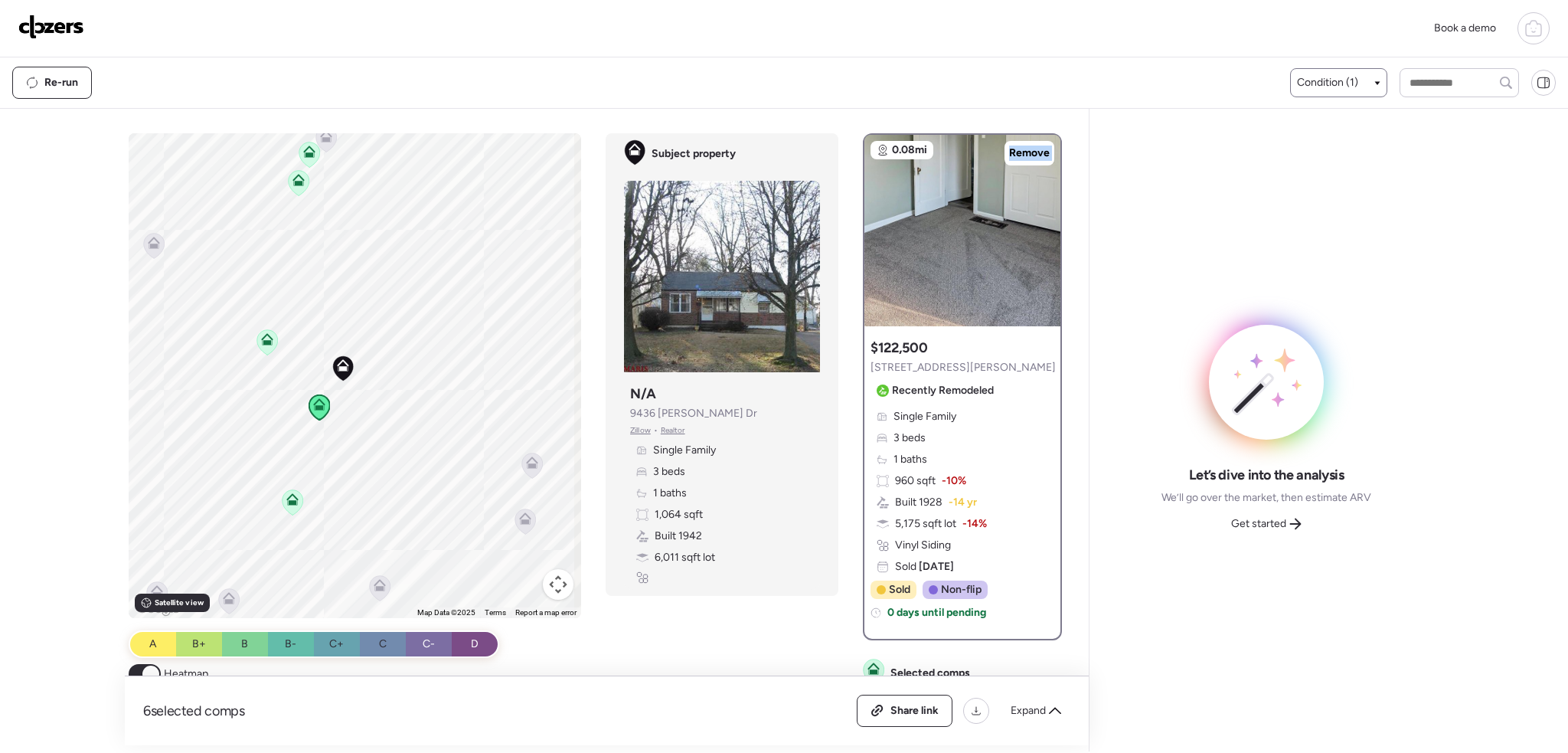
click at [291, 495] on icon at bounding box center [292, 499] width 13 height 13
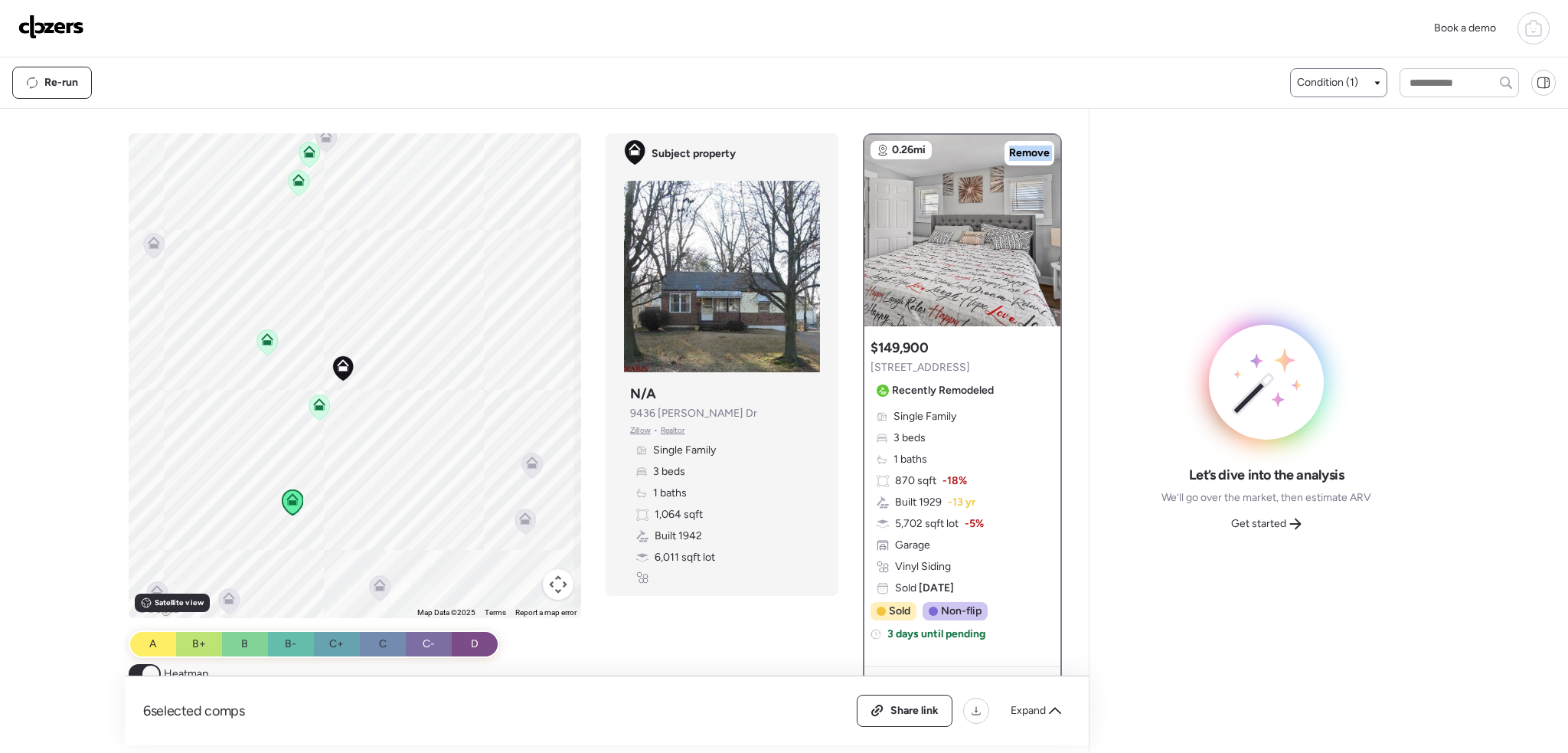
click at [264, 337] on icon at bounding box center [267, 339] width 13 height 13
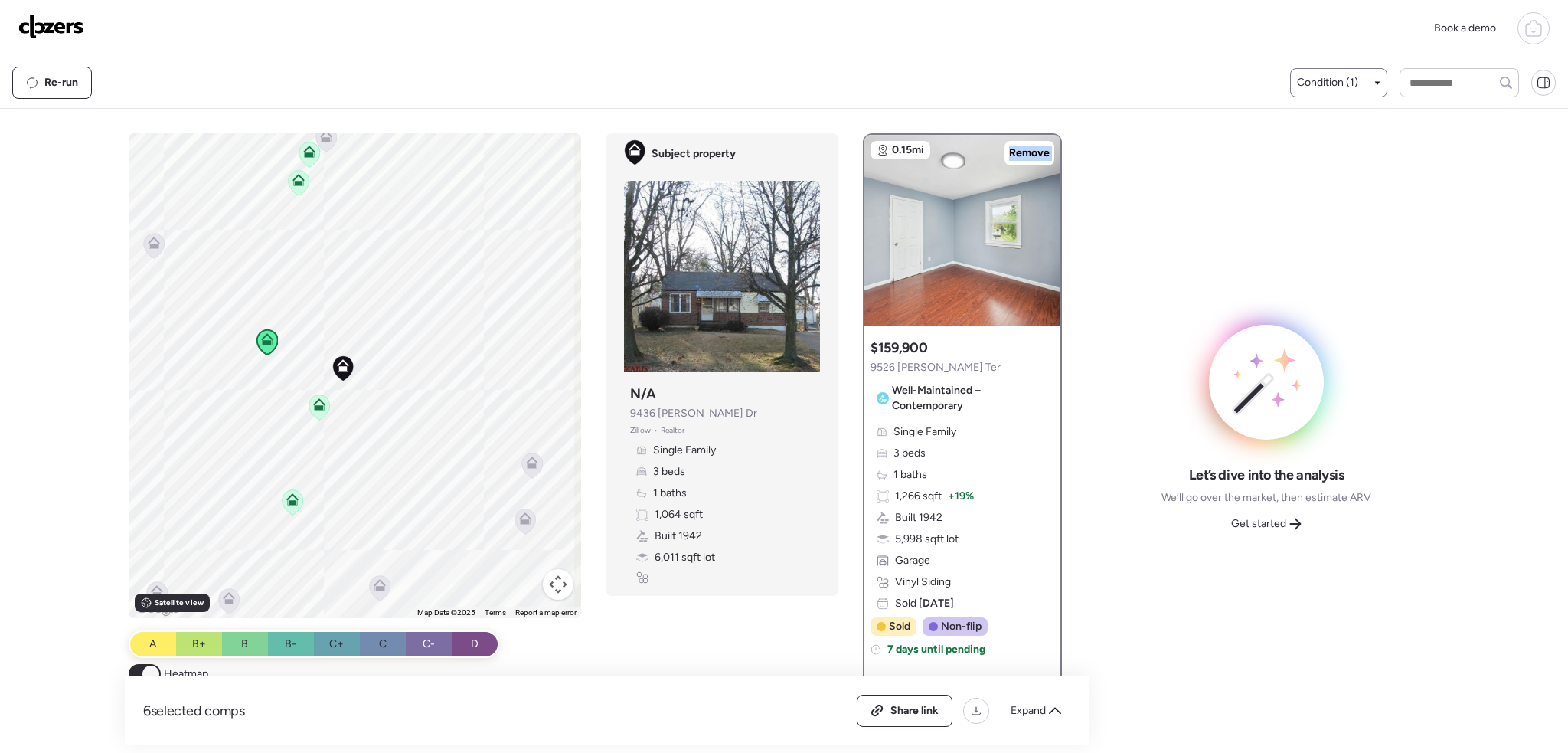
click at [289, 177] on icon at bounding box center [299, 182] width 21 height 25
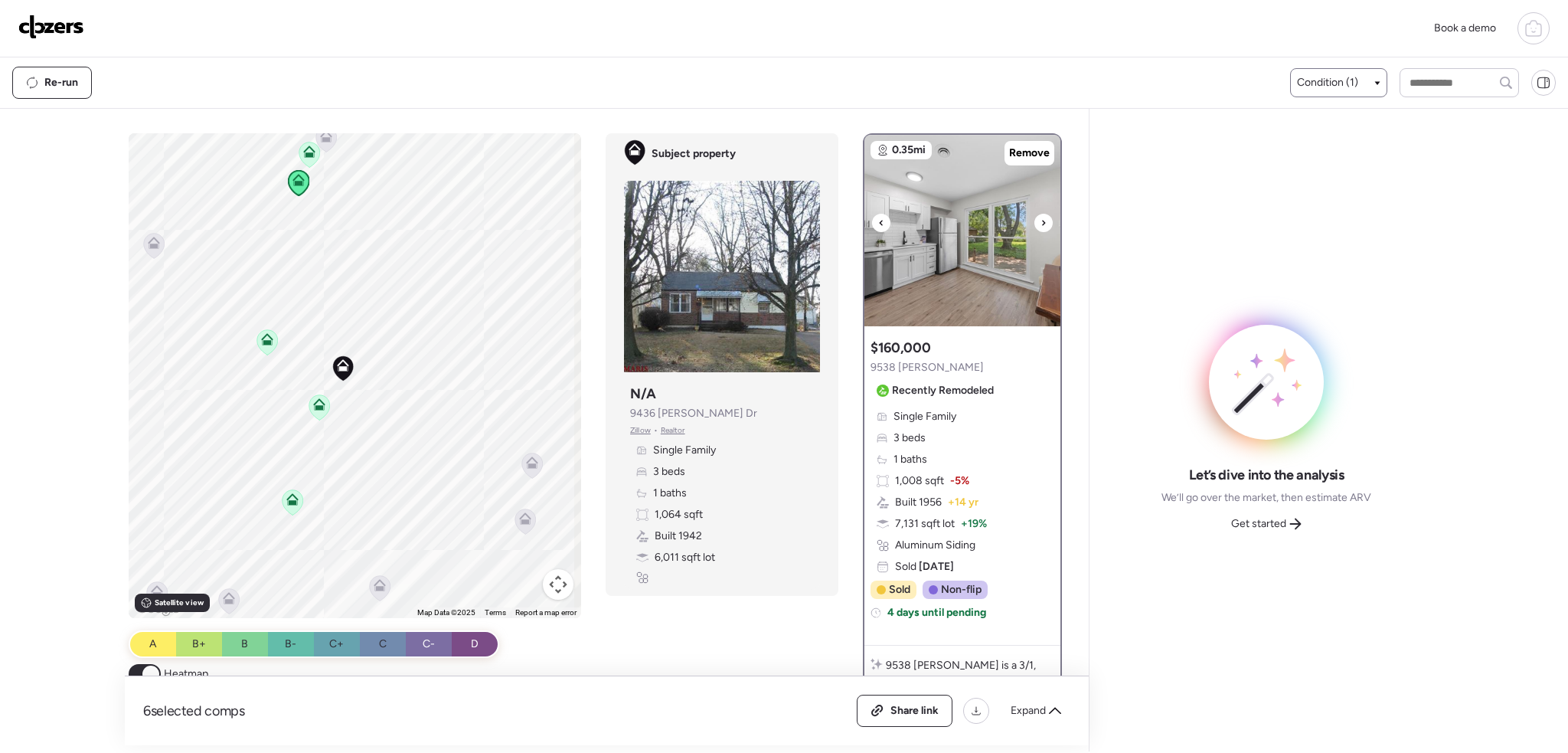
click at [1042, 223] on icon at bounding box center [1044, 223] width 3 height 5
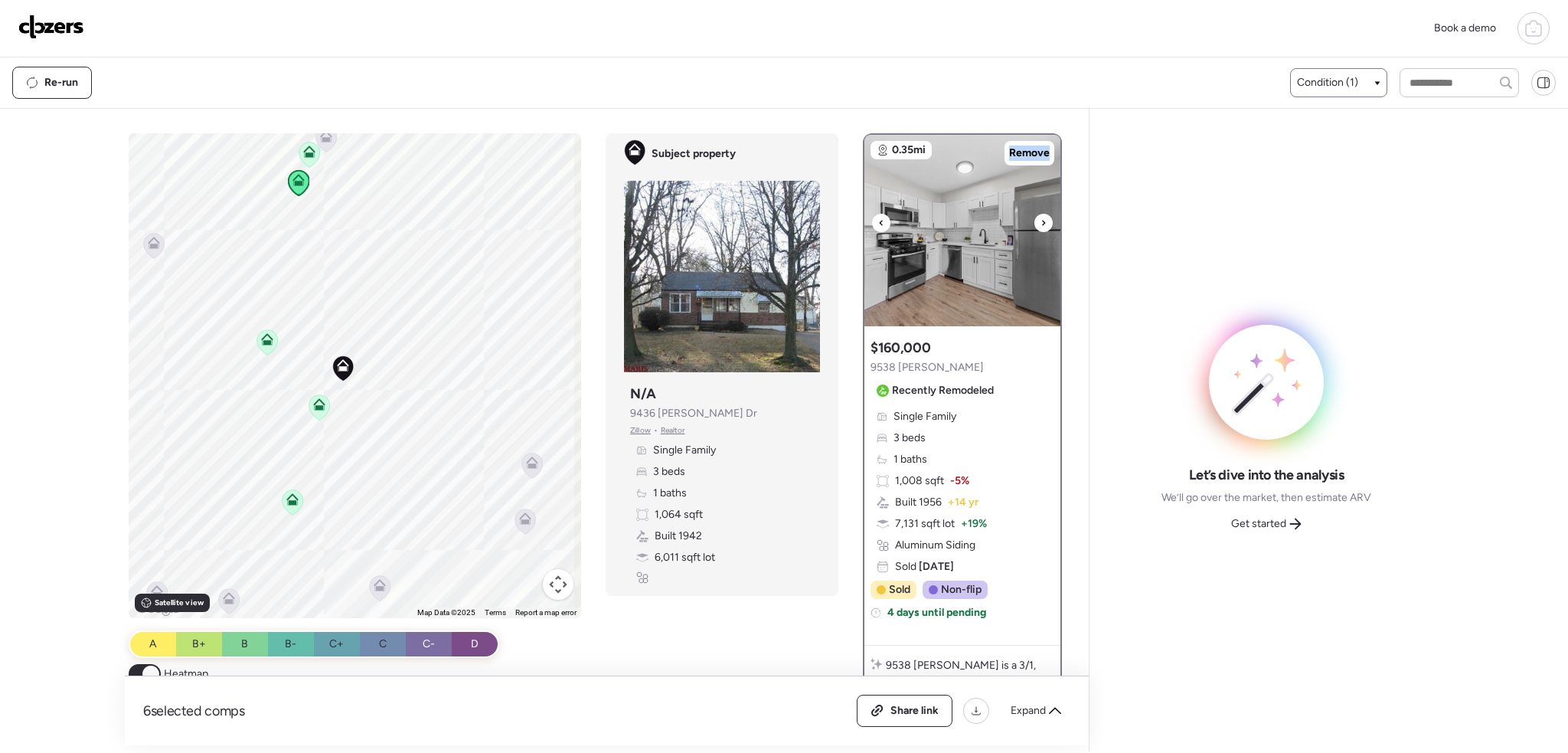
click at [1042, 223] on icon at bounding box center [1044, 223] width 3 height 5
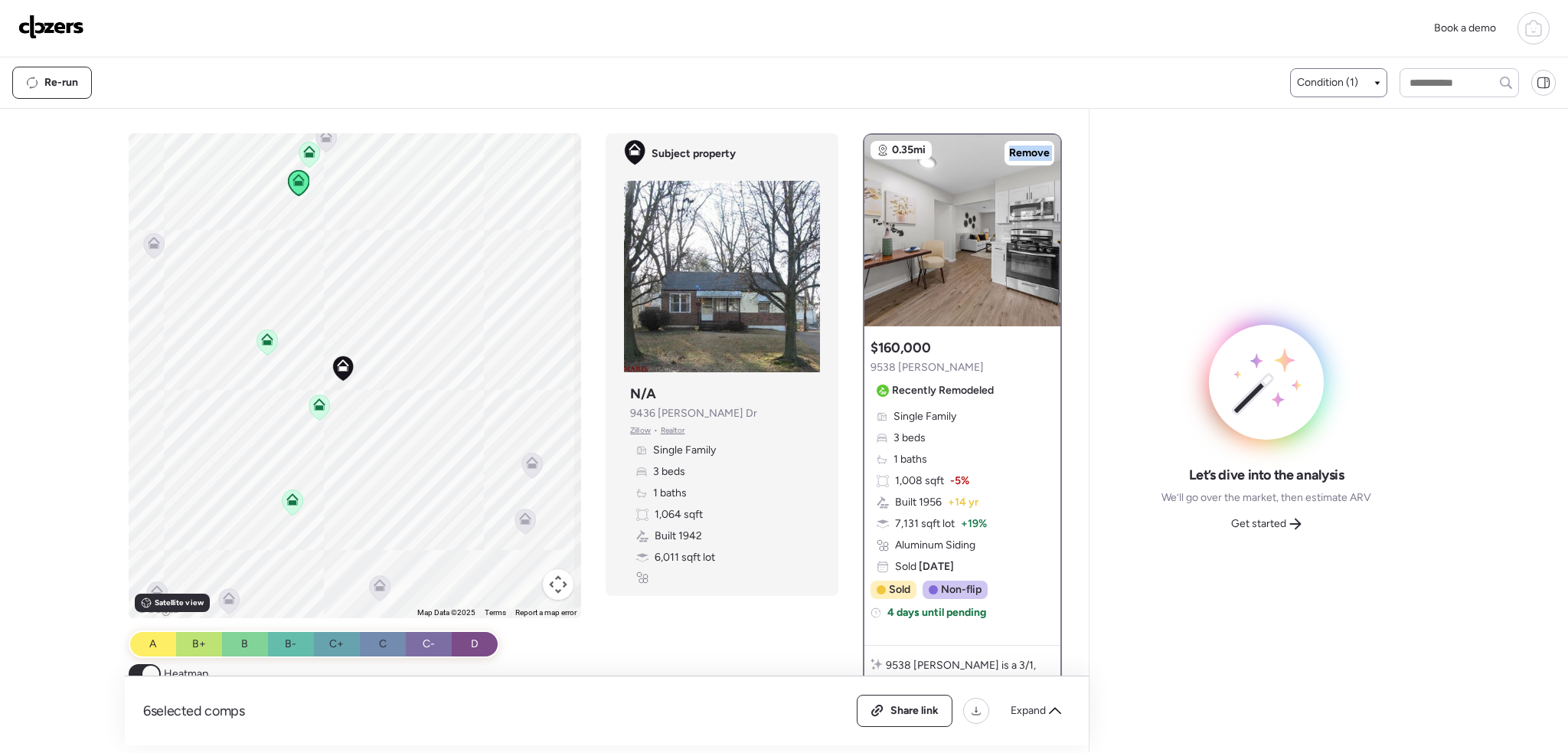
click at [310, 152] on icon at bounding box center [310, 149] width 12 height 7
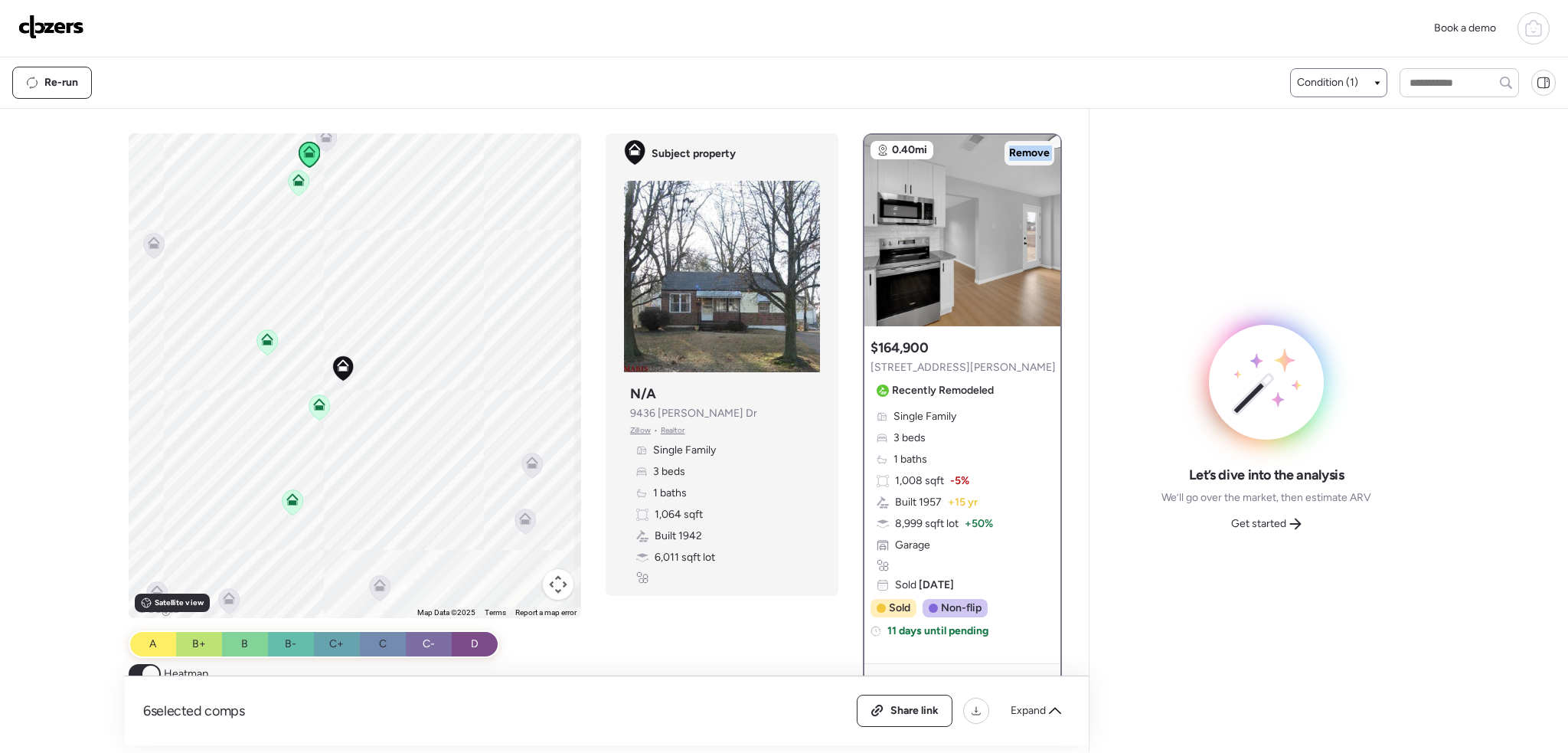
click at [1033, 151] on span "Remove" at bounding box center [1029, 153] width 41 height 15
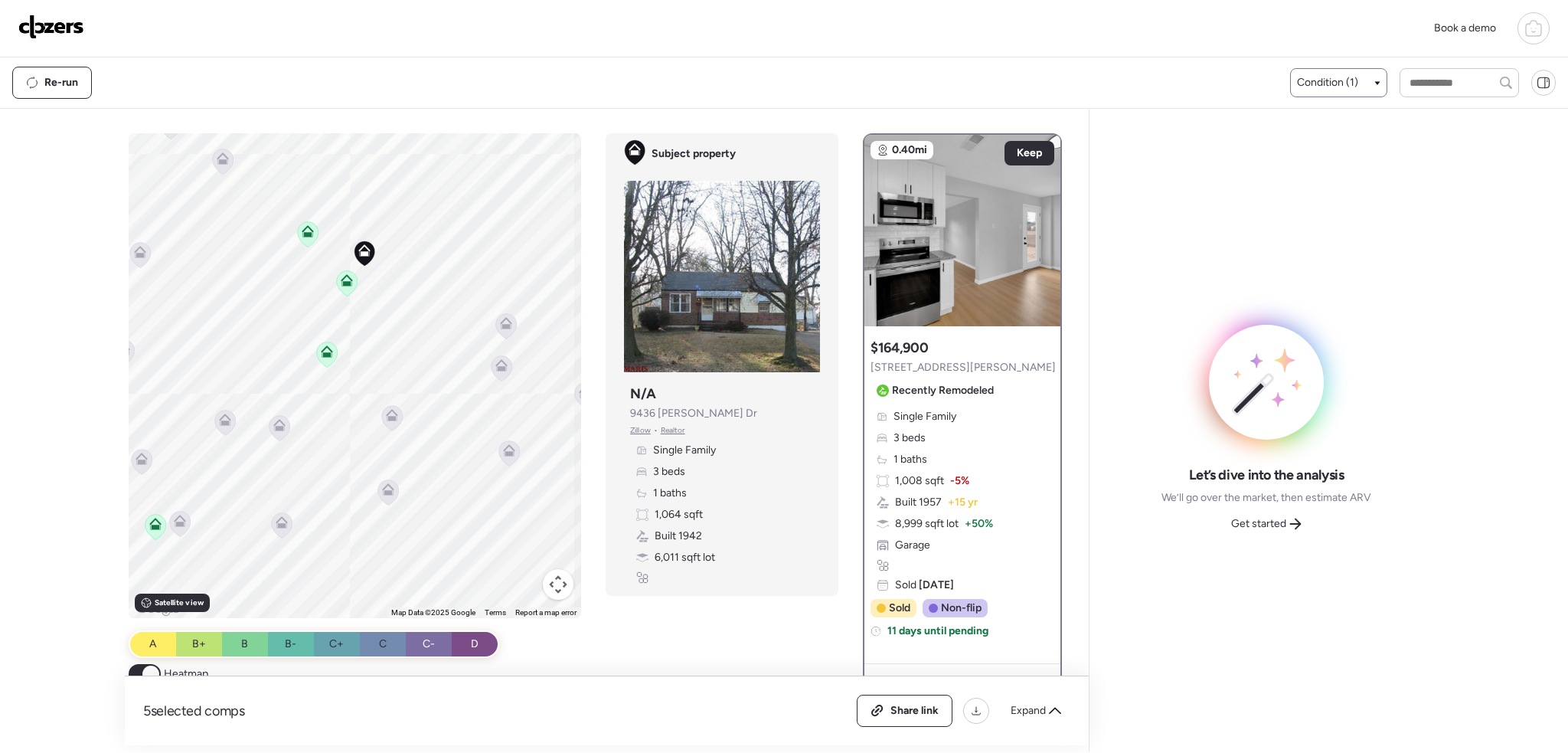
drag, startPoint x: 350, startPoint y: 435, endPoint x: 239, endPoint y: 469, distance: 116.1
click at [375, 311] on div "To activate drag with keyboard, press Alt + Enter. Once in keyboard drag state,…" at bounding box center [355, 376] width 453 height 485
click at [154, 529] on icon at bounding box center [155, 526] width 10 height 4
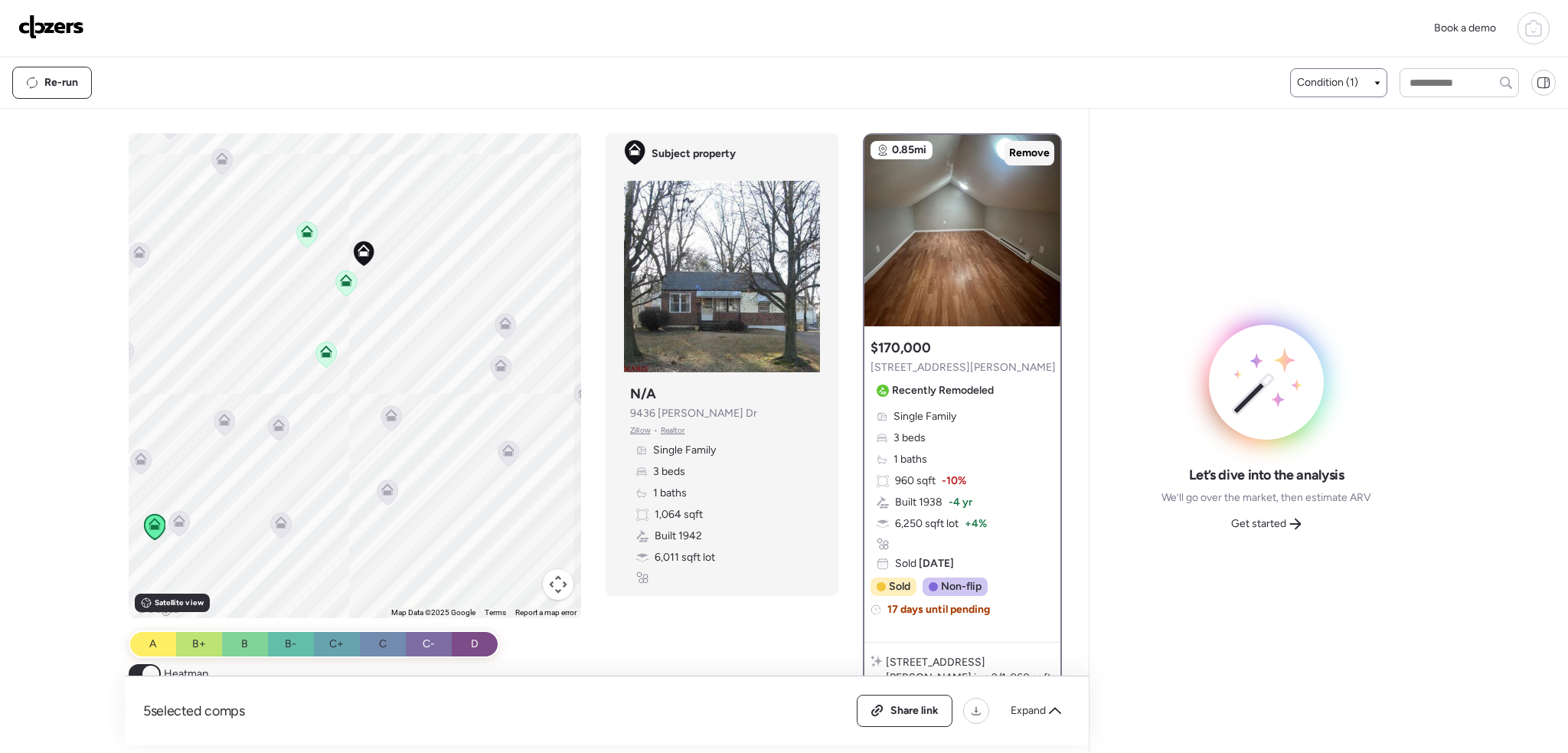
click at [1036, 151] on span "Remove" at bounding box center [1029, 153] width 41 height 15
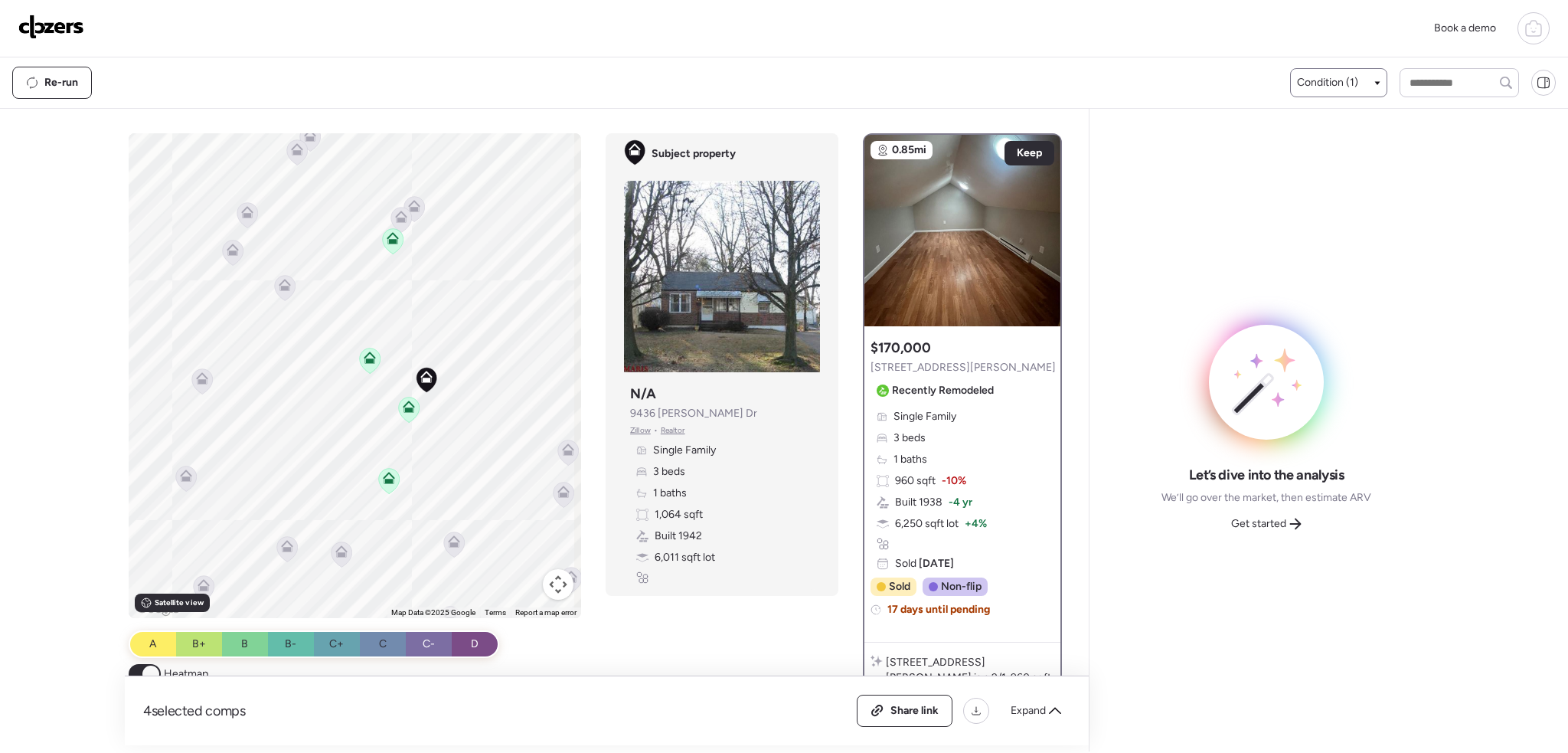
drag, startPoint x: 375, startPoint y: 323, endPoint x: 422, endPoint y: 315, distance: 47.7
click at [435, 433] on div "To activate drag with keyboard, press Alt + Enter. Once in keyboard drag state,…" at bounding box center [355, 376] width 453 height 485
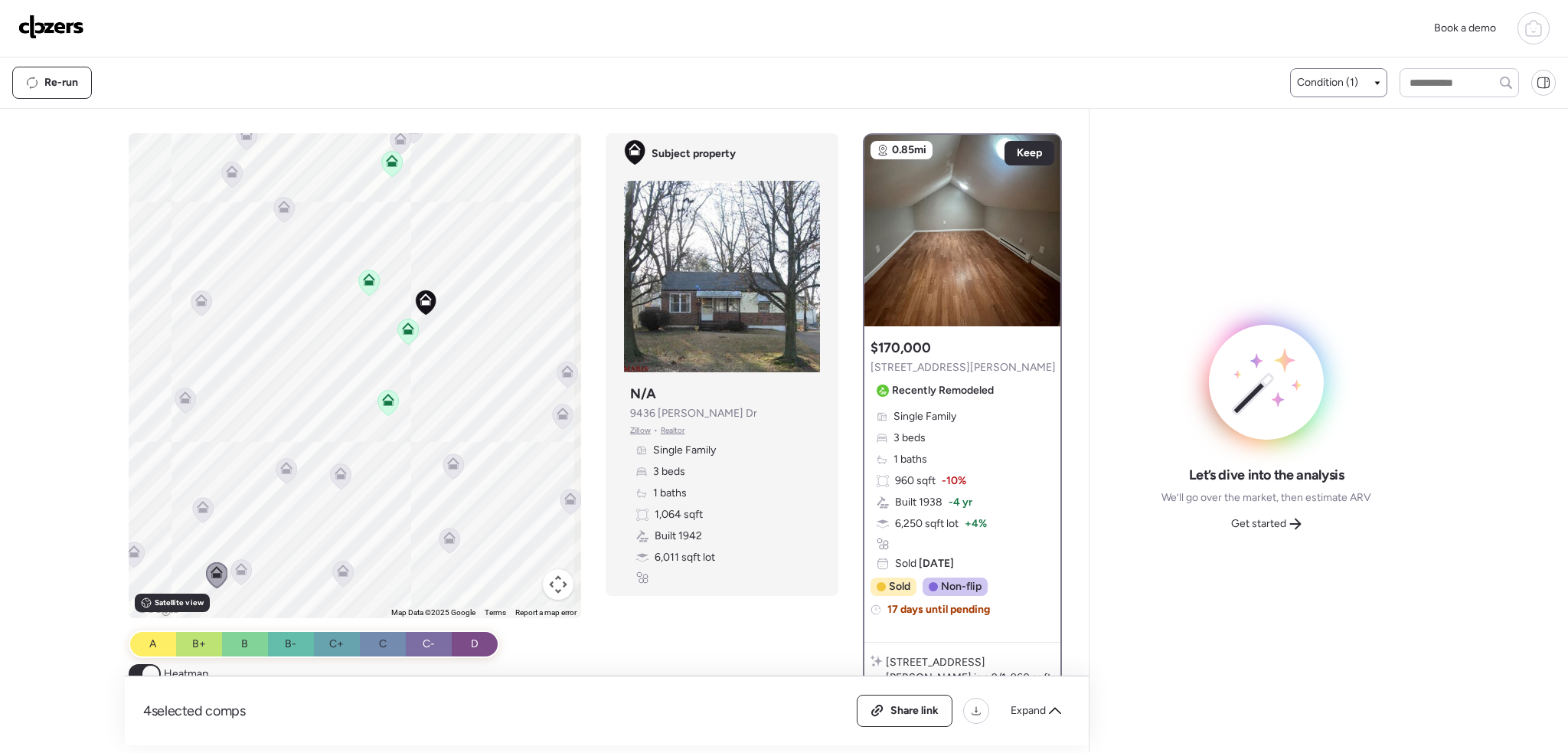
drag, startPoint x: 393, startPoint y: 252, endPoint x: 392, endPoint y: 261, distance: 9.1
click at [393, 253] on div "To activate drag with keyboard, press Alt + Enter. Once in keyboard drag state,…" at bounding box center [355, 376] width 453 height 485
click at [364, 282] on icon at bounding box center [369, 281] width 13 height 13
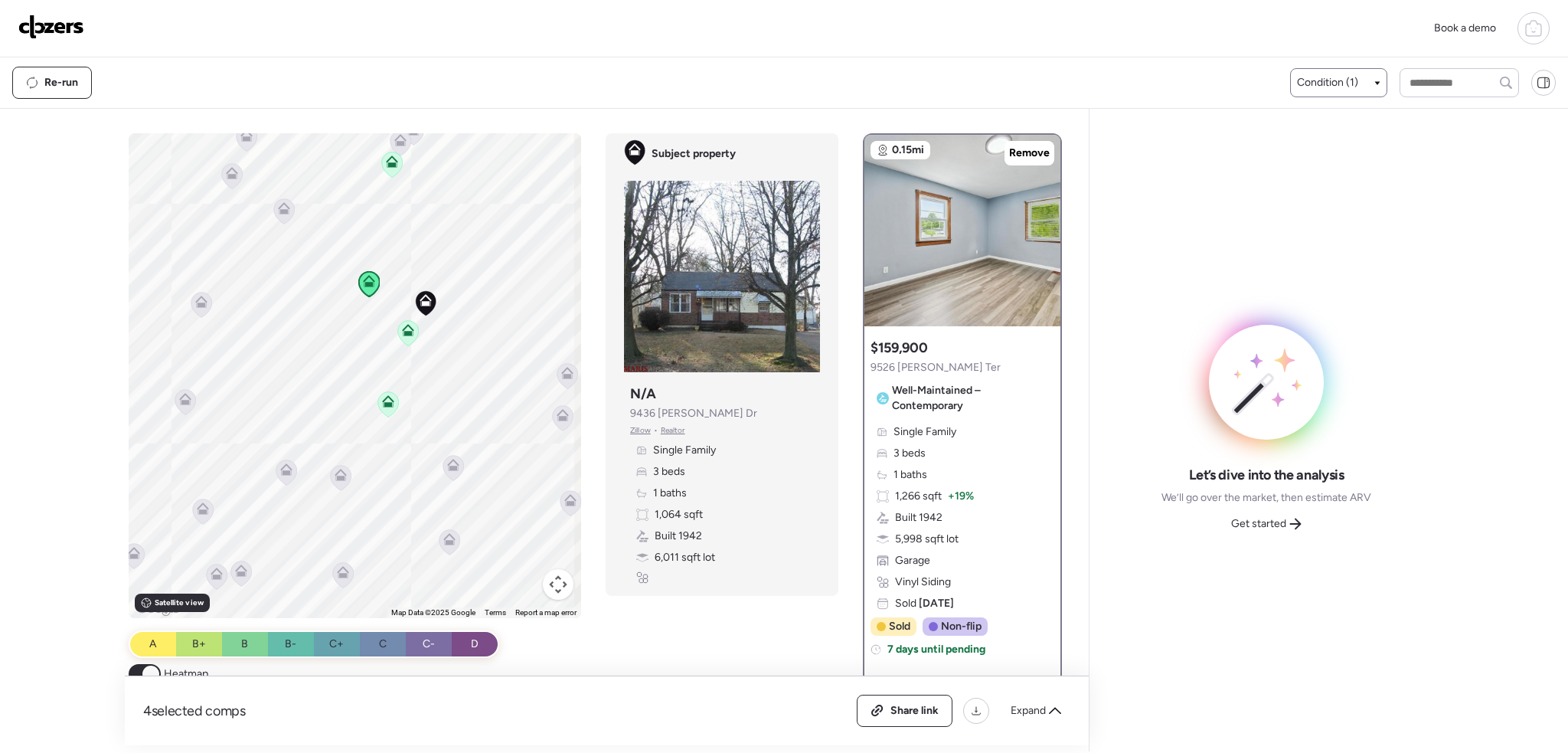
click at [387, 394] on icon at bounding box center [388, 404] width 21 height 25
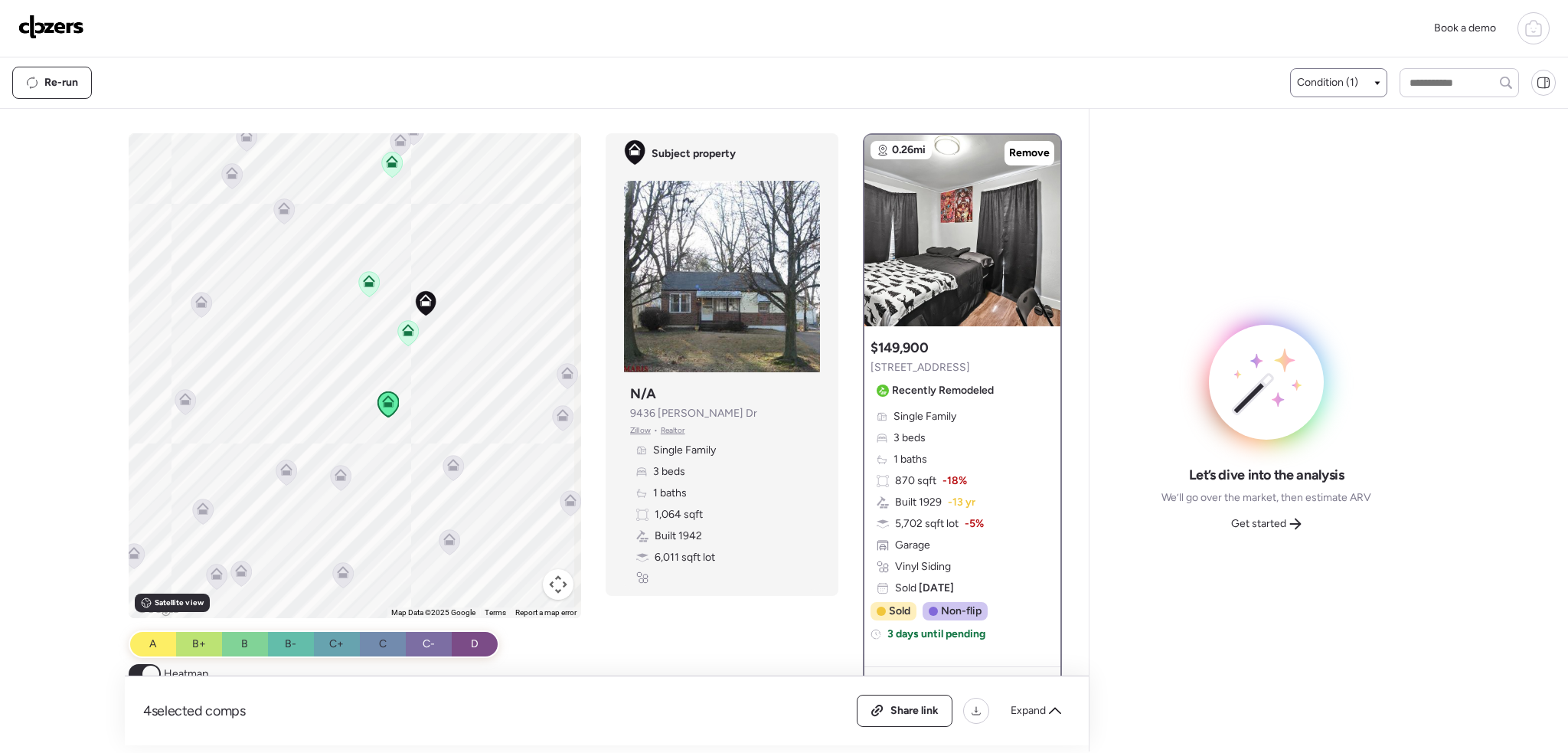
click at [404, 335] on icon at bounding box center [409, 333] width 10 height 4
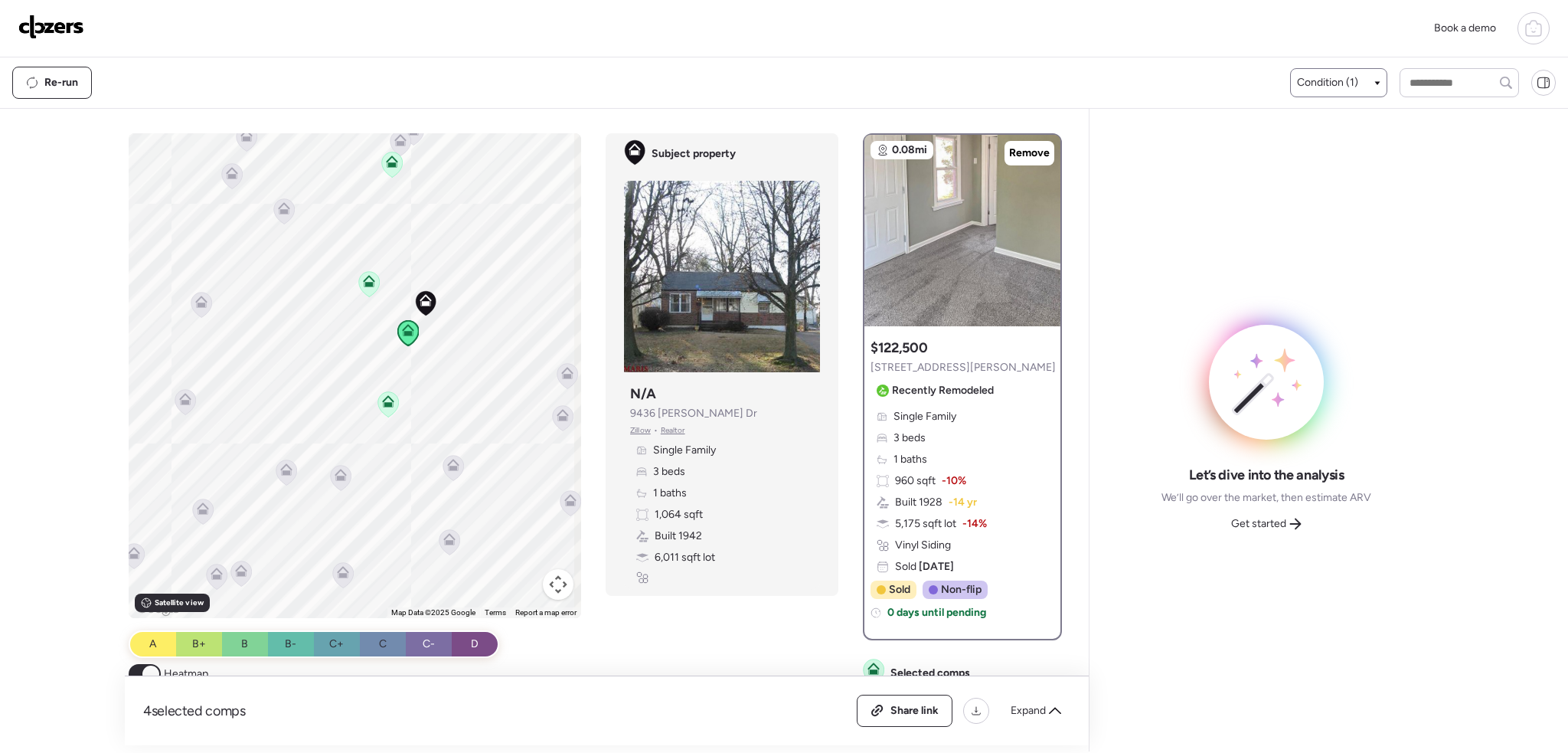
click at [365, 286] on icon at bounding box center [370, 284] width 10 height 4
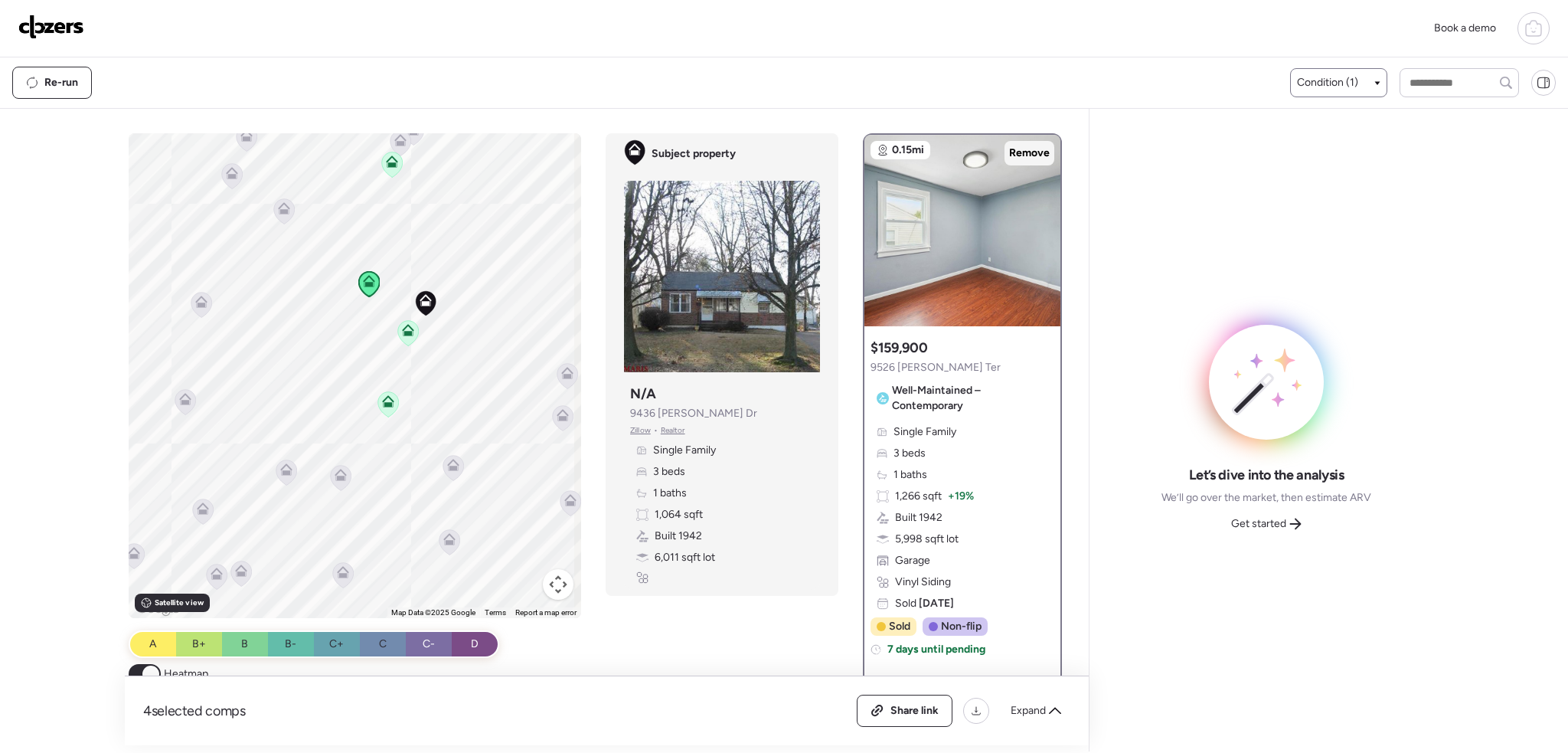
click at [1014, 150] on span "Remove" at bounding box center [1029, 153] width 41 height 15
click at [394, 163] on icon at bounding box center [392, 161] width 13 height 13
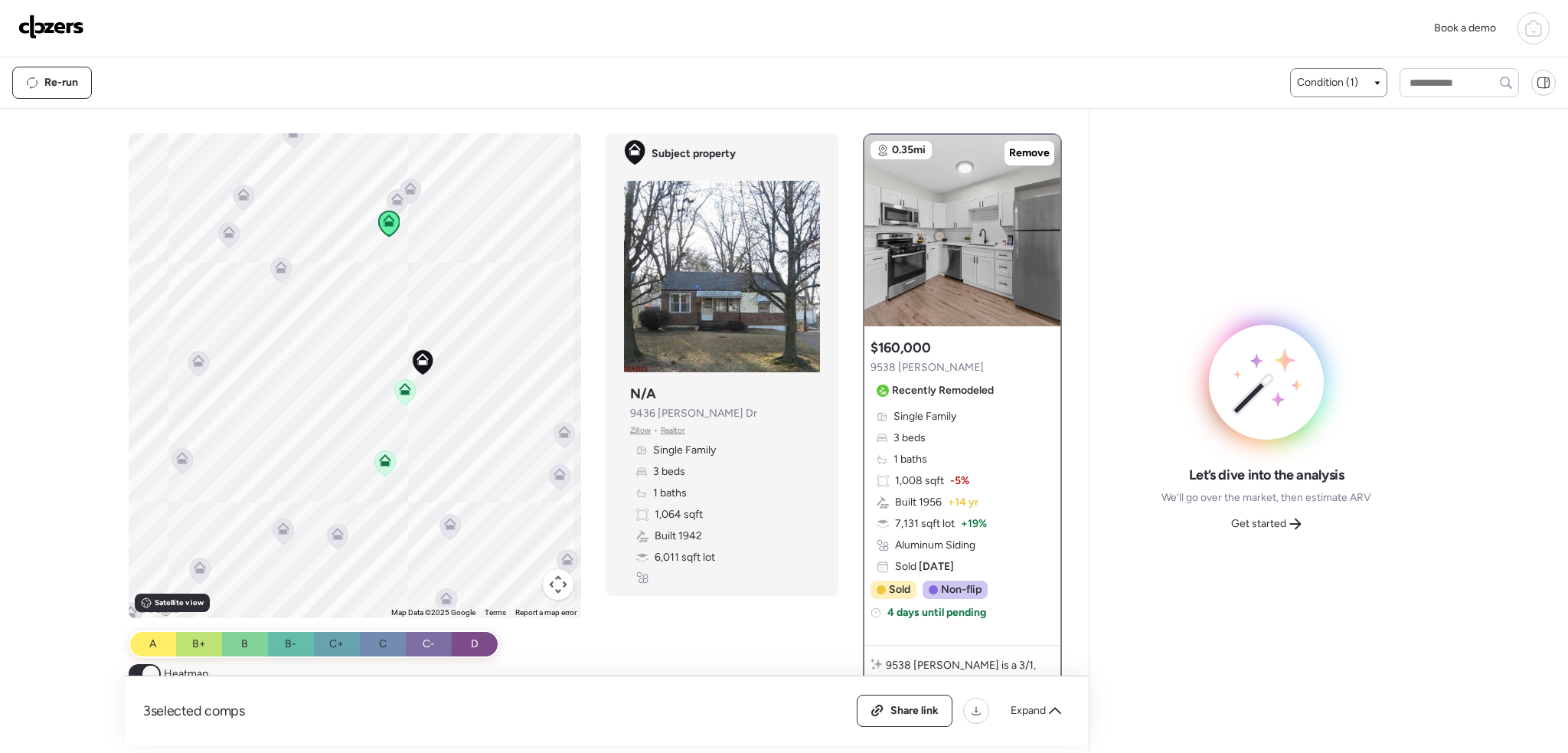
drag, startPoint x: 404, startPoint y: 204, endPoint x: 400, endPoint y: 294, distance: 90.1
click at [400, 293] on div "To activate drag with keyboard, press Alt + Enter. Once in keyboard drag state,…" at bounding box center [355, 376] width 453 height 485
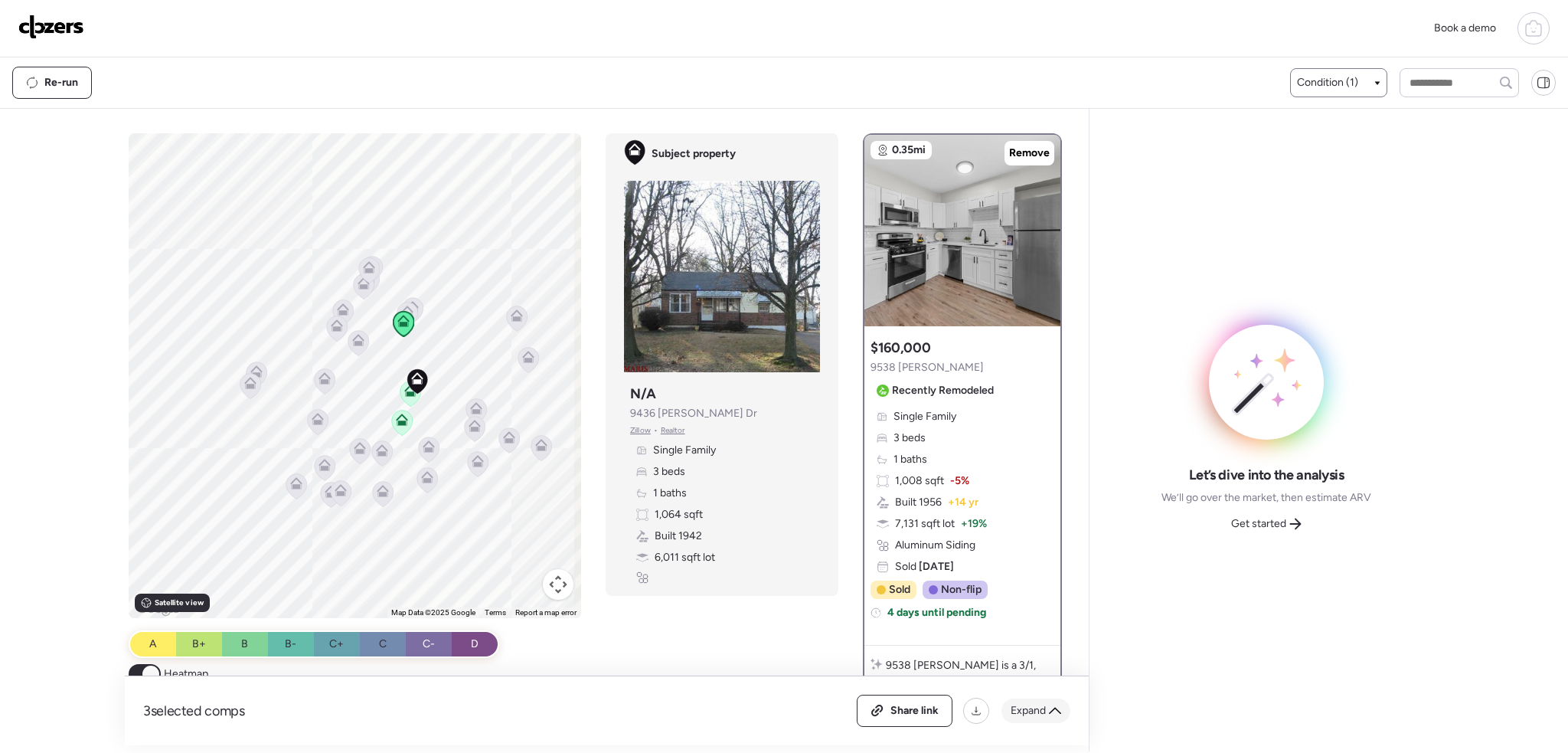
click at [1049, 703] on div "Expand" at bounding box center [1036, 710] width 69 height 24
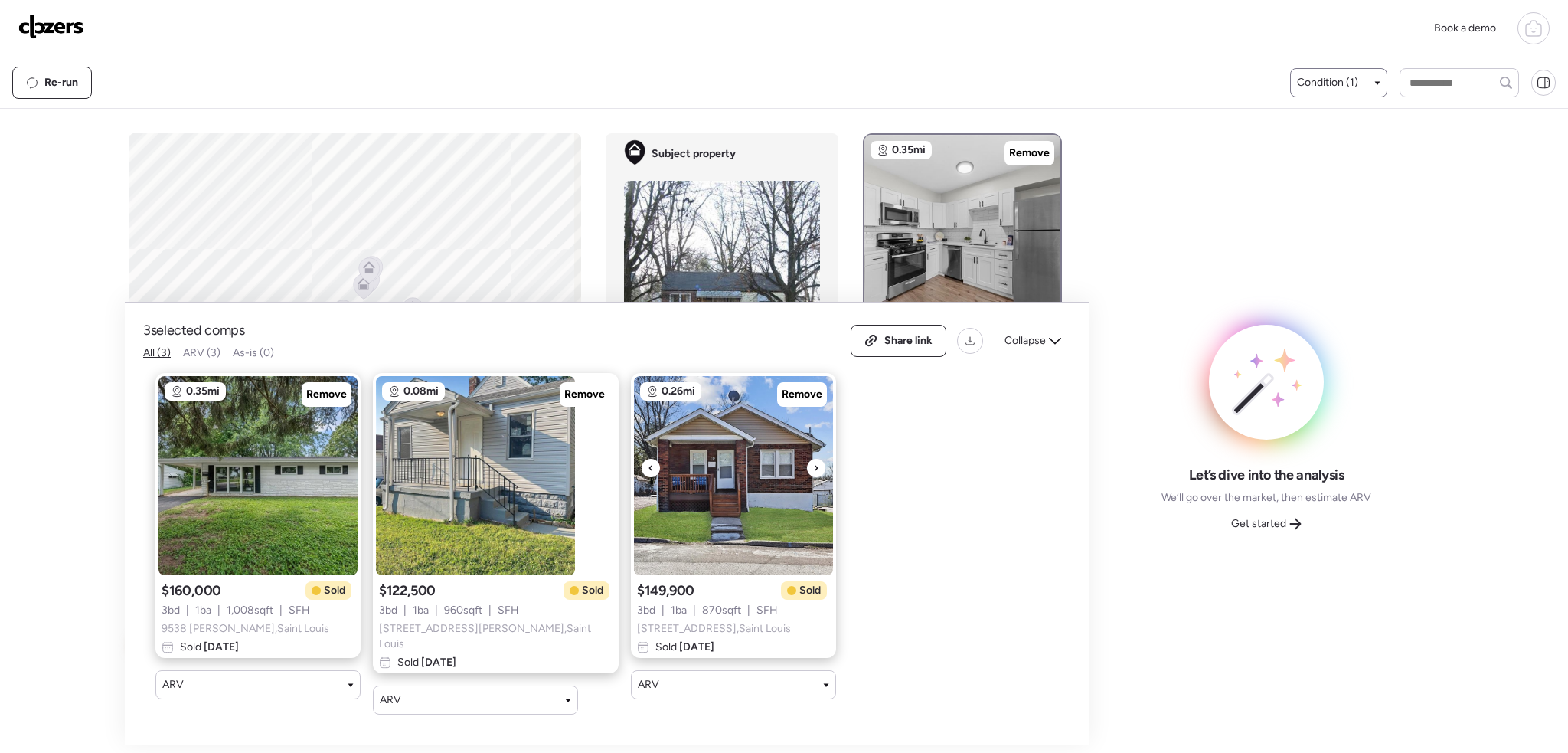
click at [813, 469] on icon at bounding box center [815, 468] width 6 height 18
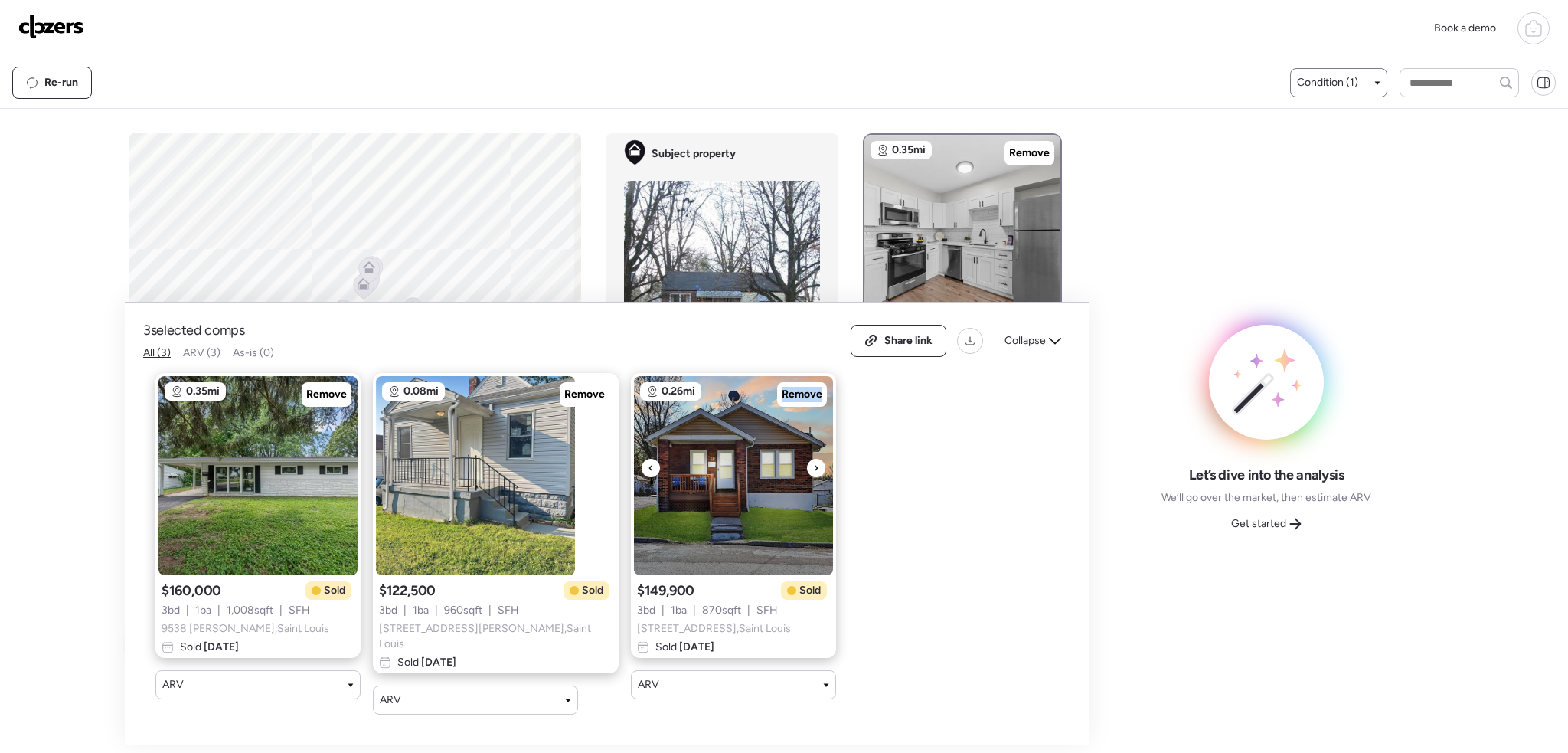
click at [813, 469] on icon at bounding box center [815, 468] width 6 height 18
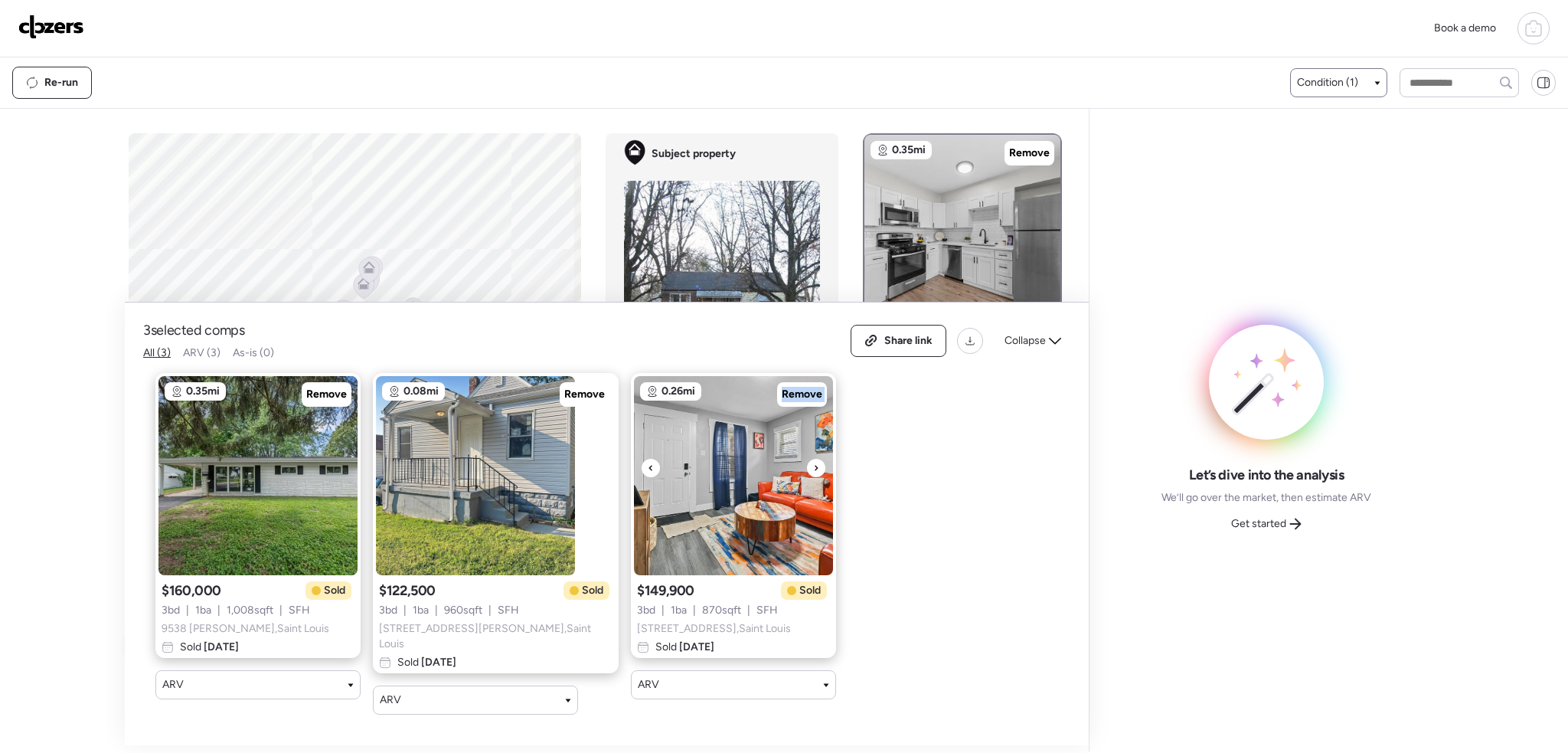
click at [813, 469] on icon at bounding box center [815, 468] width 6 height 18
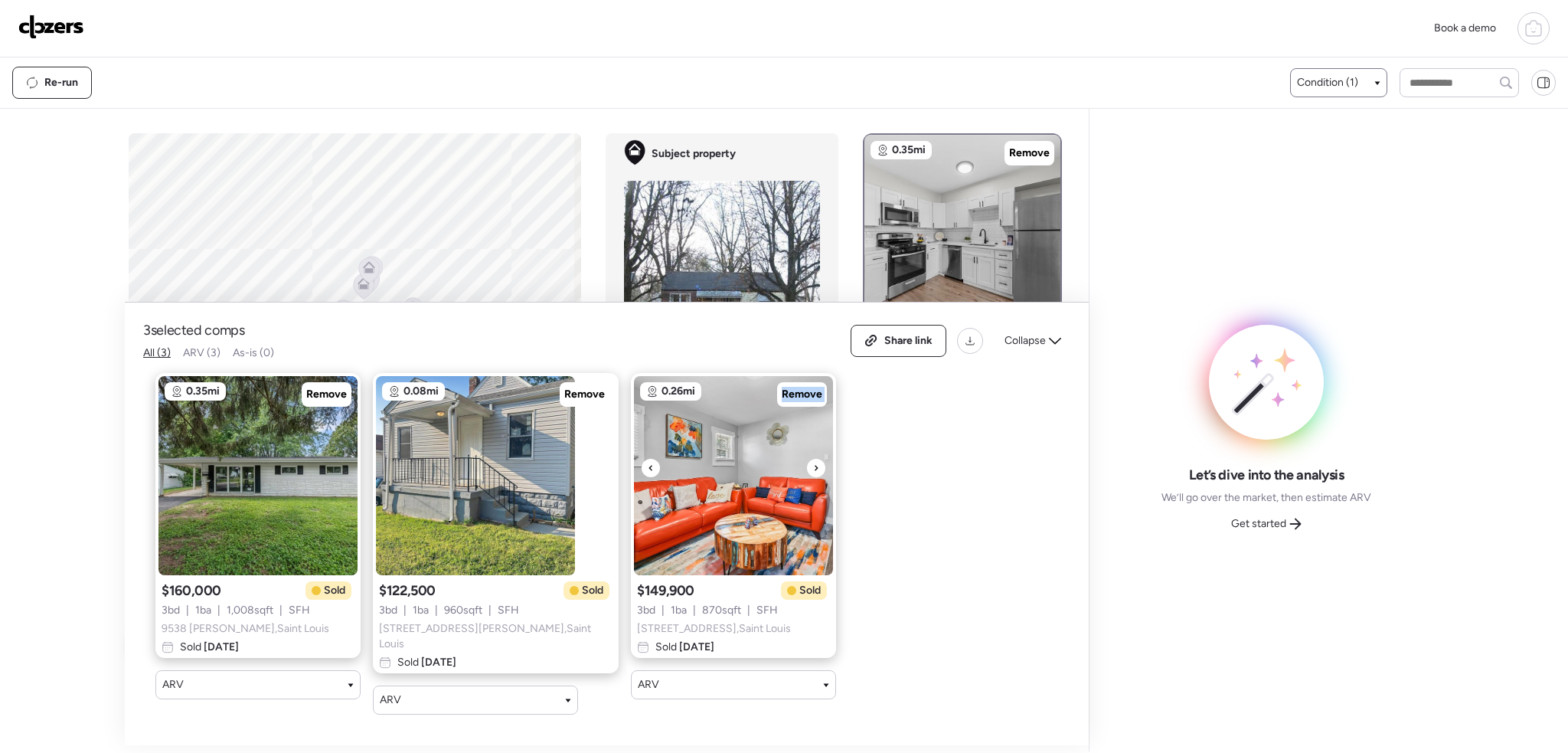
click at [813, 469] on icon at bounding box center [815, 468] width 6 height 18
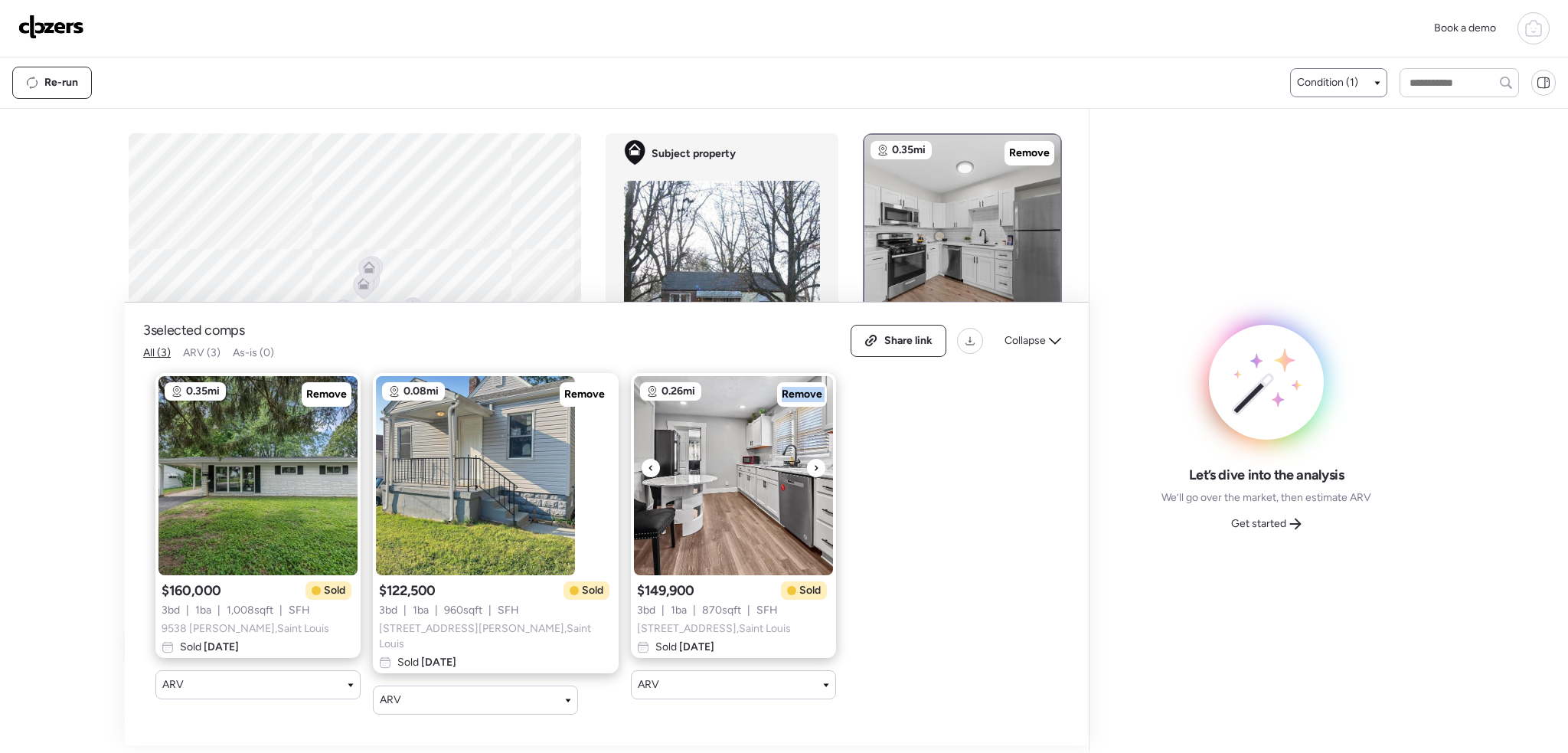
click at [813, 469] on icon at bounding box center [815, 468] width 6 height 18
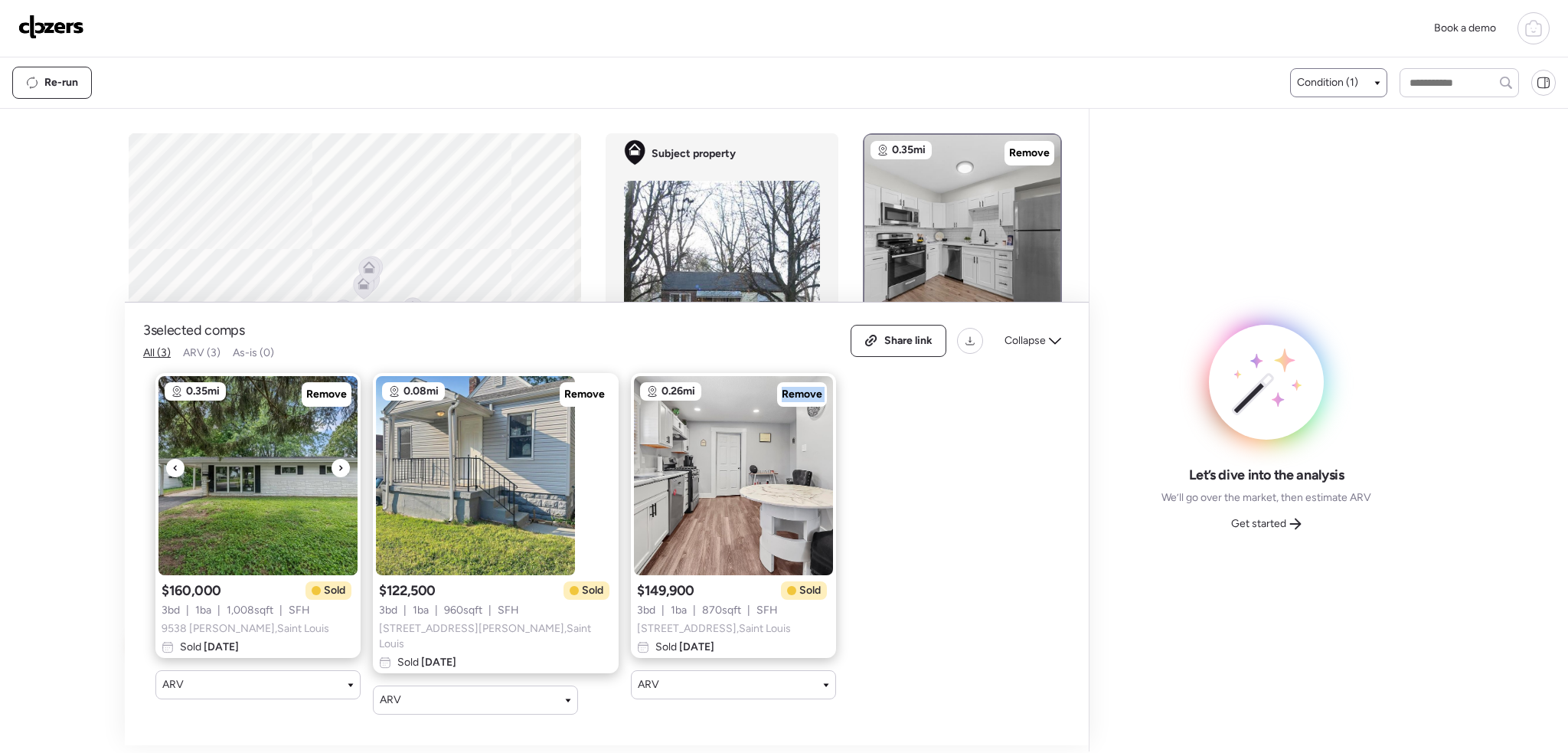
click at [331, 466] on img at bounding box center [258, 476] width 199 height 199
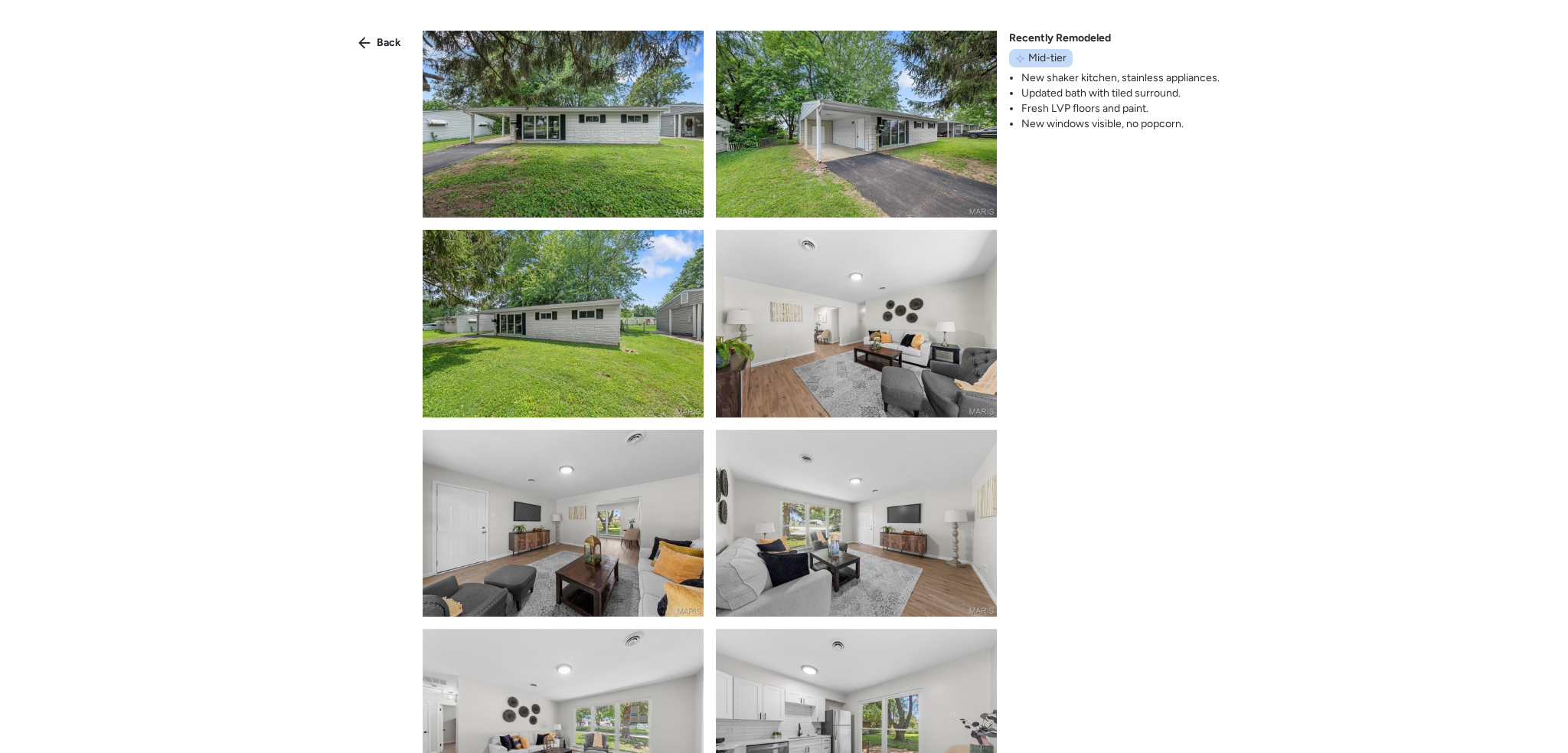
click at [332, 466] on div "Back Recently Remodeled Mid-tier New shaker kitchen, stainless appliances. Upda…" at bounding box center [784, 404] width 1568 height 808
drag, startPoint x: 381, startPoint y: 40, endPoint x: 467, endPoint y: 95, distance: 102.1
click at [382, 42] on span "Back" at bounding box center [389, 43] width 24 height 15
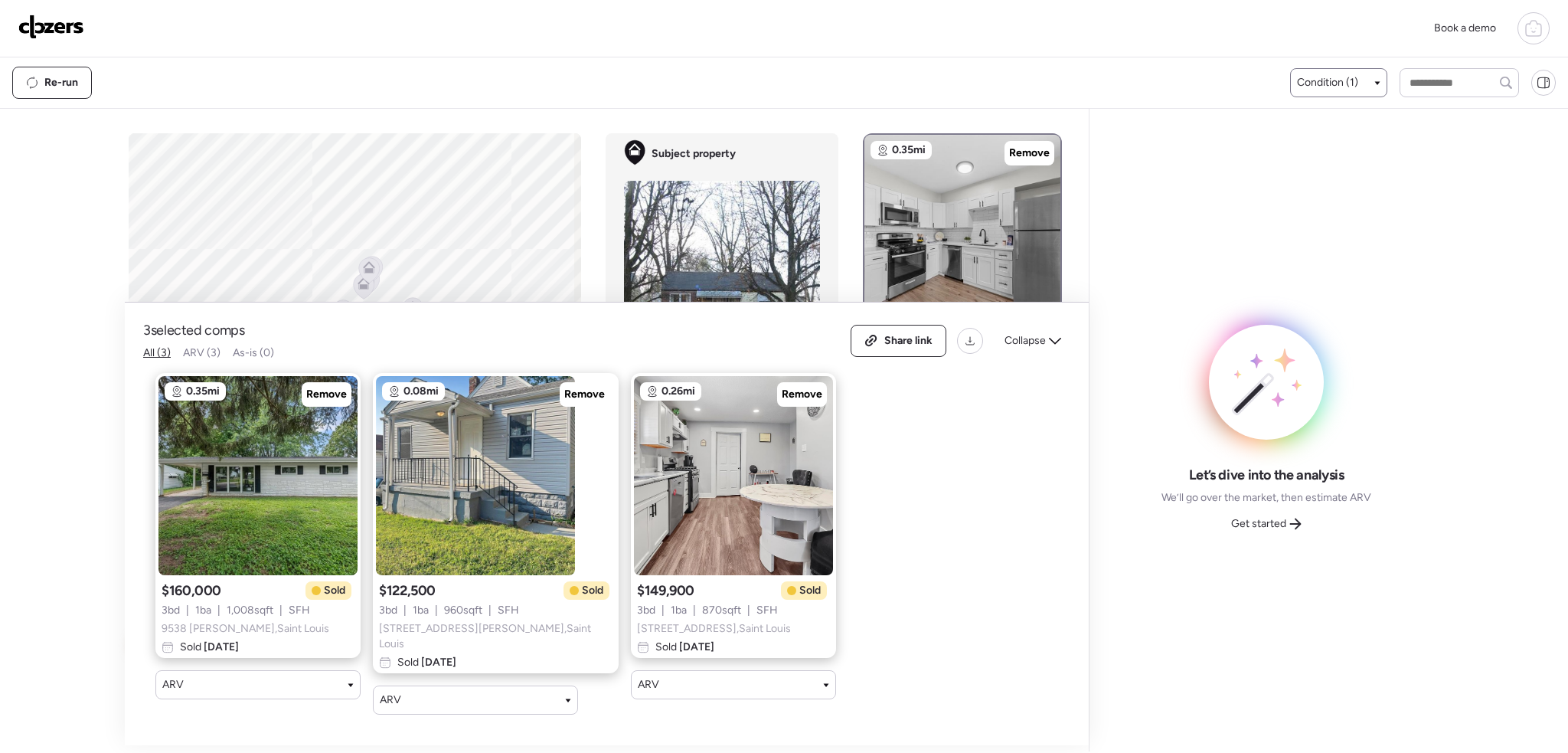
click at [1275, 523] on span "Get started" at bounding box center [1259, 524] width 55 height 15
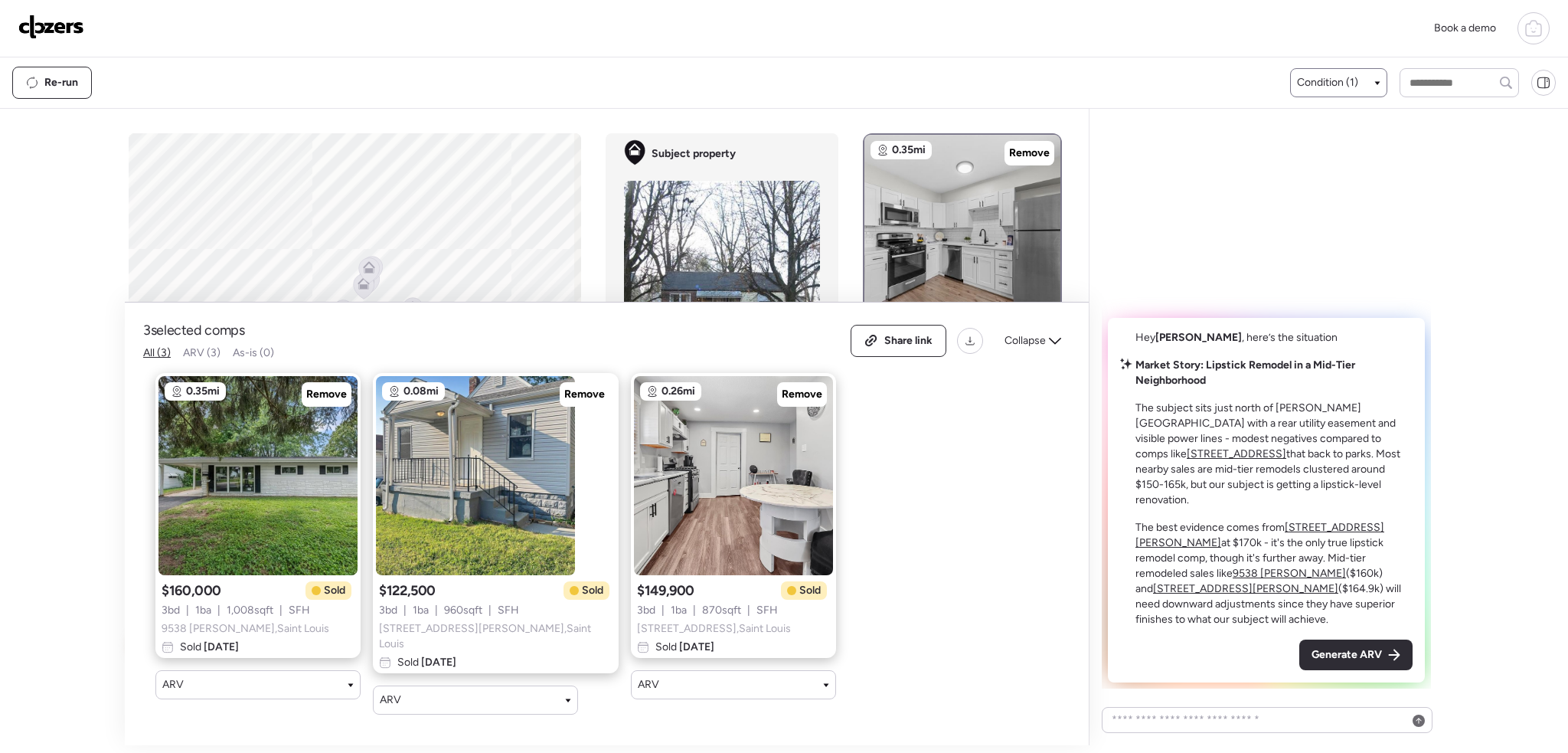
click at [1346, 658] on span "Generate ARV" at bounding box center [1347, 655] width 70 height 15
